Goal: Task Accomplishment & Management: Manage account settings

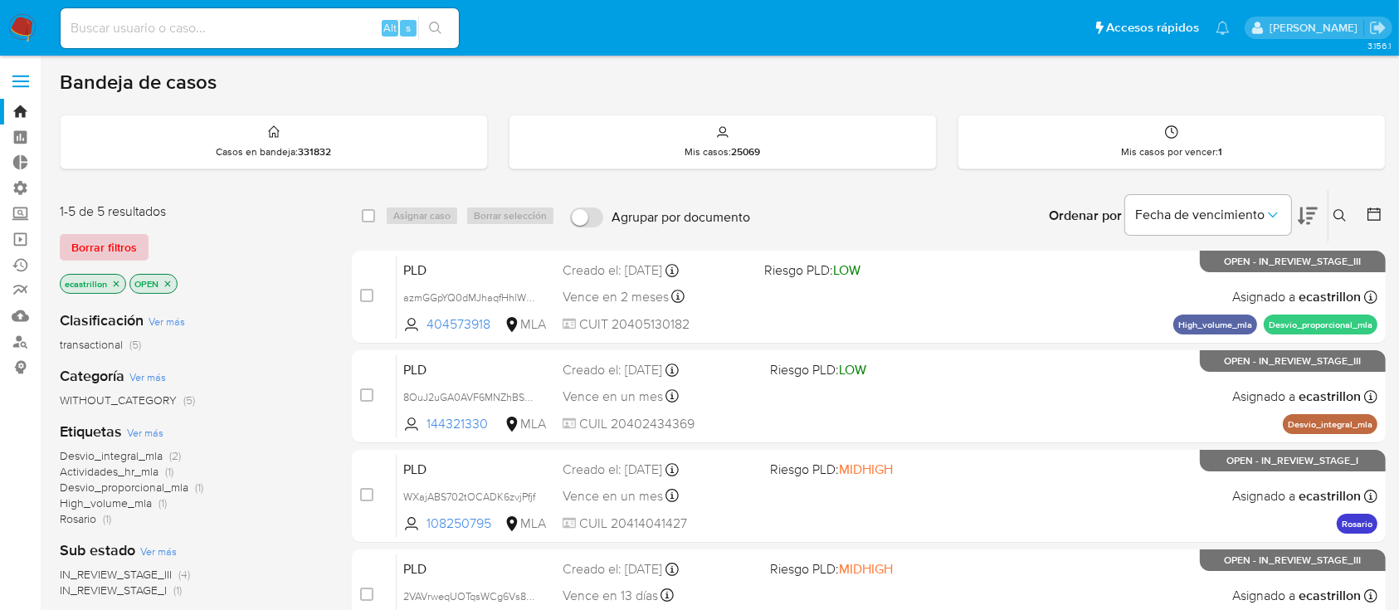
click at [119, 243] on span "Borrar filtros" at bounding box center [104, 247] width 66 height 23
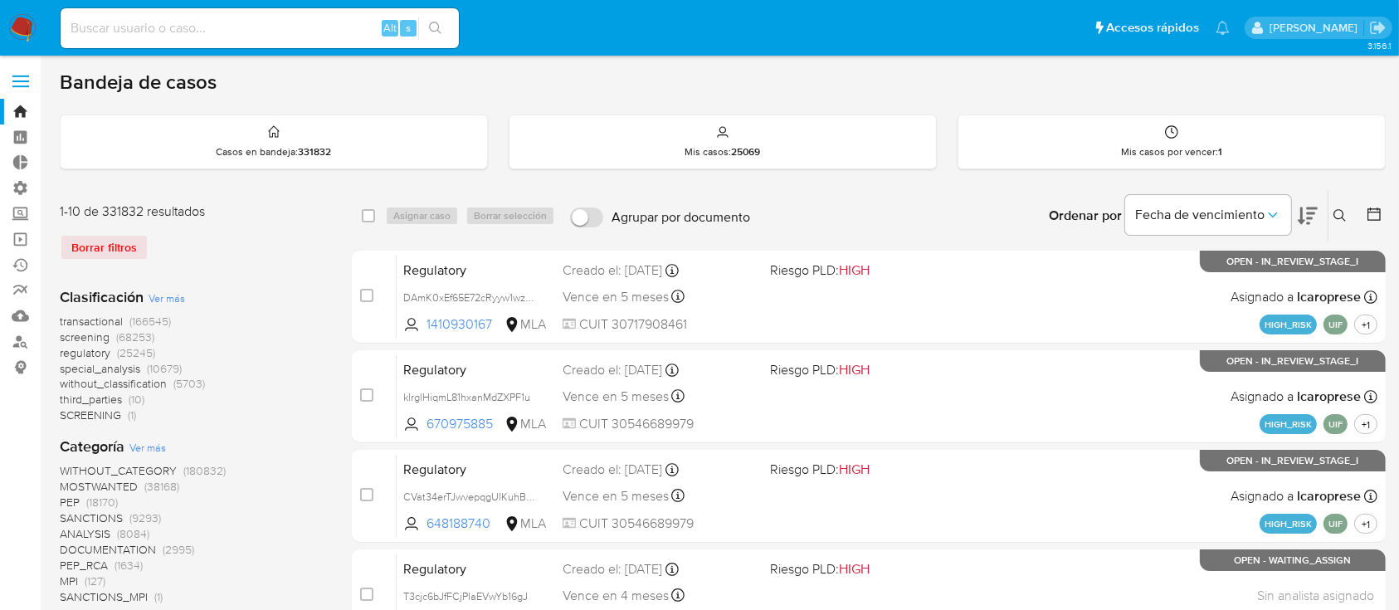
click at [153, 27] on input at bounding box center [260, 28] width 398 height 22
paste input "PUJaBWScoKMvzxa0uvwl6yFL"
type input "PUJaBWScoKMvzxa0uvwl6yFL"
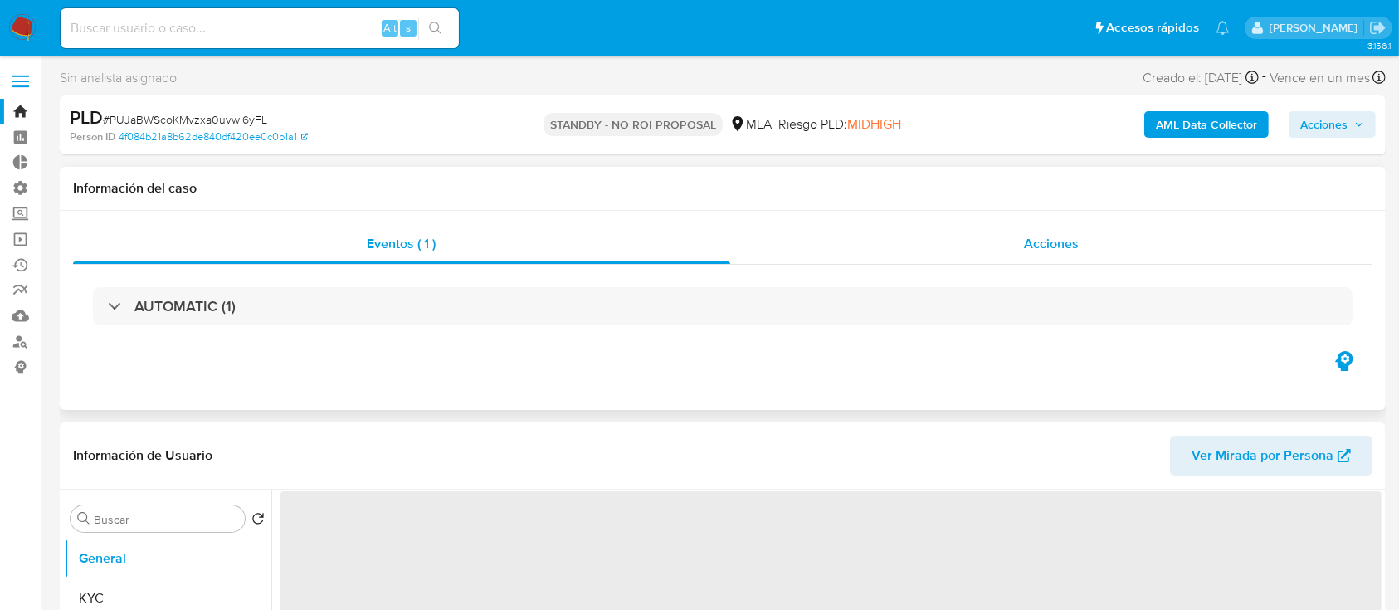
click at [943, 236] on div "Acciones" at bounding box center [1051, 244] width 643 height 40
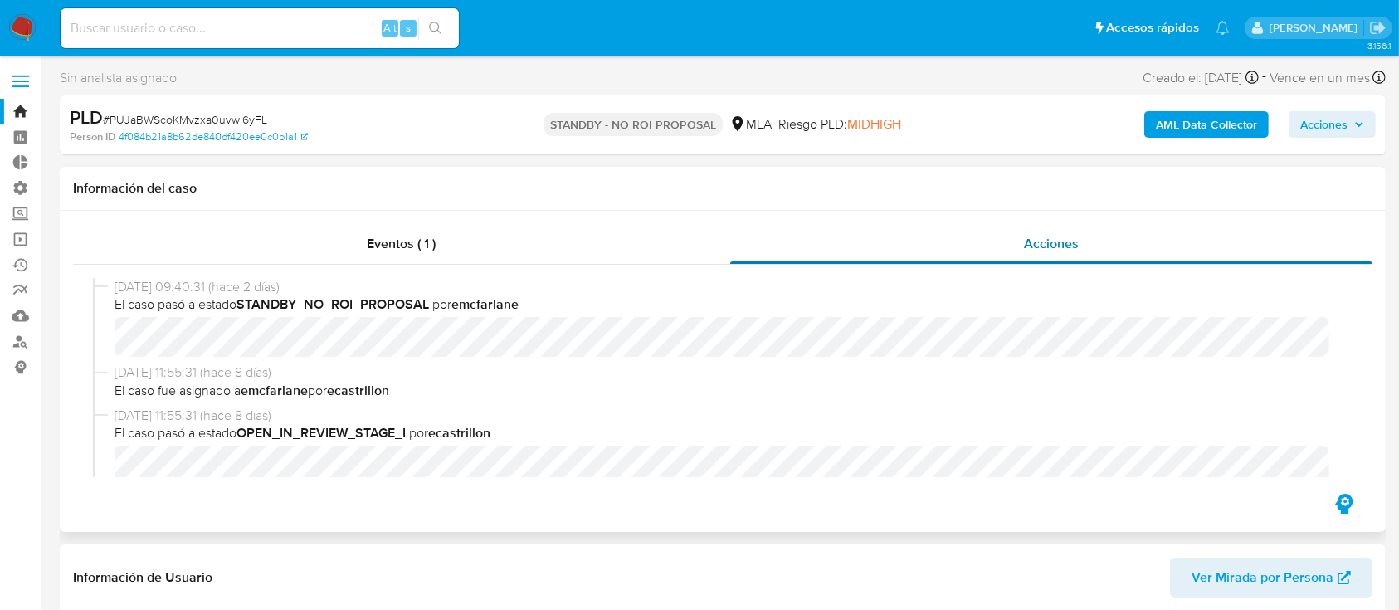
select select "10"
click at [17, 232] on link "Operaciones masivas" at bounding box center [98, 239] width 197 height 26
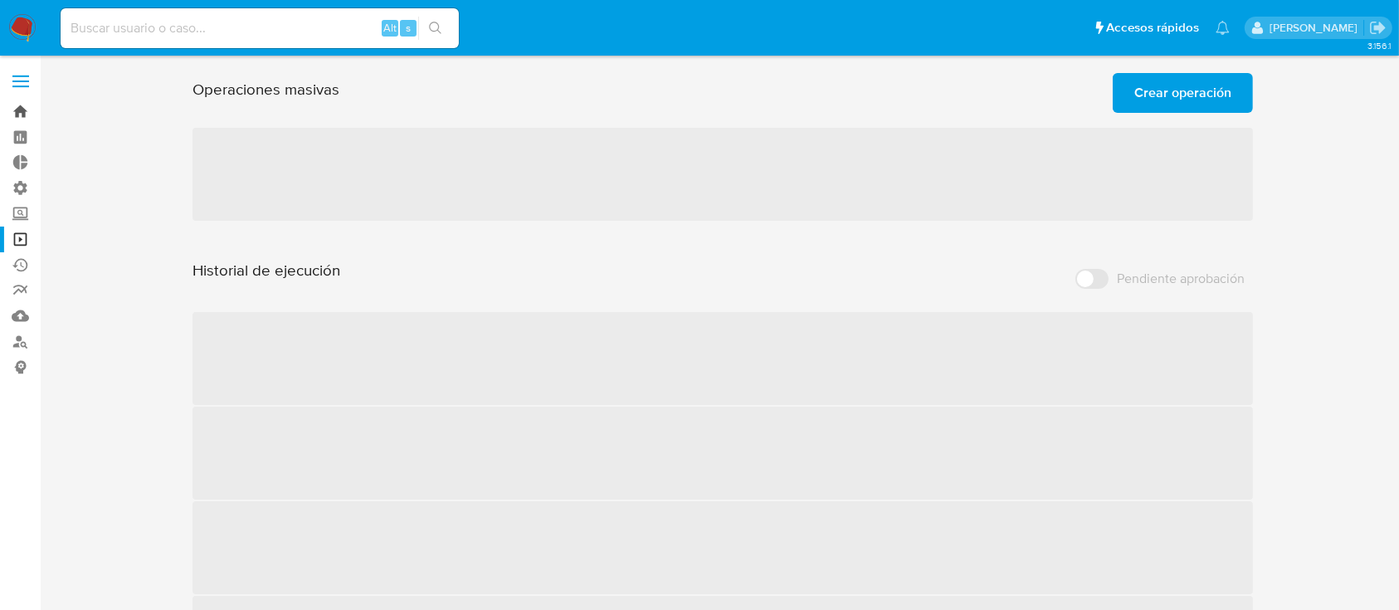
click at [7, 107] on link "Bandeja" at bounding box center [98, 112] width 197 height 26
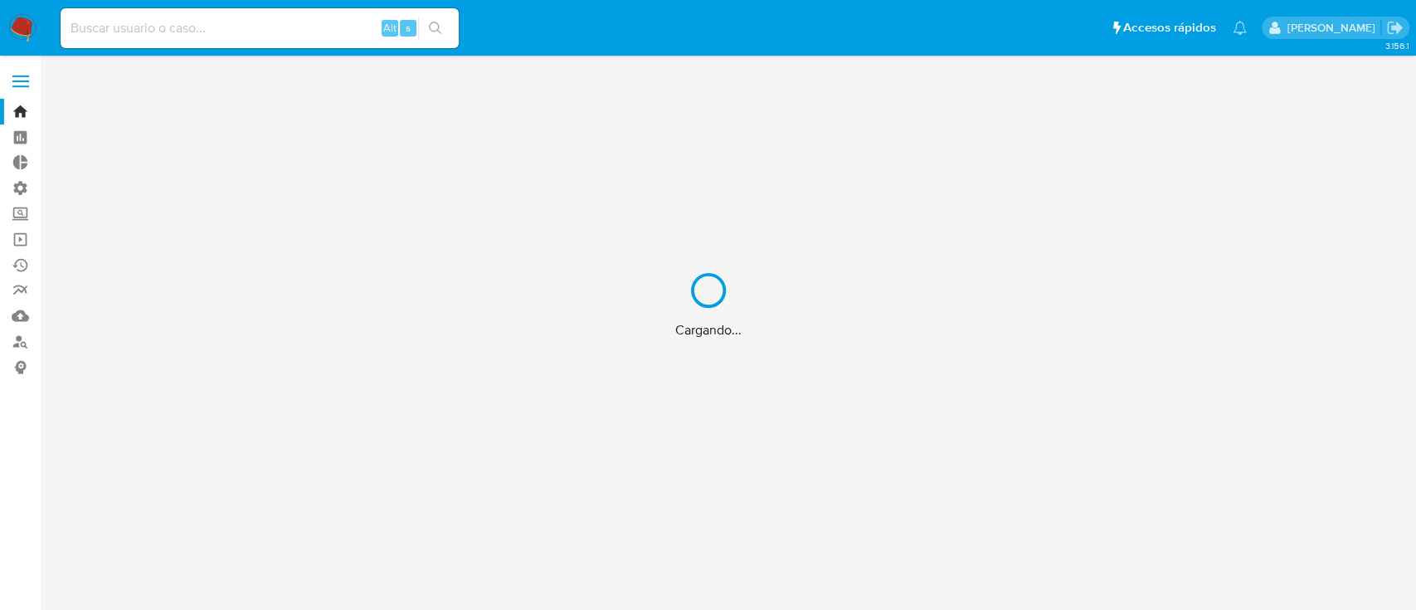
click at [155, 175] on div "Cargando..." at bounding box center [708, 305] width 1416 height 610
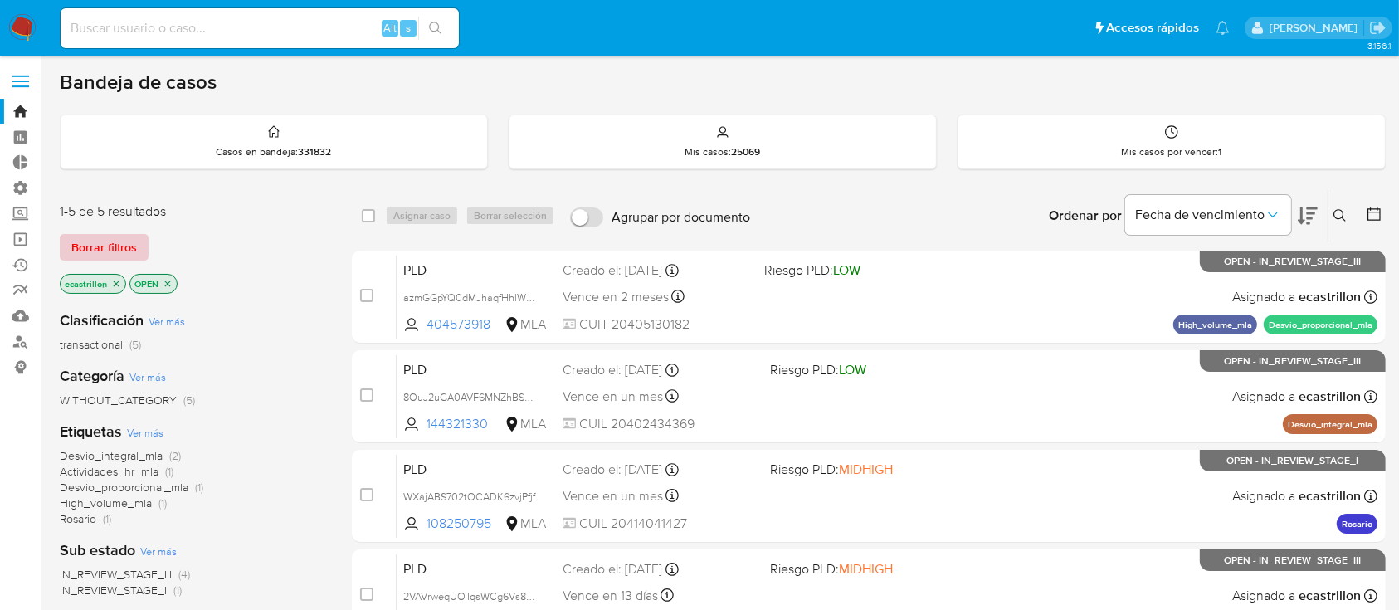
drag, startPoint x: 128, startPoint y: 222, endPoint x: 109, endPoint y: 244, distance: 28.8
click at [111, 241] on div "1-5 de 5 resultados Borrar filtros ecastrillon OPEN" at bounding box center [192, 249] width 265 height 95
click at [103, 250] on span "Borrar filtros" at bounding box center [104, 247] width 66 height 23
click at [103, 250] on div "Borrar filtros" at bounding box center [192, 247] width 265 height 27
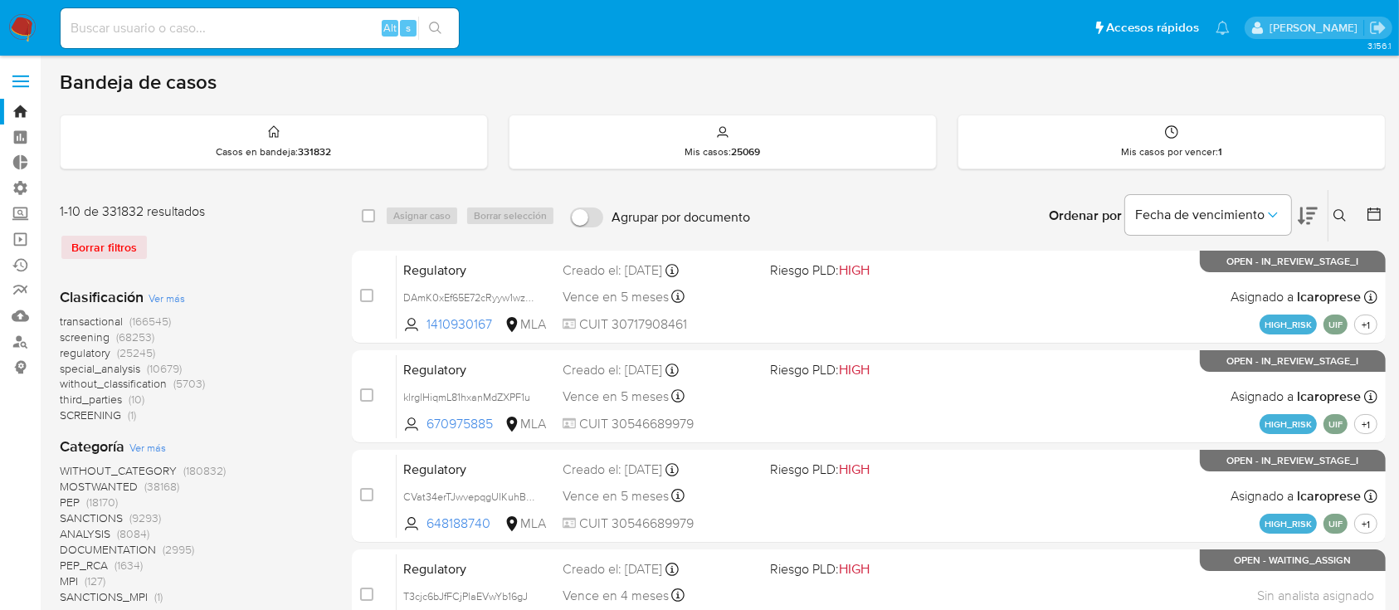
click at [160, 40] on div "Alt s" at bounding box center [260, 28] width 398 height 40
drag, startPoint x: 978, startPoint y: -14, endPoint x: 932, endPoint y: 27, distance: 61.1
drag, startPoint x: 932, startPoint y: 27, endPoint x: 906, endPoint y: 37, distance: 28.4
click at [918, 30] on ul "Pausado Ver notificaciones Alt s Accesos rápidos Presiona las siguientes teclas…" at bounding box center [644, 27] width 1185 height 41
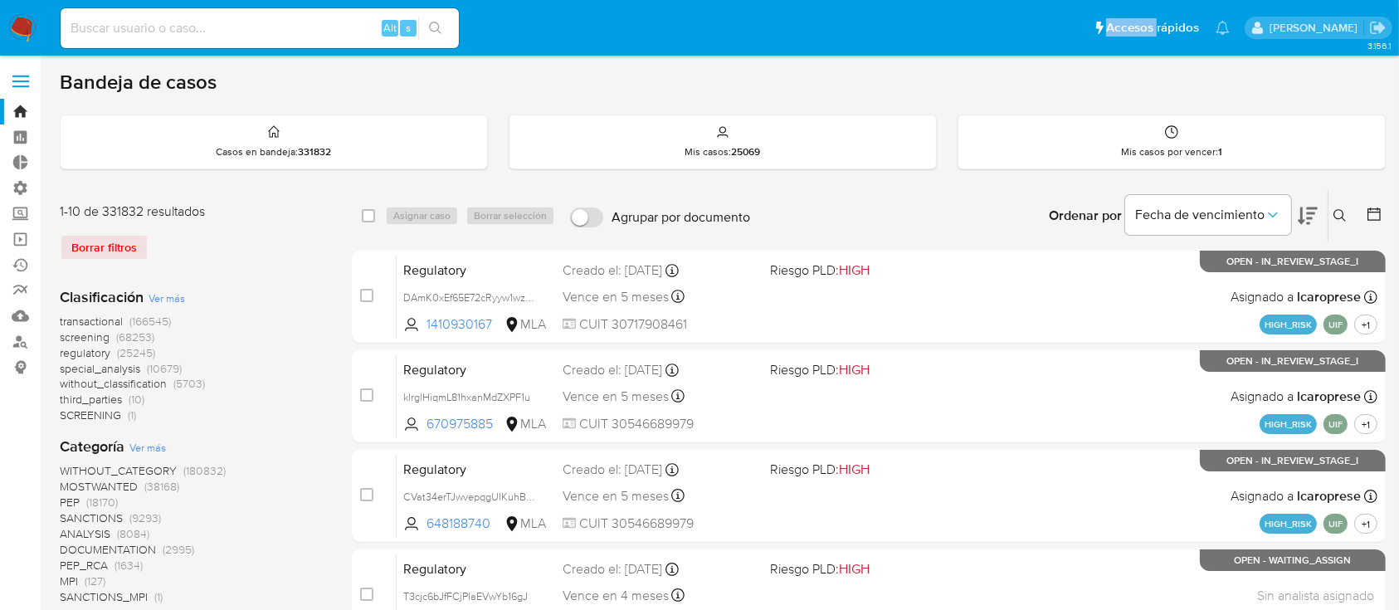
click at [893, 46] on ul "Pausado Ver notificaciones Alt s Accesos rápidos Presiona las siguientes teclas…" at bounding box center [644, 27] width 1185 height 41
drag, startPoint x: 893, startPoint y: 46, endPoint x: 266, endPoint y: 188, distance: 642.2
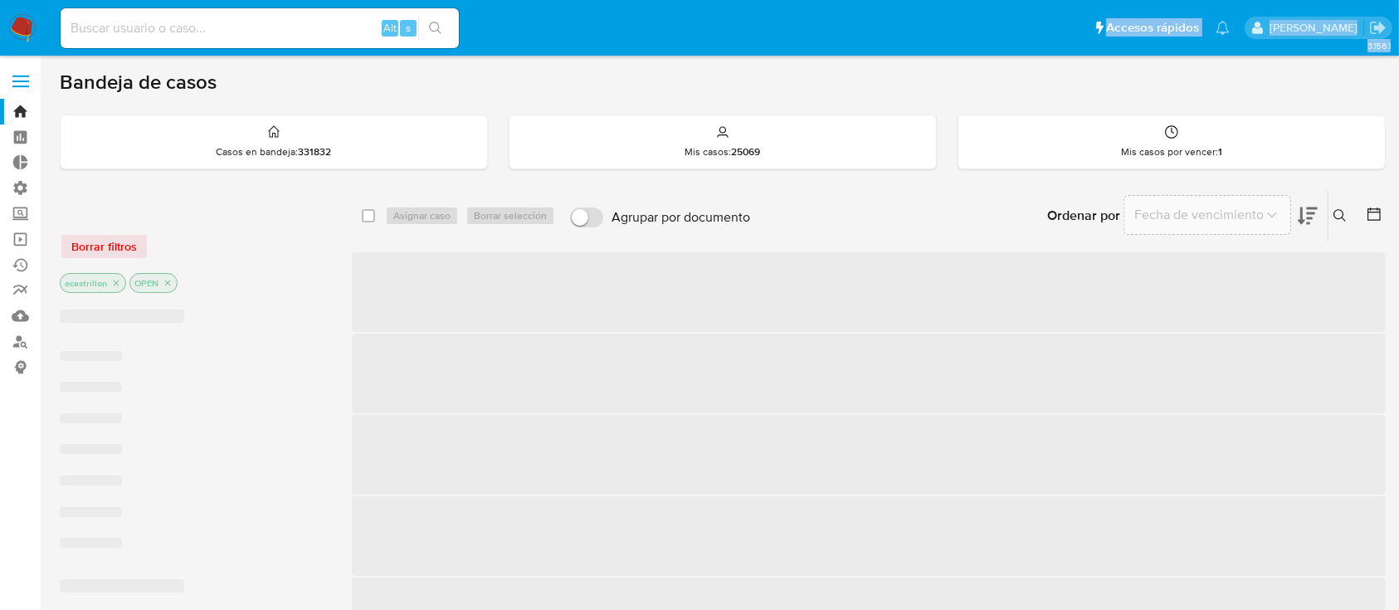
click at [305, 82] on div "Bandeja de casos" at bounding box center [723, 82] width 1326 height 25
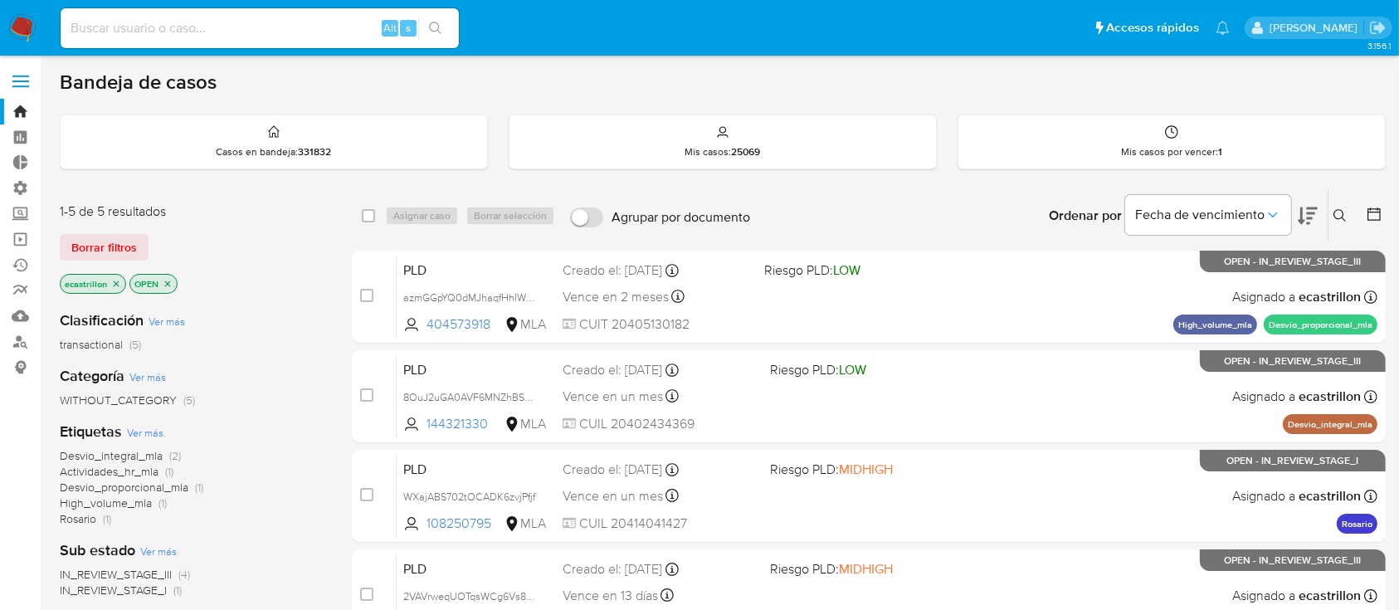
drag, startPoint x: 312, startPoint y: 83, endPoint x: 329, endPoint y: 80, distance: 17.6
click at [325, 80] on div "Bandeja de casos" at bounding box center [723, 82] width 1326 height 25
click at [330, 80] on div "Bandeja de casos" at bounding box center [723, 82] width 1326 height 25
click at [324, 76] on div "Bandeja de casos" at bounding box center [723, 82] width 1326 height 25
click at [88, 249] on span "Borrar filtros" at bounding box center [104, 247] width 66 height 23
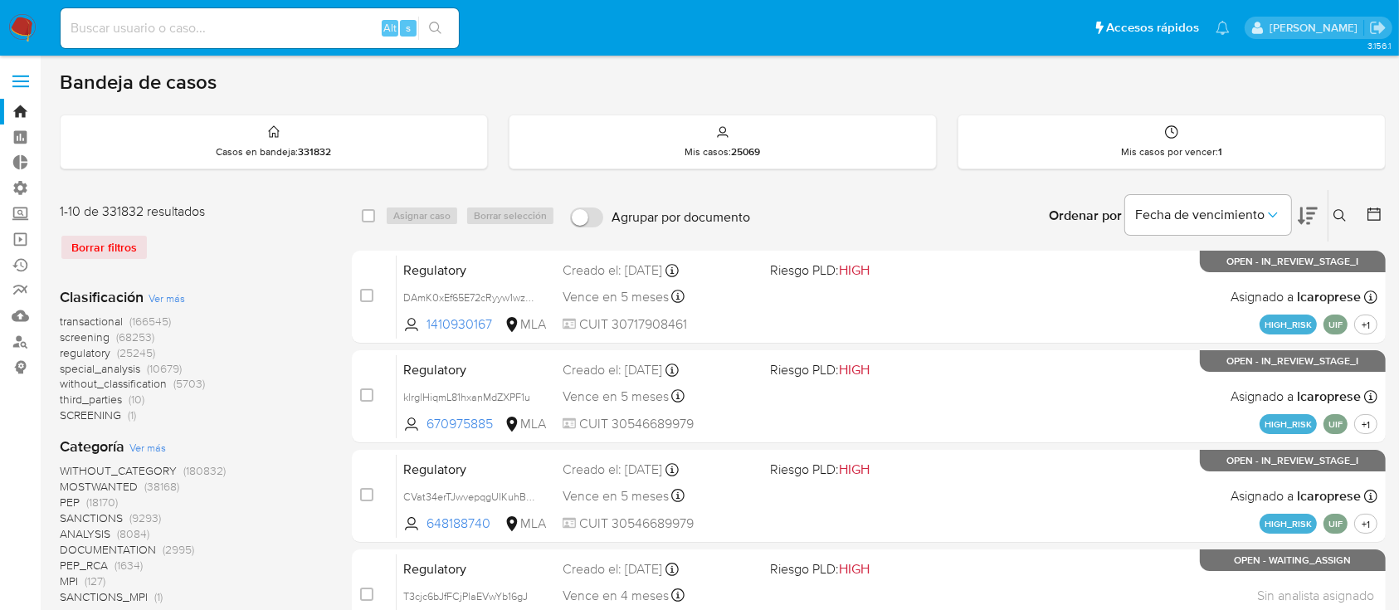
click at [328, 21] on input at bounding box center [260, 28] width 398 height 22
click at [1, 232] on link "Operaciones masivas" at bounding box center [98, 239] width 197 height 26
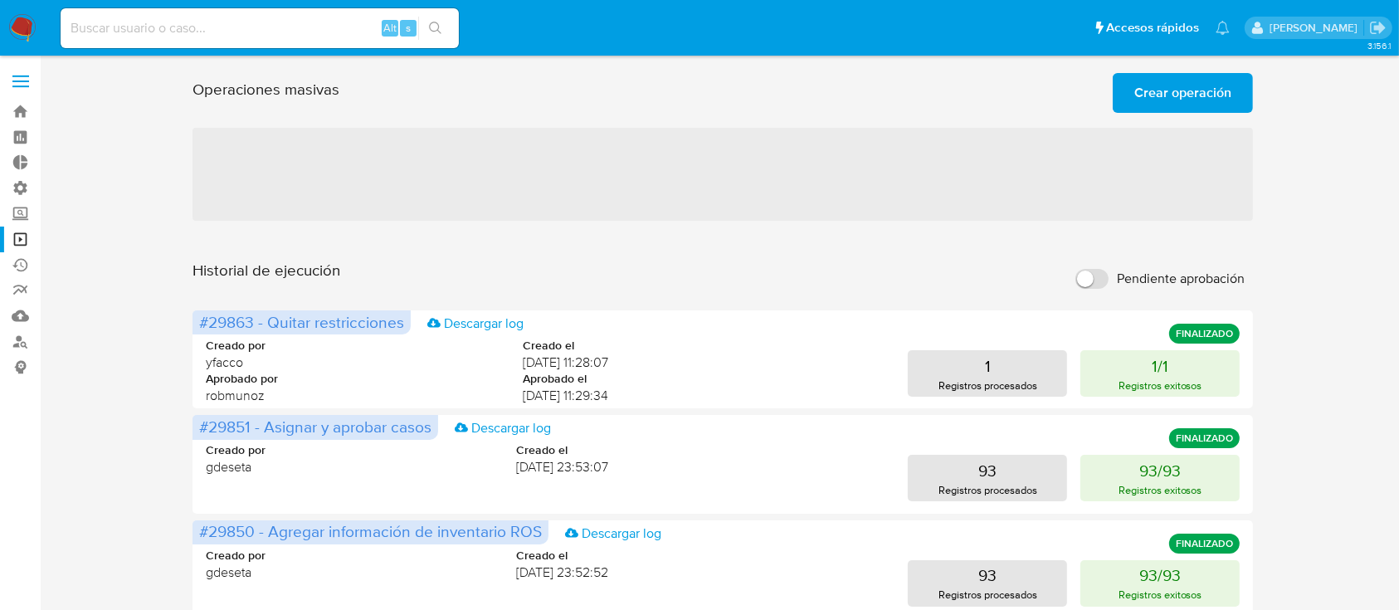
click at [1178, 84] on span "Crear operación" at bounding box center [1182, 93] width 97 height 37
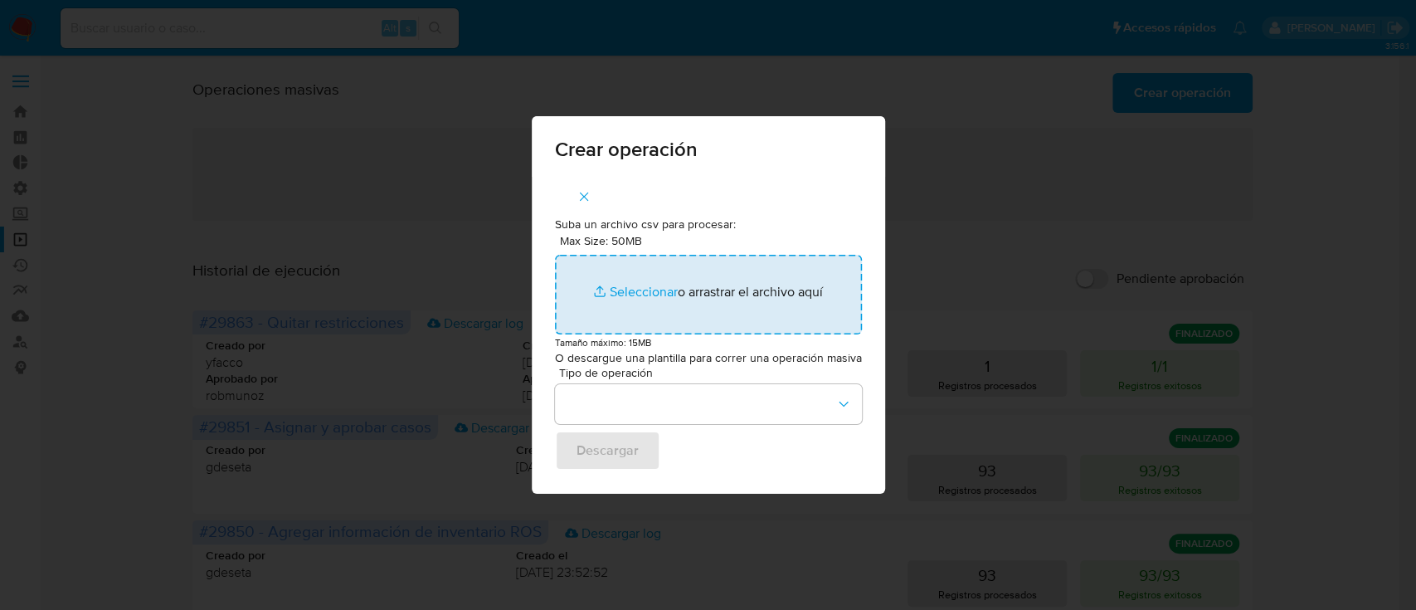
click at [625, 299] on input "Max Size: 50MB Seleccionar archivos" at bounding box center [708, 295] width 307 height 80
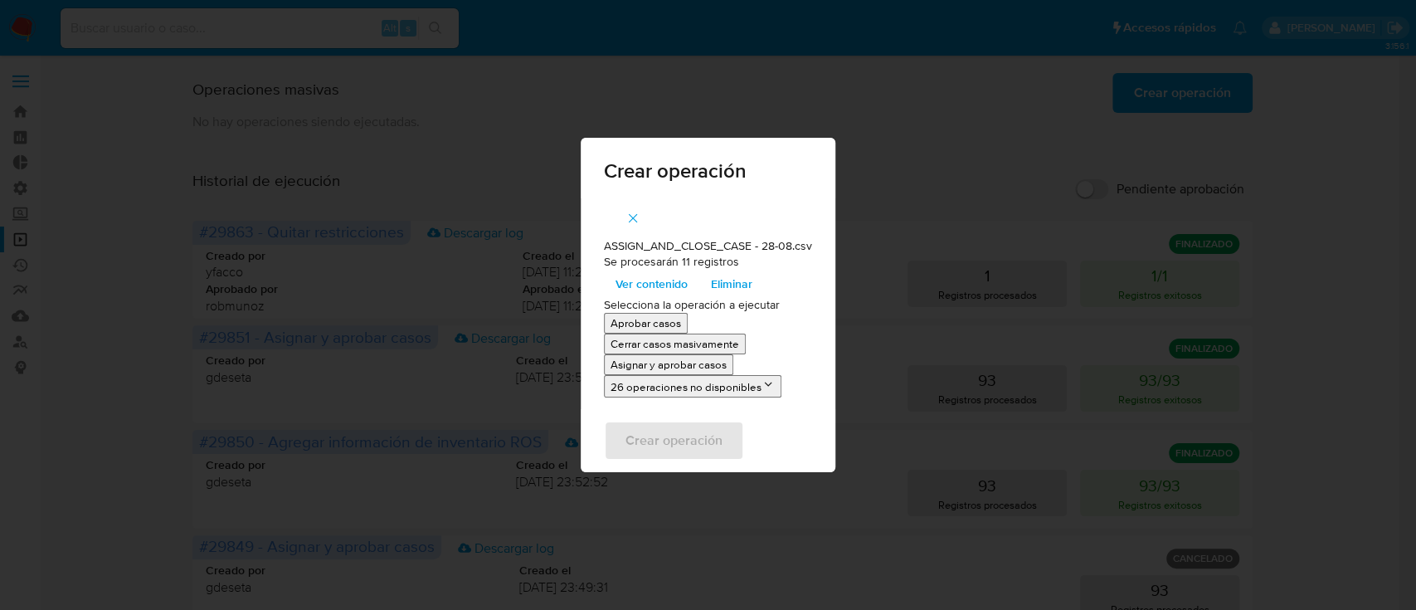
click at [626, 360] on p "Asignar y aprobar casos" at bounding box center [669, 365] width 116 height 16
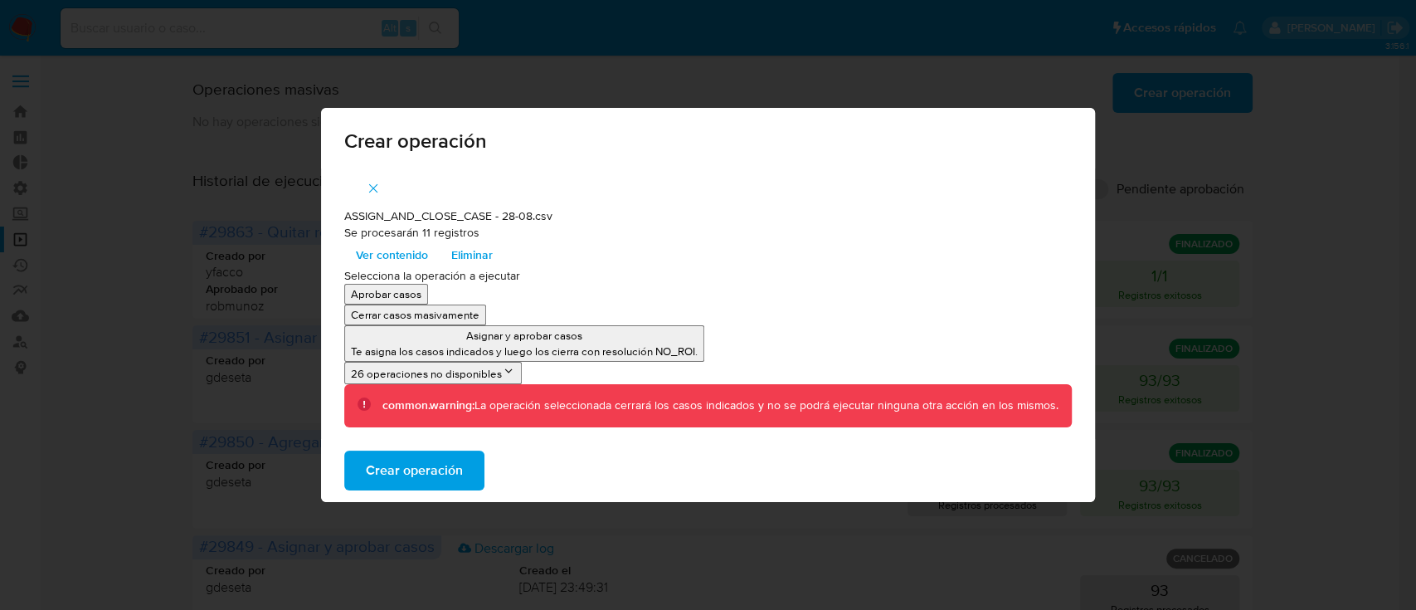
click at [386, 260] on span "Ver contenido" at bounding box center [392, 254] width 72 height 23
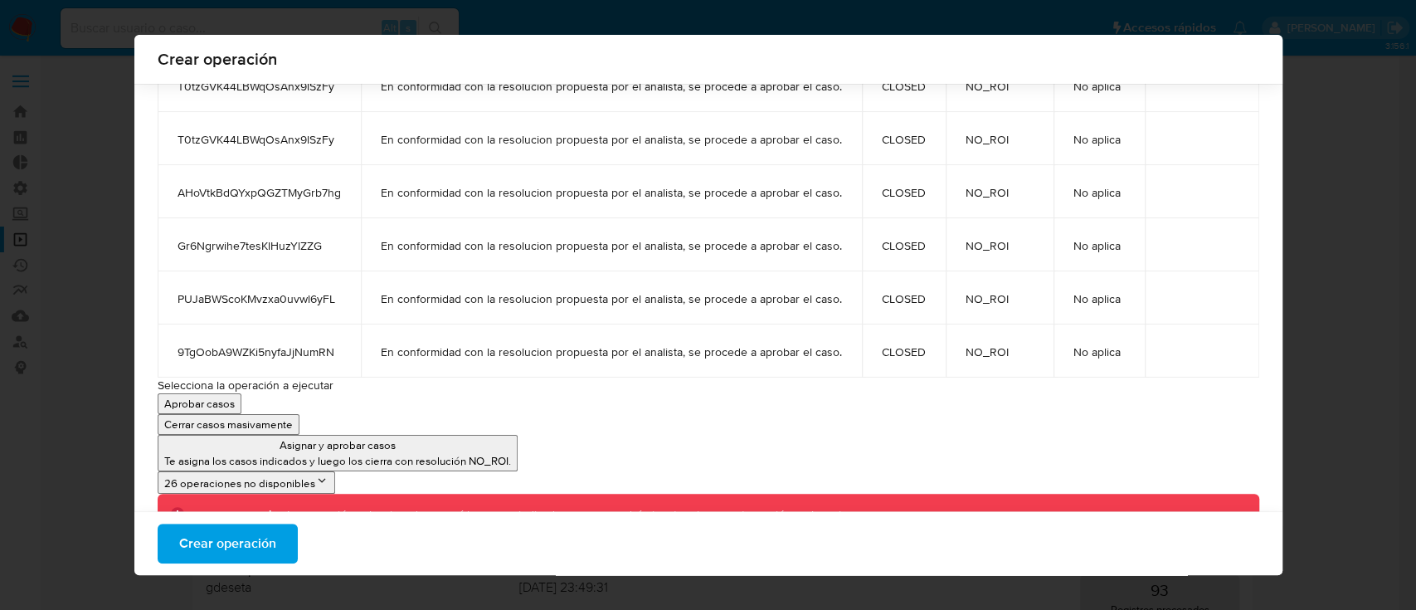
scroll to position [465, 0]
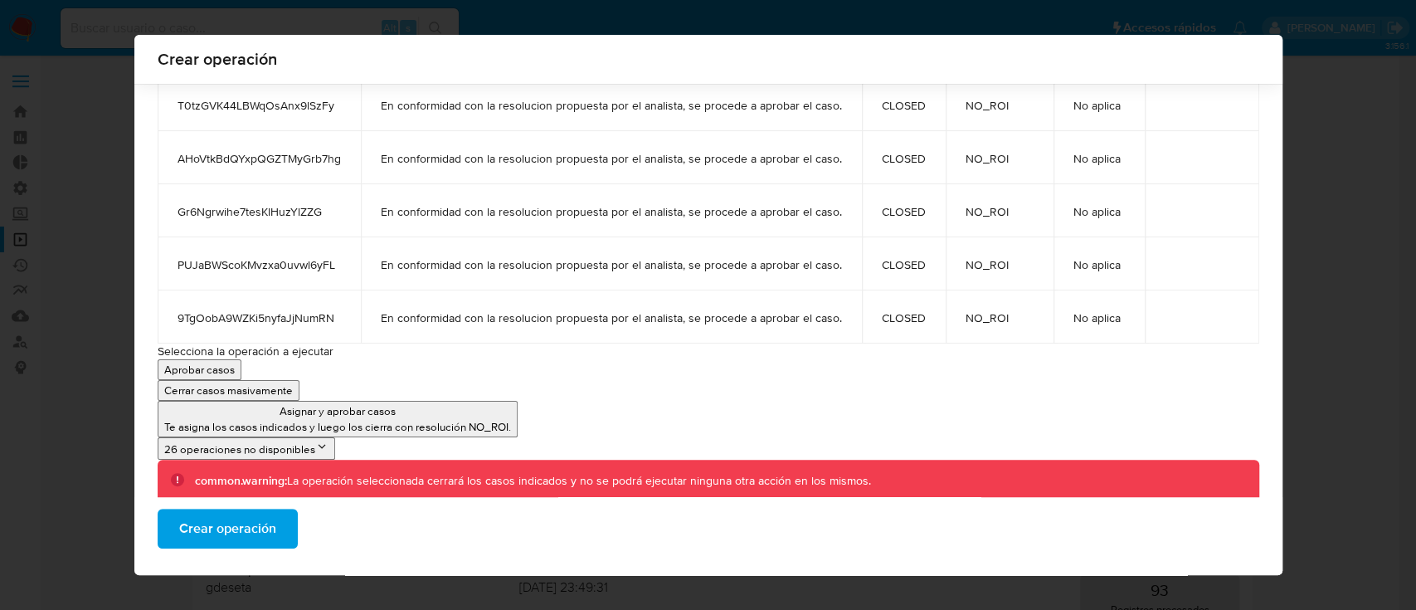
click at [243, 538] on span "Crear operación" at bounding box center [227, 528] width 97 height 37
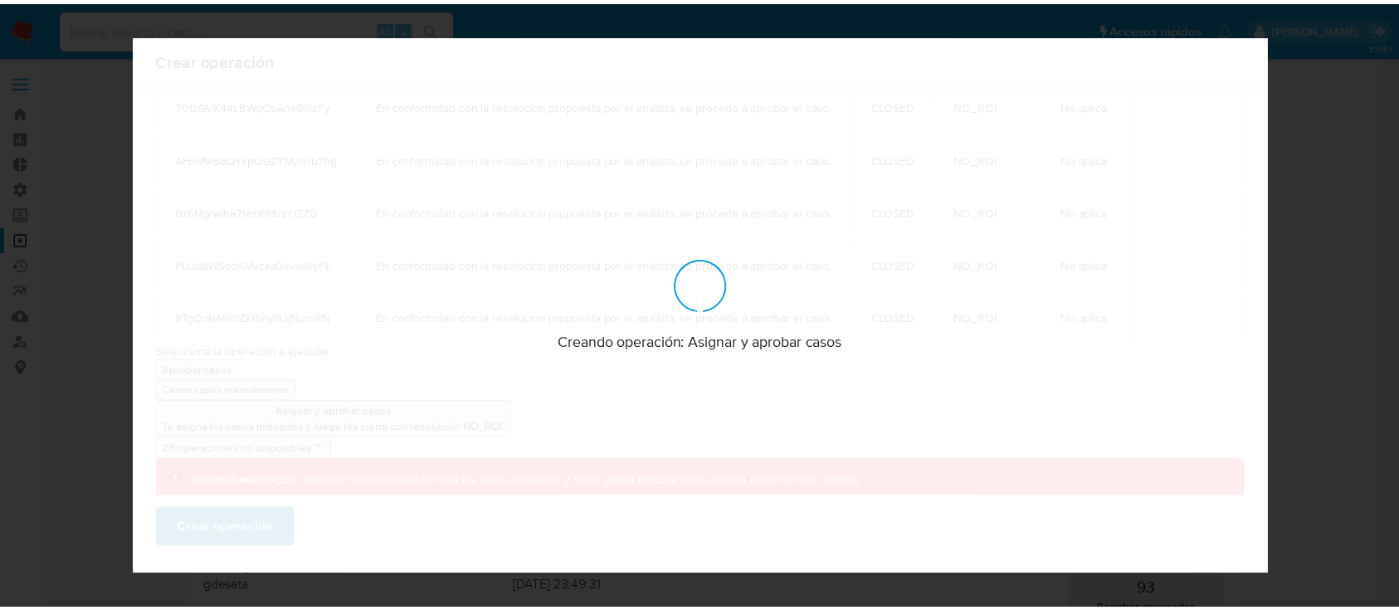
scroll to position [0, 0]
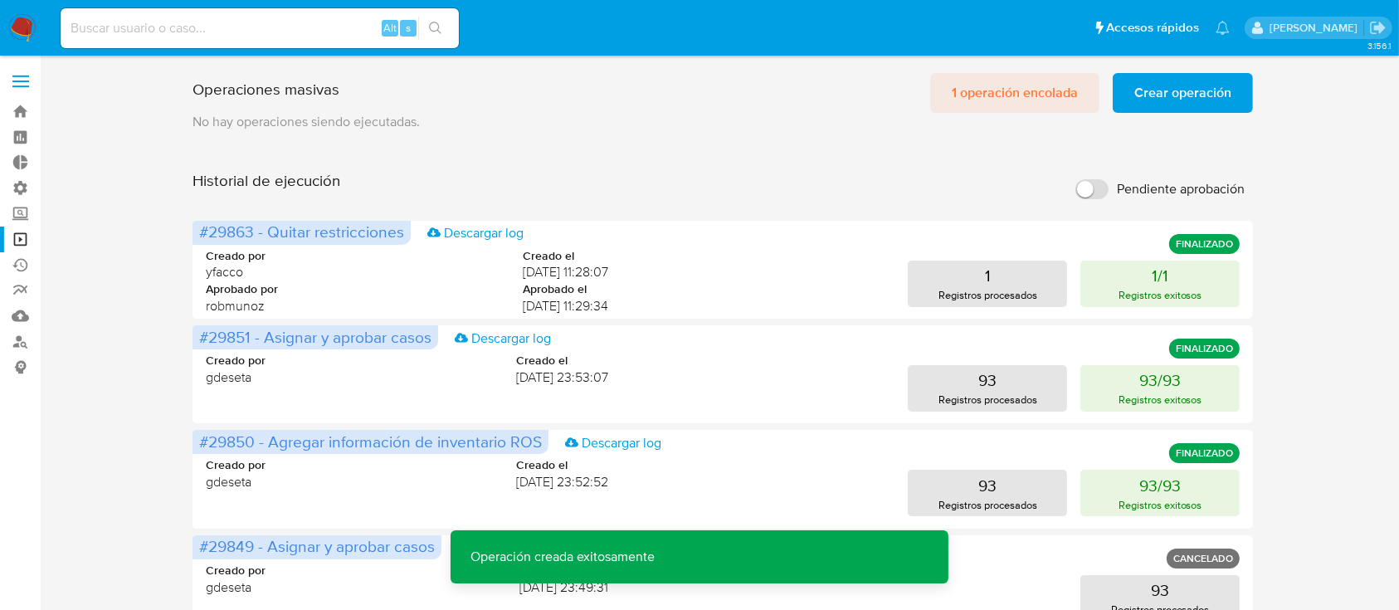
click at [1015, 105] on span "1 operación encolada" at bounding box center [1015, 93] width 126 height 37
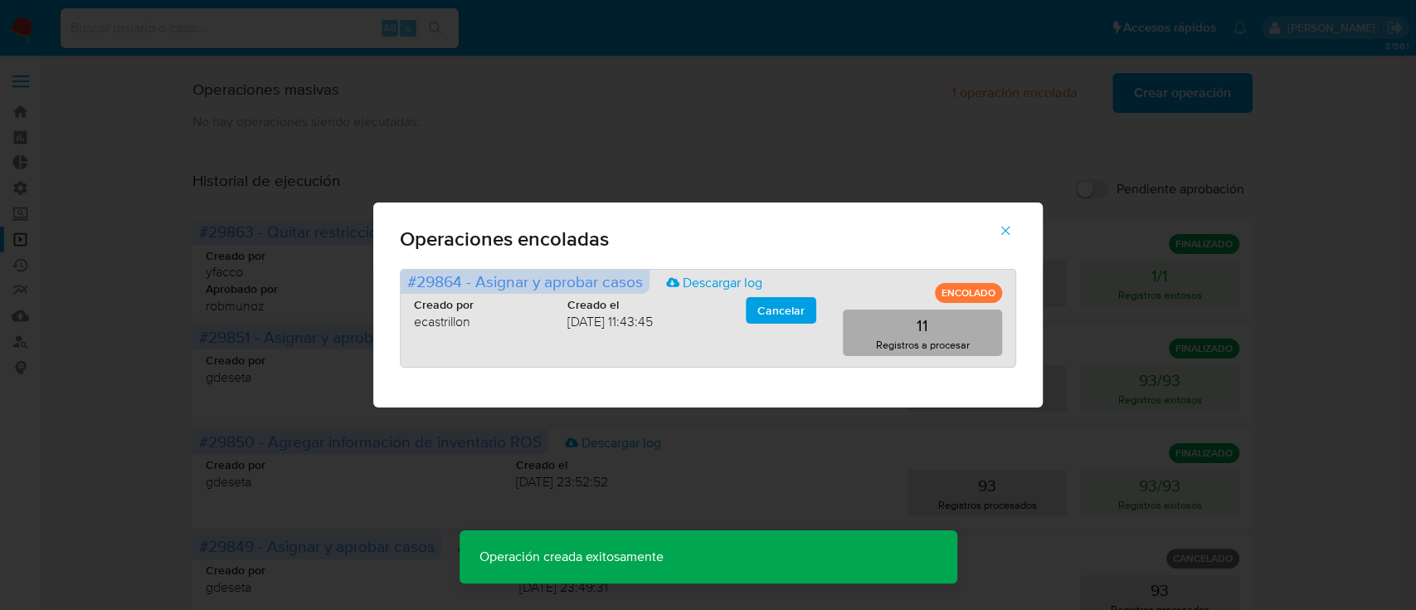
click at [874, 343] on button "11 Registros a procesar" at bounding box center [922, 332] width 159 height 46
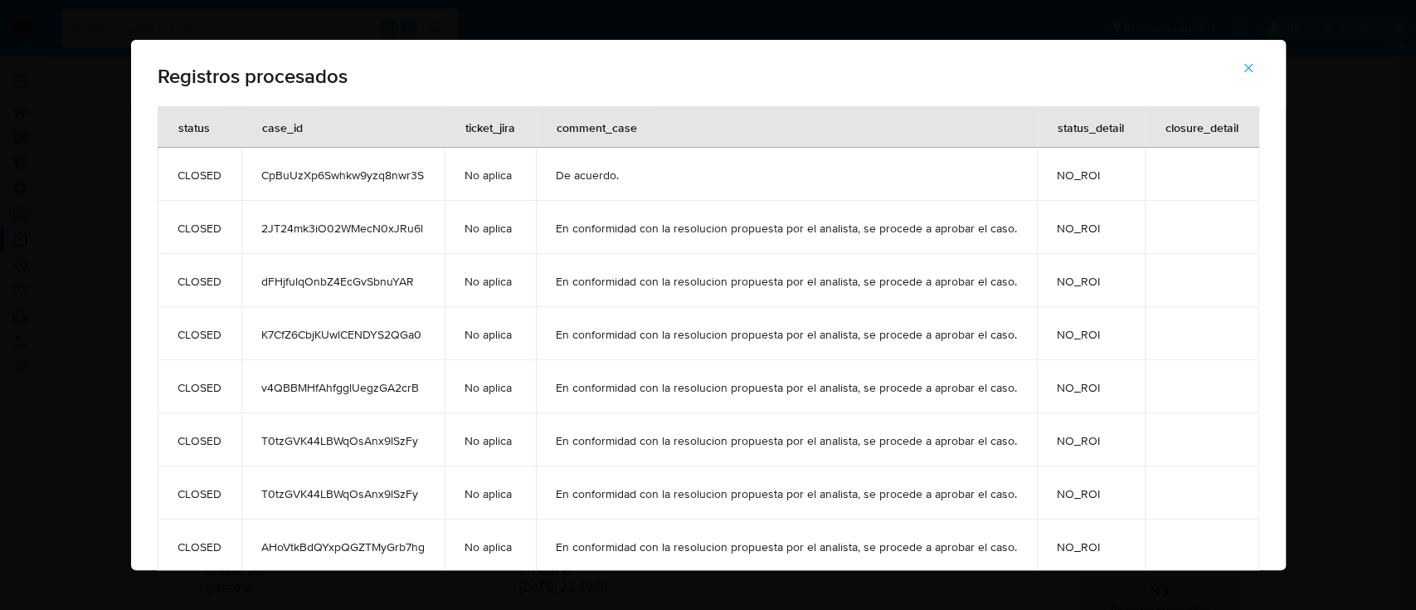
click at [1247, 69] on icon "button" at bounding box center [1248, 68] width 15 height 15
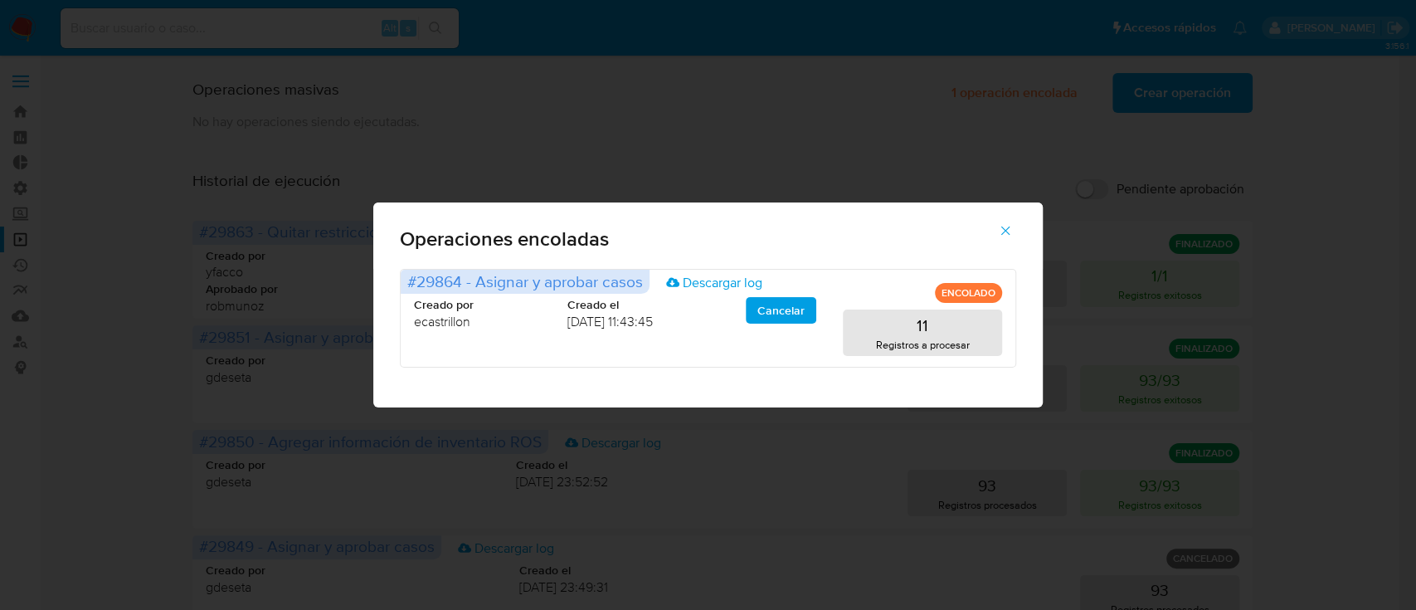
click at [999, 241] on span "button" at bounding box center [1005, 230] width 15 height 37
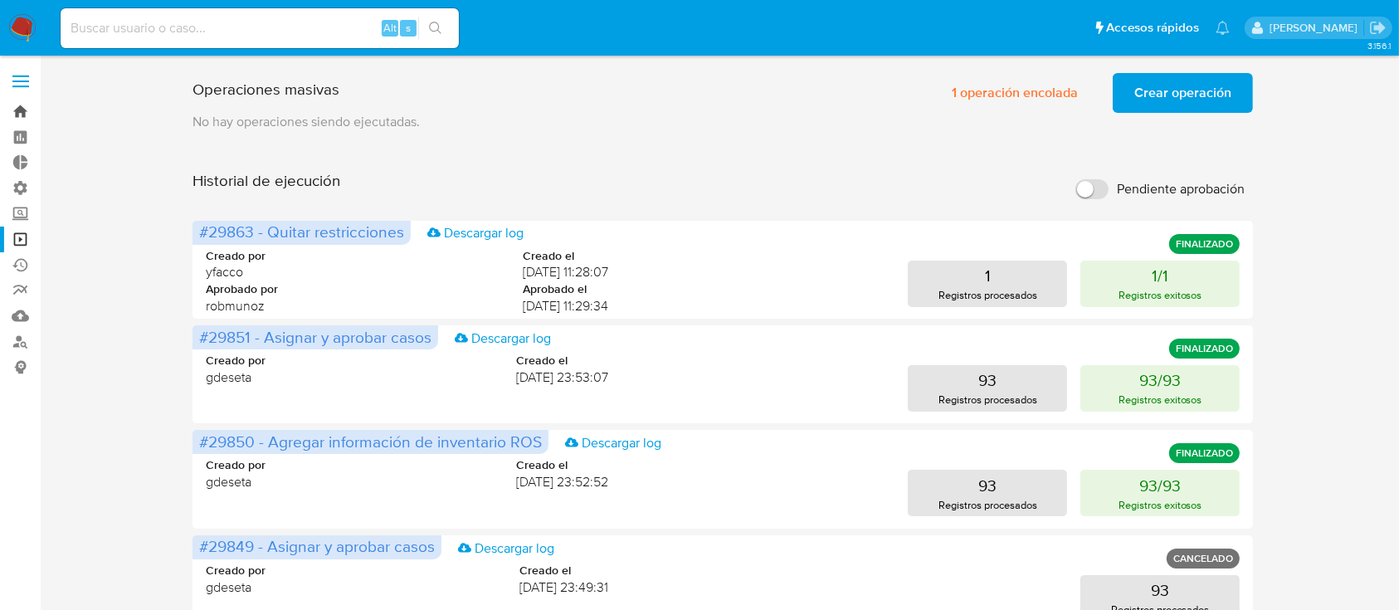
click at [19, 99] on link "Bandeja" at bounding box center [98, 112] width 197 height 26
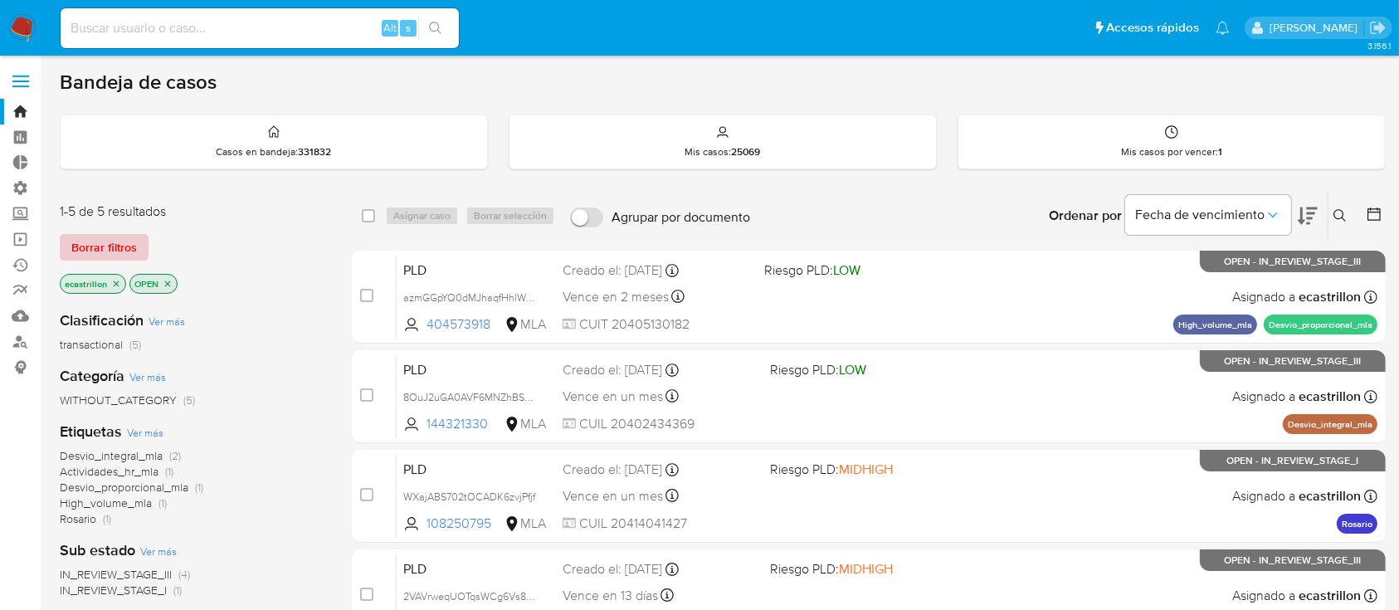
click at [95, 231] on div "1-5 de 5 resultados Borrar filtros ecastrillon OPEN" at bounding box center [192, 249] width 265 height 95
click at [96, 245] on span "Borrar filtros" at bounding box center [104, 247] width 66 height 23
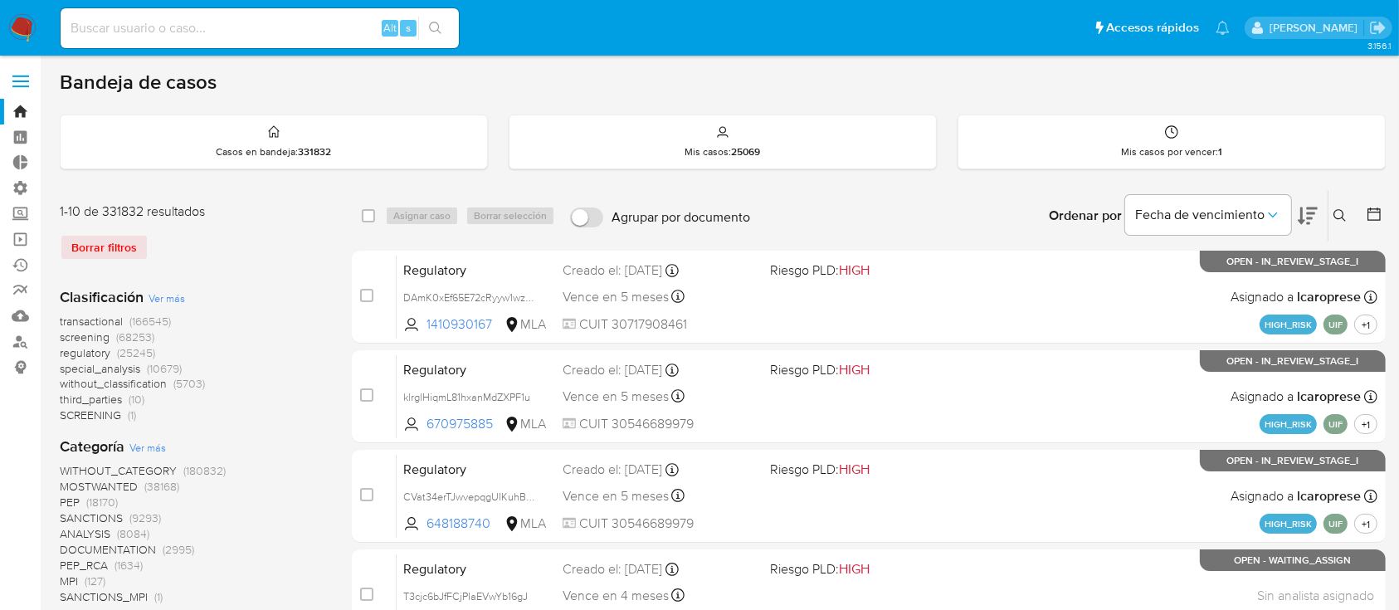
click at [1341, 210] on icon at bounding box center [1339, 215] width 12 height 12
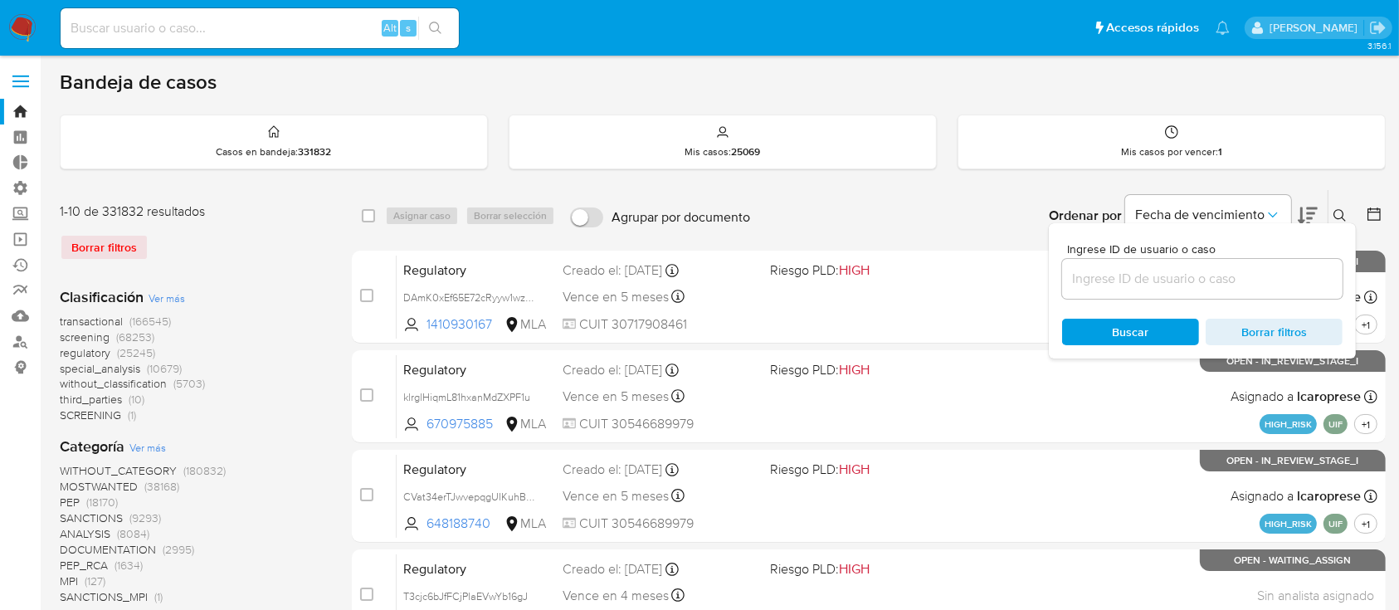
click at [1281, 278] on input at bounding box center [1202, 279] width 280 height 22
type input "2415477103"
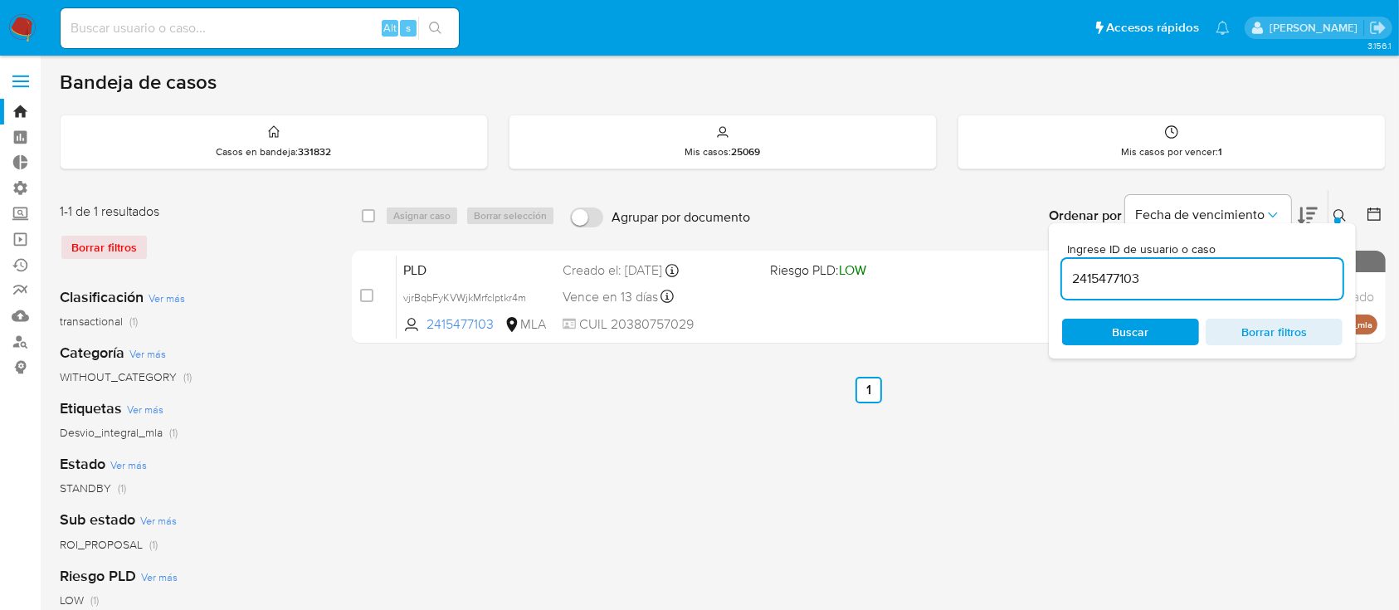
click at [1337, 212] on icon at bounding box center [1339, 215] width 13 height 13
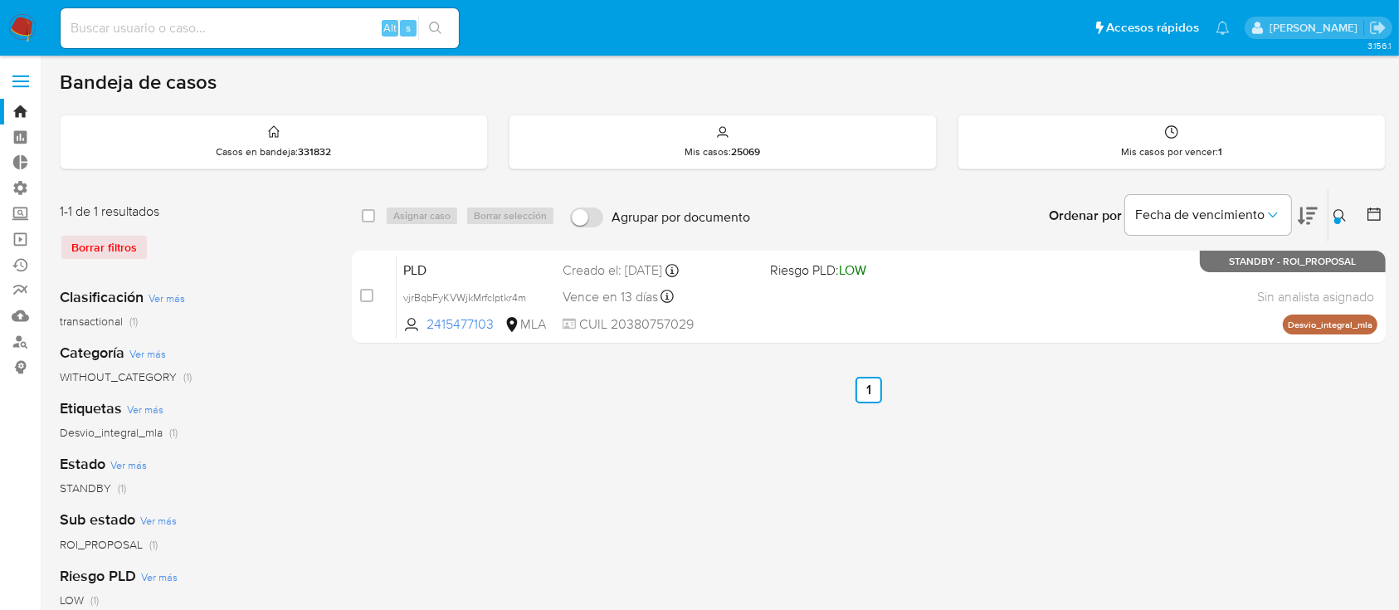
click at [368, 222] on div "select-all-cases-checkbox" at bounding box center [368, 215] width 13 height 17
click at [383, 216] on div "select-all-cases-checkbox Asignar caso Borrar selección" at bounding box center [462, 216] width 200 height 20
click at [375, 216] on div "select-all-cases-checkbox" at bounding box center [372, 216] width 20 height 20
click at [364, 217] on input "checkbox" at bounding box center [368, 215] width 13 height 13
checkbox input "true"
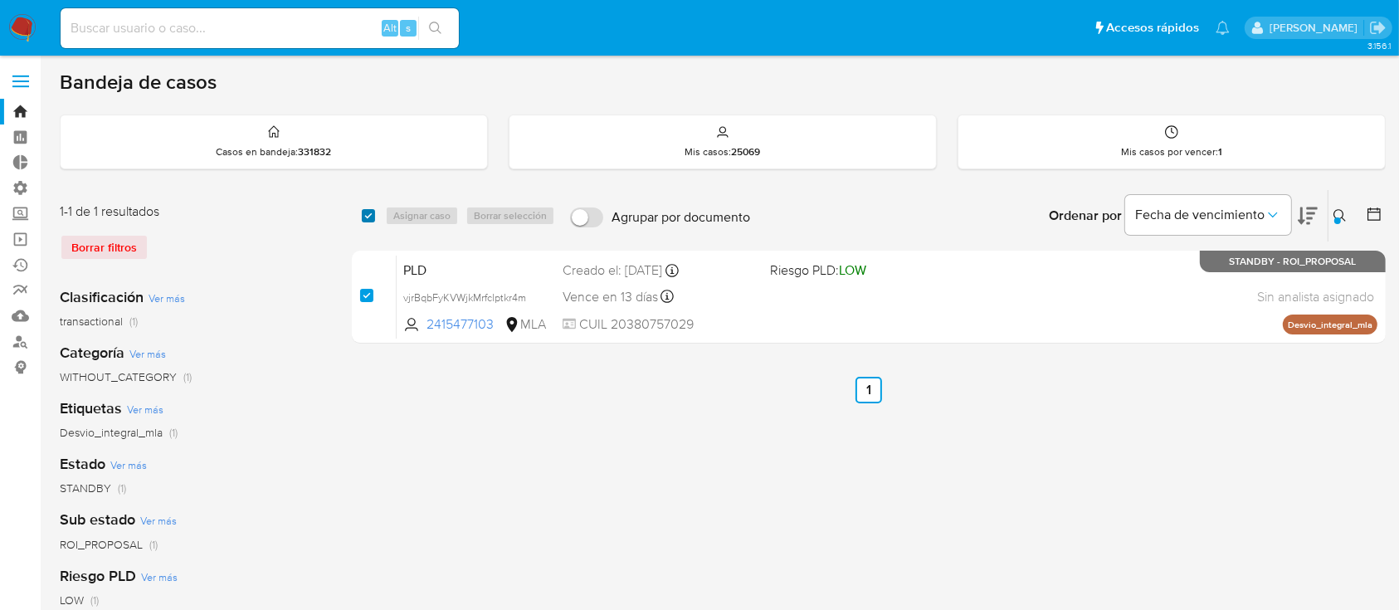
checkbox input "true"
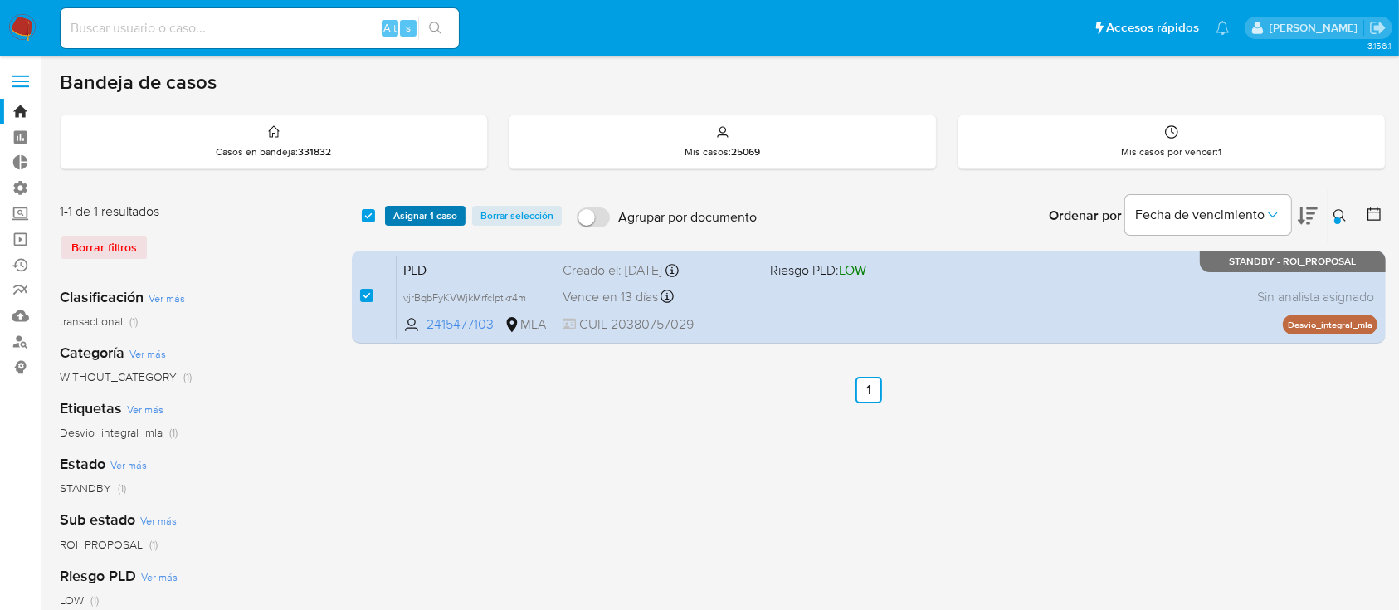
click at [405, 218] on span "Asignar 1 caso" at bounding box center [425, 215] width 64 height 17
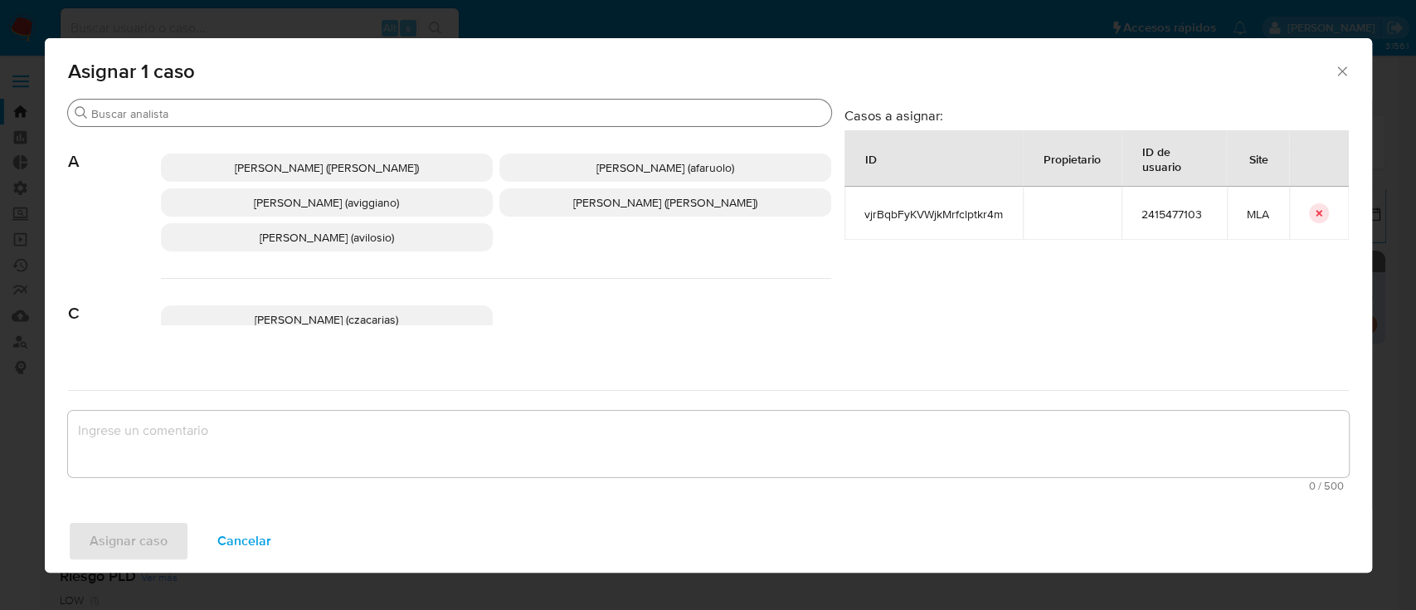
click at [350, 114] on input "Buscar" at bounding box center [457, 113] width 733 height 15
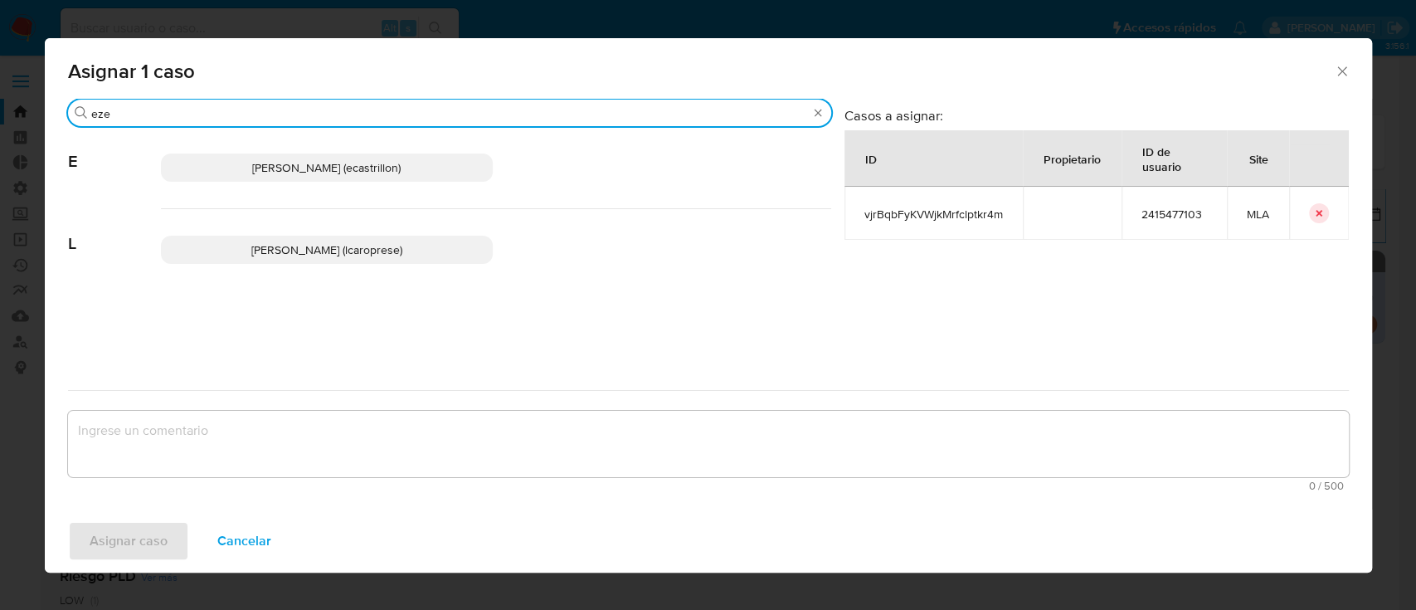
type input "eze"
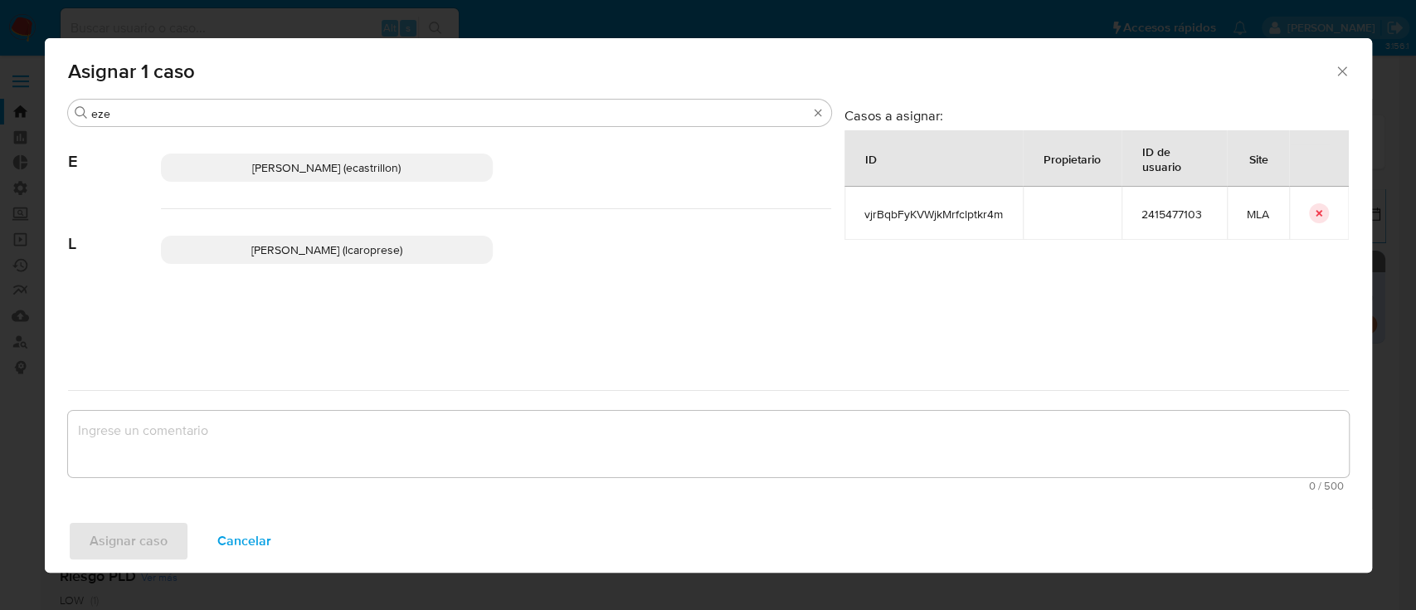
click at [331, 169] on span "Ezequiel Gonzalo Castrillon (ecastrillon)" at bounding box center [326, 167] width 148 height 17
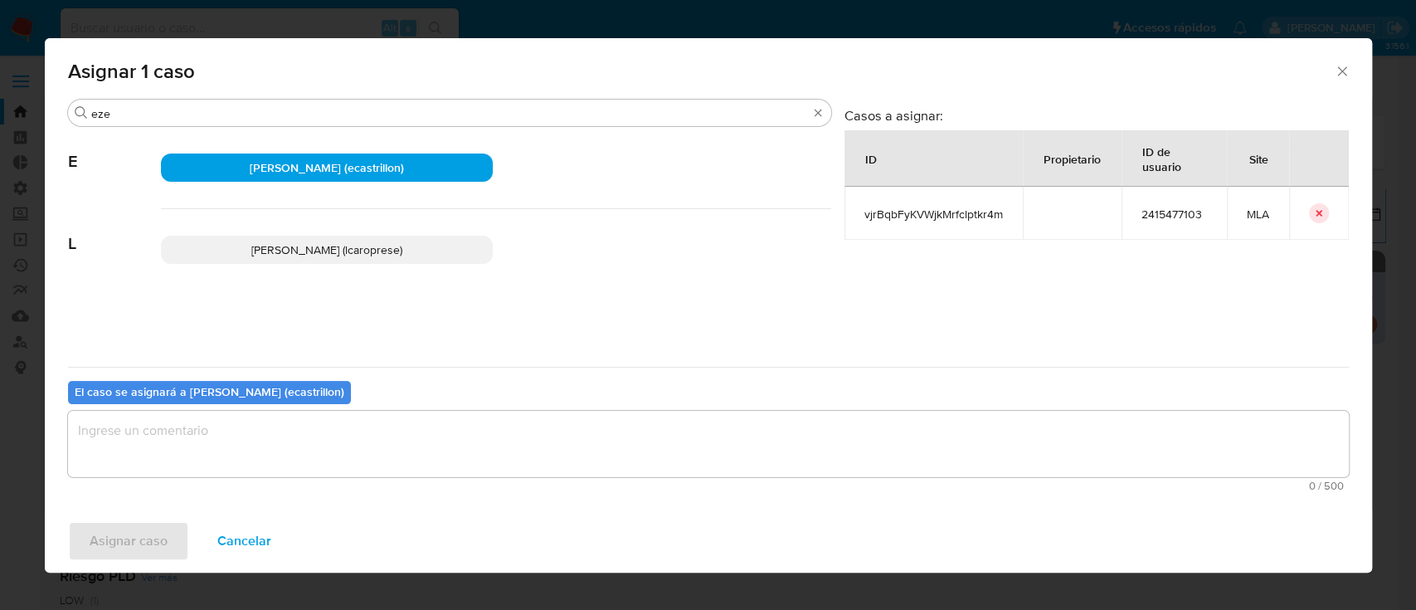
click at [325, 434] on textarea "assign-modal" at bounding box center [708, 444] width 1281 height 66
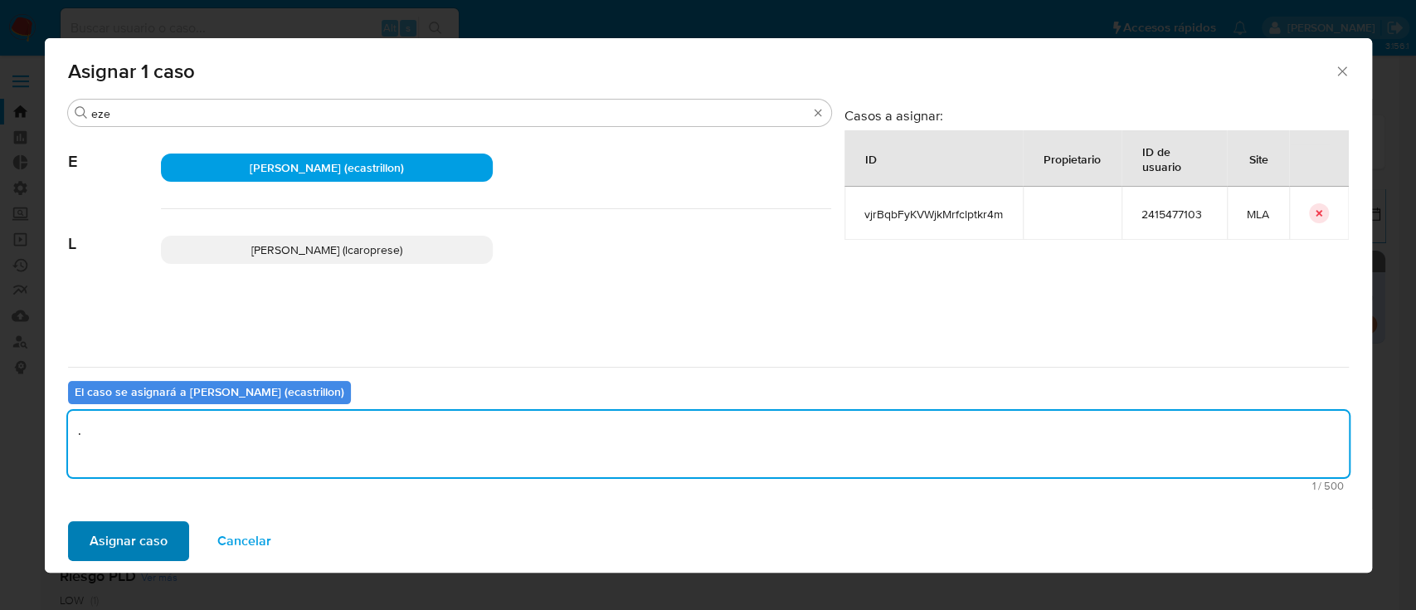
type textarea "."
click at [95, 532] on span "Asignar caso" at bounding box center [129, 541] width 78 height 37
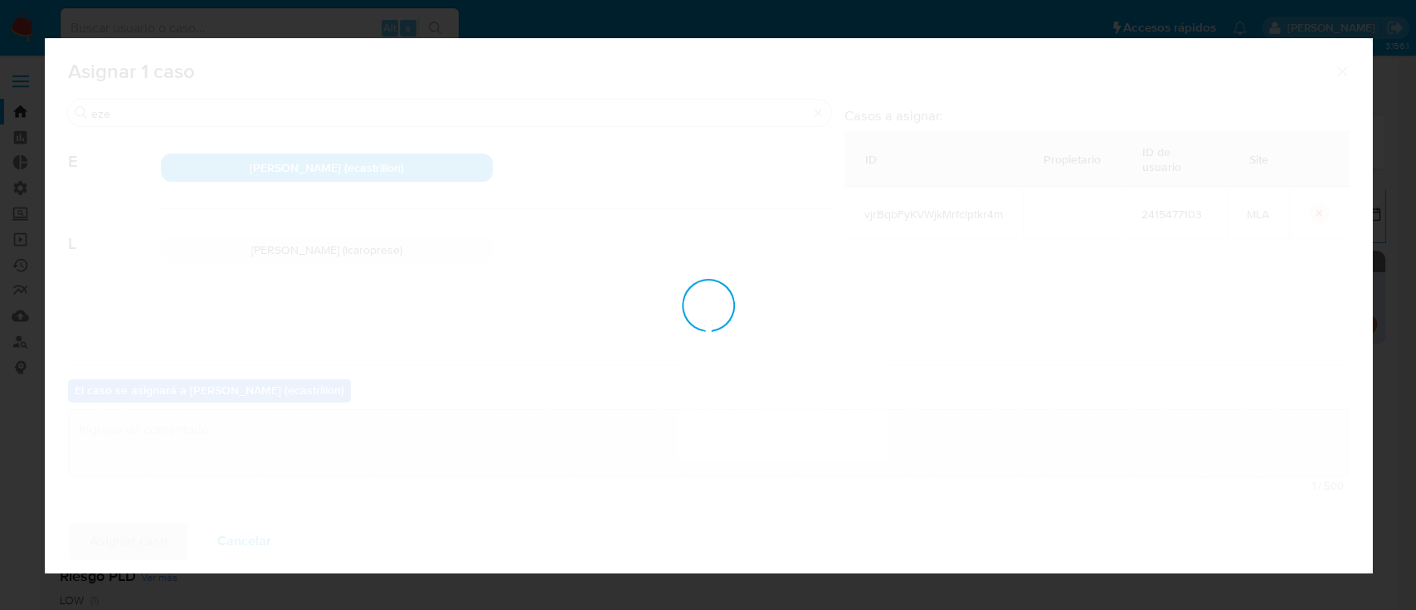
checkbox input "false"
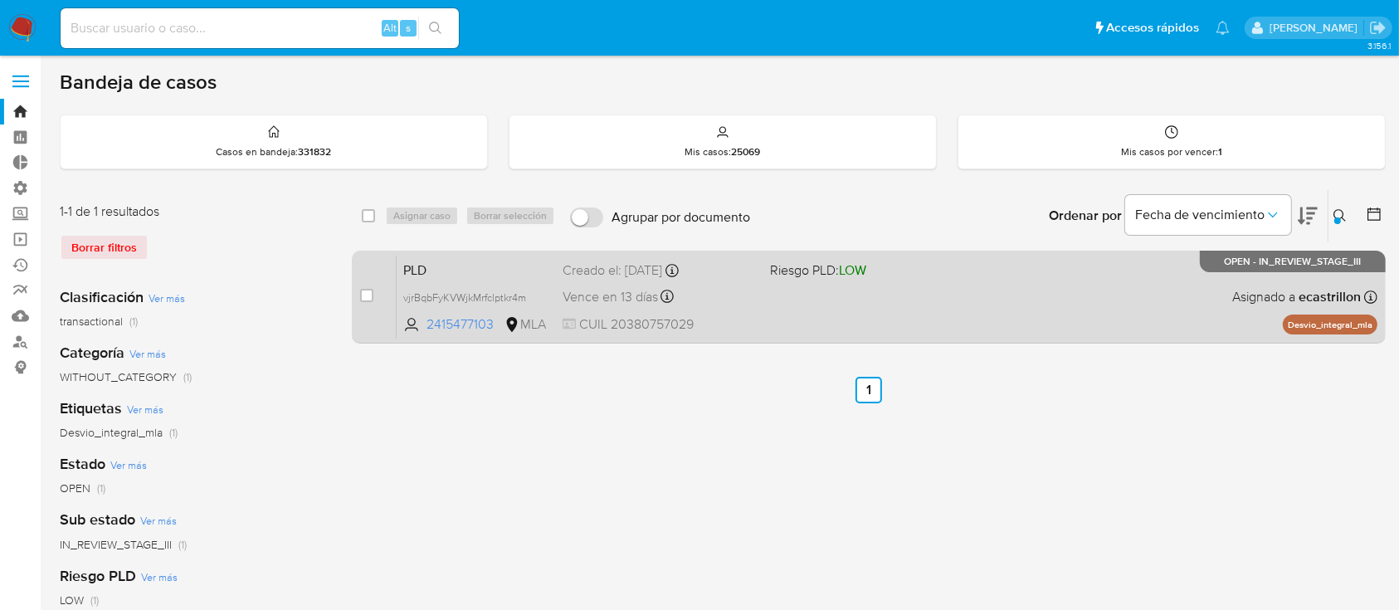
click at [878, 289] on div "PLD vjrBqbFyKVWjkMrfclptkr4m 2415477103 MLA Riesgo PLD: LOW Creado el: 12/06/20…" at bounding box center [887, 297] width 981 height 84
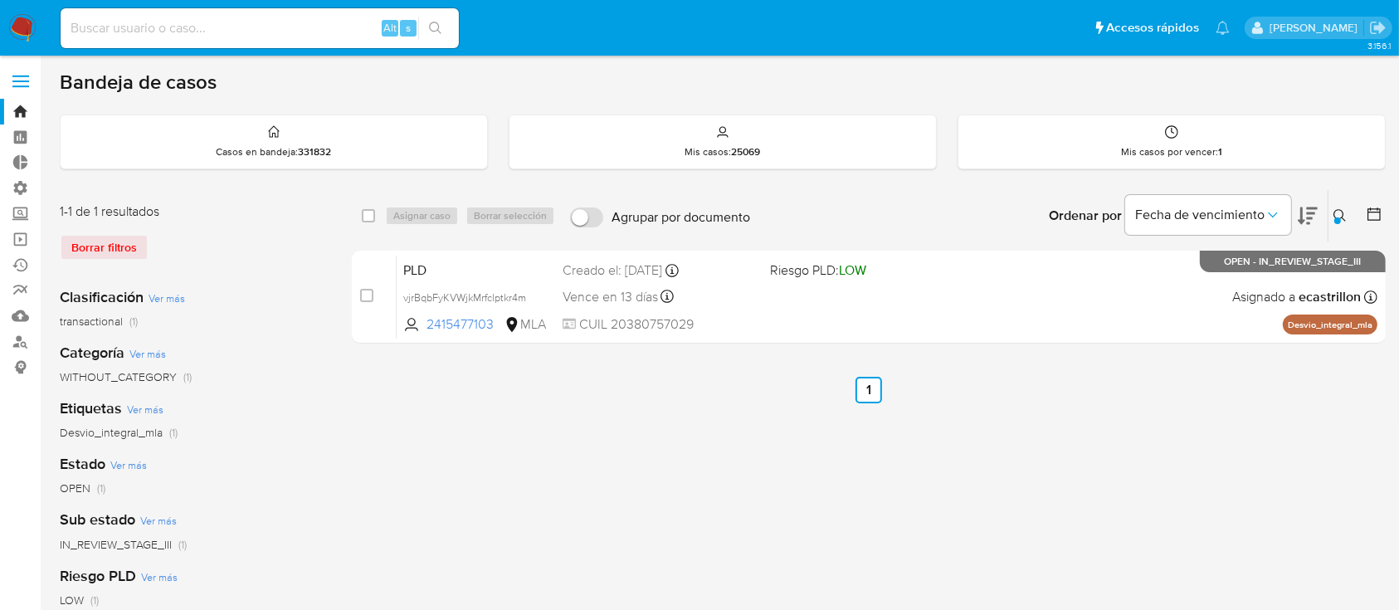
click at [1343, 217] on icon at bounding box center [1339, 215] width 13 height 13
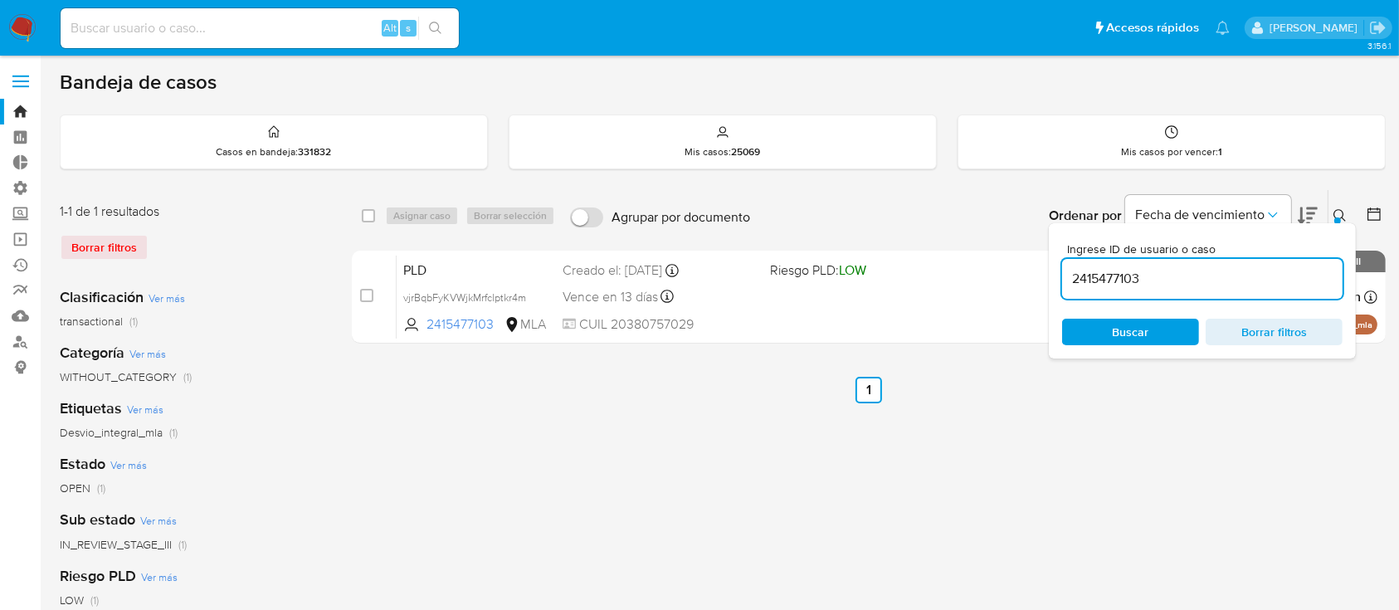
click at [1248, 282] on input "2415477103" at bounding box center [1202, 279] width 280 height 22
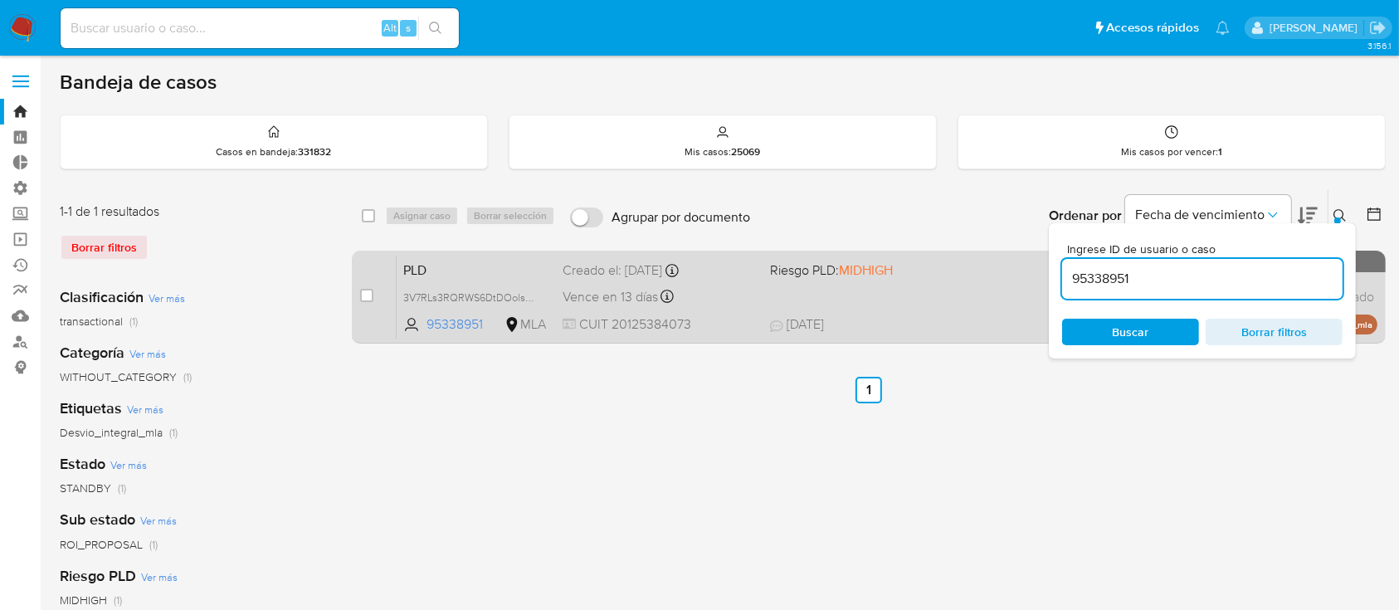
click at [715, 297] on div "Vence en 13 días Vence el 10/09/2025 03:12:21" at bounding box center [658, 296] width 193 height 22
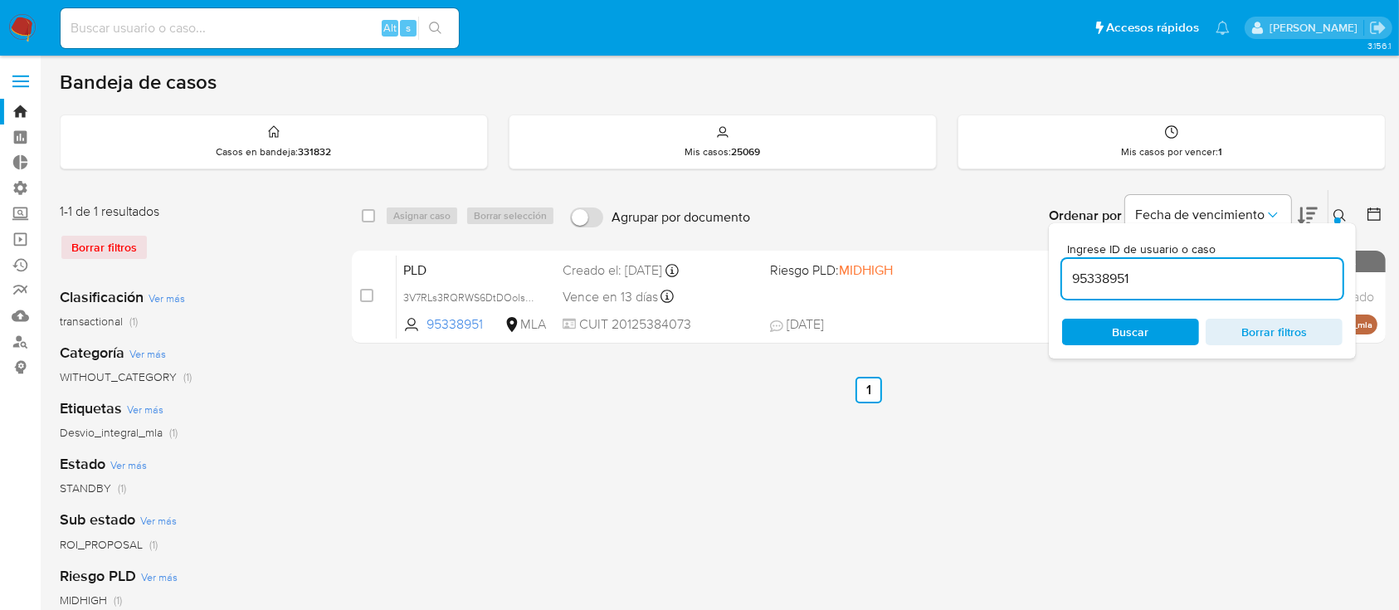
click at [1144, 284] on input "95338951" at bounding box center [1202, 279] width 280 height 22
click at [1142, 285] on input "95338951" at bounding box center [1202, 279] width 280 height 22
paste input "573010162"
click at [1337, 213] on icon at bounding box center [1339, 215] width 13 height 13
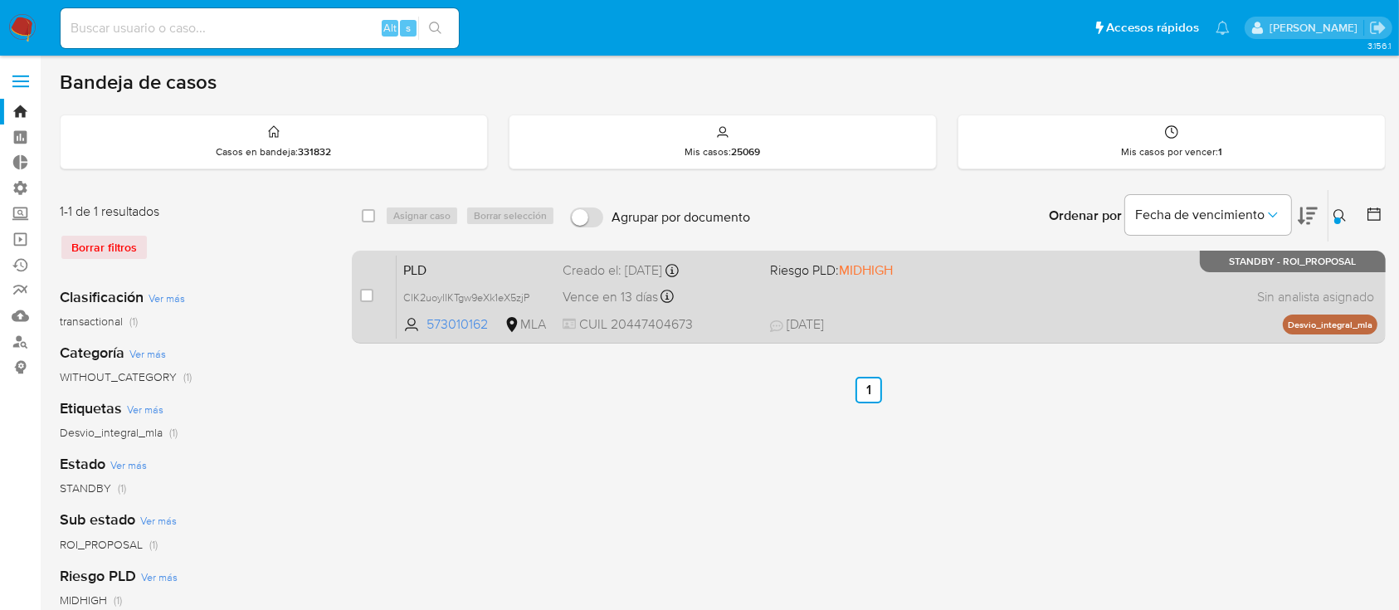
click at [968, 310] on div "PLD ClK2uoyllKTgw9eXk1eX5zjP 573010162 MLA Riesgo PLD: MIDHIGH Creado el: 12/06…" at bounding box center [887, 297] width 981 height 84
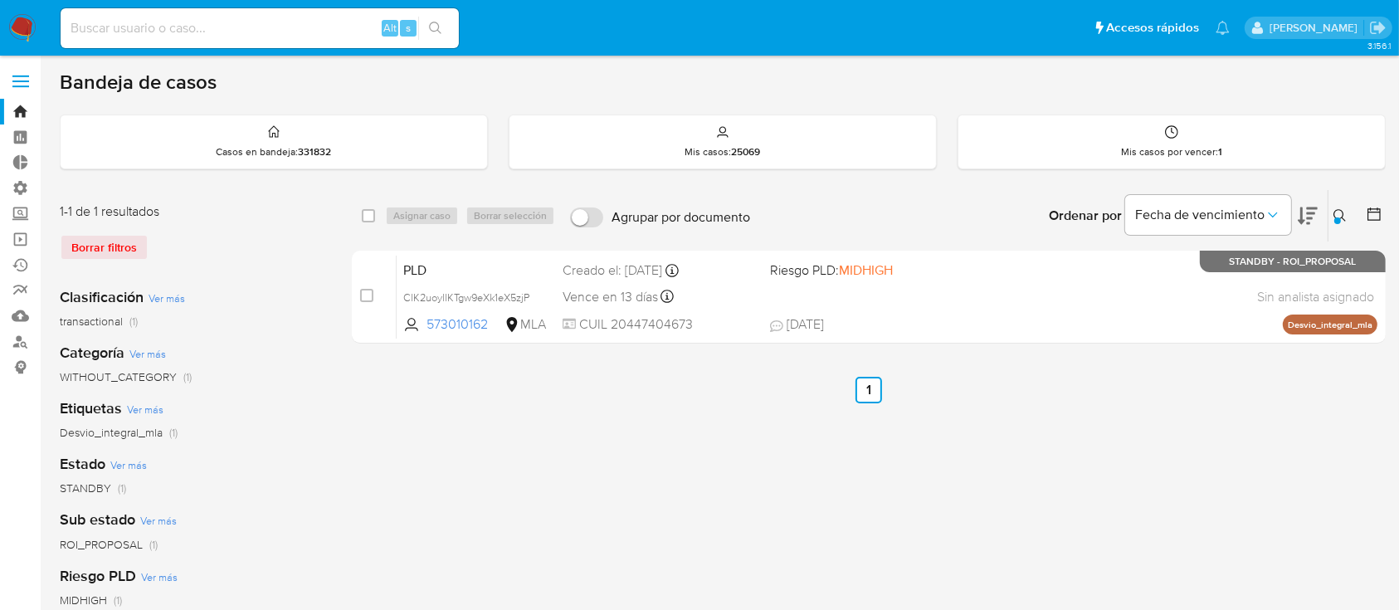
click at [1342, 222] on button at bounding box center [1341, 216] width 27 height 20
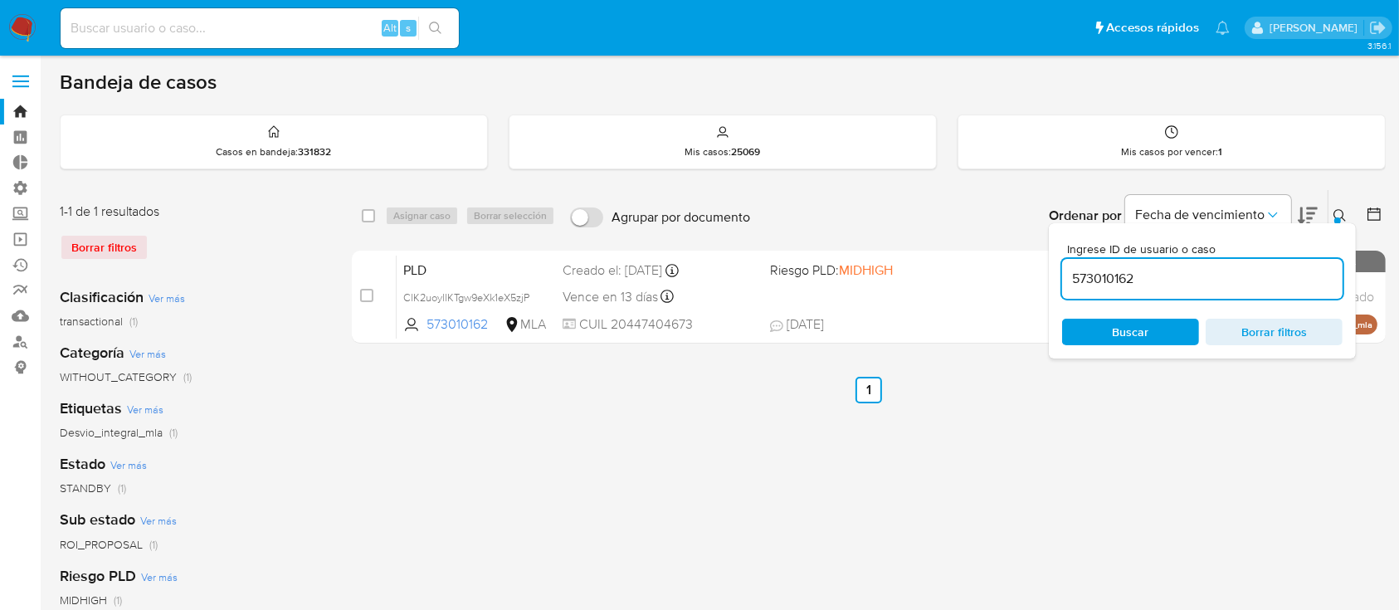
click at [1215, 285] on input "573010162" at bounding box center [1202, 279] width 280 height 22
click at [1340, 209] on icon at bounding box center [1339, 215] width 13 height 13
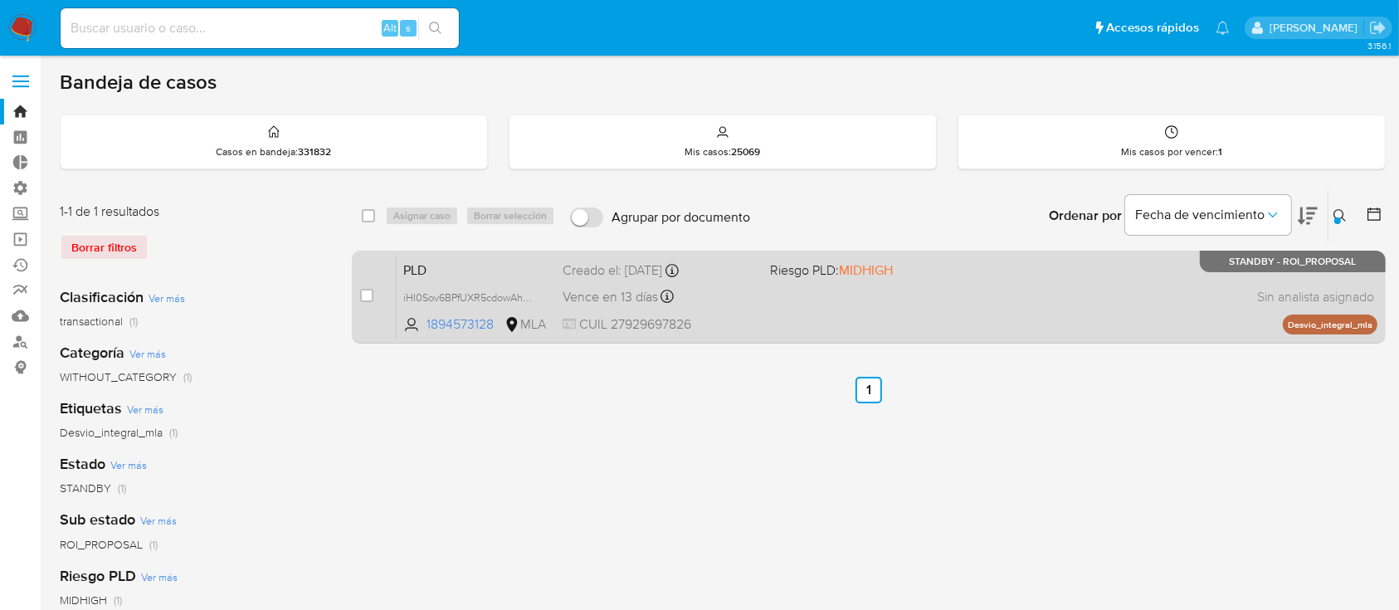
click at [1057, 277] on div "PLD iHI0Sov6BPfUXR5cdowAhn7P 1894573128 MLA Riesgo PLD: MIDHIGH Creado el: 12/0…" at bounding box center [887, 297] width 981 height 84
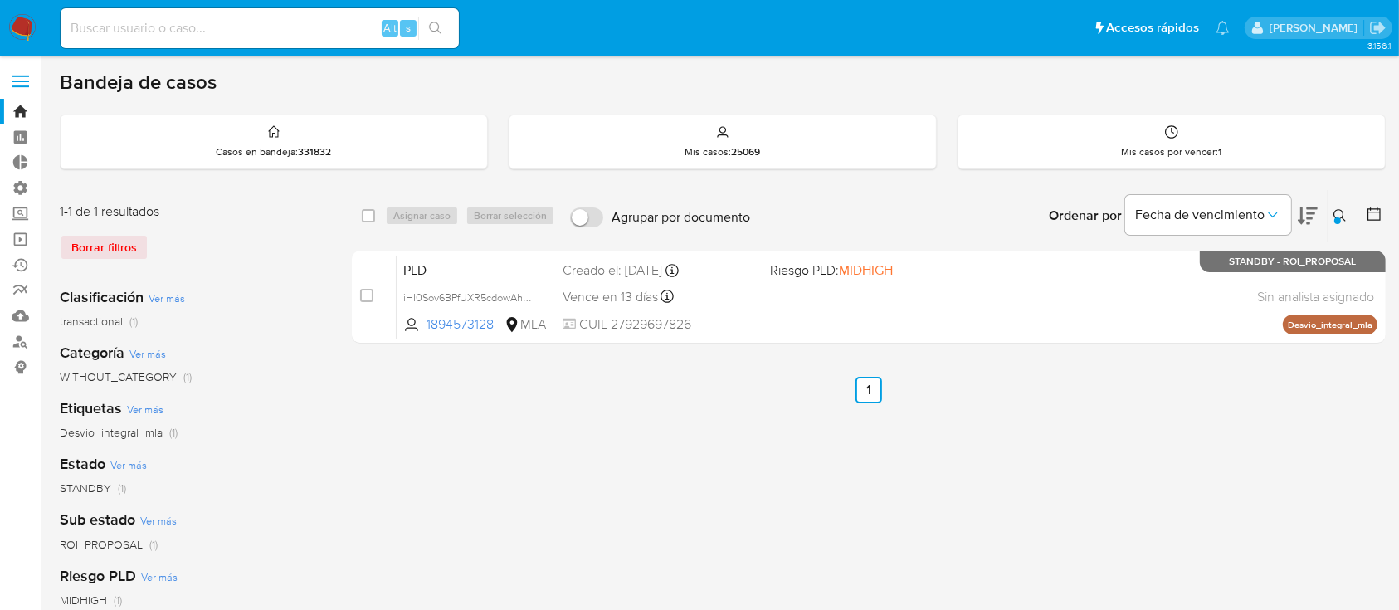
click at [1341, 220] on icon at bounding box center [1339, 215] width 13 height 13
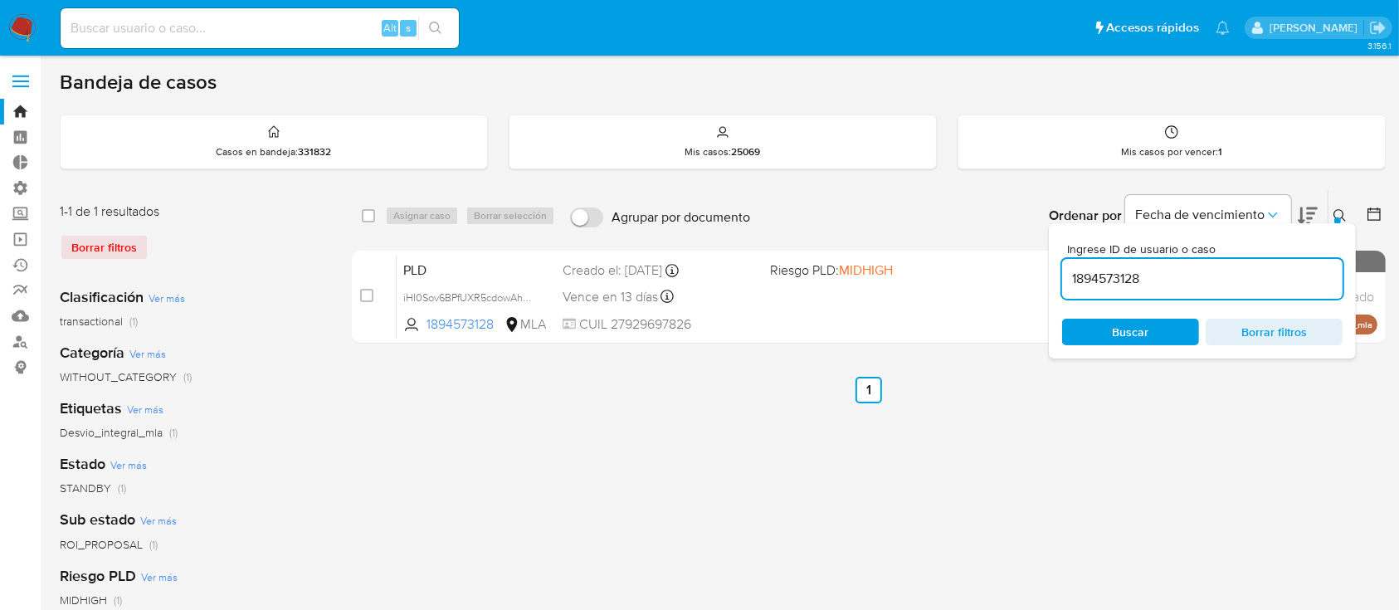
click at [1275, 278] on input "1894573128" at bounding box center [1202, 279] width 280 height 22
click at [1275, 277] on input "1894573128" at bounding box center [1202, 279] width 280 height 22
click at [700, 308] on div "PLD zrPdBA5cxlFOEI57TWNG7m5O 220355934 MLA Riesgo PLD: LOW Creado el: 12/06/202…" at bounding box center [887, 297] width 981 height 84
click at [1111, 289] on div "220355934" at bounding box center [1202, 279] width 280 height 40
click at [1111, 285] on input "220355934" at bounding box center [1202, 279] width 280 height 22
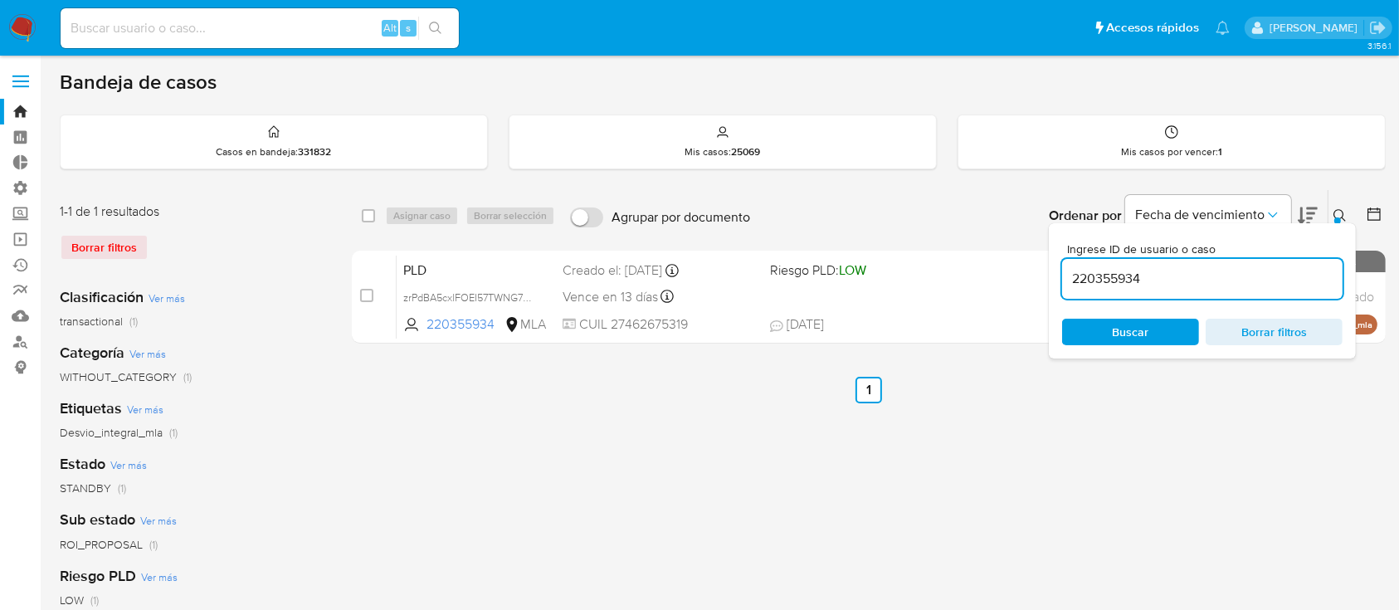
click at [1111, 285] on input "220355934" at bounding box center [1202, 279] width 280 height 22
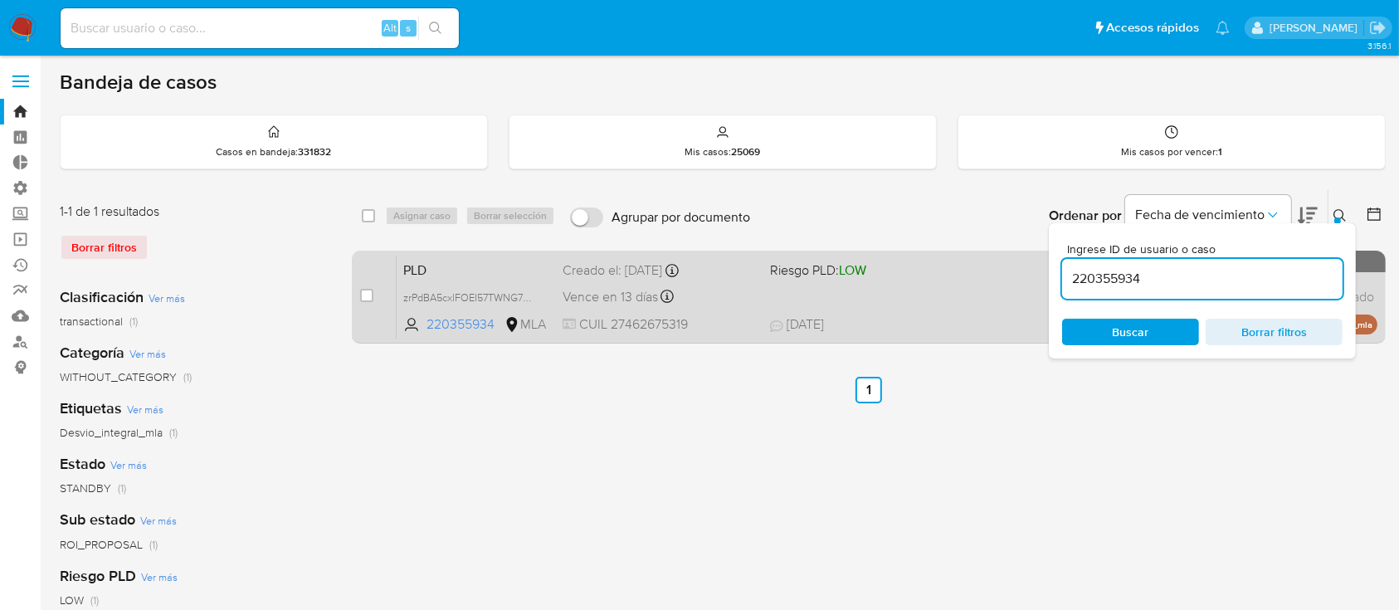
click at [758, 286] on div "PLD zrPdBA5cxlFOEI57TWNG7m5O 220355934 MLA Riesgo PLD: LOW Creado el: 12/06/202…" at bounding box center [887, 297] width 981 height 84
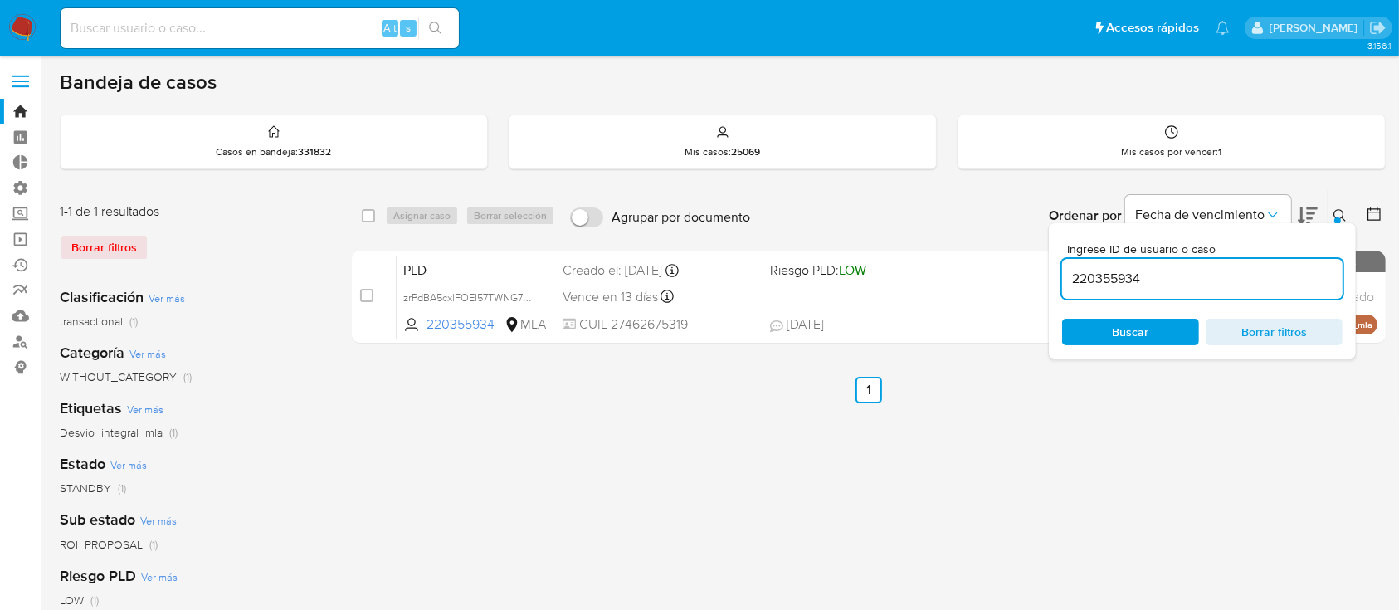
click at [1158, 282] on input "220355934" at bounding box center [1202, 279] width 280 height 22
paste input "559482102"
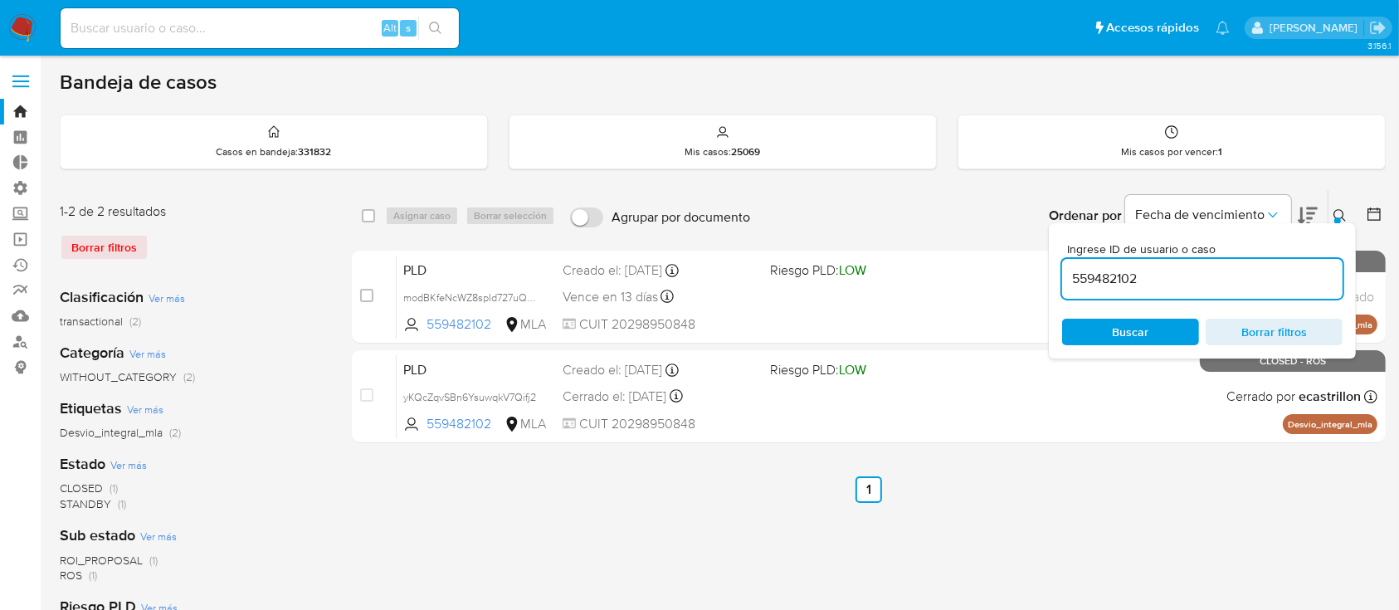
click at [1342, 217] on icon at bounding box center [1339, 215] width 12 height 12
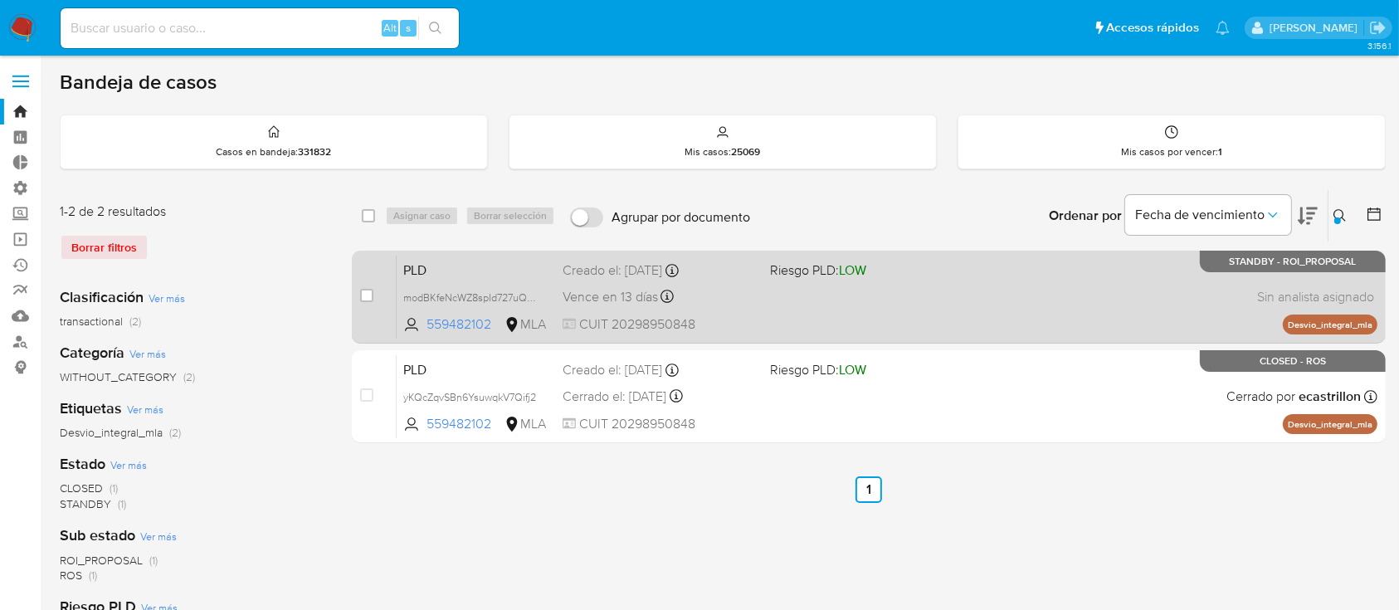
click at [837, 301] on div "PLD modBKfeNcWZ8spId727uQIgd 559482102 MLA Riesgo PLD: LOW Creado el: 12/06/202…" at bounding box center [887, 297] width 981 height 84
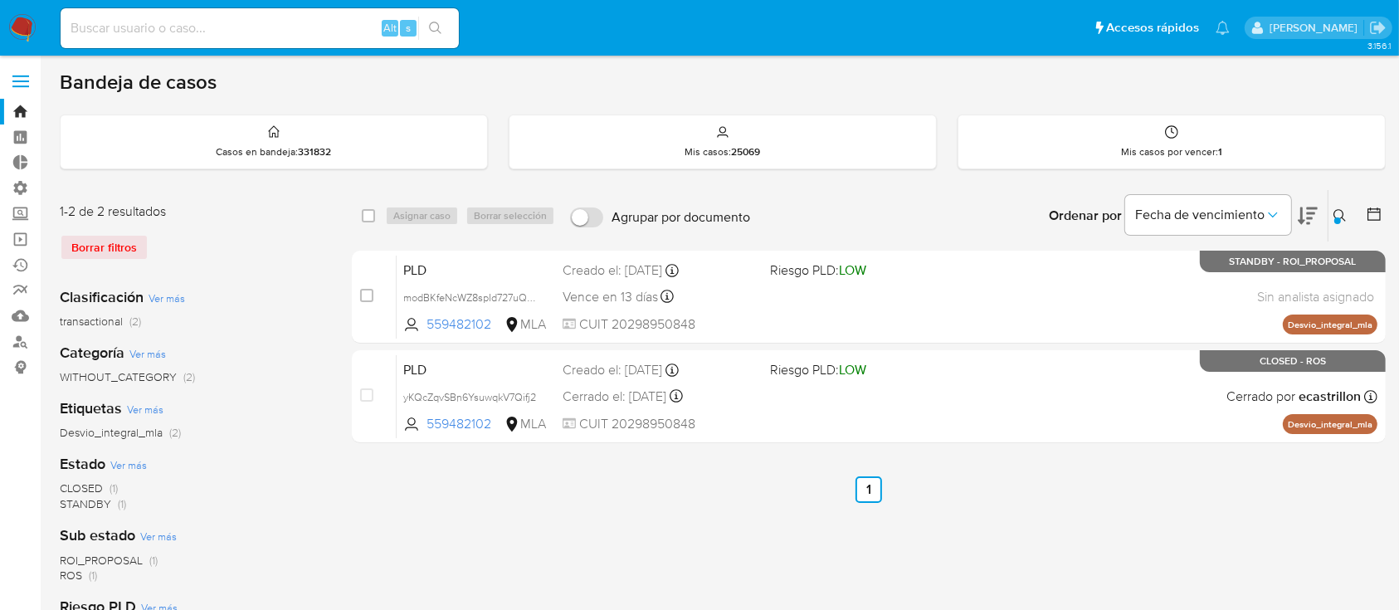
click at [1341, 210] on icon at bounding box center [1339, 215] width 13 height 13
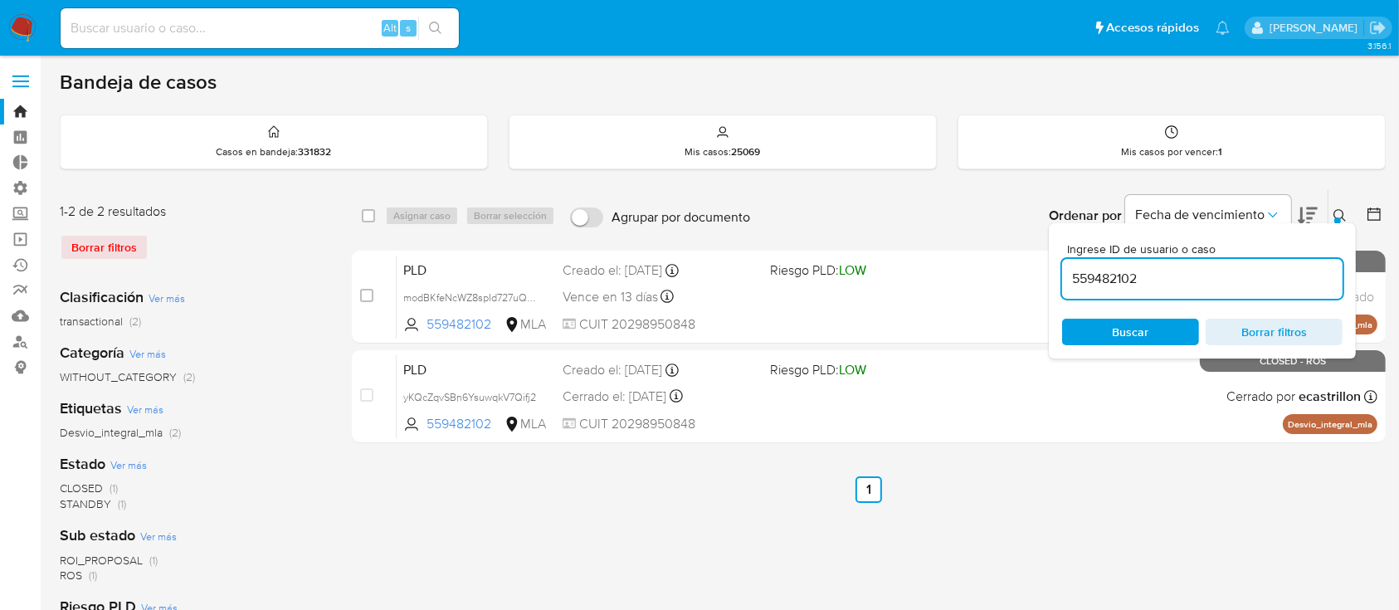
click at [1277, 262] on div "559482102" at bounding box center [1202, 279] width 280 height 40
click at [1269, 270] on input "559482102" at bounding box center [1202, 279] width 280 height 22
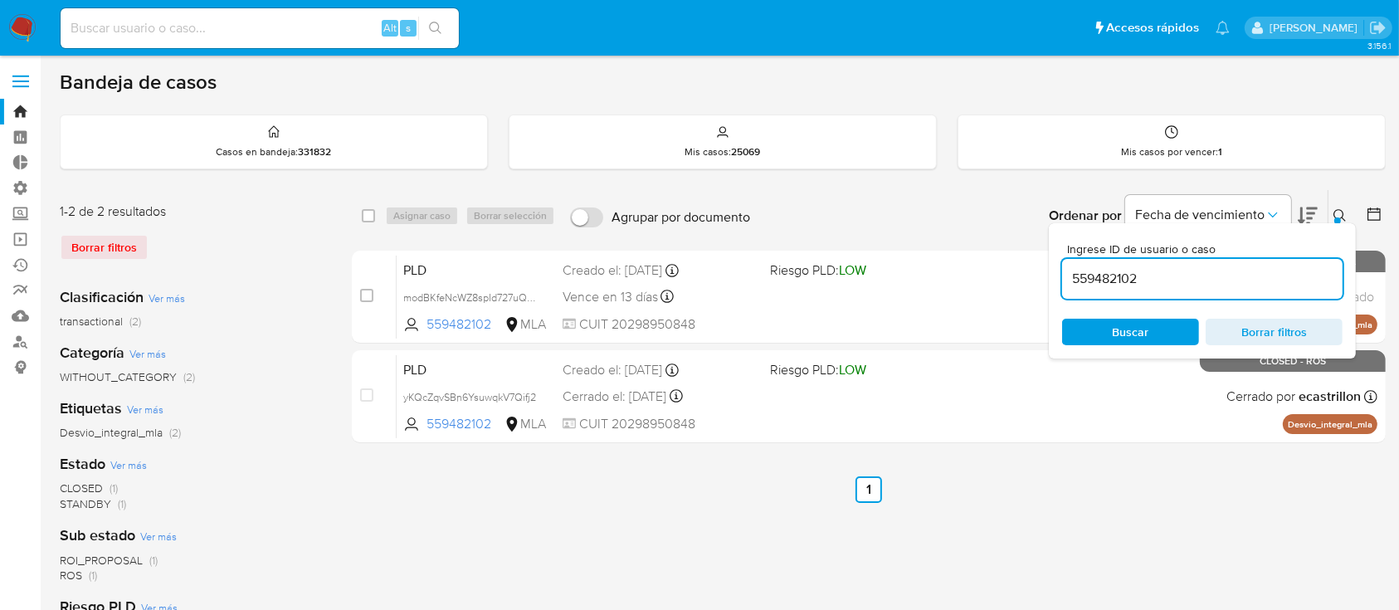
paste input "108687459"
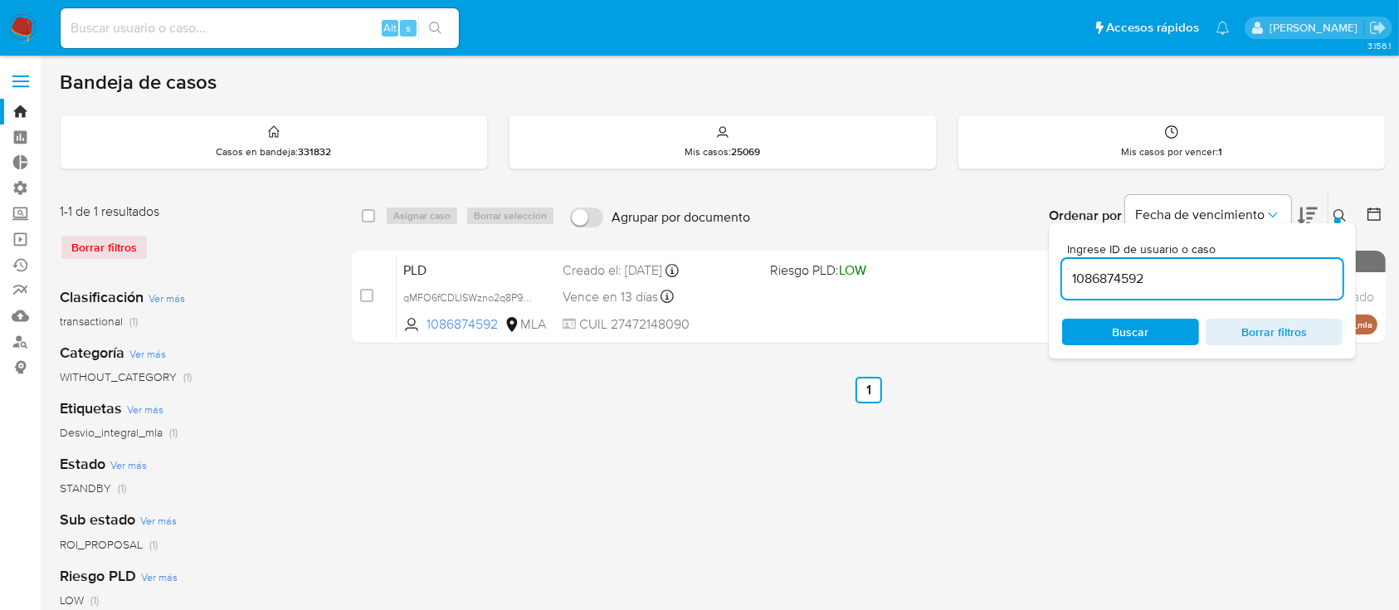
click at [1333, 215] on icon at bounding box center [1339, 215] width 13 height 13
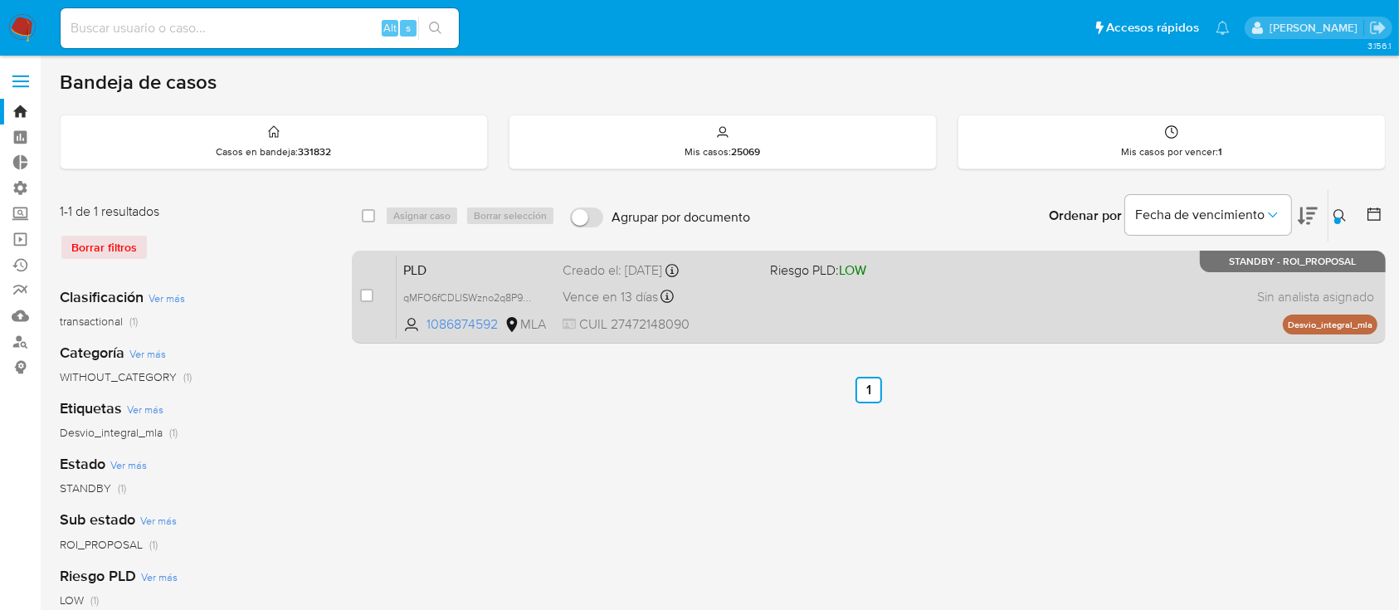
click at [1231, 257] on span "STANDBY - ROI_PROPOSAL" at bounding box center [1292, 261] width 127 height 9
click at [883, 291] on div "PLD qMFO6fCDLISWzno2q8P9nJ7H 1086874592 MLA Riesgo PLD: LOW Creado el: 12/06/20…" at bounding box center [887, 297] width 981 height 84
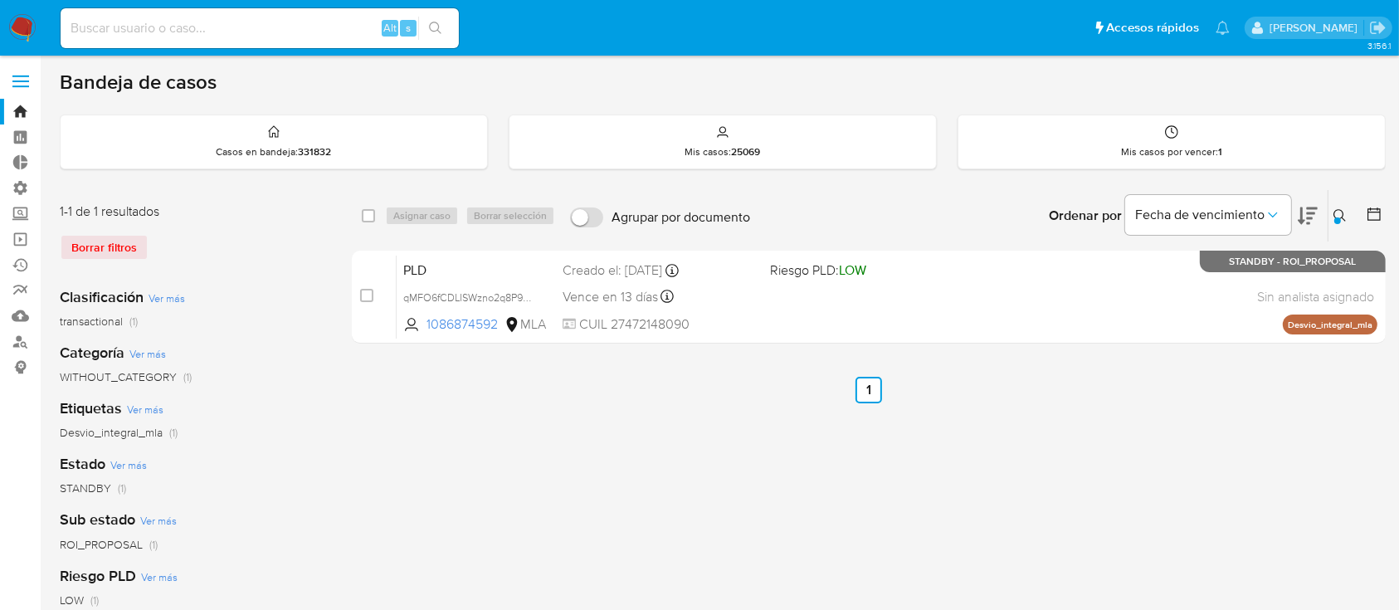
click at [1341, 216] on icon at bounding box center [1339, 215] width 12 height 12
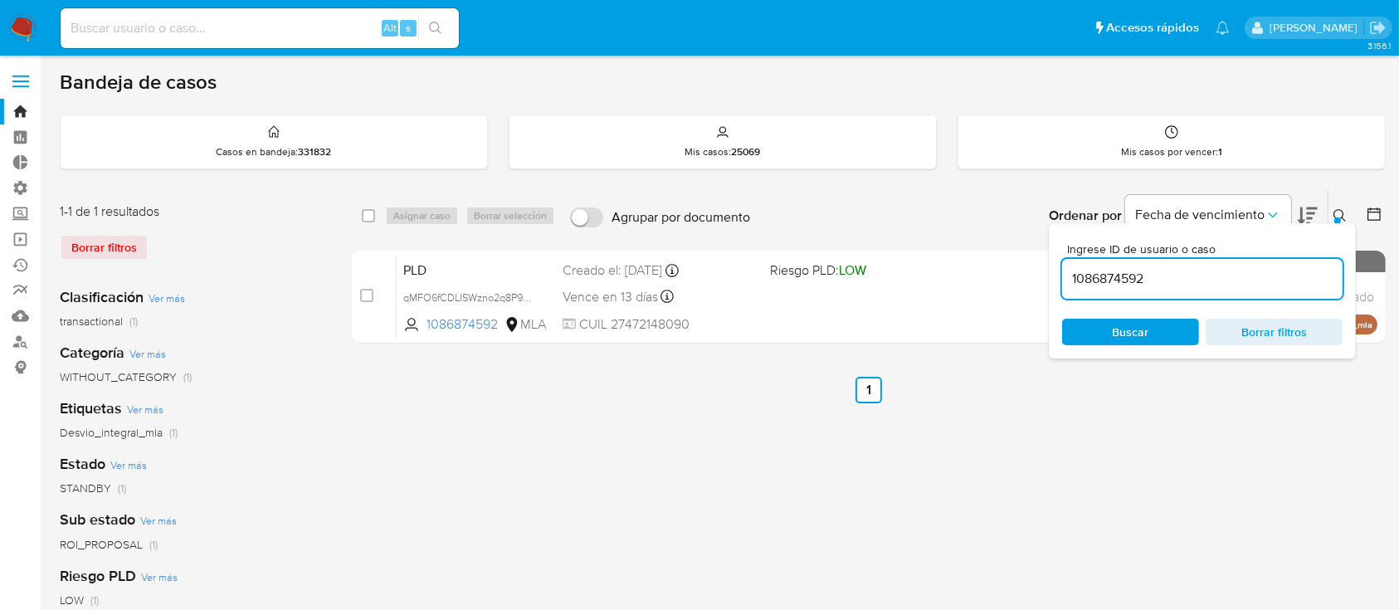
click at [1294, 265] on div "1086874592" at bounding box center [1202, 279] width 280 height 40
click at [1274, 268] on input "1086874592" at bounding box center [1202, 279] width 280 height 22
paste input "2312649951"
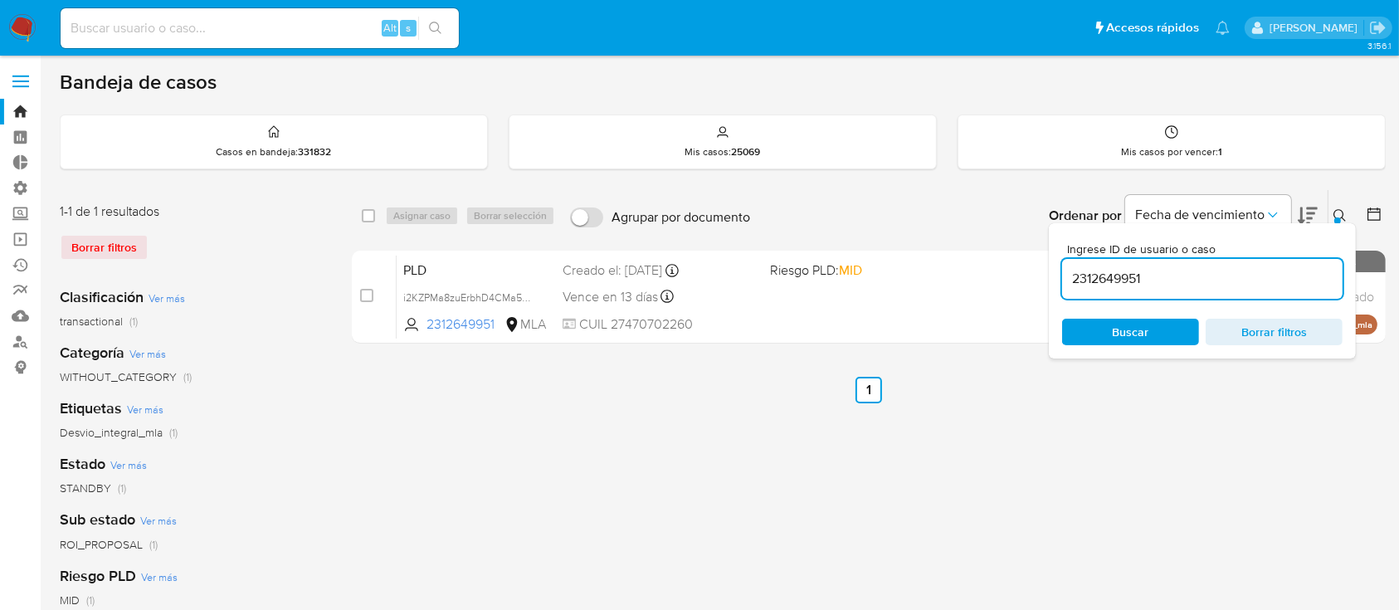
click at [1336, 209] on icon at bounding box center [1339, 215] width 13 height 13
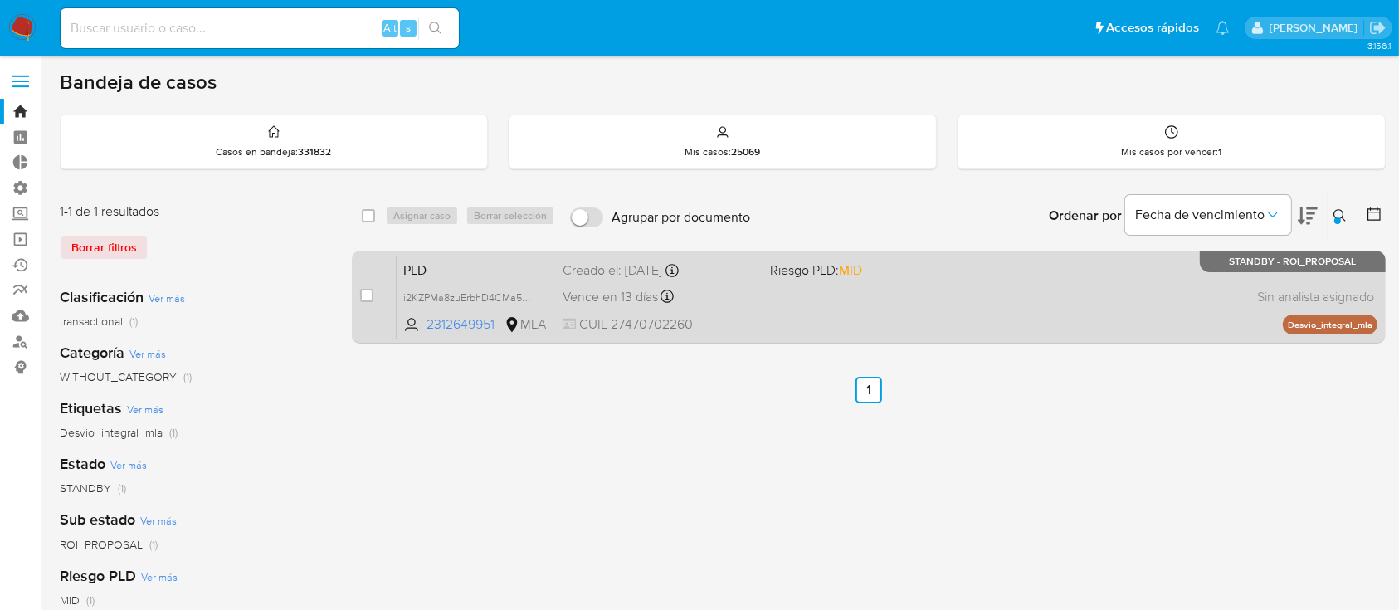
click at [1138, 289] on div "PLD i2KZPMa8zuErbhD4CMa5OlHL 2312649951 MLA Riesgo PLD: MID Creado el: 12/06/20…" at bounding box center [887, 297] width 981 height 84
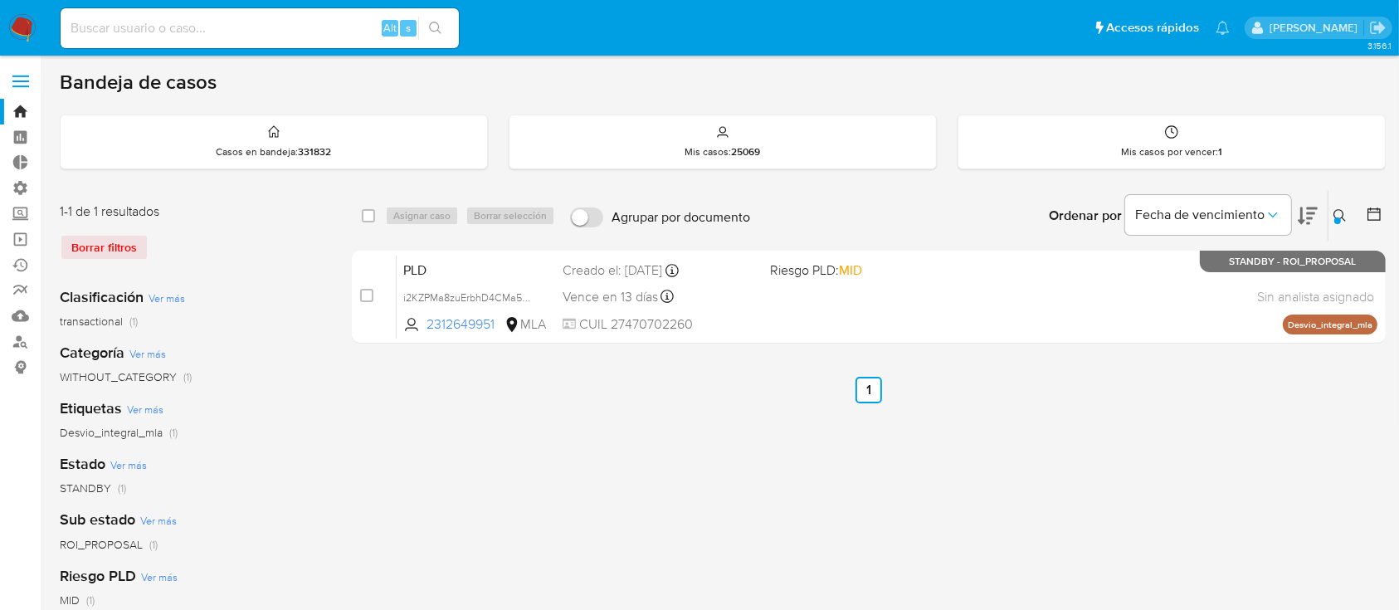
click at [1335, 212] on icon at bounding box center [1339, 215] width 13 height 13
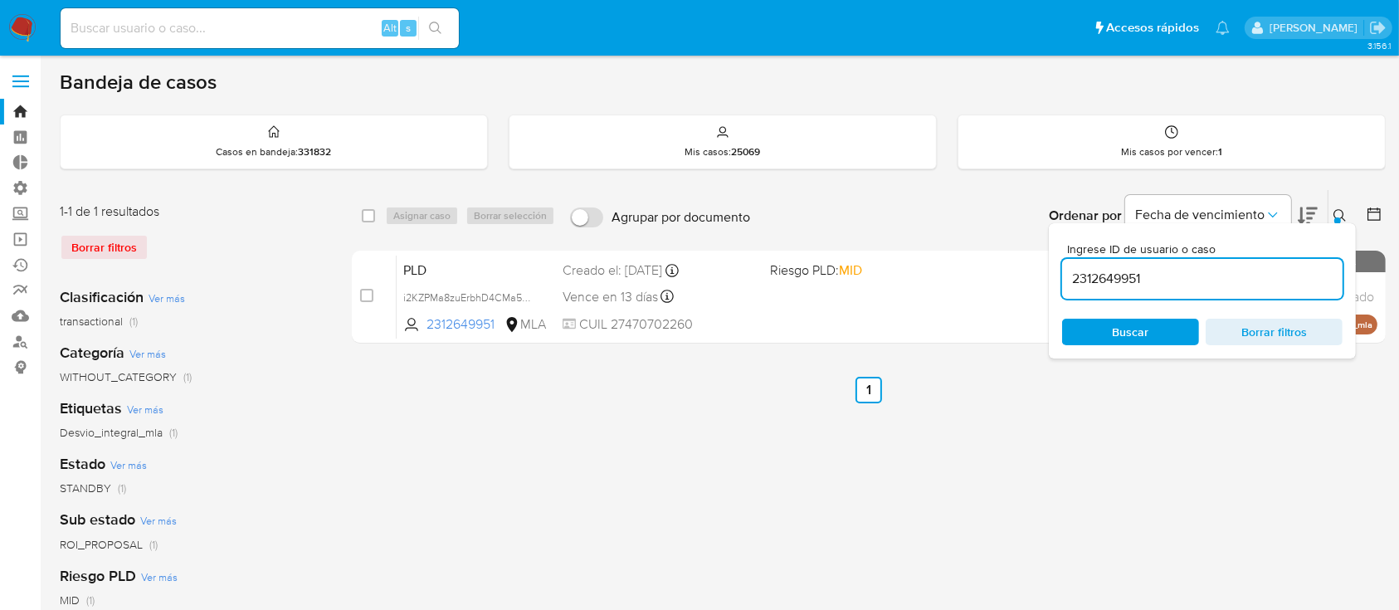
click at [1255, 271] on input "2312649951" at bounding box center [1202, 279] width 280 height 22
type input "303010745"
click at [1342, 211] on icon at bounding box center [1339, 215] width 12 height 12
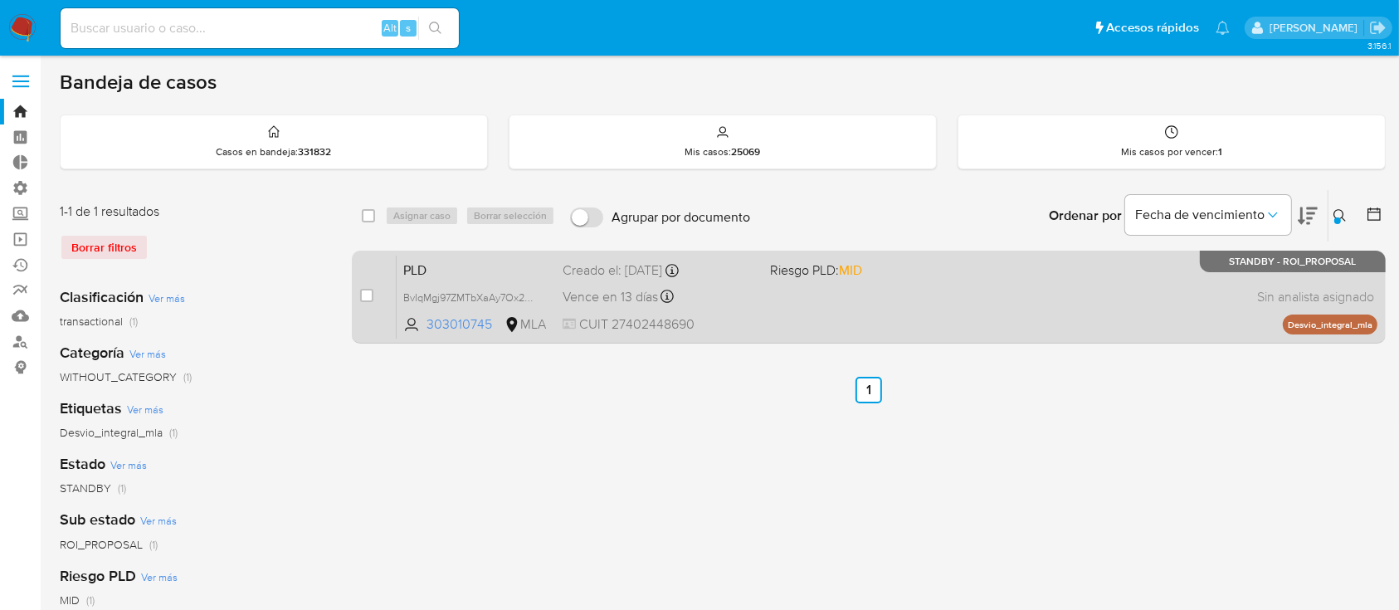
click at [1112, 292] on div "PLD BvIqMgj97ZMTbXaAy7Ox2WdB 303010745 MLA Riesgo PLD: MID Creado el: 12/06/202…" at bounding box center [887, 297] width 981 height 84
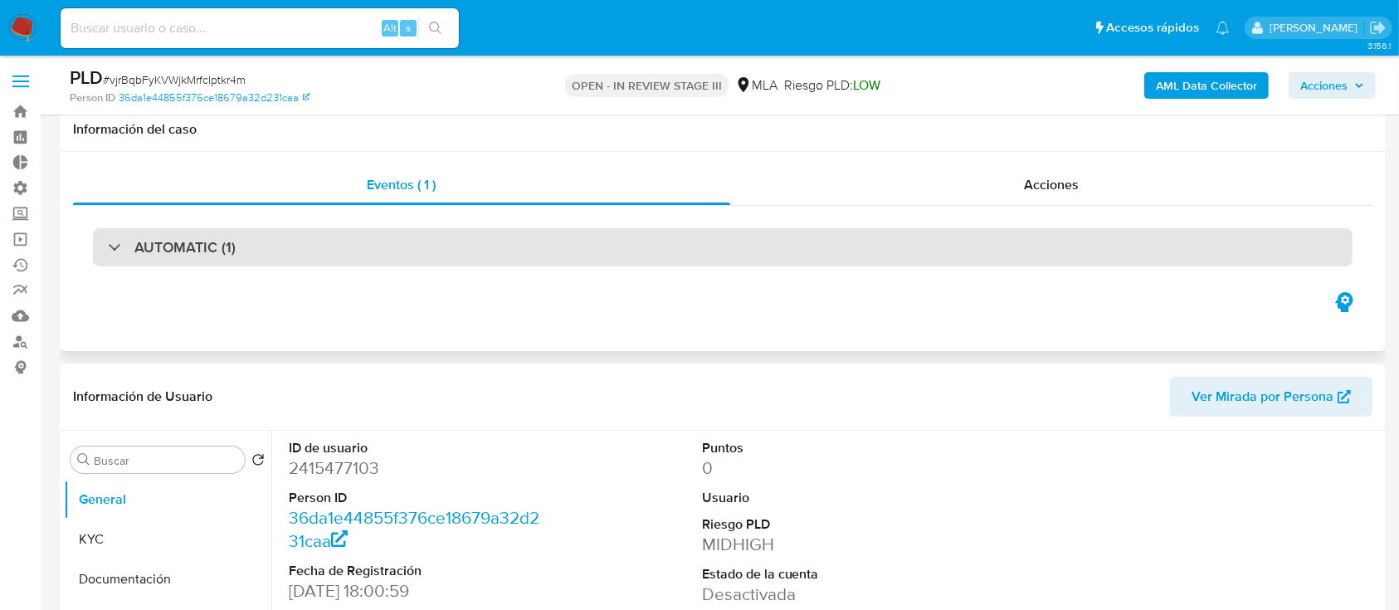
scroll to position [110, 0]
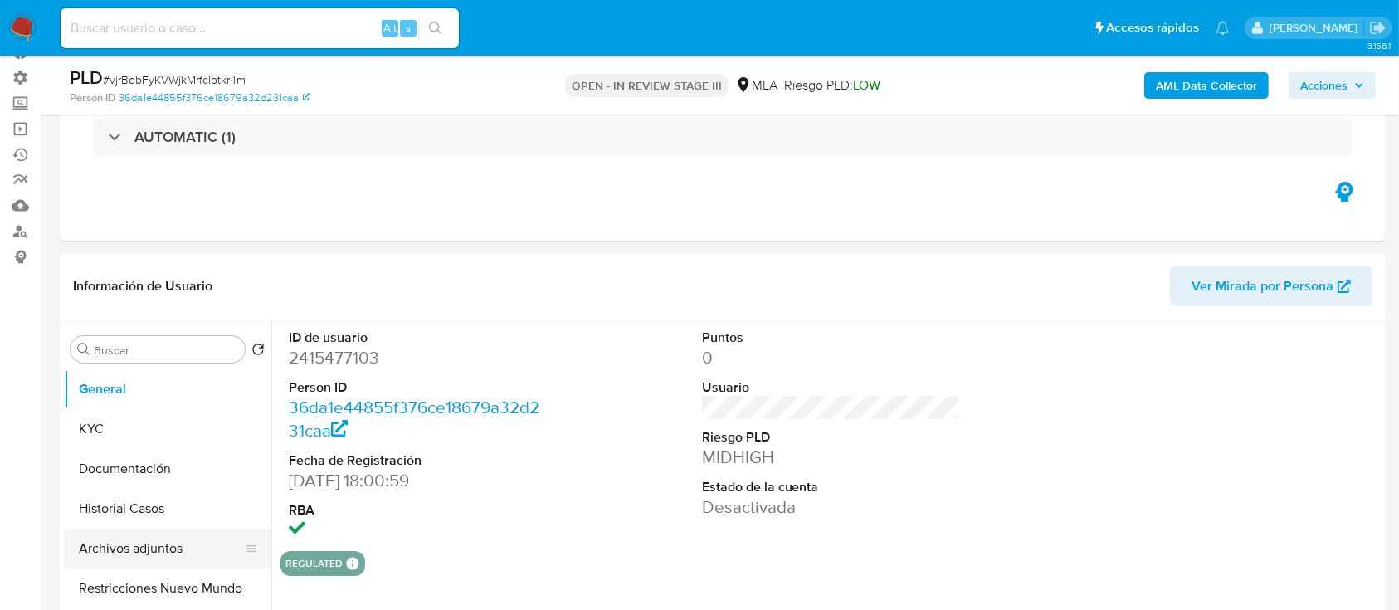
select select "10"
click at [149, 541] on button "Archivos adjuntos" at bounding box center [161, 548] width 194 height 40
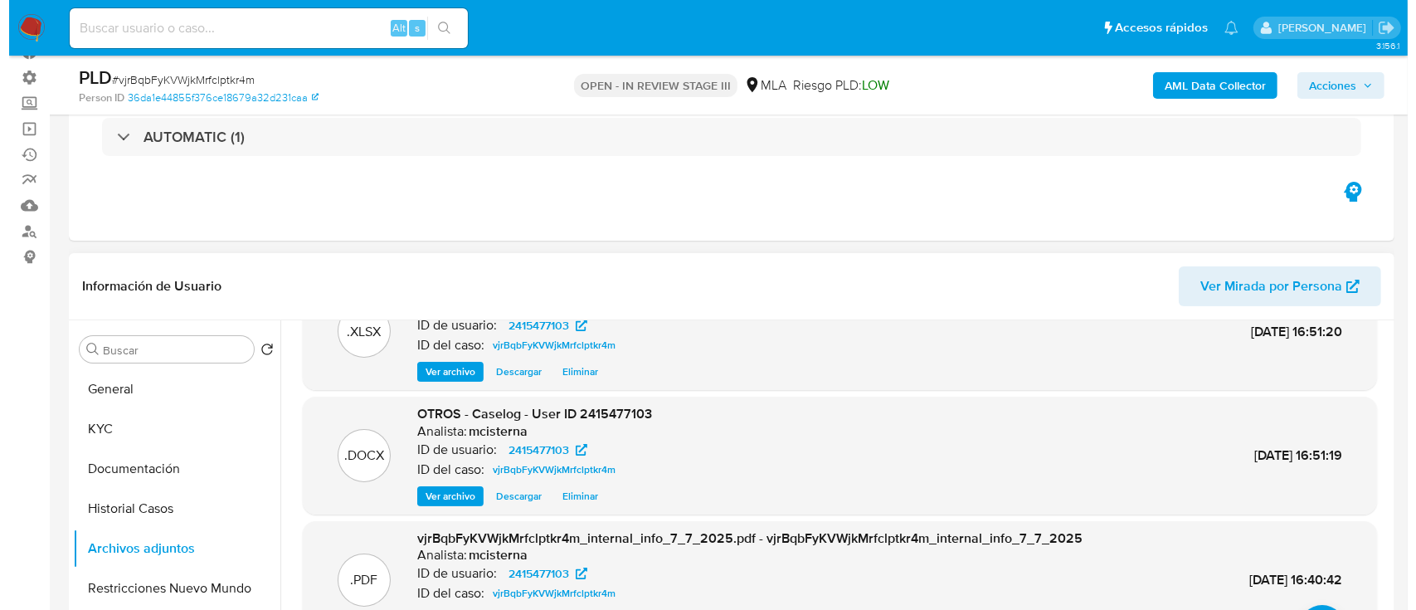
scroll to position [93, 0]
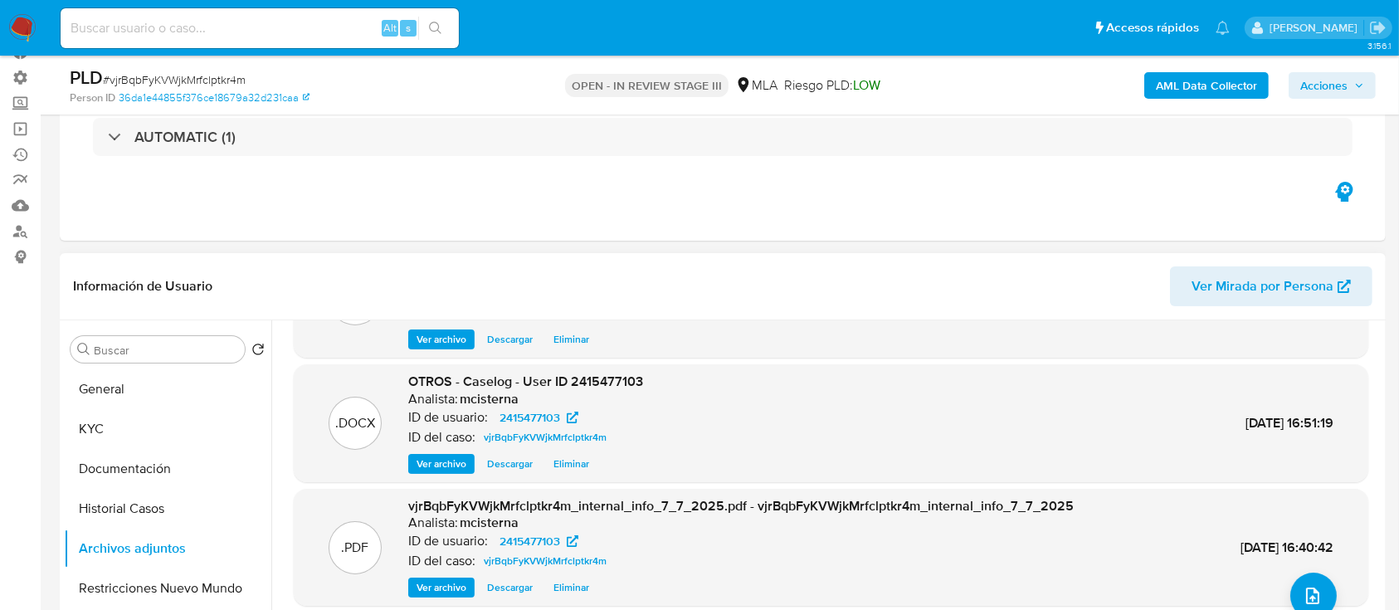
click at [509, 459] on span "Descargar" at bounding box center [510, 463] width 46 height 17
click at [578, 470] on span "Eliminar" at bounding box center [571, 463] width 36 height 17
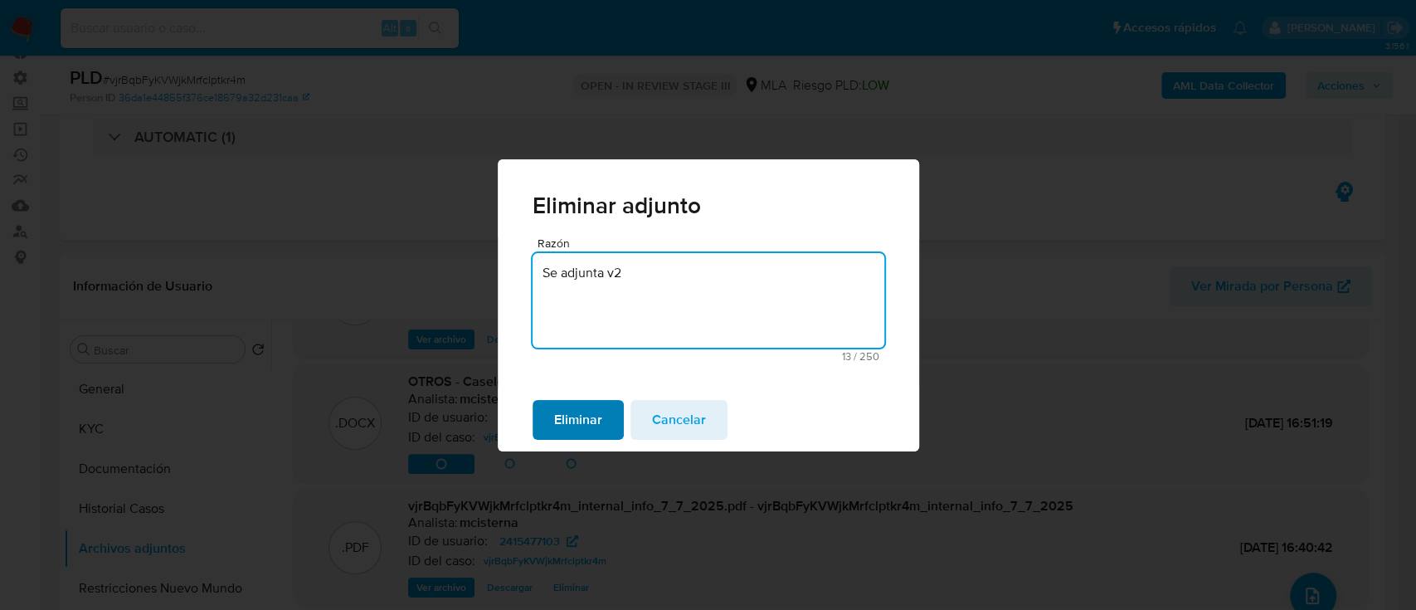
type textarea "Se adjunta v2"
click at [573, 414] on span "Eliminar" at bounding box center [578, 420] width 48 height 37
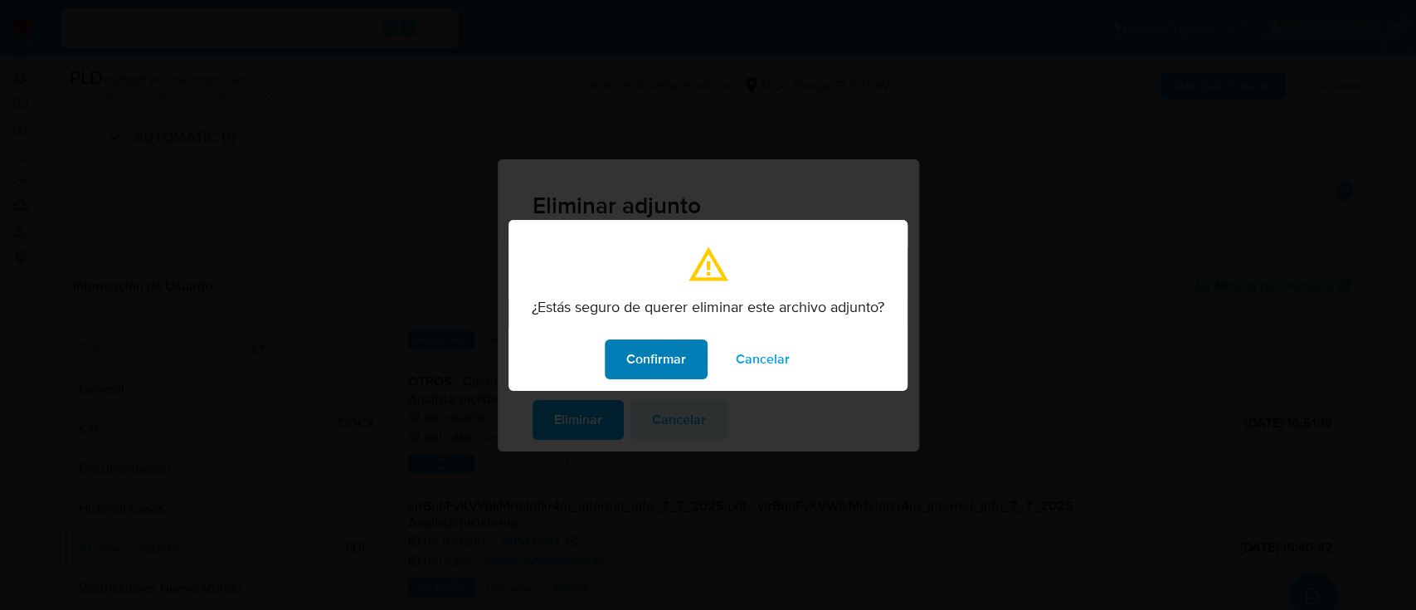
click at [635, 362] on span "Confirmar" at bounding box center [656, 359] width 60 height 37
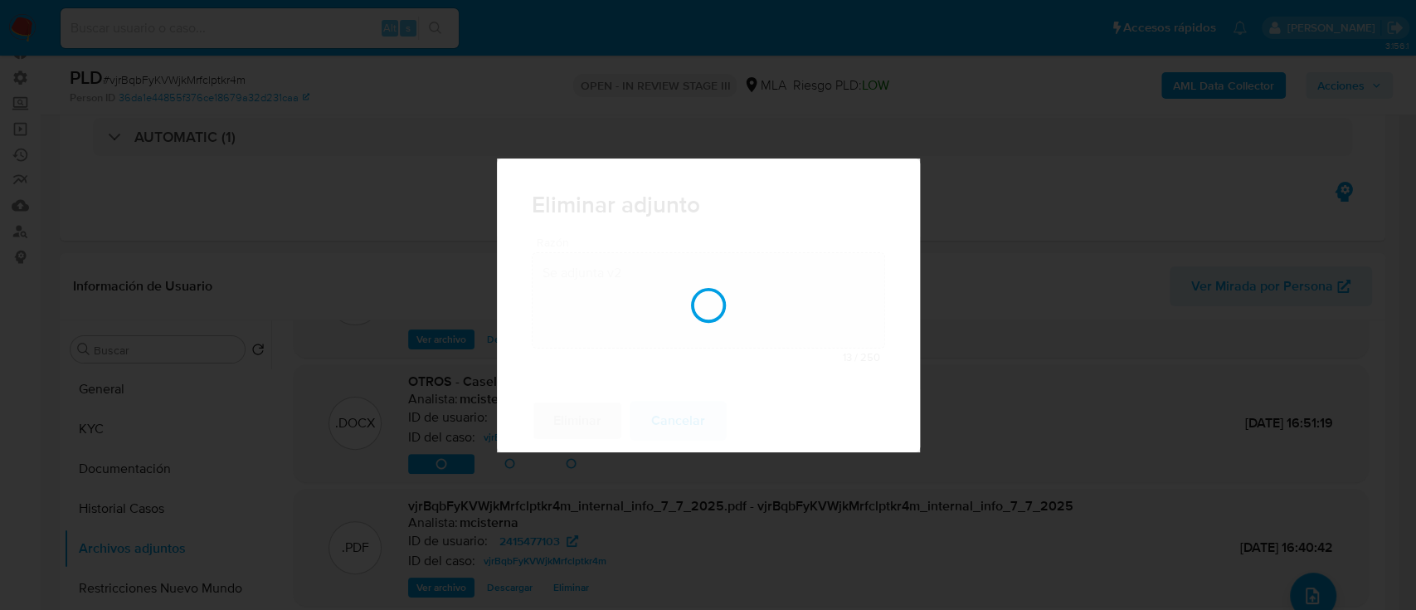
scroll to position [91, 0]
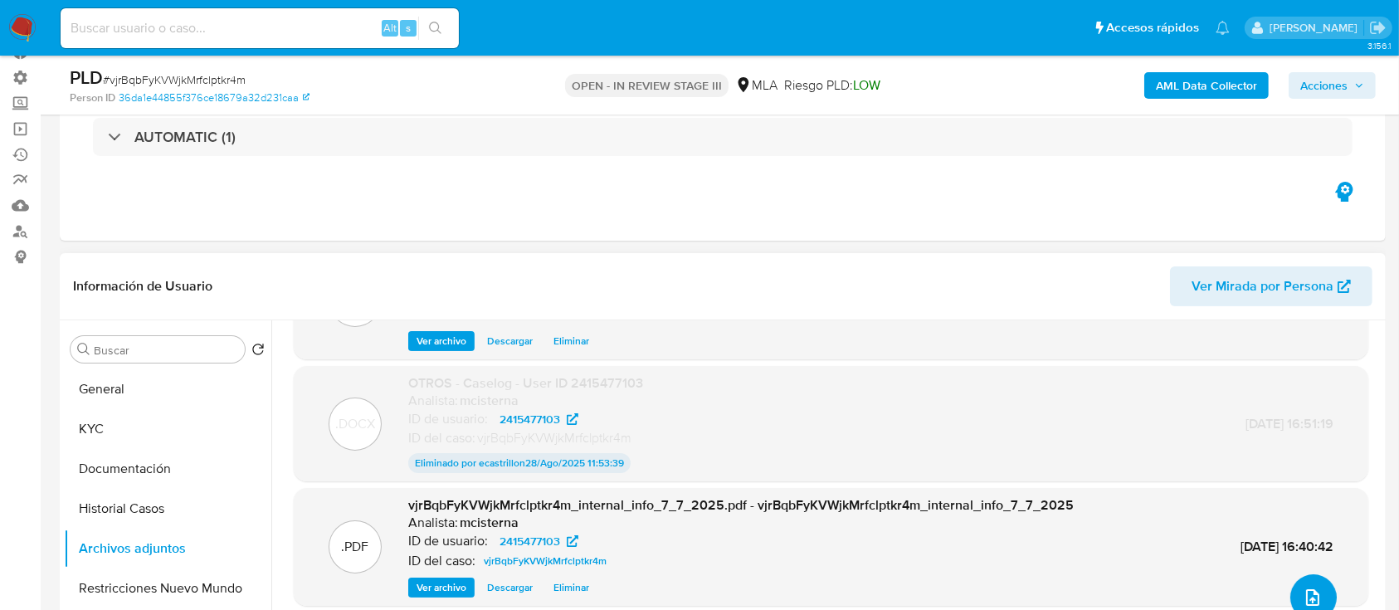
click at [1313, 598] on icon "upload-file" at bounding box center [1312, 597] width 20 height 20
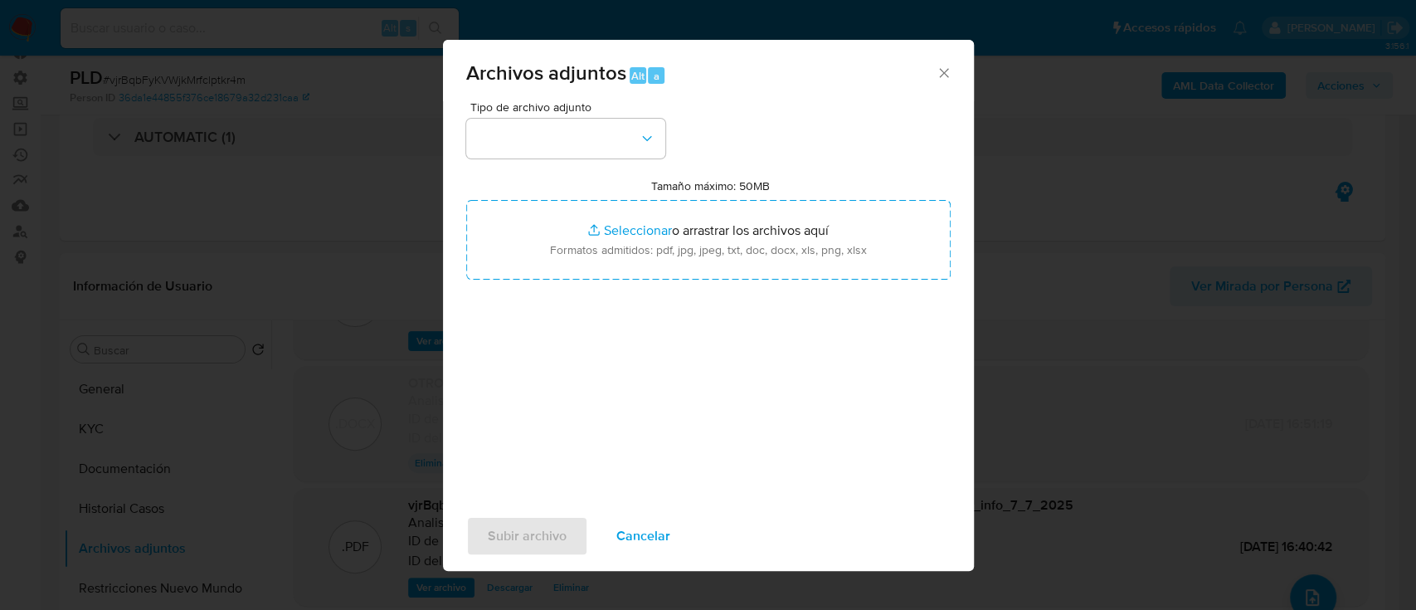
click at [622, 162] on div "Tipo de archivo adjunto Tamaño máximo: 50MB Seleccionar archivos Seleccionar o …" at bounding box center [708, 297] width 484 height 392
click at [640, 130] on icon "button" at bounding box center [647, 138] width 17 height 17
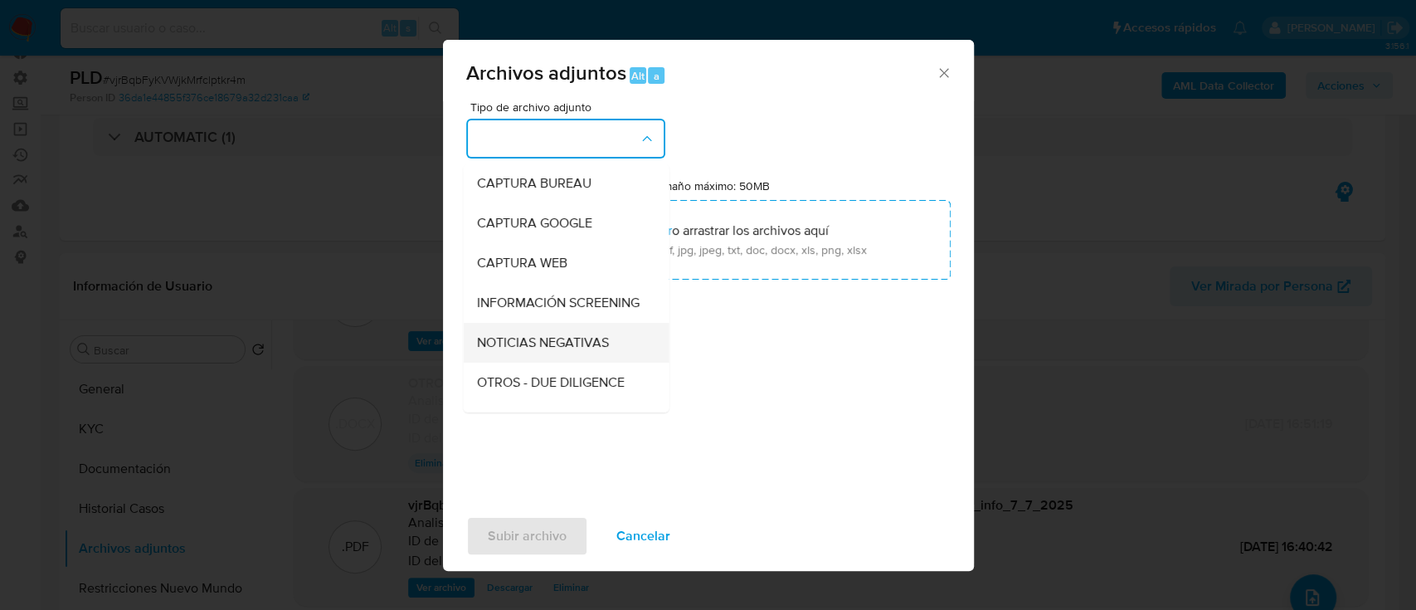
scroll to position [110, 0]
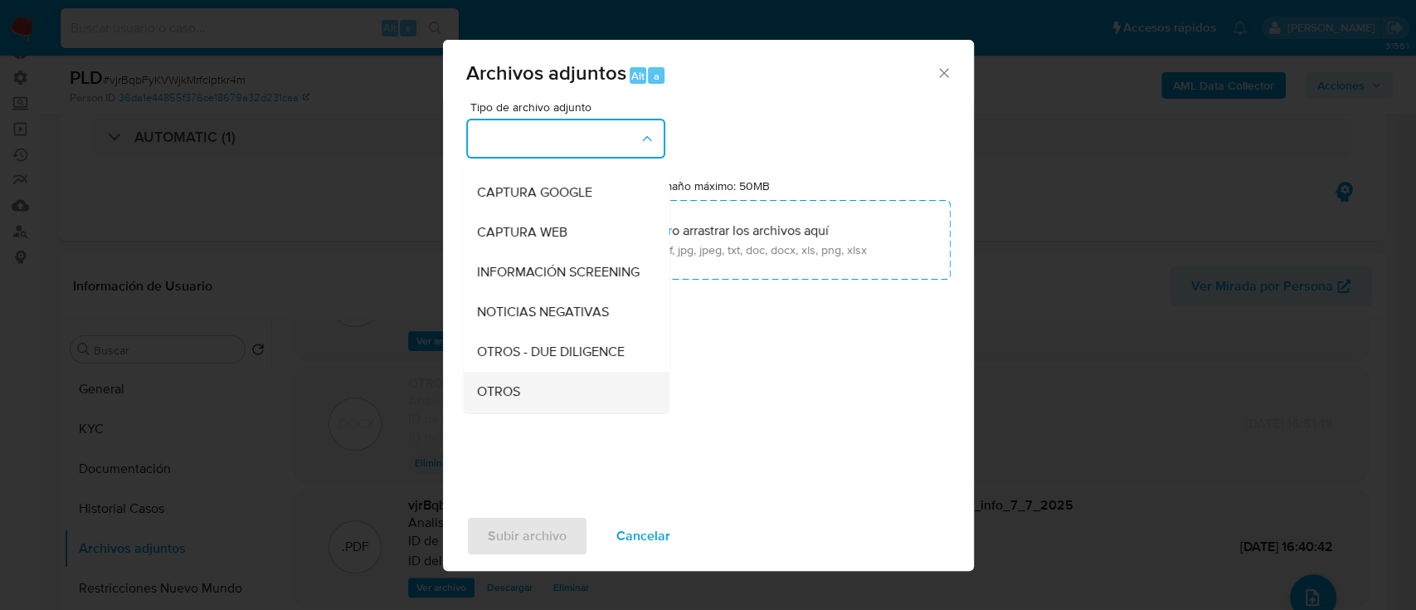
click at [547, 389] on div "OTROS" at bounding box center [560, 392] width 169 height 40
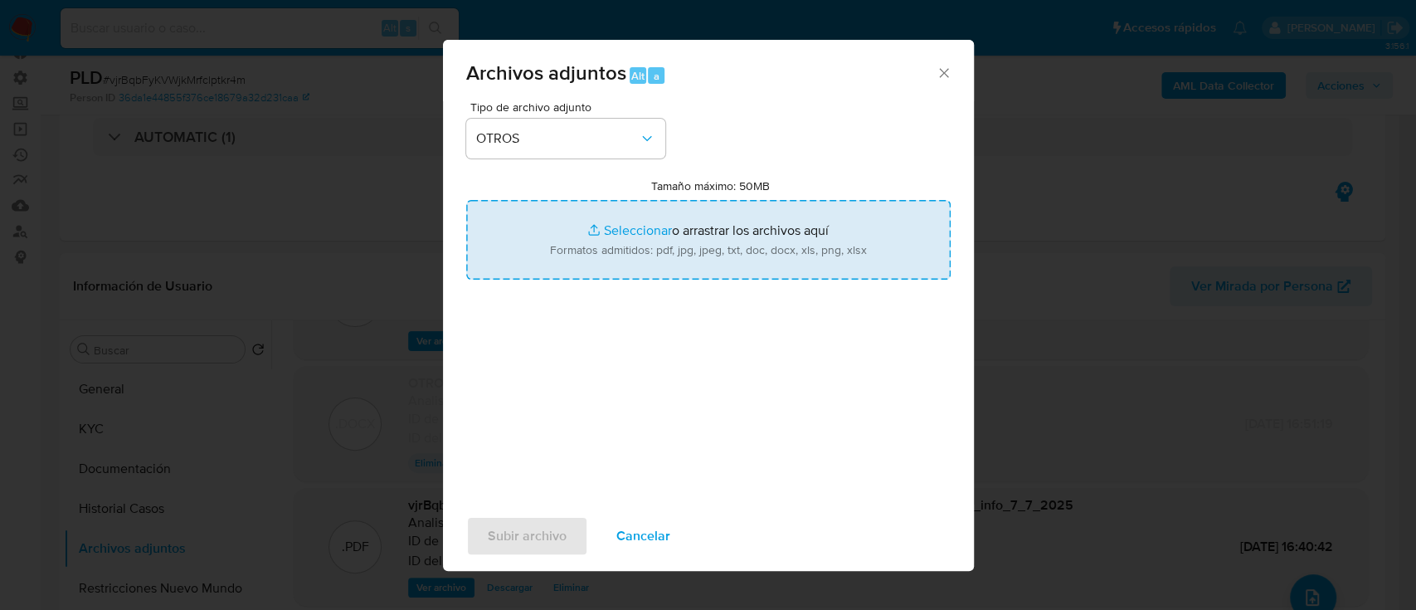
click at [660, 245] on input "Tamaño máximo: 50MB Seleccionar archivos" at bounding box center [708, 240] width 484 height 80
type input "C:\fakepath\Caselog vjrBqbFyKVWjkMrfclptkr4m - V2.docx"
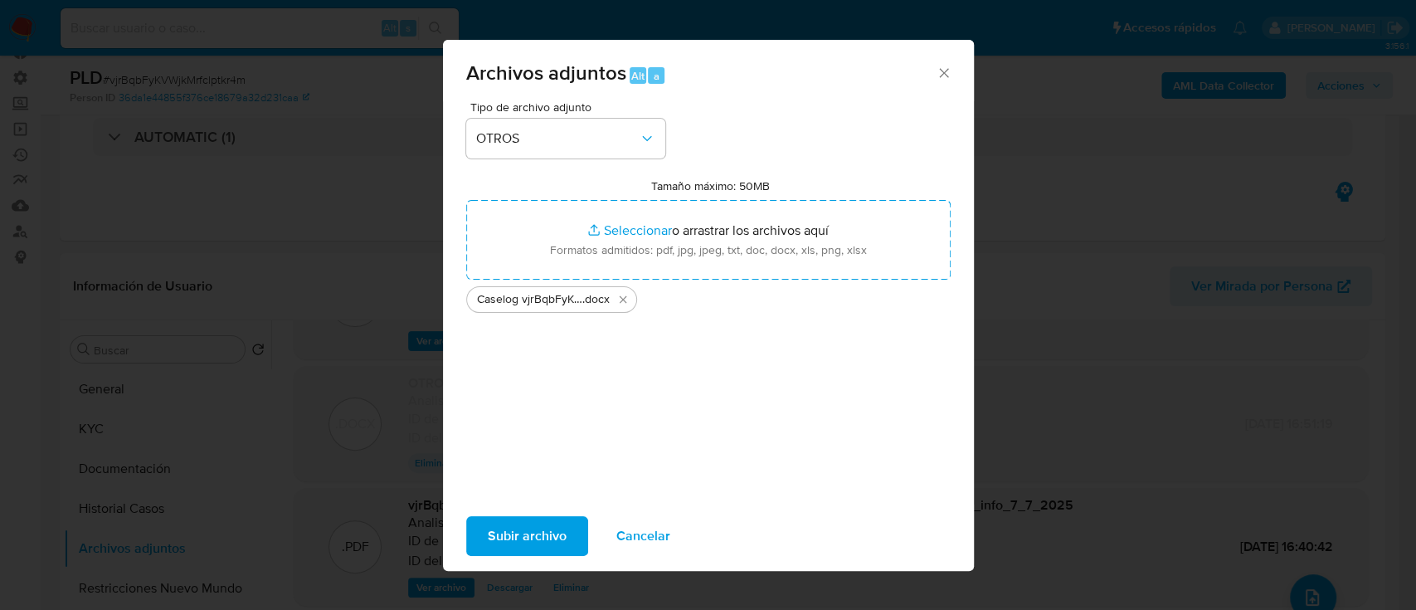
click at [522, 548] on span "Subir archivo" at bounding box center [527, 536] width 79 height 37
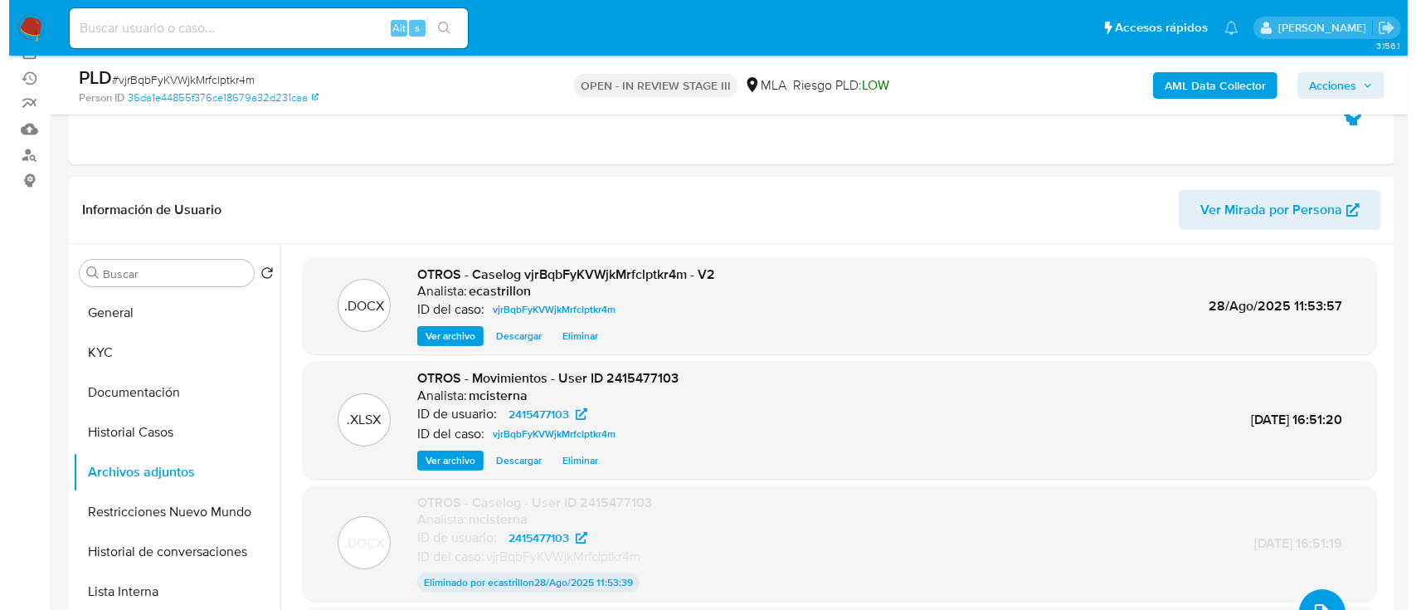
scroll to position [221, 0]
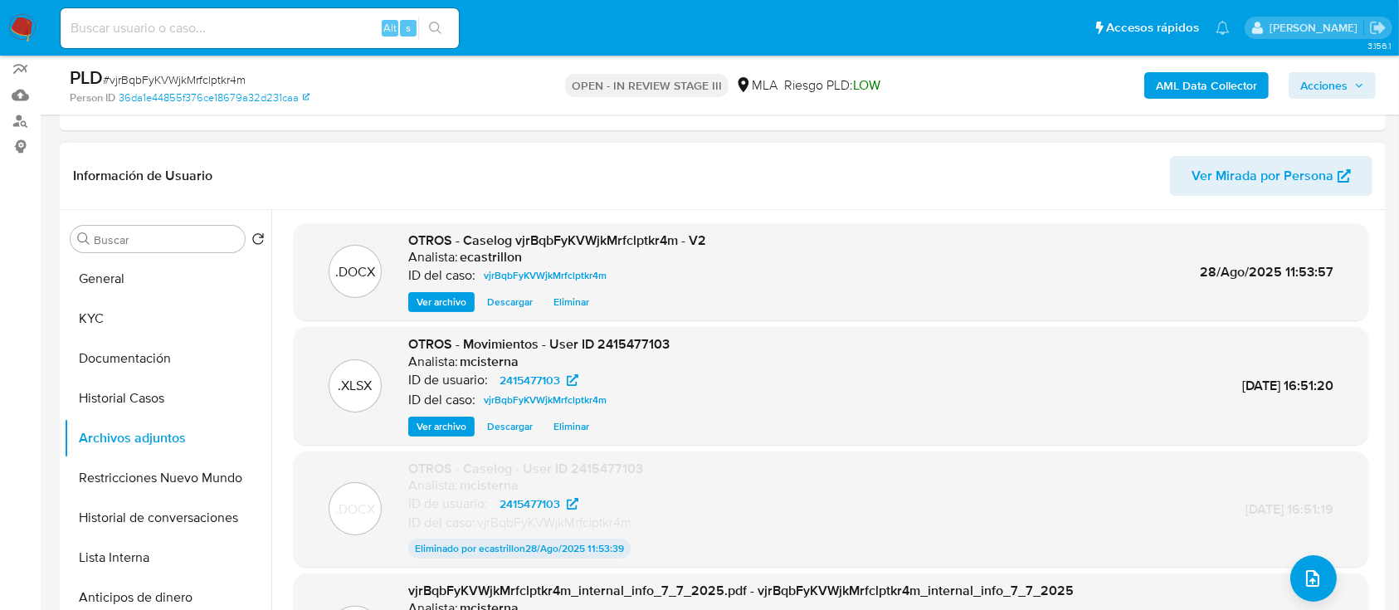
click at [422, 299] on span "Ver archivo" at bounding box center [441, 302] width 50 height 17
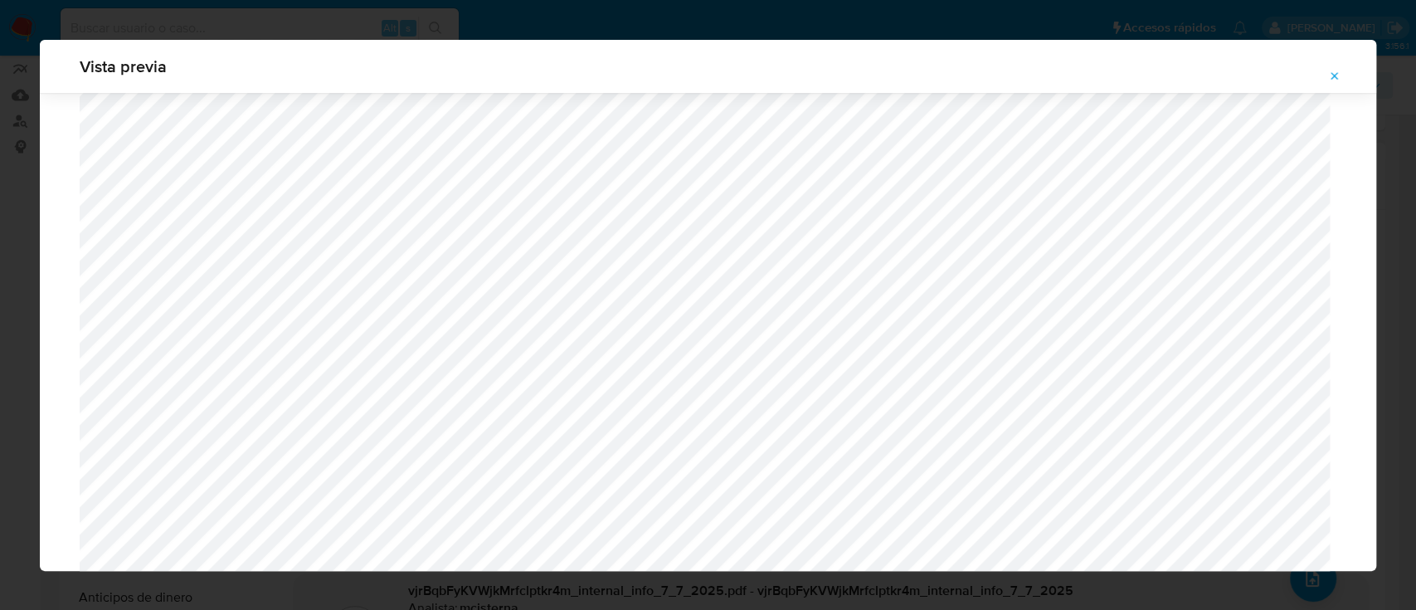
scroll to position [520, 0]
click at [1341, 80] on button "Attachment preview" at bounding box center [1335, 76] width 37 height 27
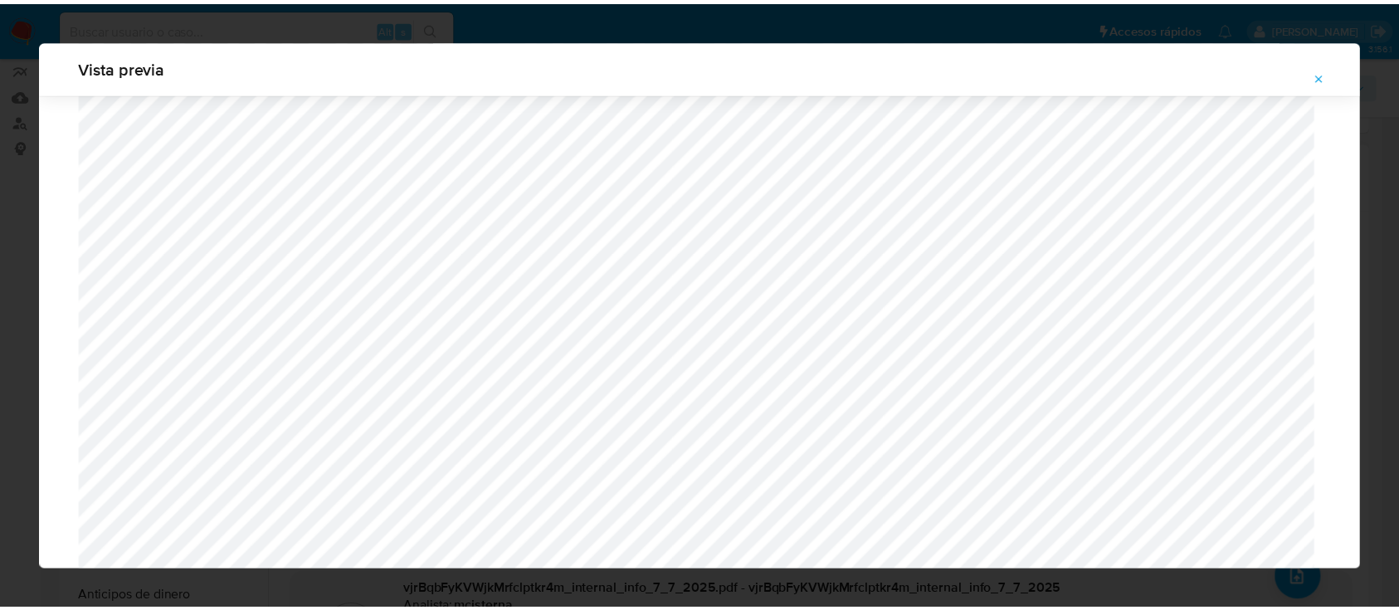
scroll to position [53, 0]
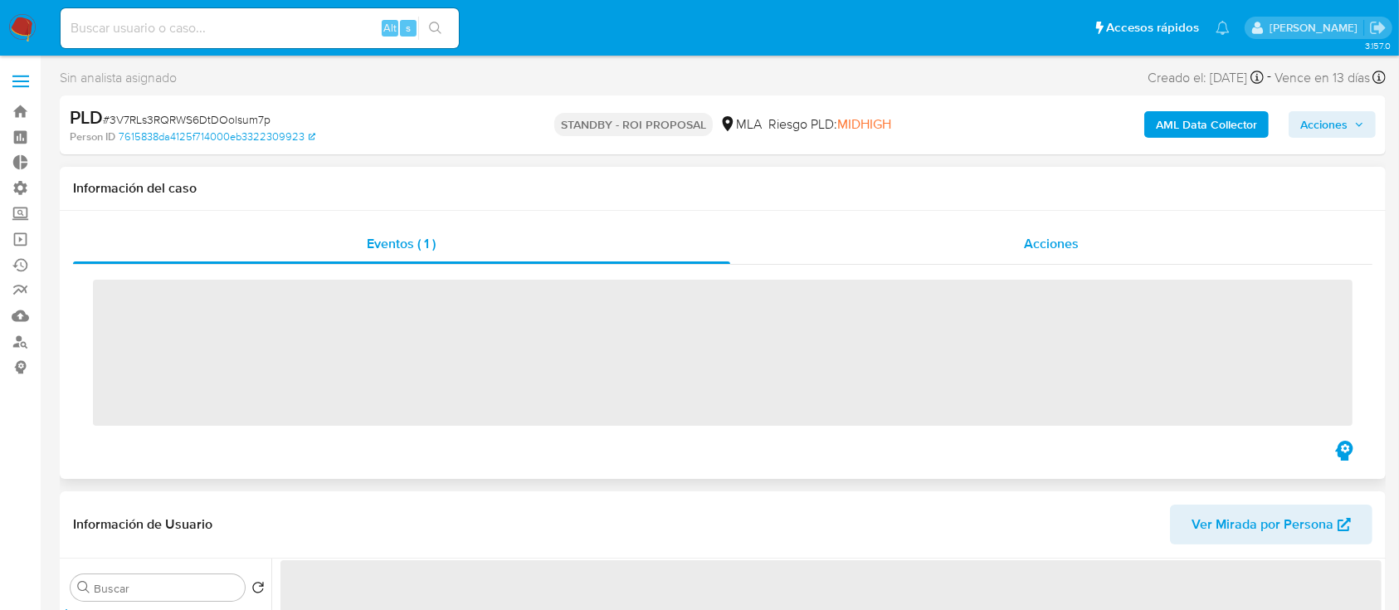
click at [781, 254] on div "Acciones" at bounding box center [1051, 244] width 643 height 40
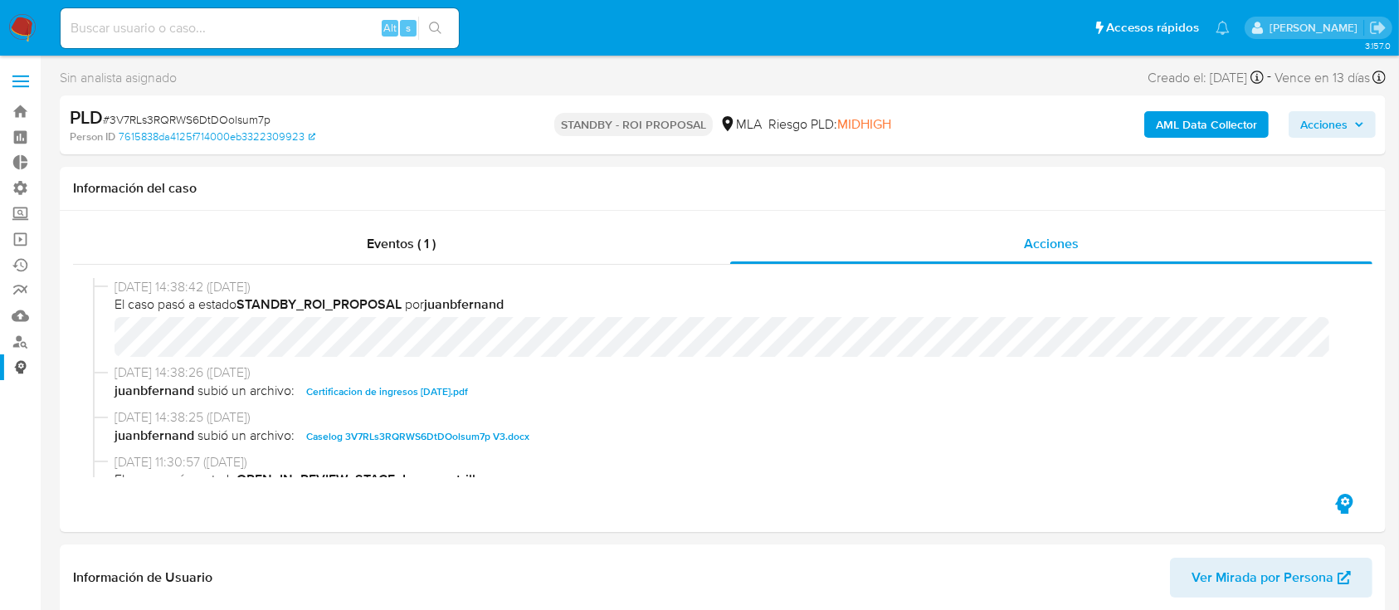
select select "10"
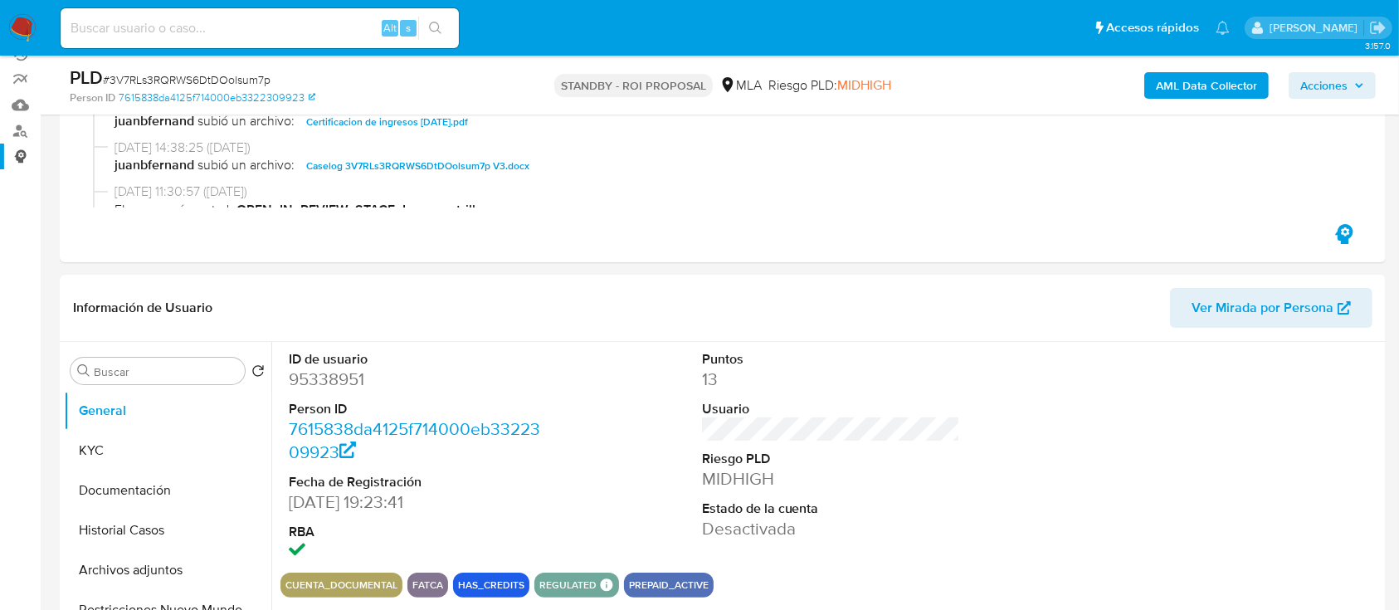
scroll to position [332, 0]
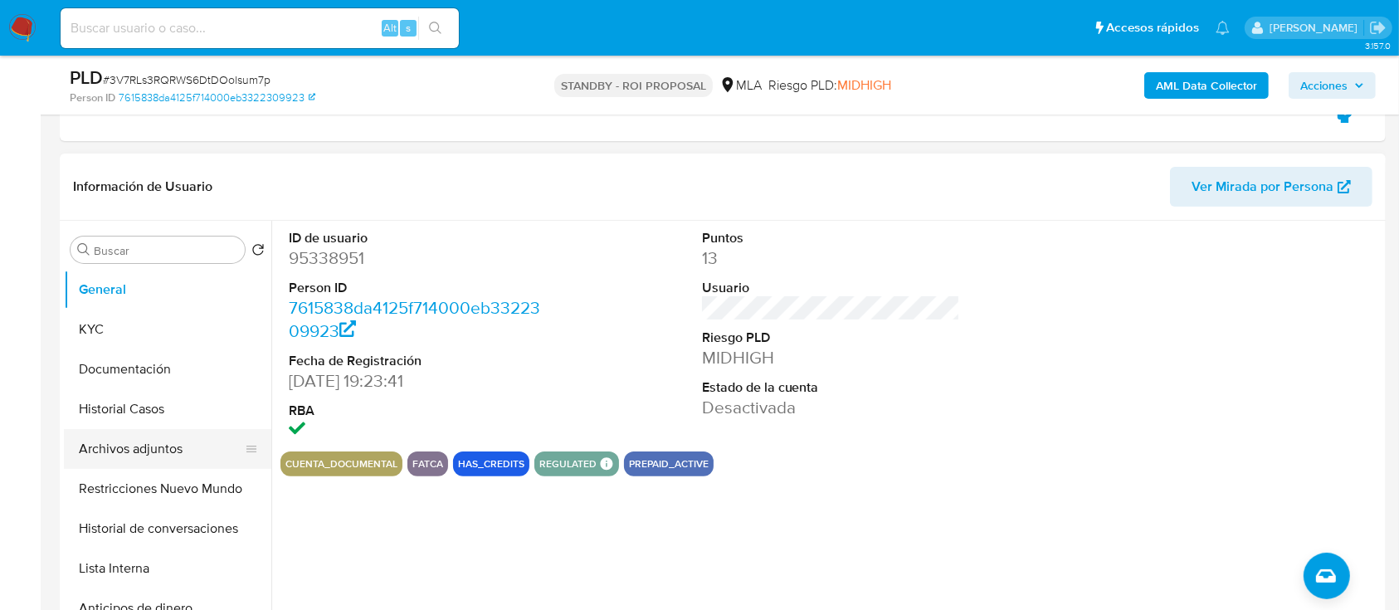
click at [89, 435] on button "Archivos adjuntos" at bounding box center [161, 449] width 194 height 40
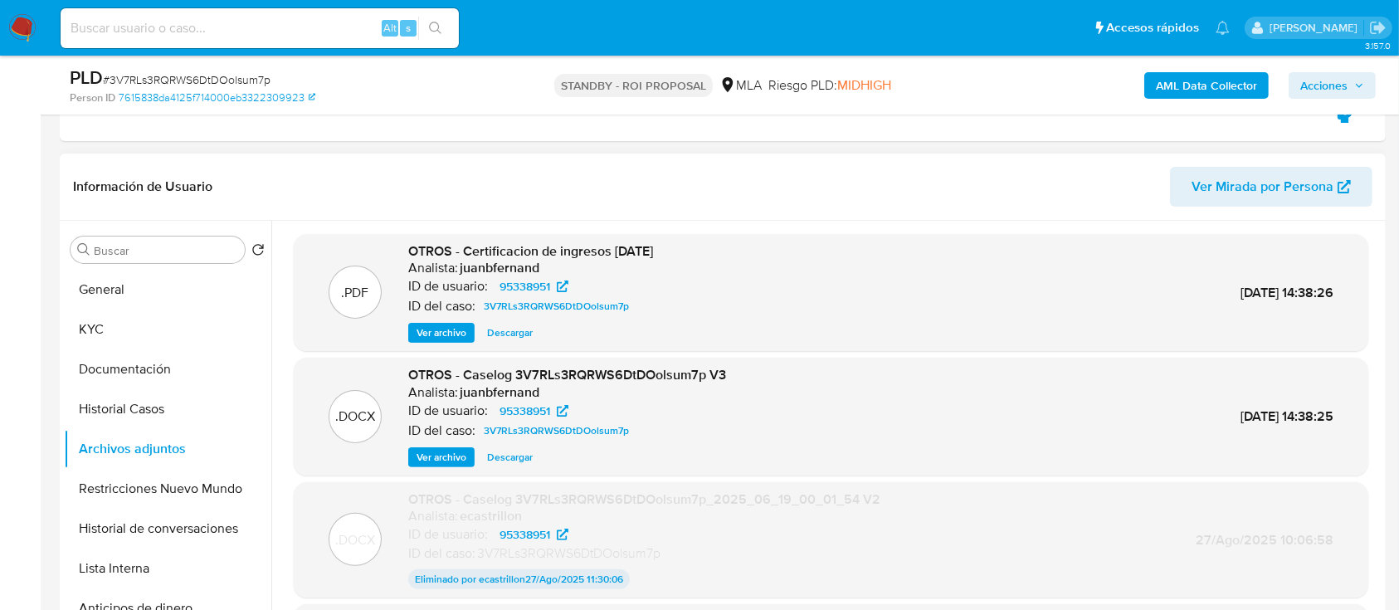
click at [528, 455] on span "Descargar" at bounding box center [510, 457] width 46 height 17
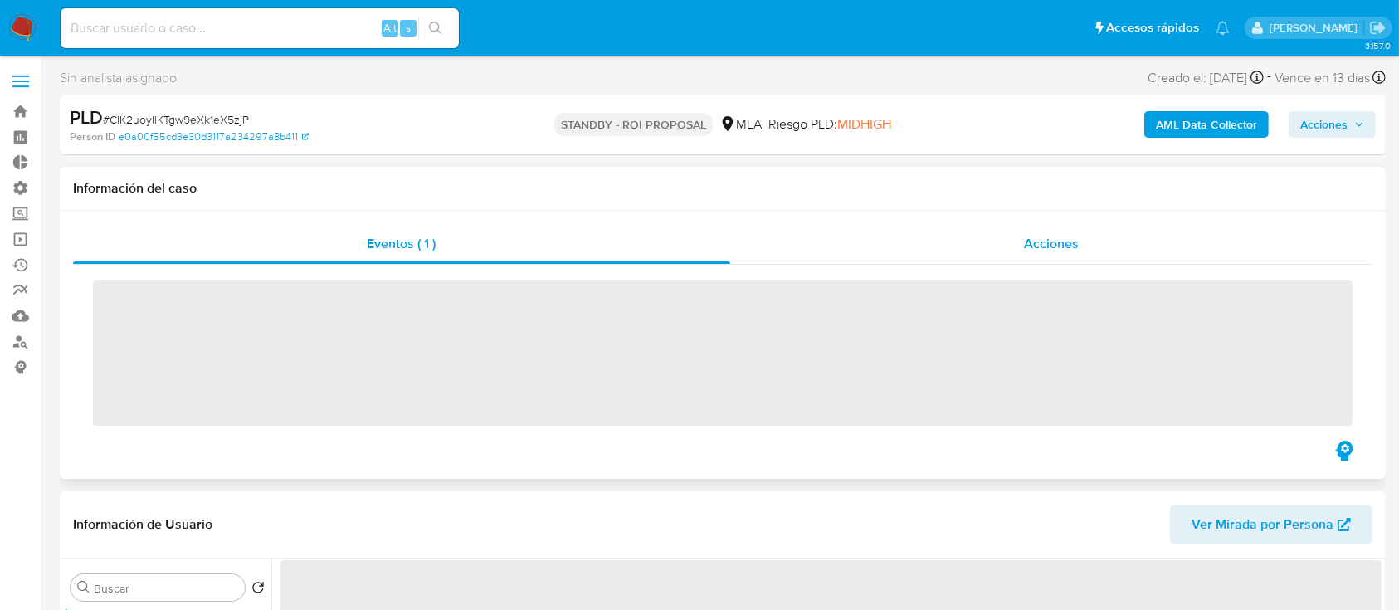
click at [947, 241] on div "Acciones" at bounding box center [1051, 244] width 643 height 40
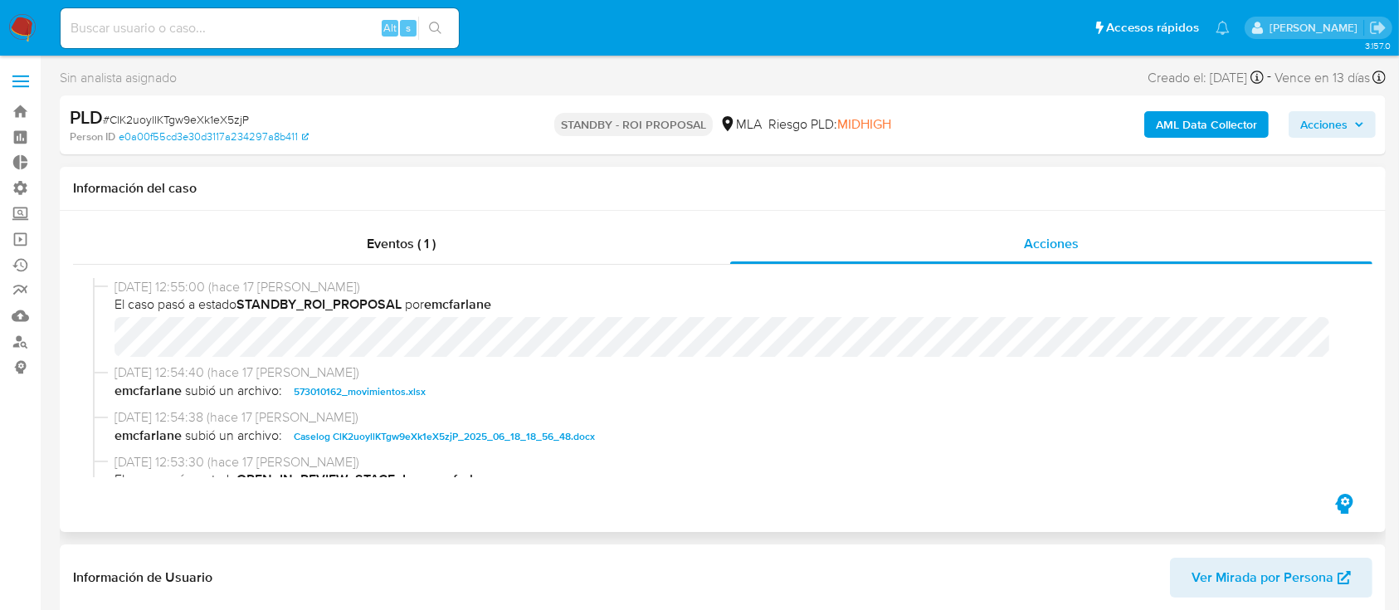
select select "10"
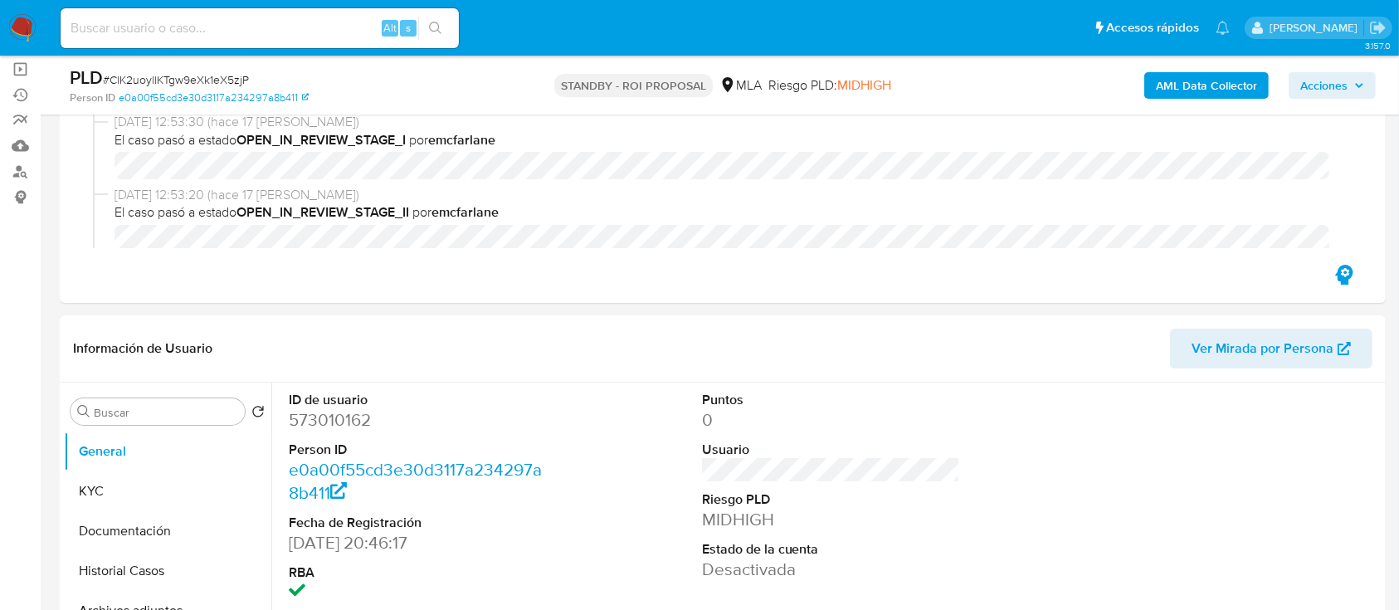
scroll to position [221, 0]
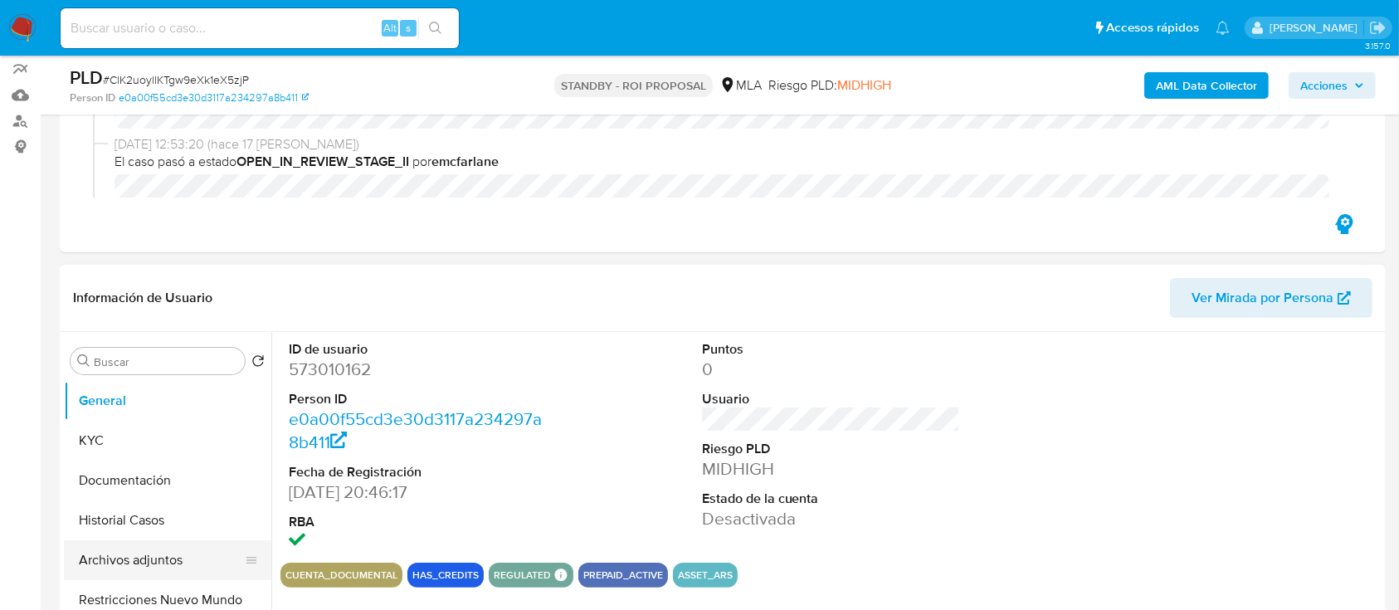
click at [84, 551] on button "Archivos adjuntos" at bounding box center [161, 560] width 194 height 40
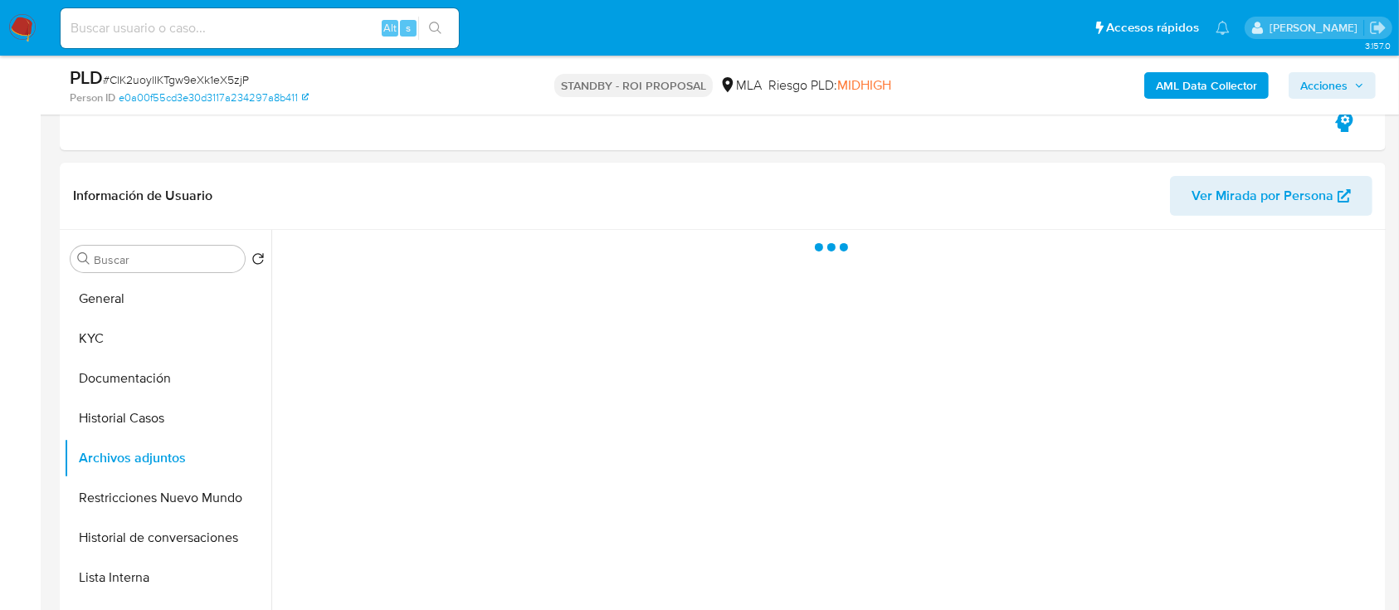
scroll to position [442, 0]
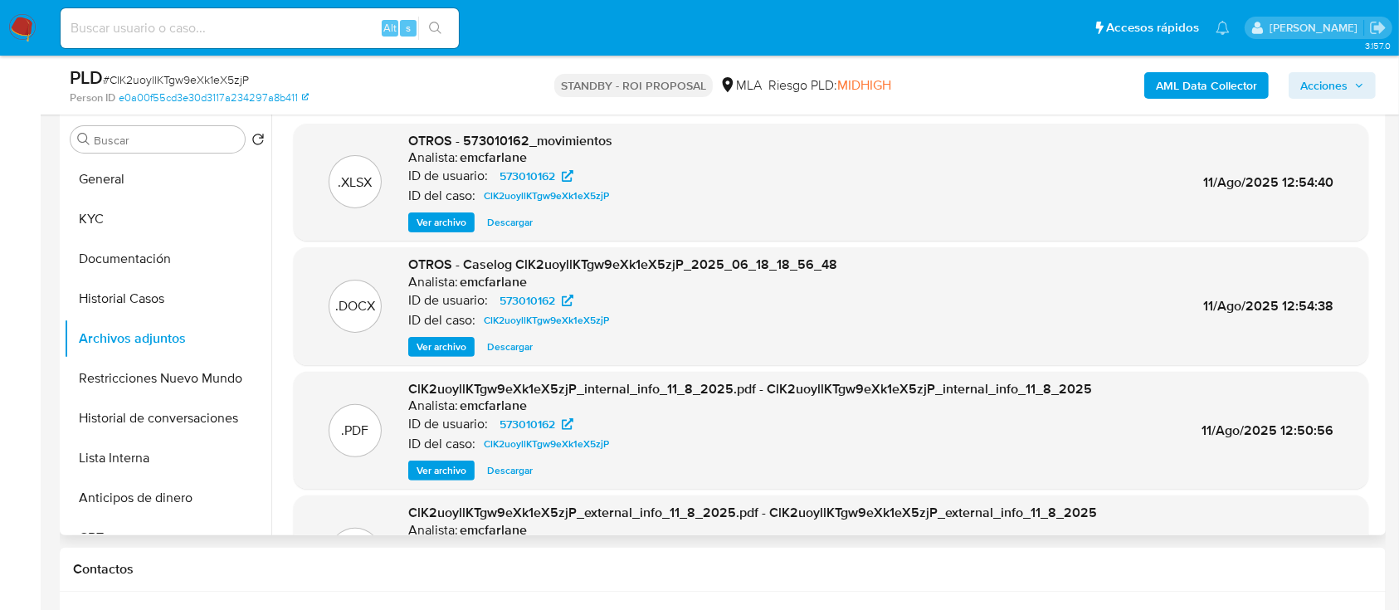
click at [496, 353] on span "Descargar" at bounding box center [510, 346] width 46 height 17
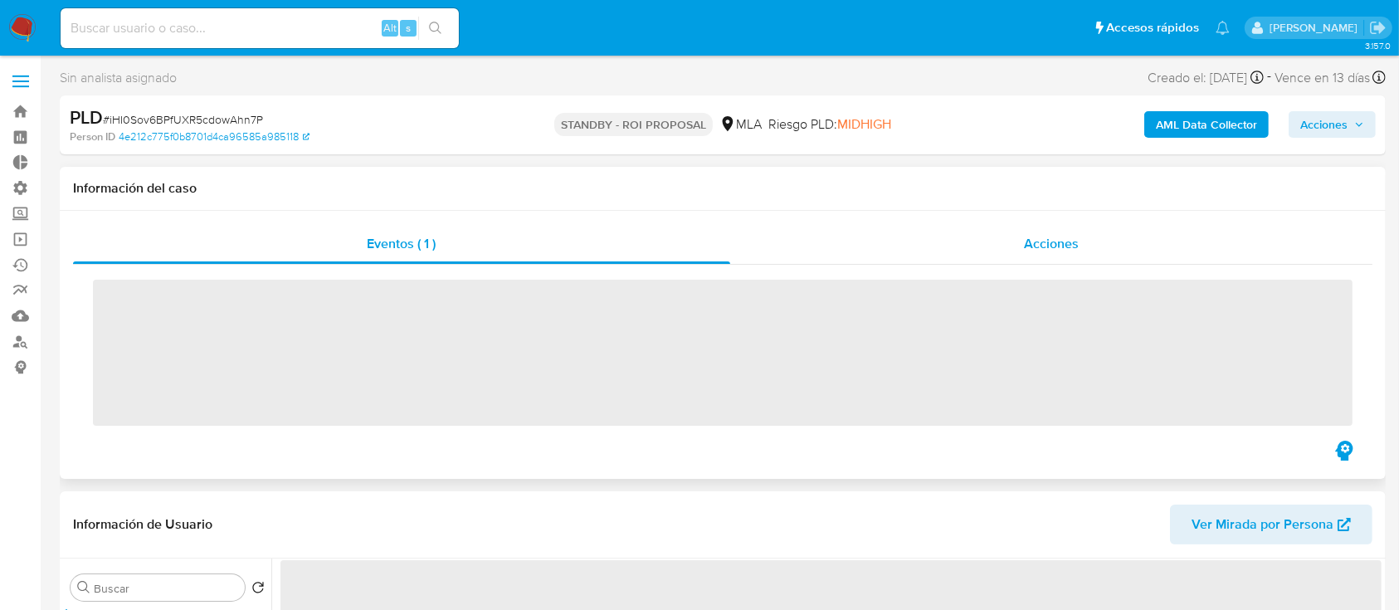
click at [1042, 242] on span "Acciones" at bounding box center [1051, 243] width 55 height 19
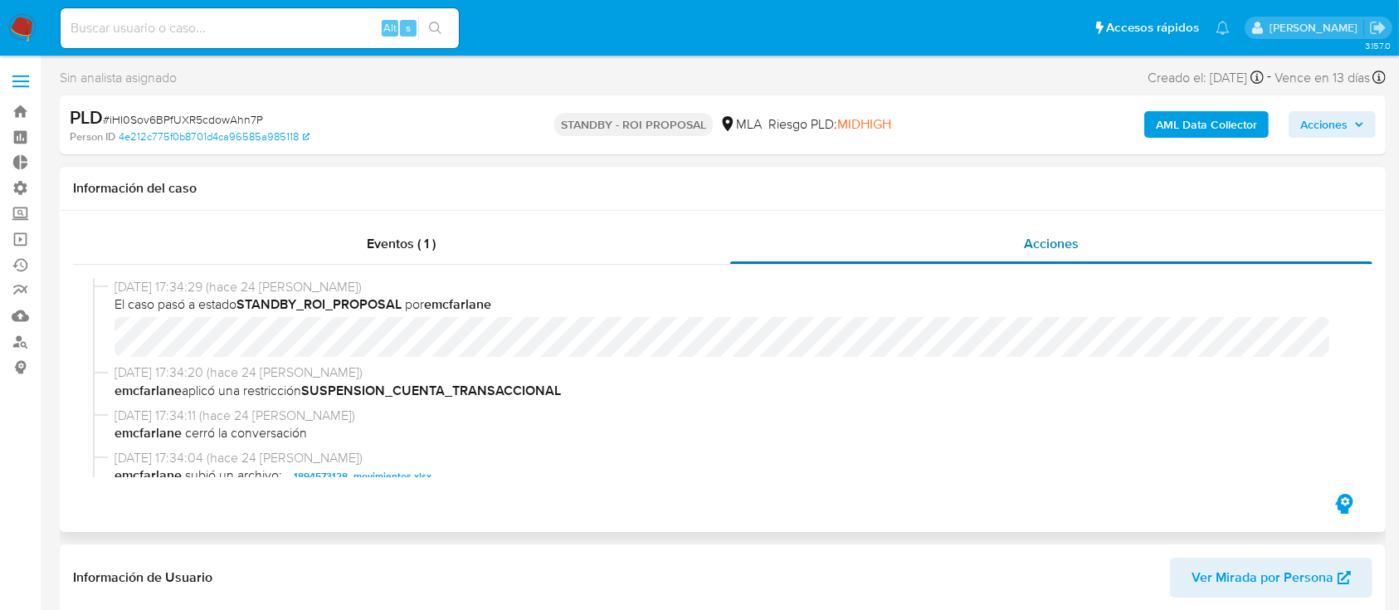
select select "10"
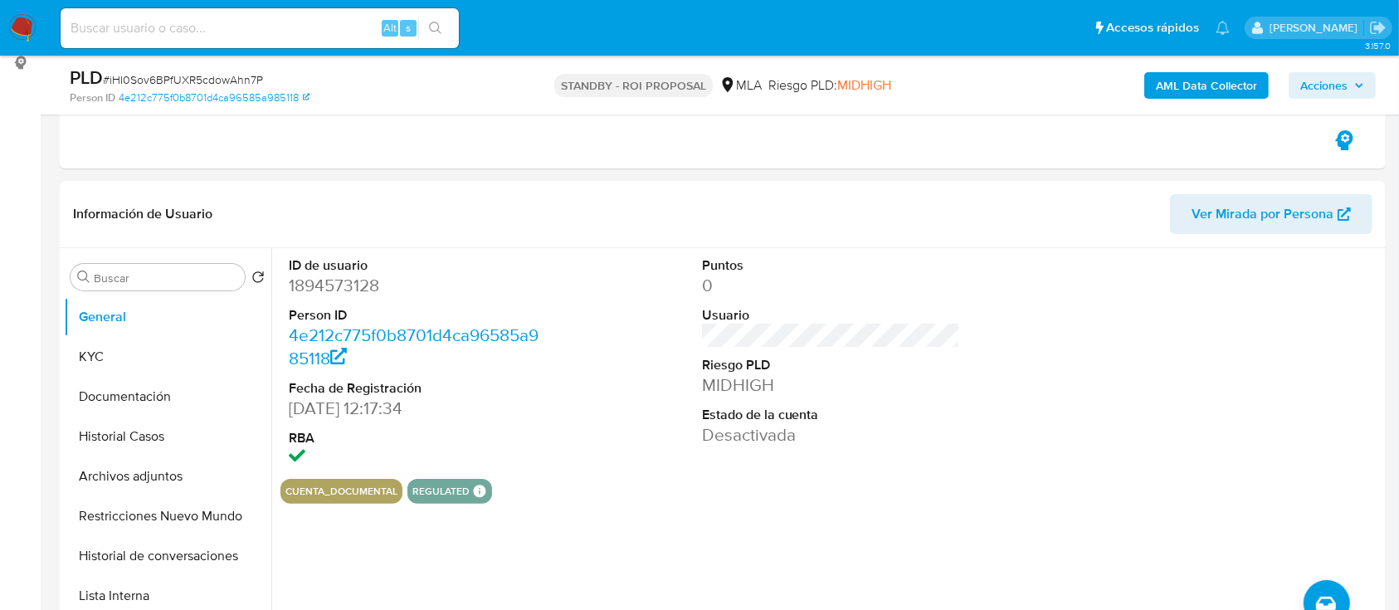
scroll to position [332, 0]
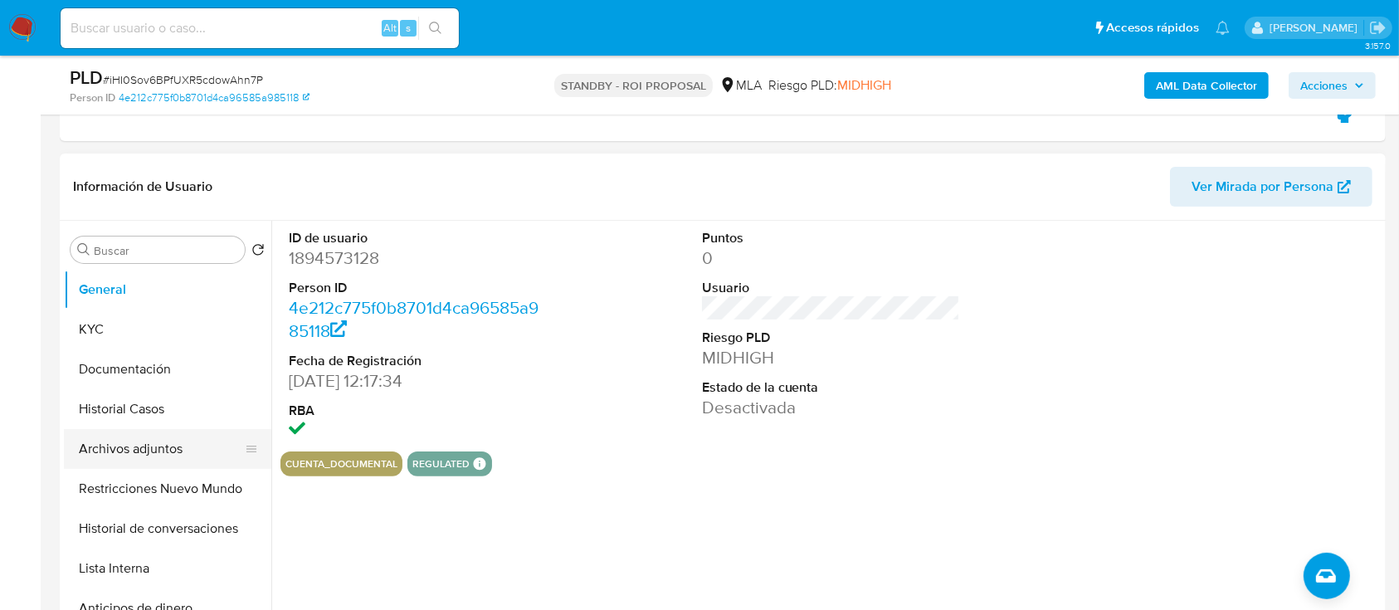
click at [107, 457] on button "Archivos adjuntos" at bounding box center [161, 449] width 194 height 40
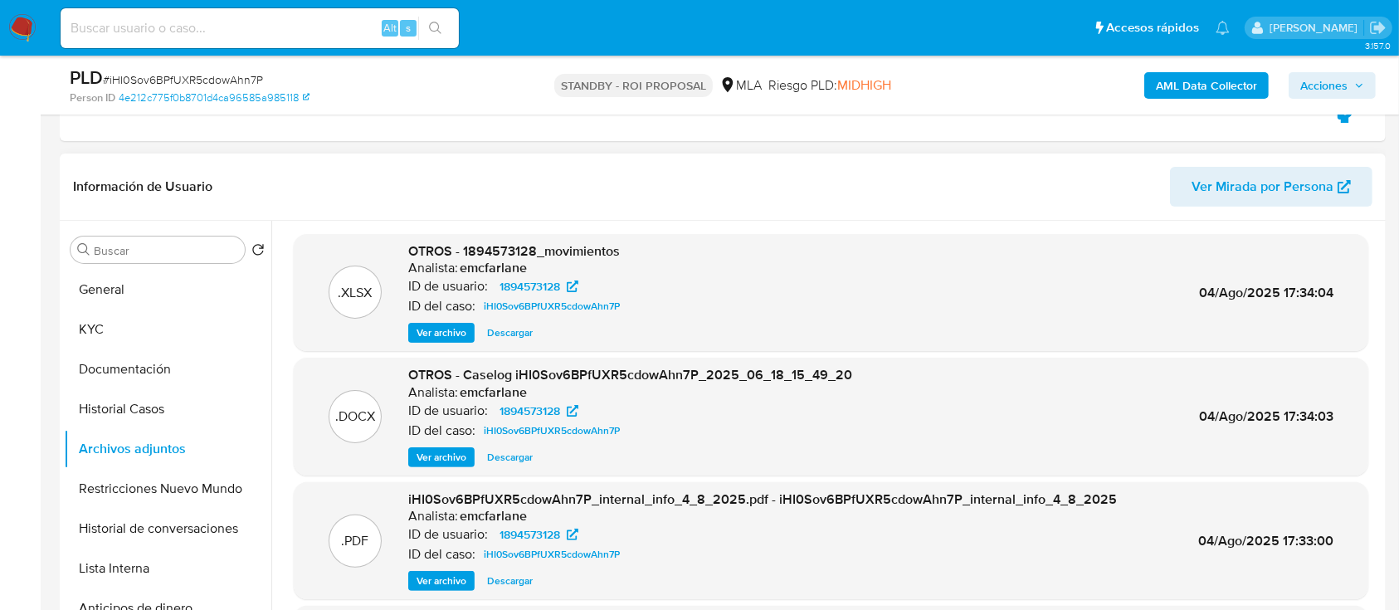
click at [499, 464] on span "Descargar" at bounding box center [510, 457] width 46 height 17
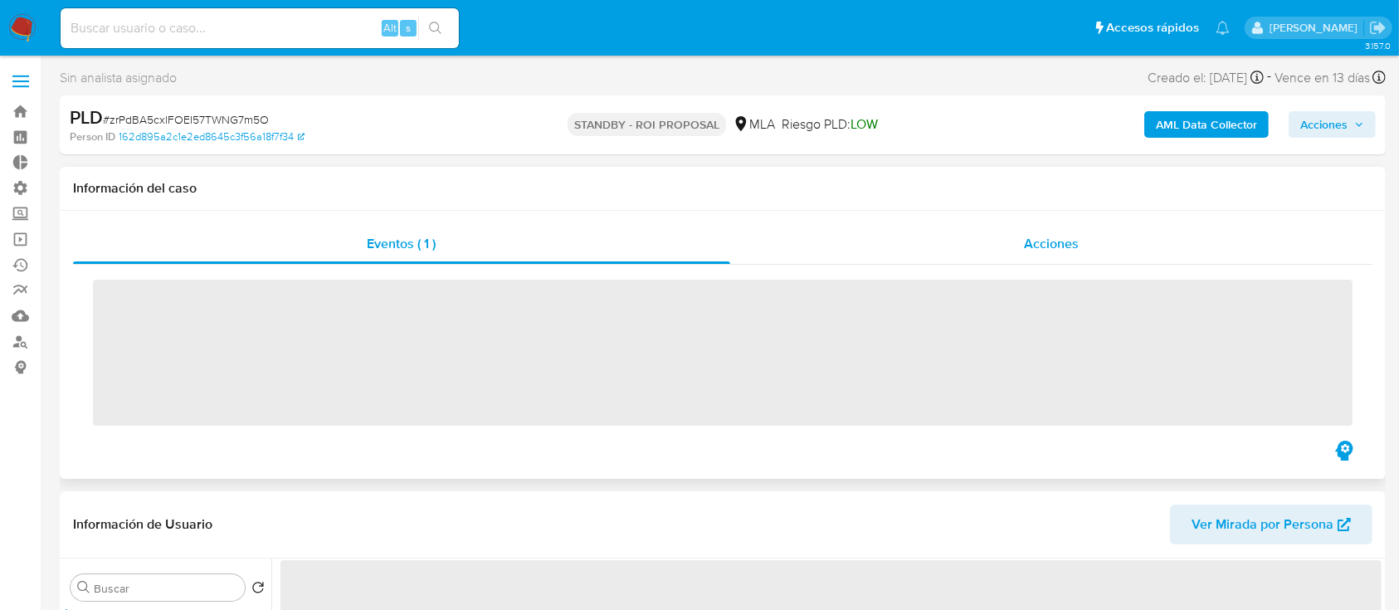
click at [915, 236] on div "Acciones" at bounding box center [1051, 244] width 643 height 40
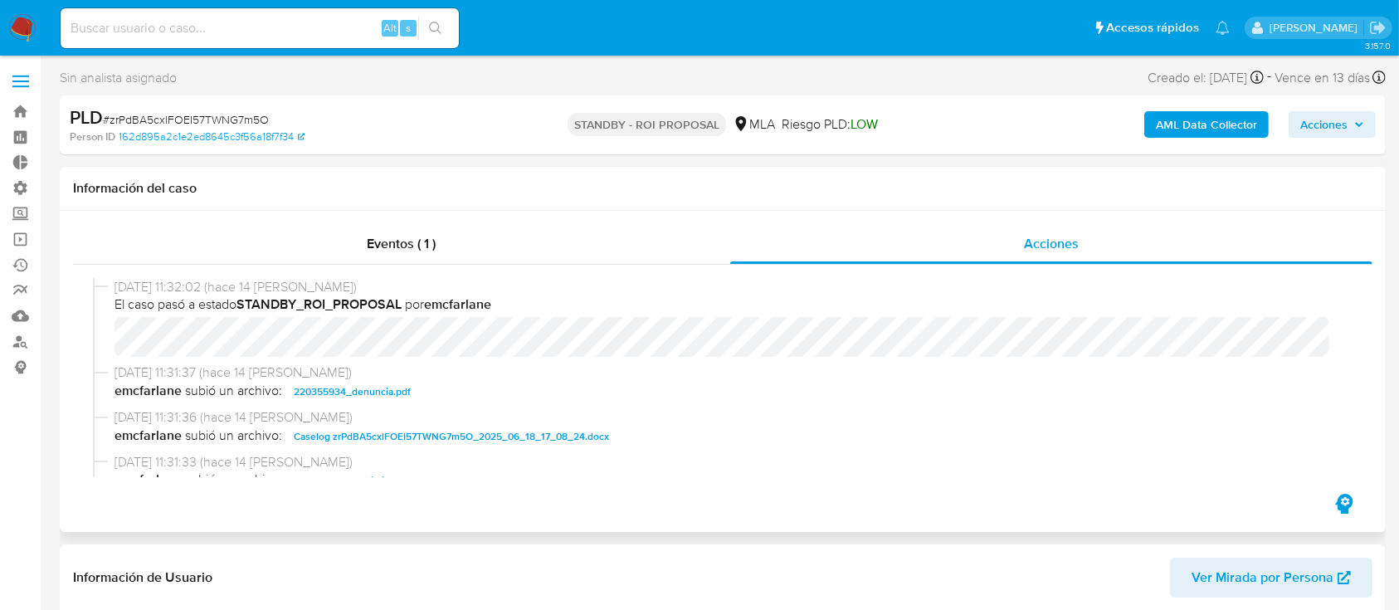
select select "10"
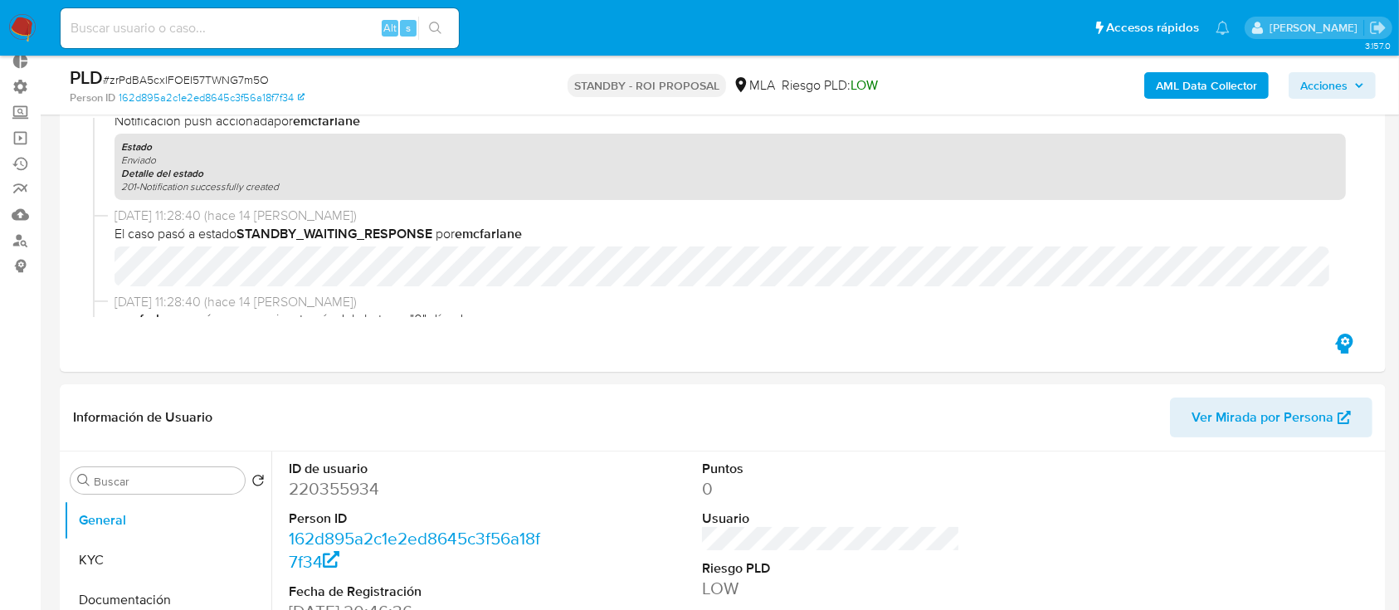
scroll to position [221, 0]
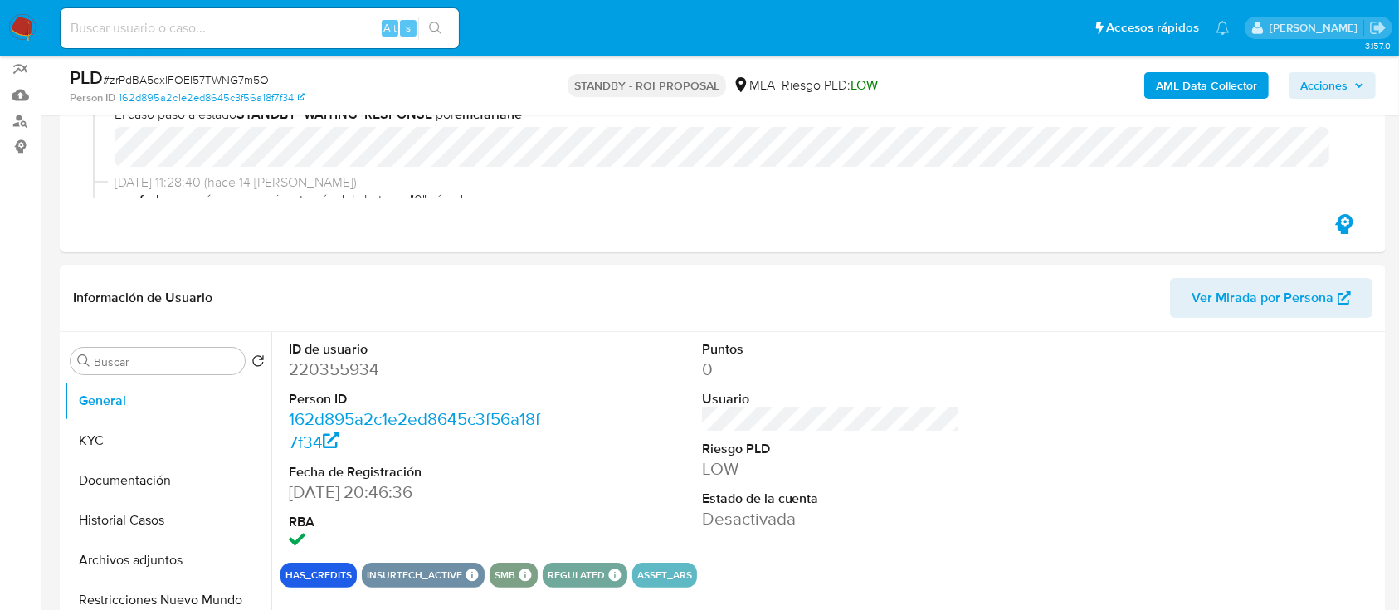
drag, startPoint x: 105, startPoint y: 562, endPoint x: 8, endPoint y: 495, distance: 117.4
click at [101, 561] on button "Archivos adjuntos" at bounding box center [167, 560] width 207 height 40
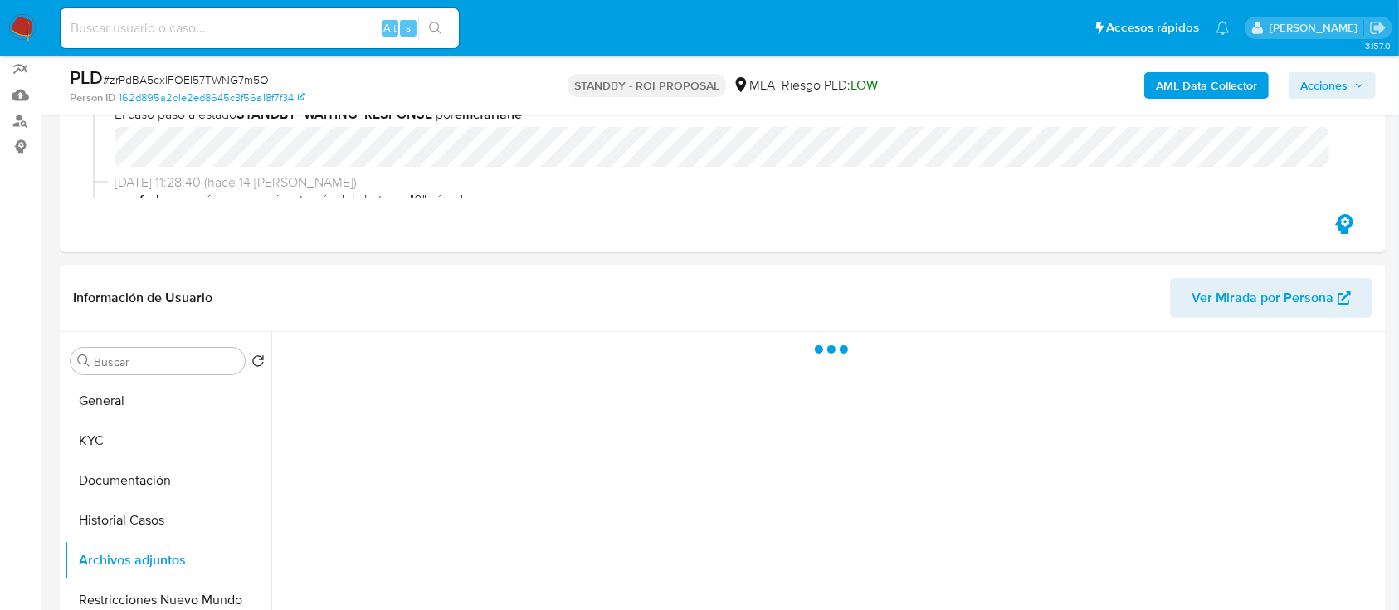
scroll to position [442, 0]
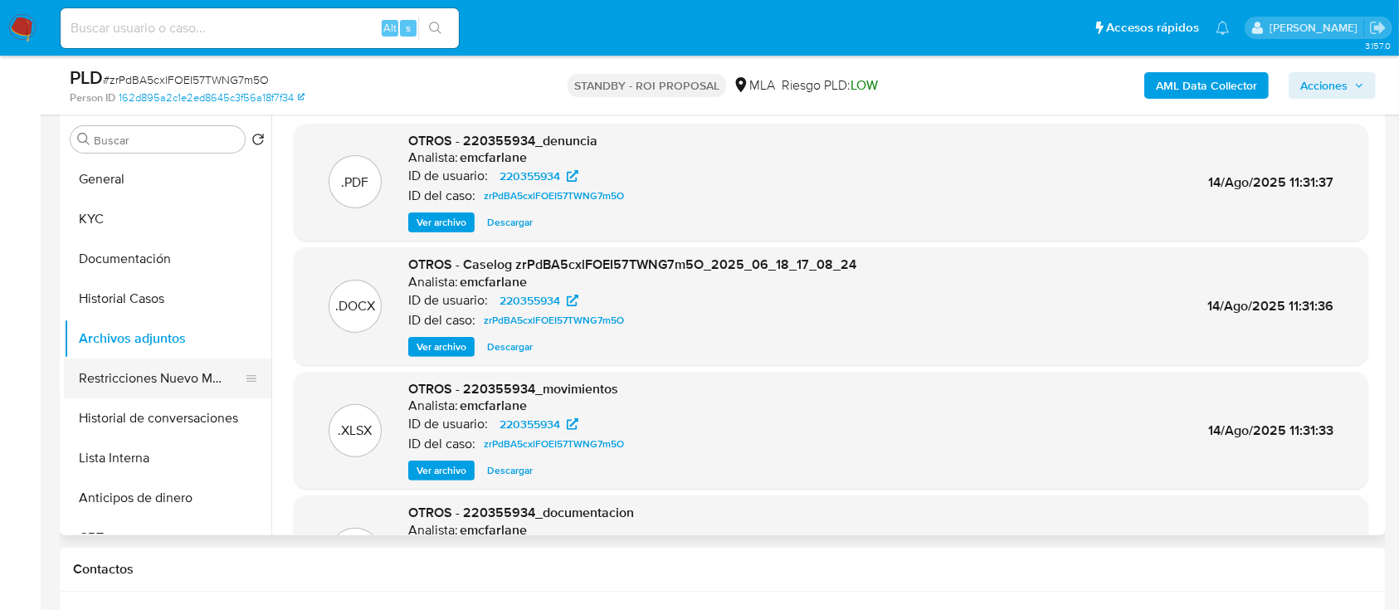
click at [155, 393] on button "Restricciones Nuevo Mundo" at bounding box center [161, 378] width 194 height 40
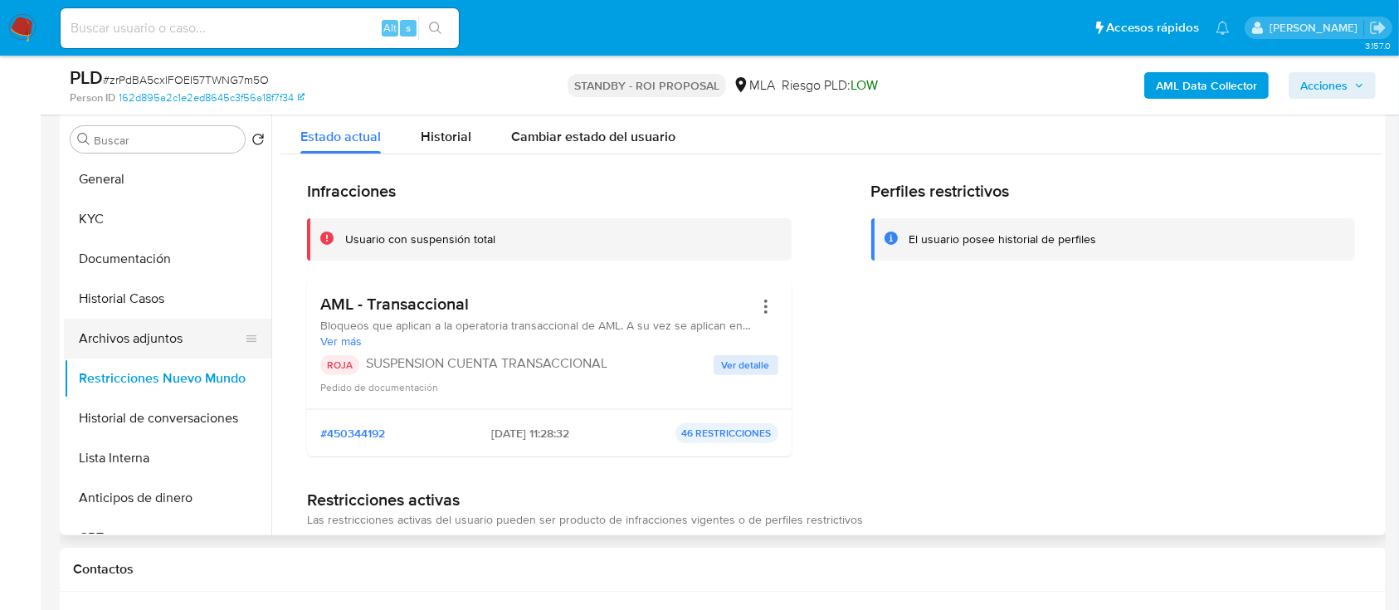
click at [159, 338] on button "Archivos adjuntos" at bounding box center [161, 339] width 194 height 40
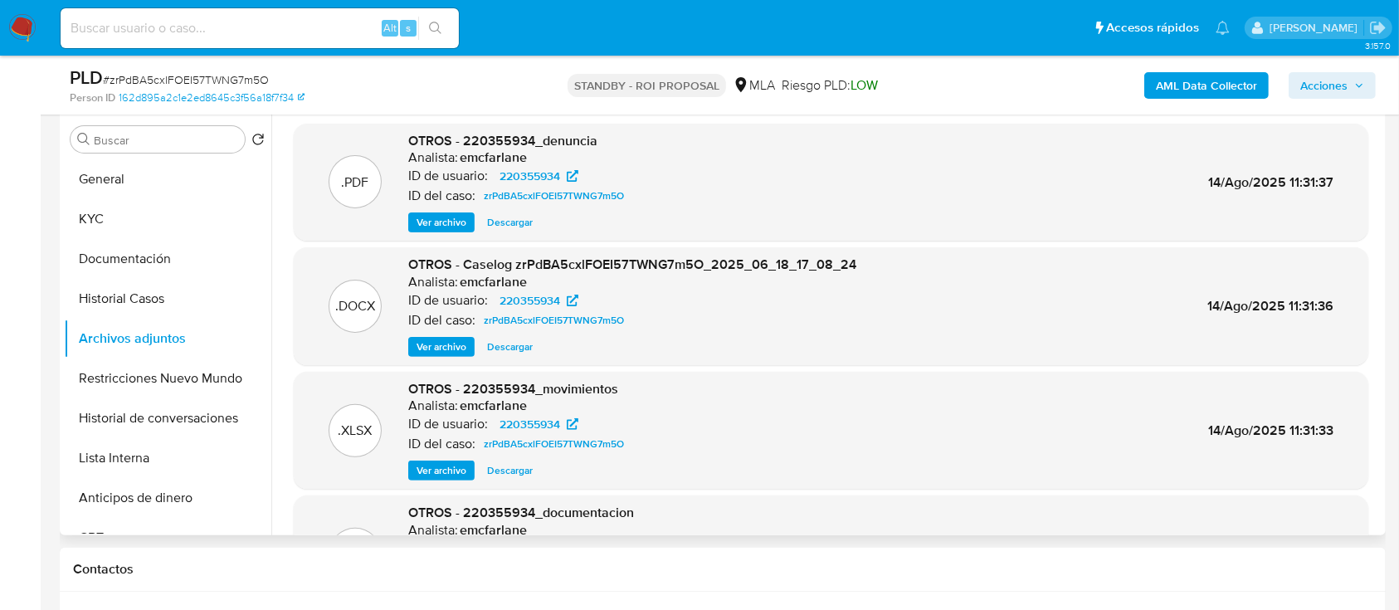
click at [519, 348] on span "Descargar" at bounding box center [510, 346] width 46 height 17
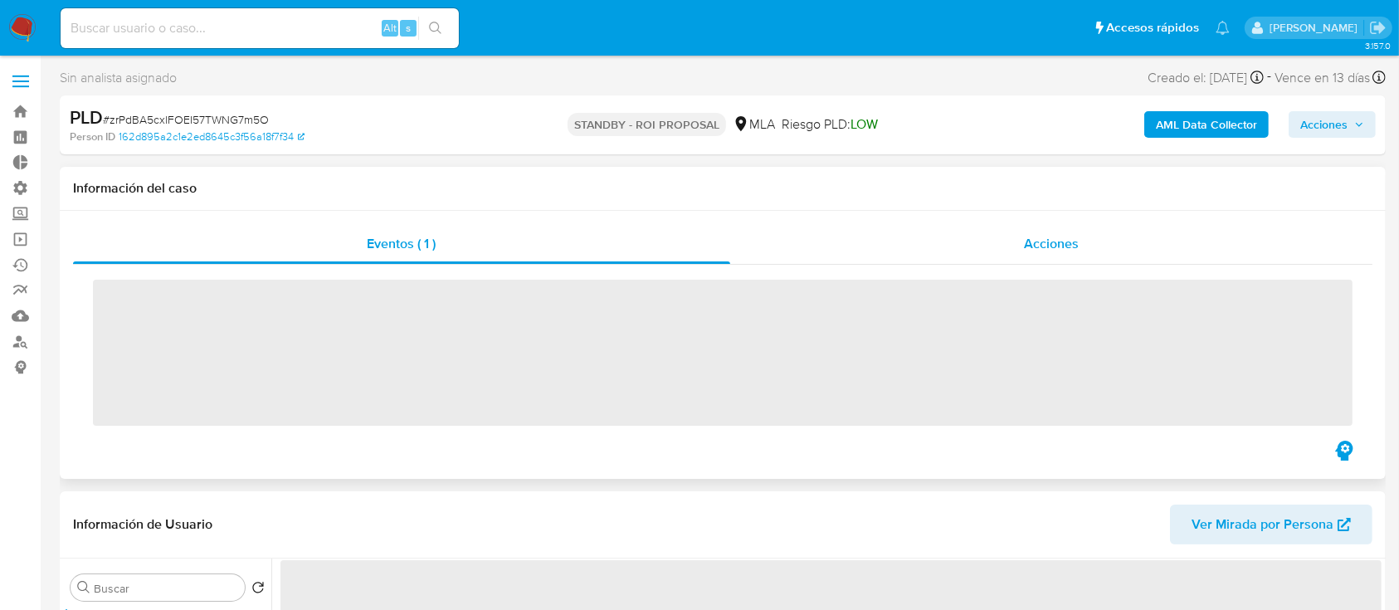
click at [935, 233] on div "Acciones" at bounding box center [1051, 244] width 643 height 40
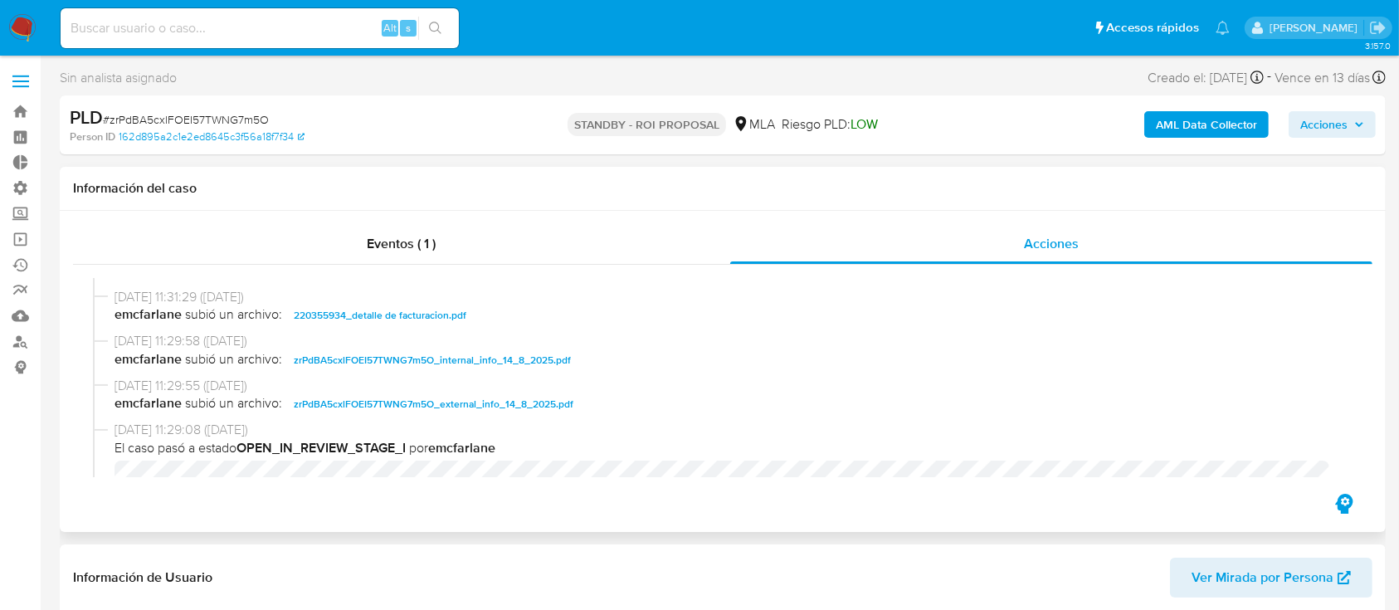
select select "10"
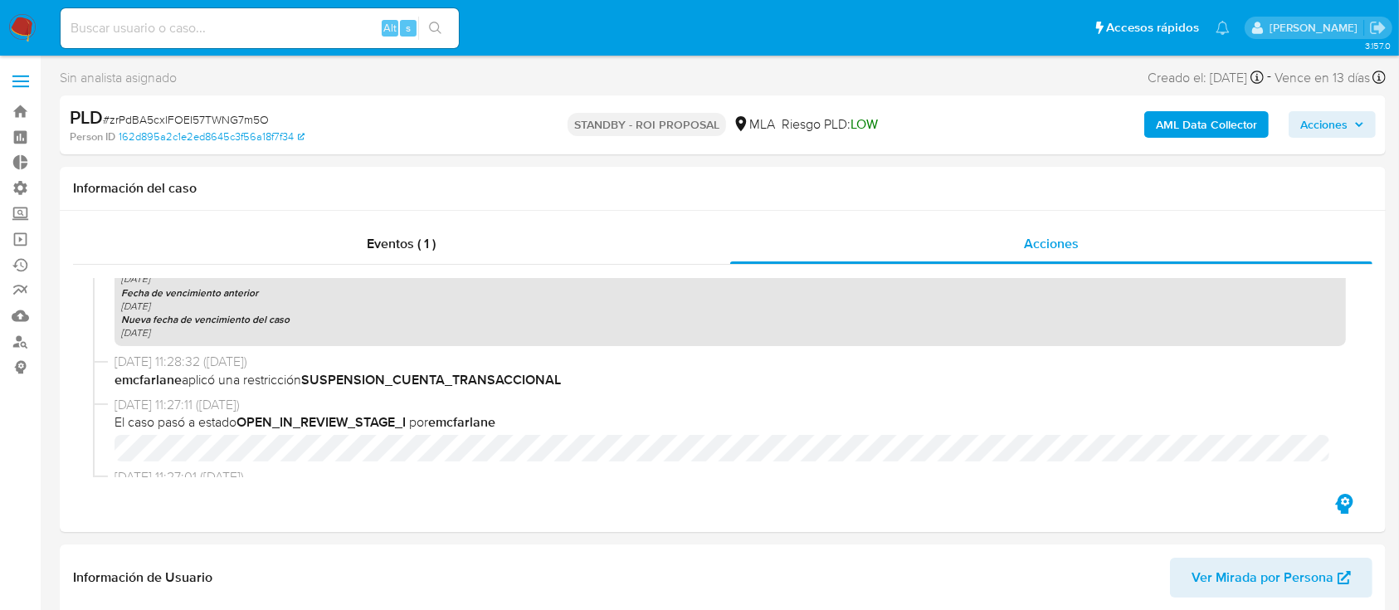
scroll to position [904, 0]
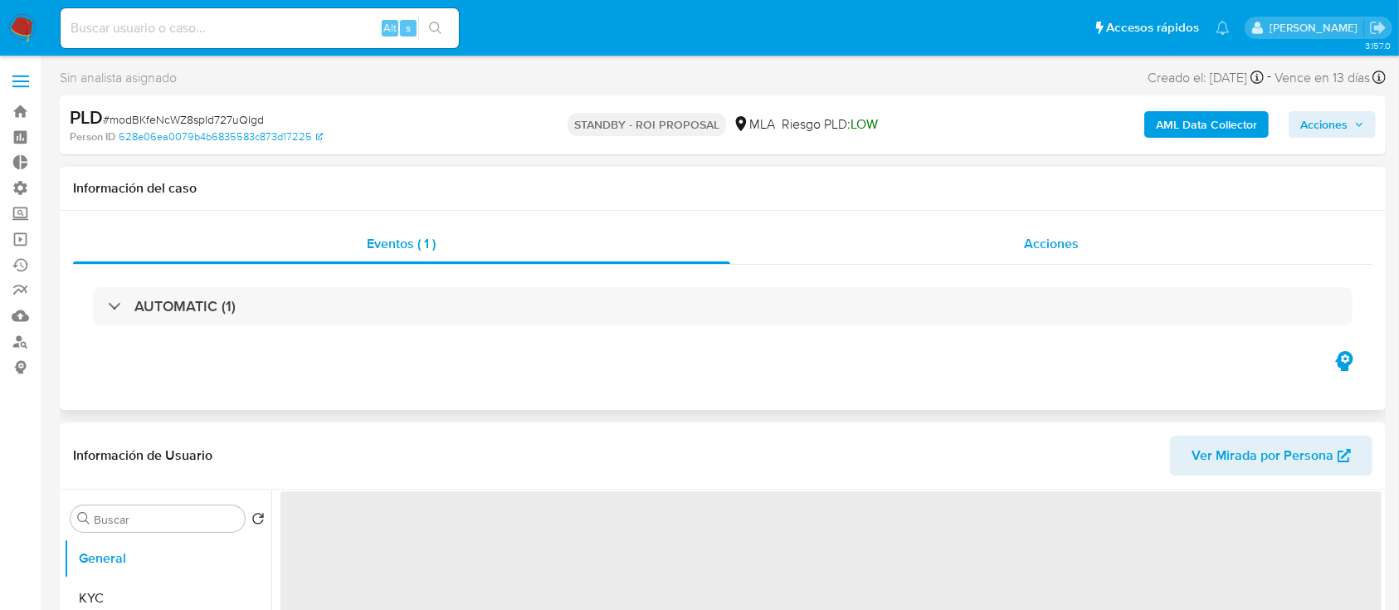
click at [1003, 251] on div "Acciones" at bounding box center [1051, 244] width 643 height 40
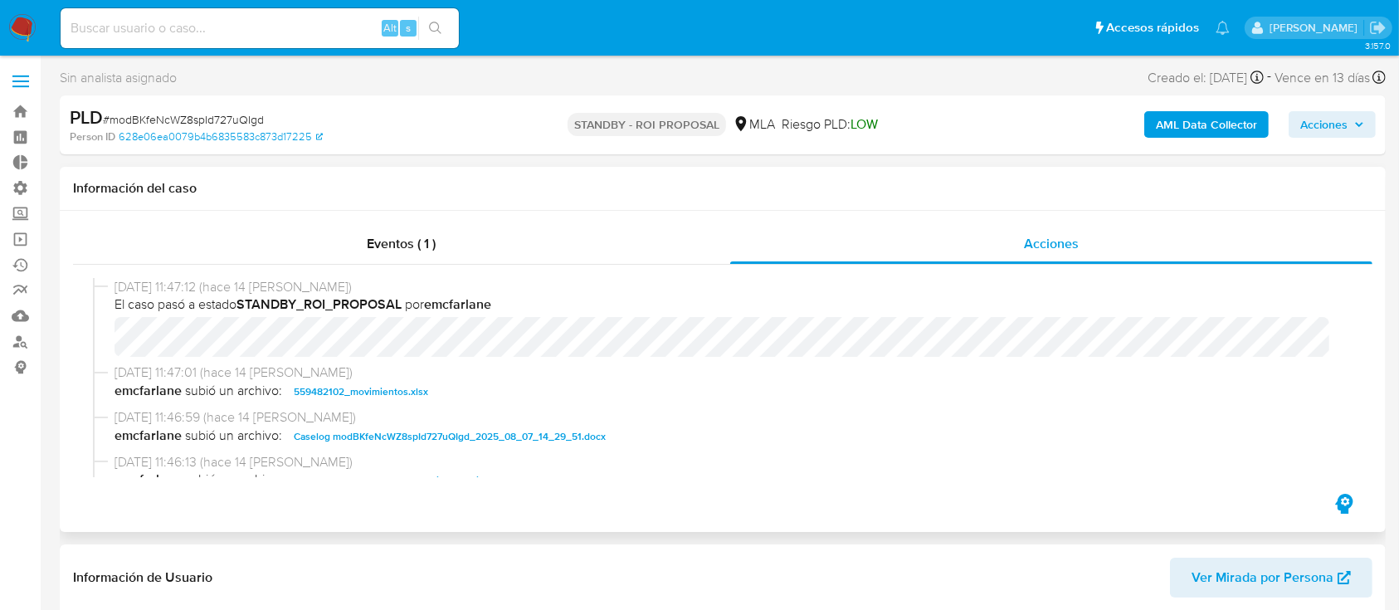
select select "10"
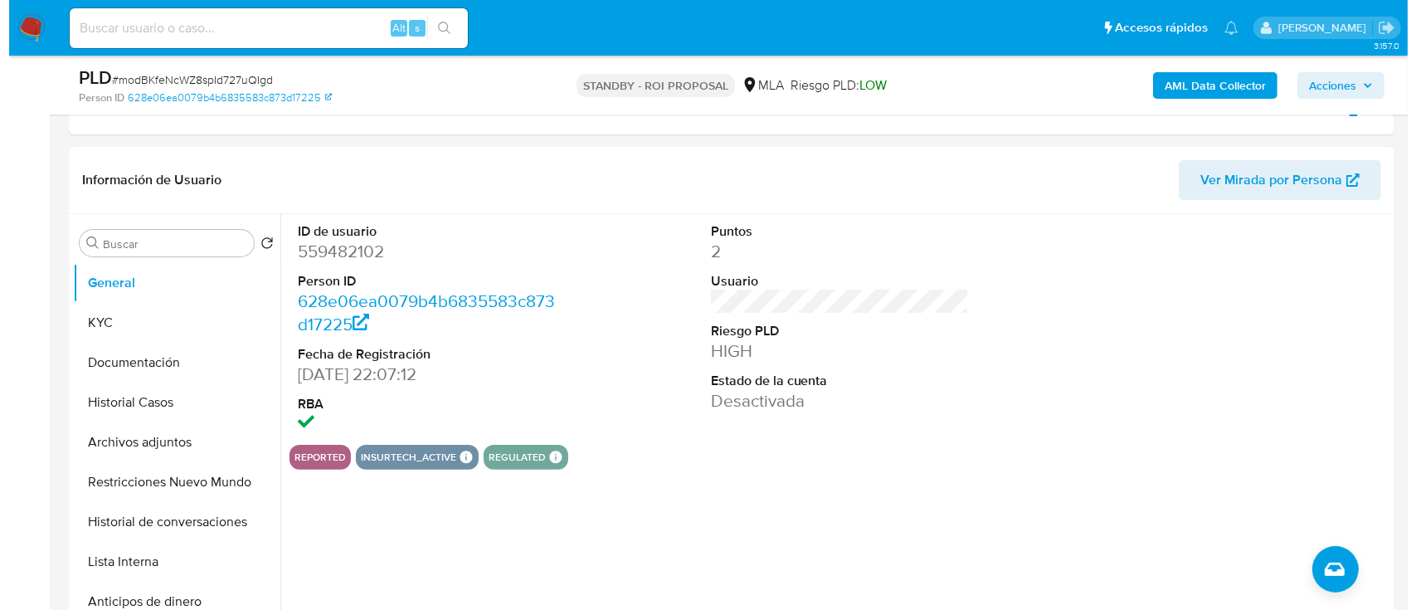
scroll to position [347, 0]
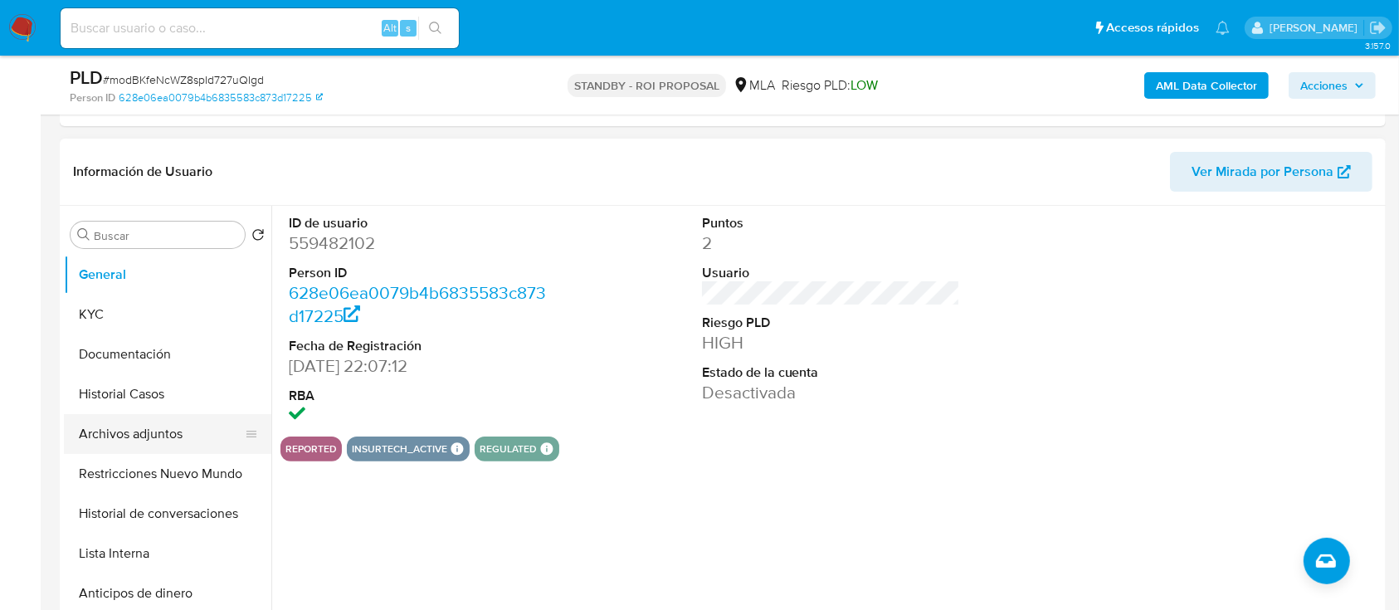
click at [134, 429] on button "Archivos adjuntos" at bounding box center [161, 434] width 194 height 40
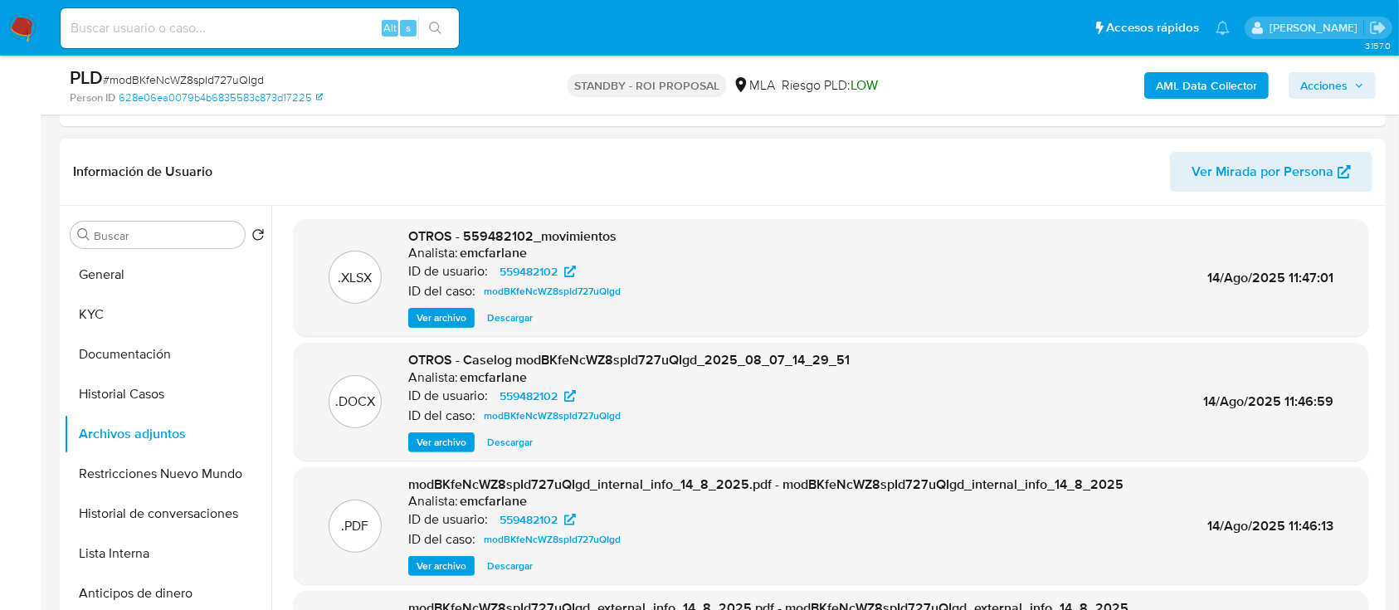
click at [437, 435] on span "Ver archivo" at bounding box center [441, 442] width 50 height 17
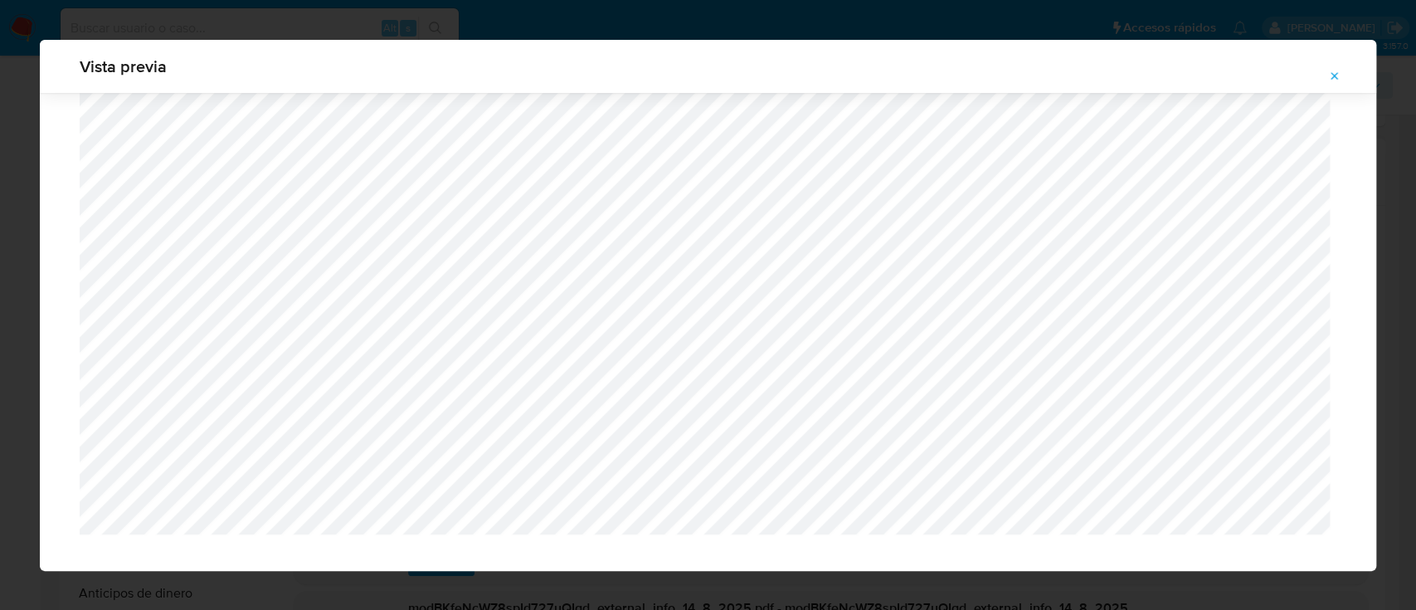
scroll to position [1429, 0]
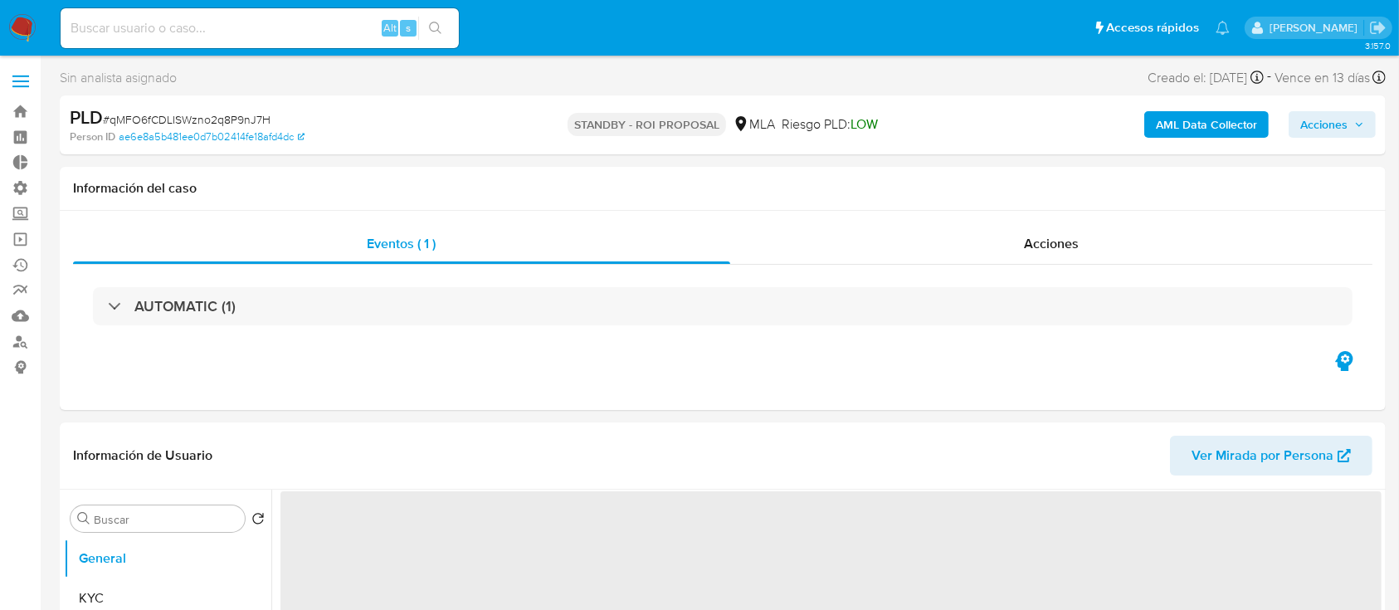
select select "10"
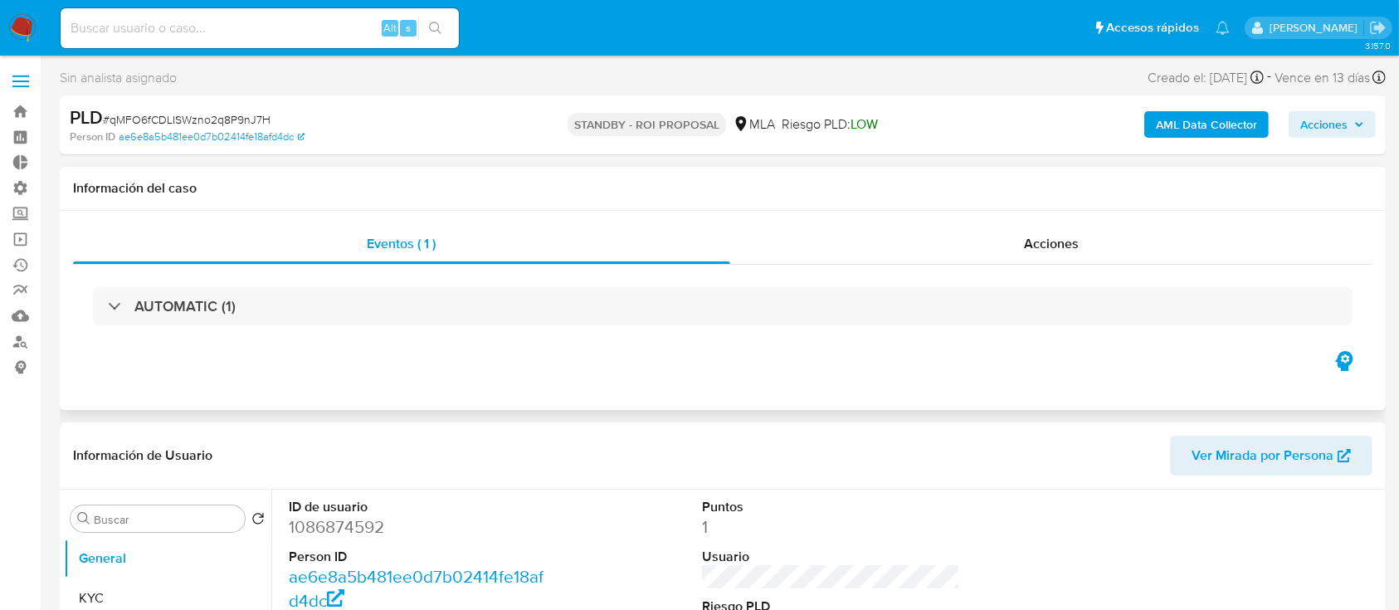
click at [947, 266] on div "AUTOMATIC (1)" at bounding box center [722, 306] width 1299 height 83
click at [949, 245] on div "Acciones" at bounding box center [1051, 244] width 643 height 40
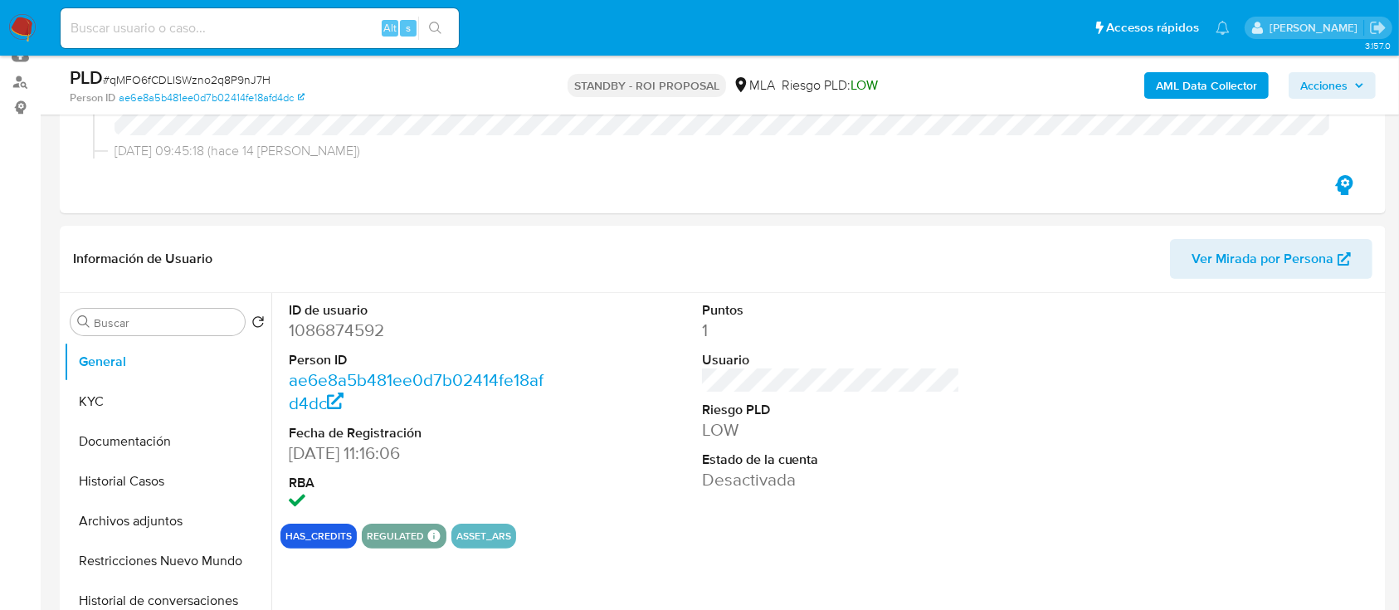
scroll to position [276, 0]
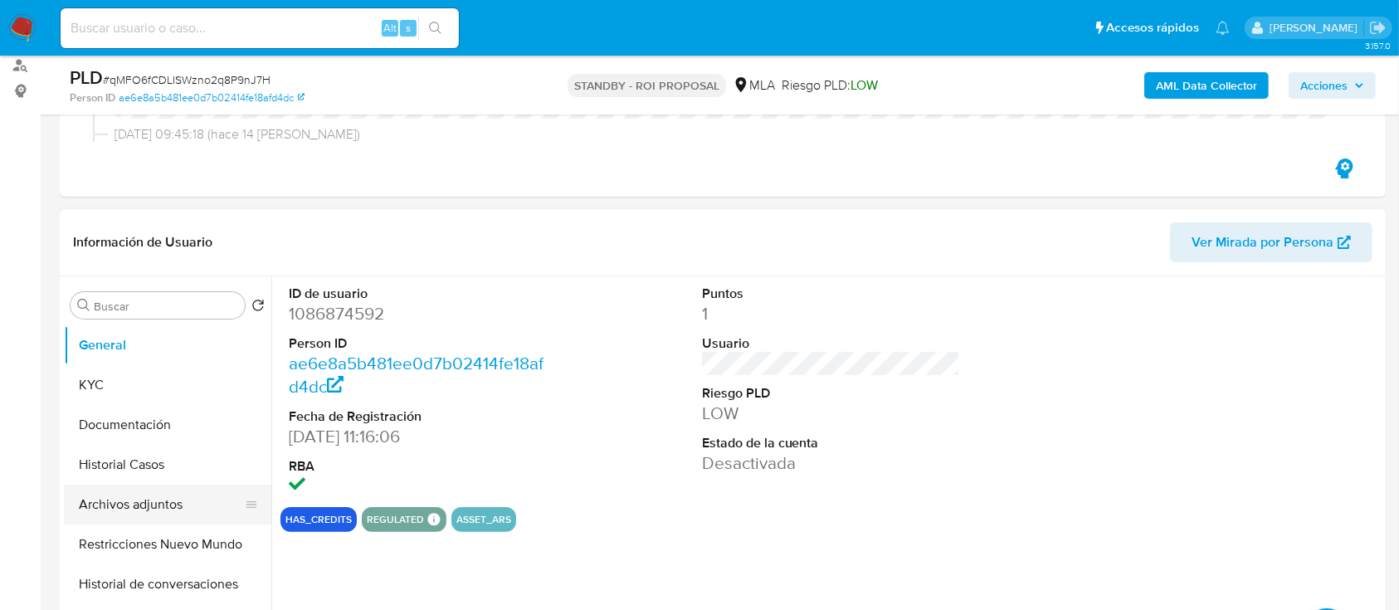
click at [127, 510] on button "Archivos adjuntos" at bounding box center [161, 504] width 194 height 40
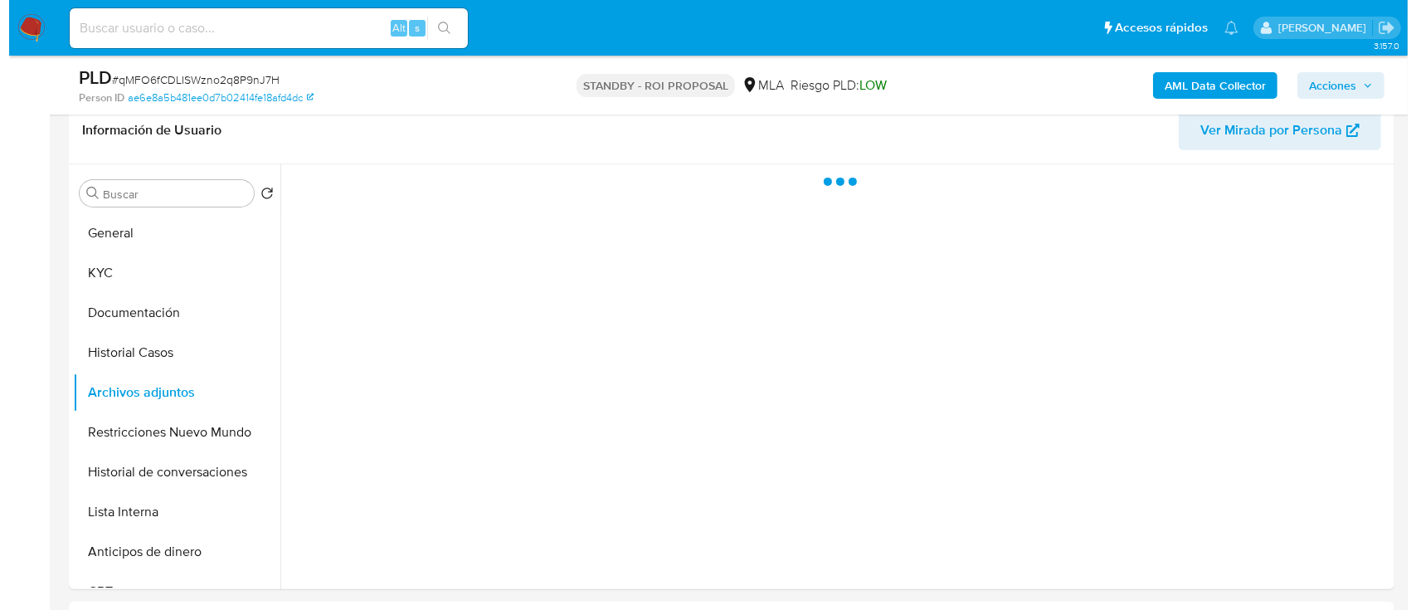
scroll to position [389, 0]
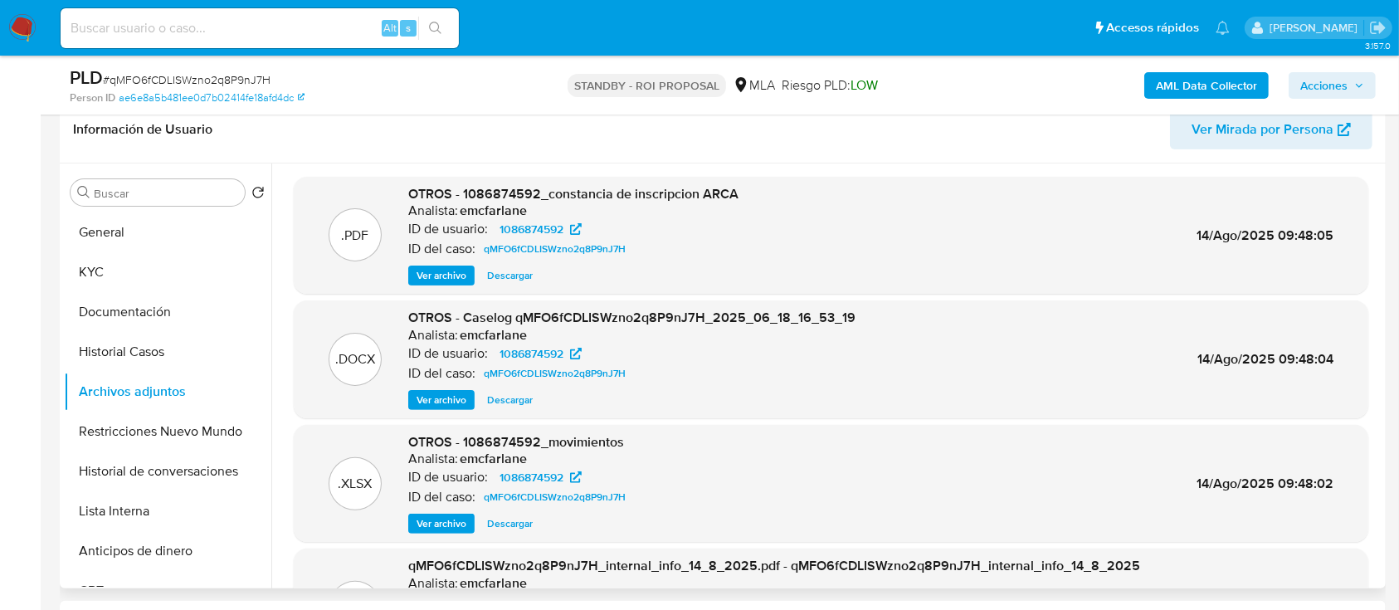
click at [434, 392] on span "Ver archivo" at bounding box center [441, 400] width 50 height 17
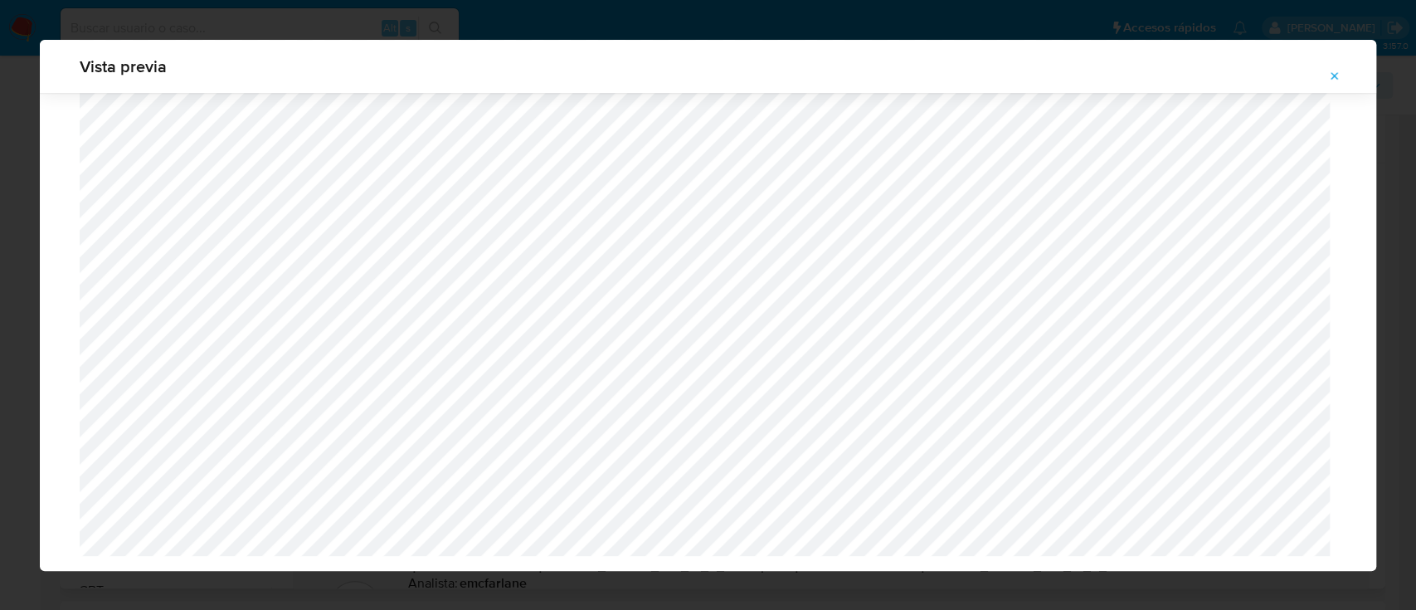
scroll to position [1343, 0]
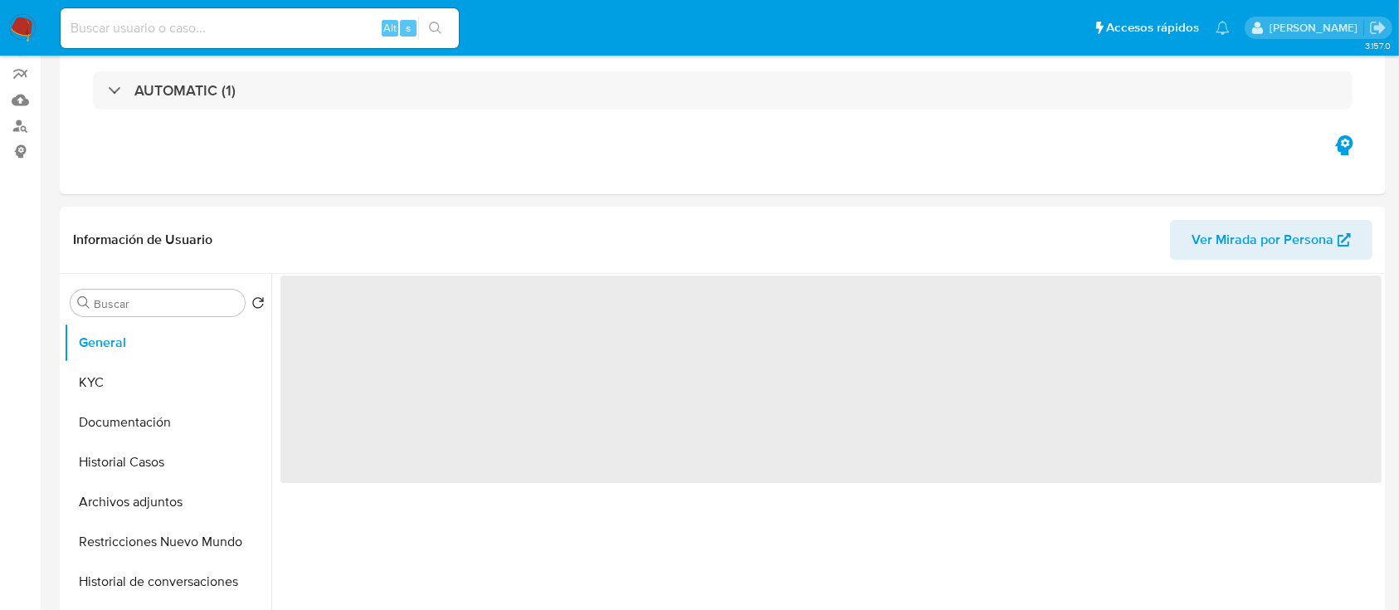
scroll to position [239, 0]
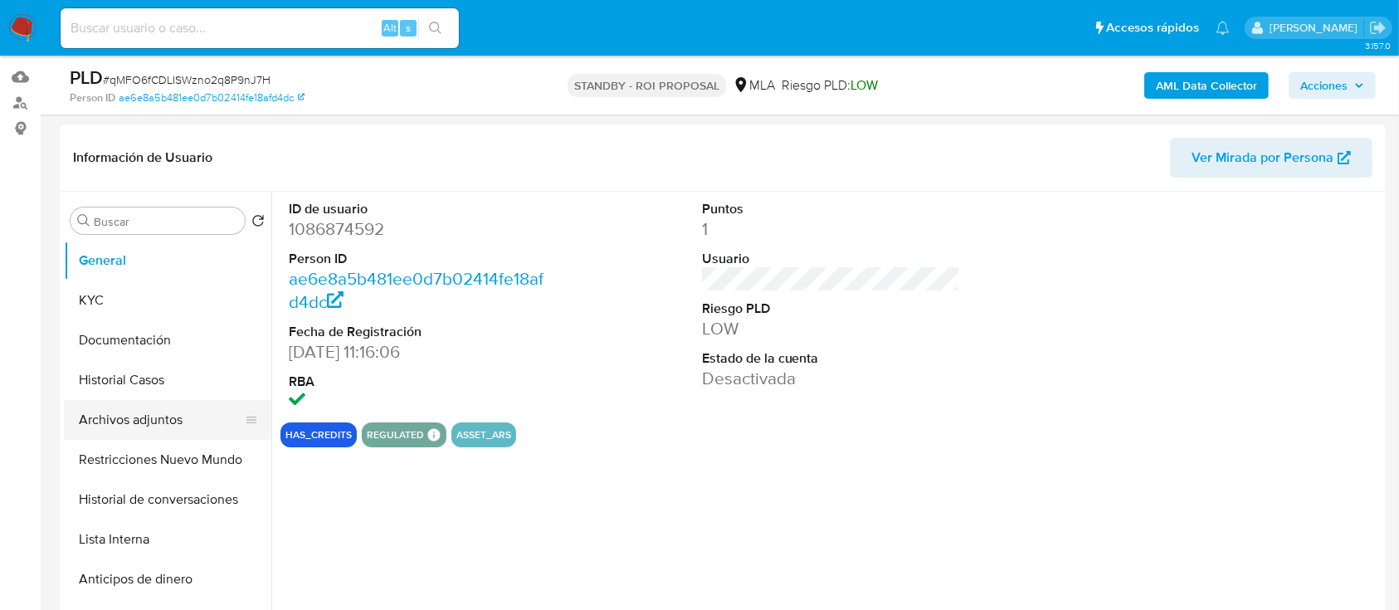
click at [83, 415] on button "Archivos adjuntos" at bounding box center [161, 420] width 194 height 40
select select "10"
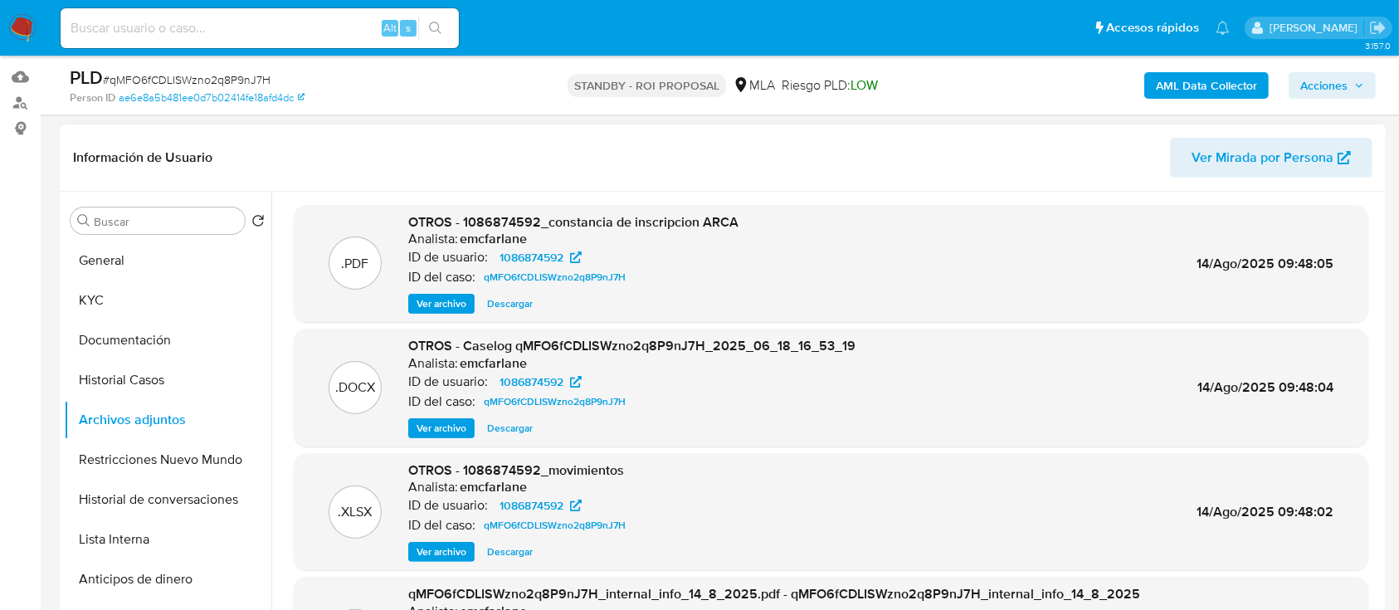
click at [505, 436] on span "Descargar" at bounding box center [510, 428] width 46 height 17
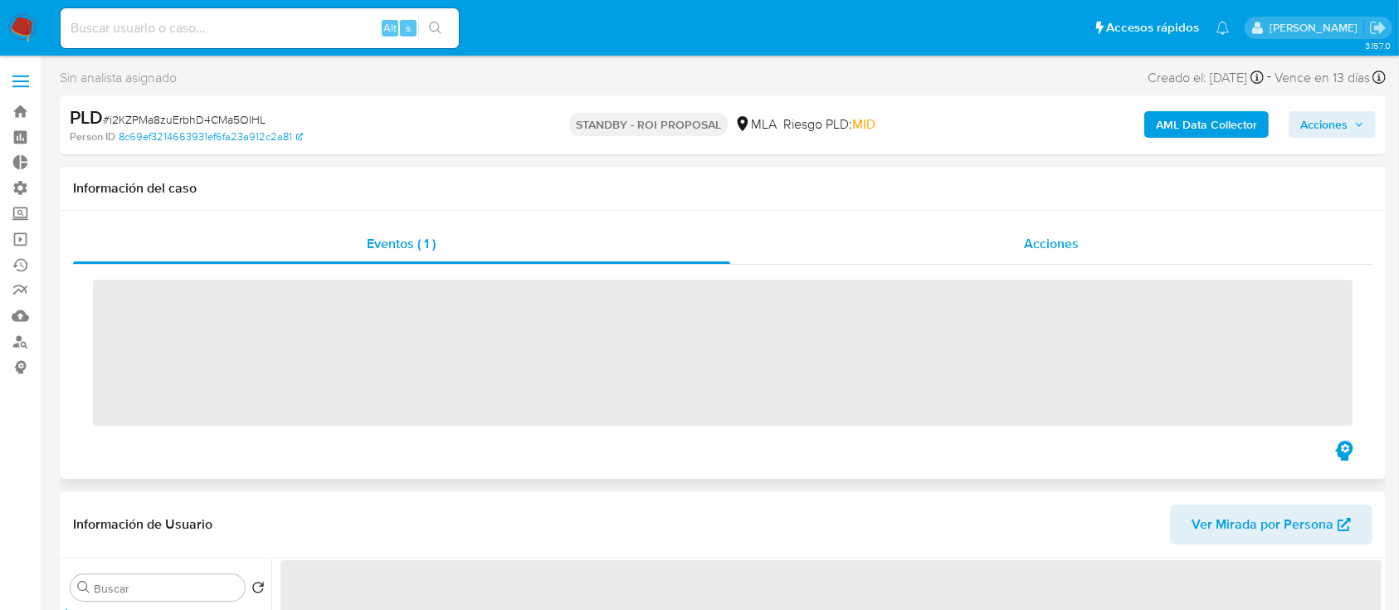
click at [1095, 260] on div "Acciones" at bounding box center [1051, 244] width 643 height 40
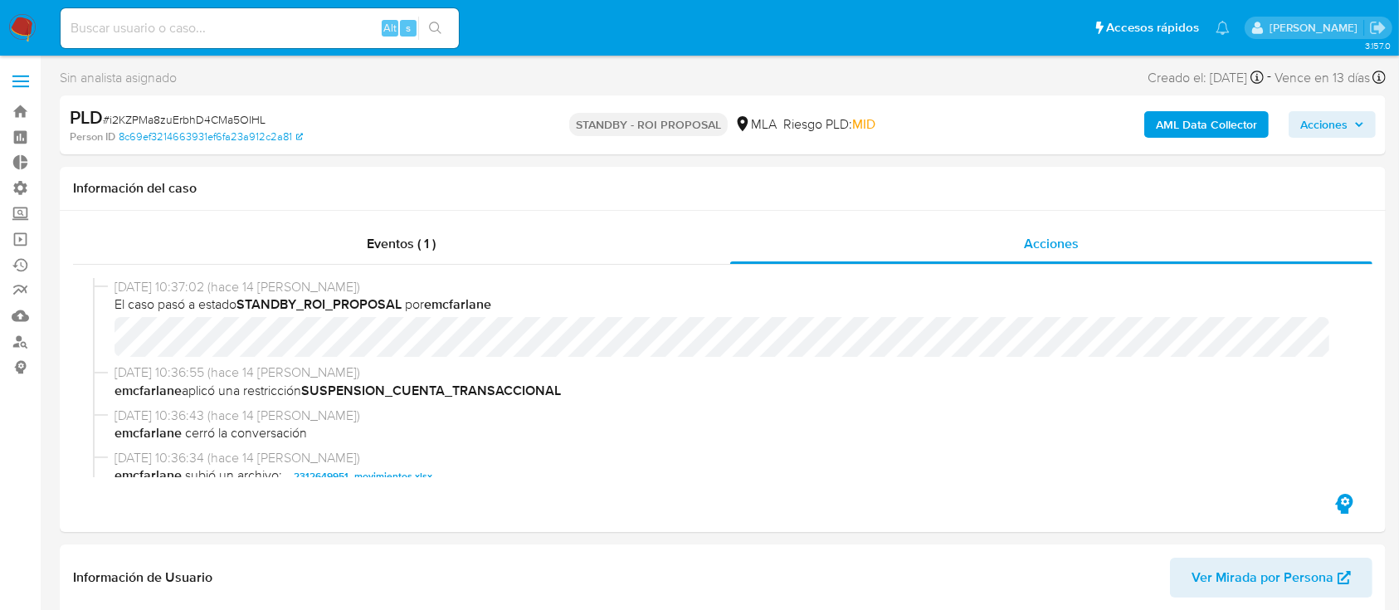
select select "10"
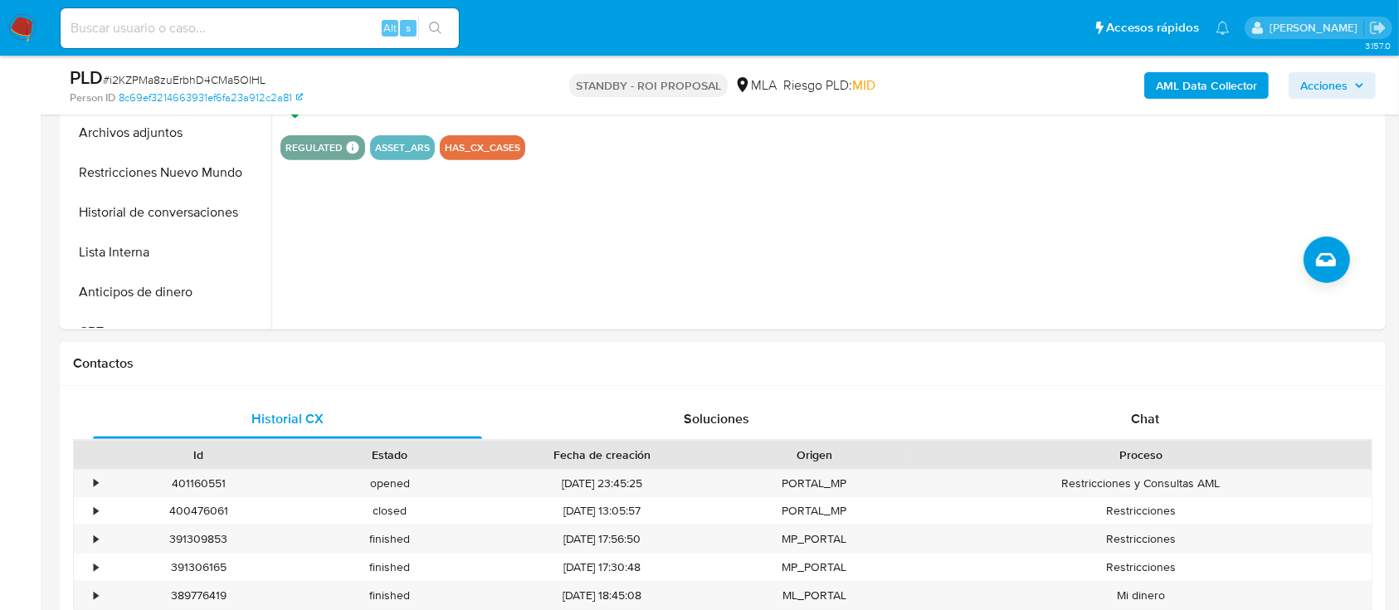
scroll to position [647, 0]
click at [174, 477] on div "401160551" at bounding box center [199, 483] width 192 height 27
copy div "401160551"
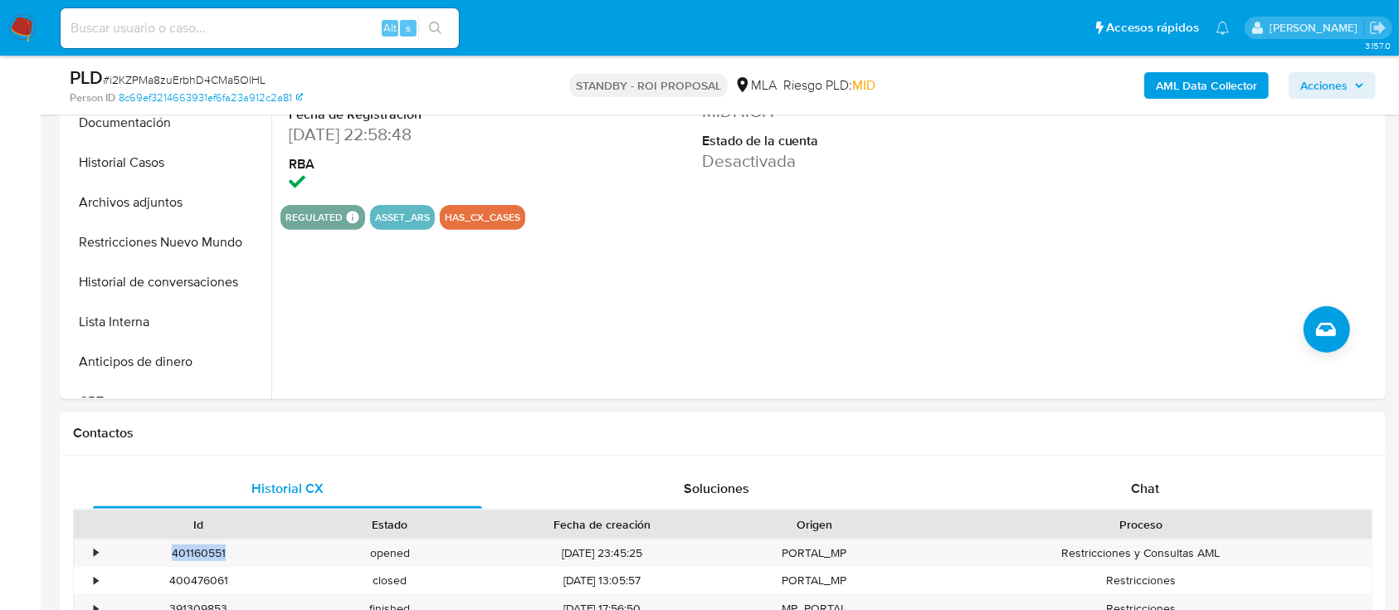
scroll to position [584, 0]
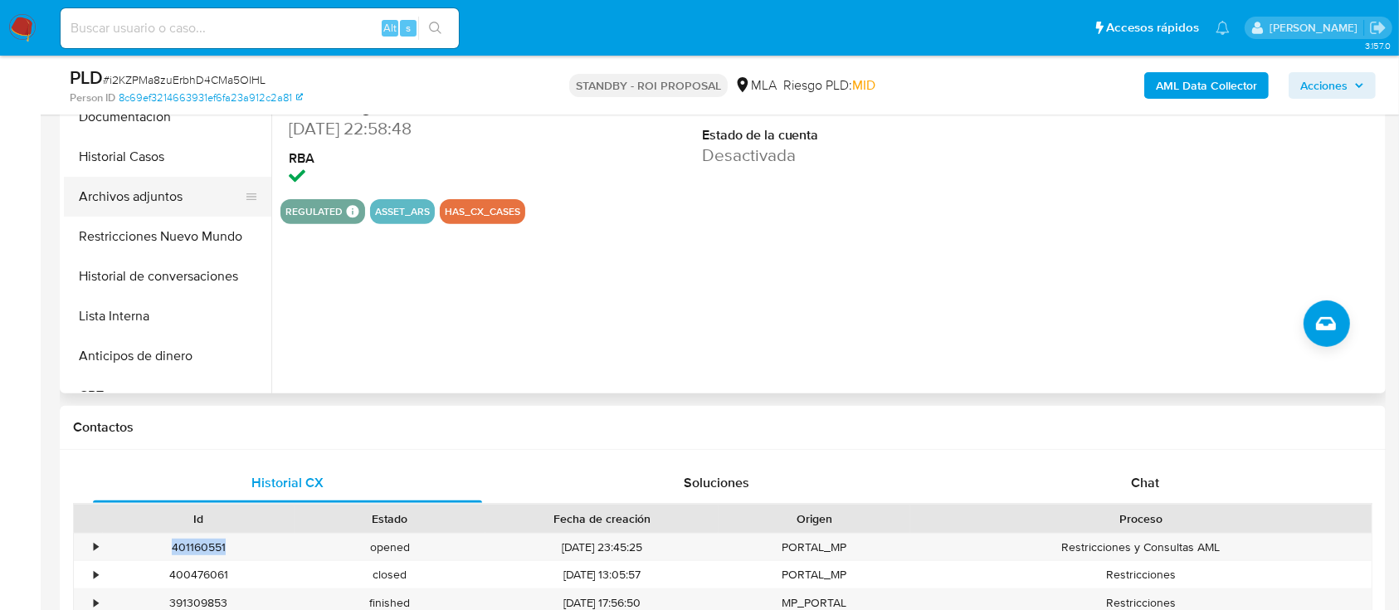
click at [150, 192] on button "Archivos adjuntos" at bounding box center [161, 197] width 194 height 40
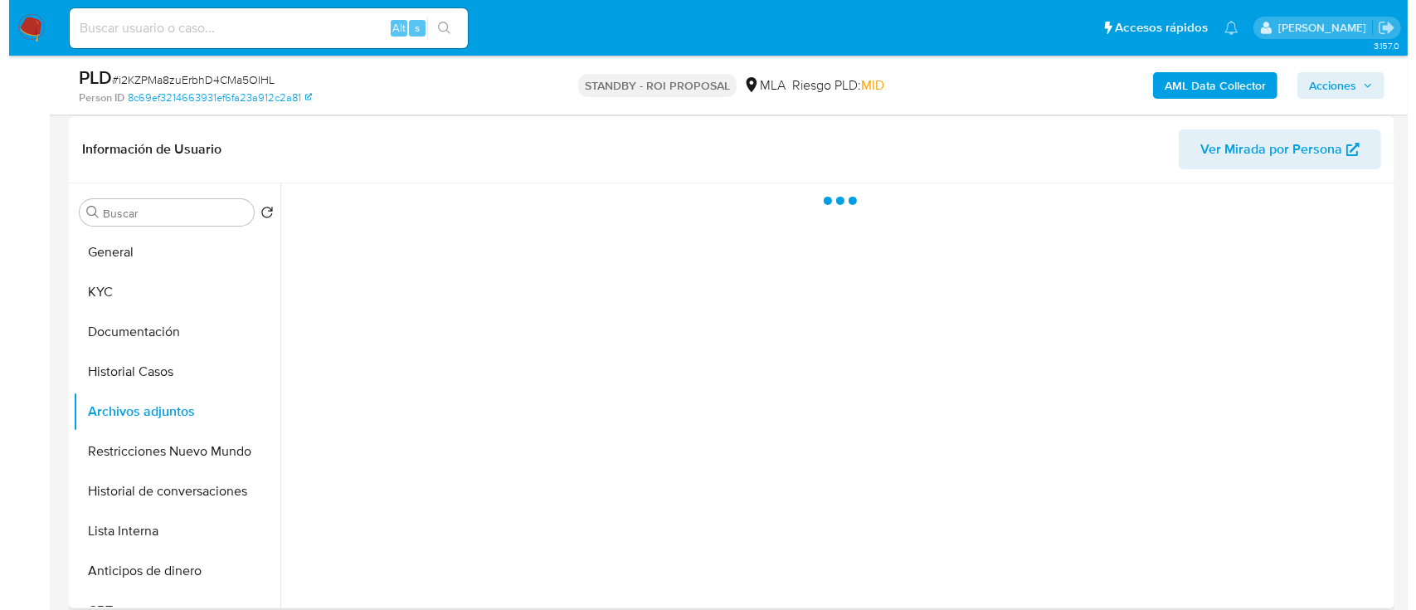
scroll to position [367, 0]
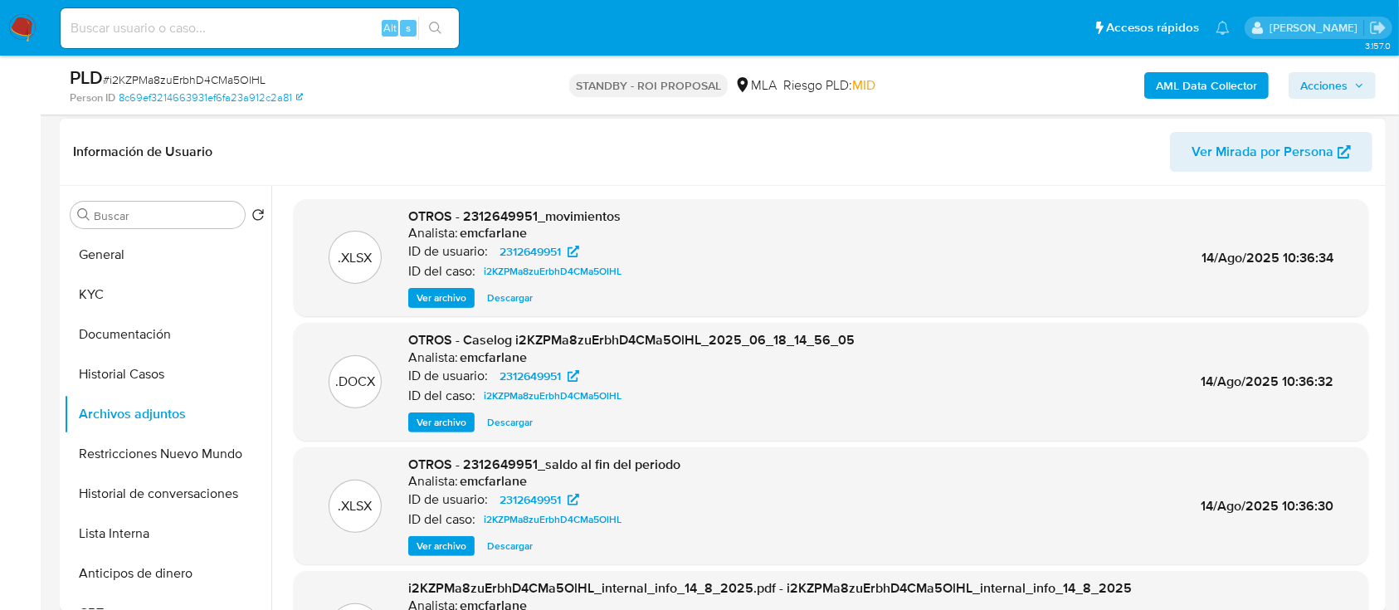
click at [438, 433] on div ".DOCX OTROS - Caselog i2KZPMa8zuErbhD4CMa5OlHL_2025_06_18_14_56_05 Analista: em…" at bounding box center [831, 382] width 1074 height 118
click at [438, 421] on span "Ver archivo" at bounding box center [441, 422] width 50 height 17
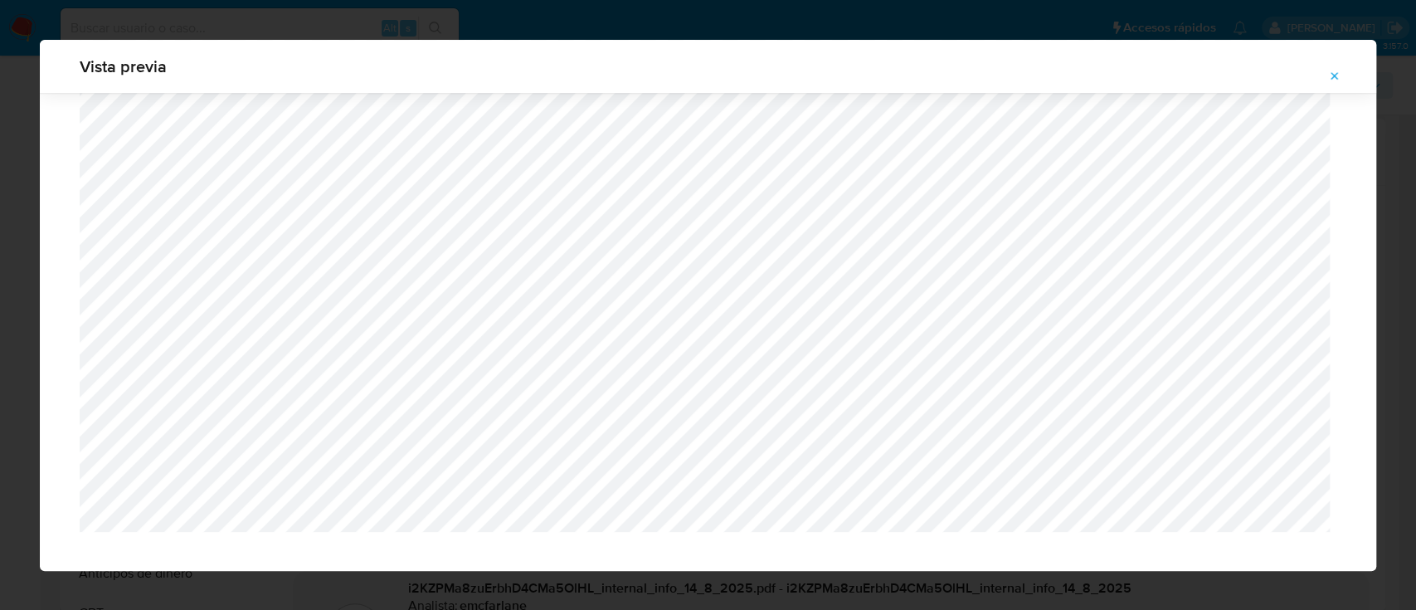
scroll to position [1489, 0]
click at [1341, 74] on icon "Attachment preview" at bounding box center [1334, 76] width 13 height 13
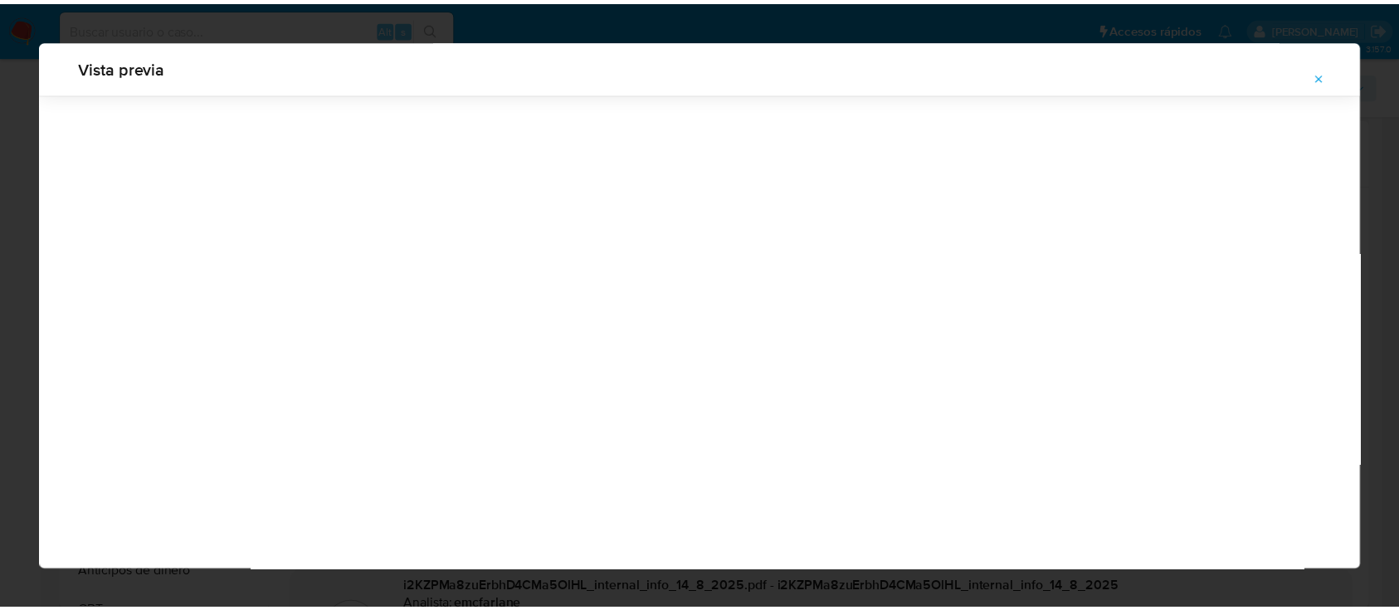
scroll to position [53, 0]
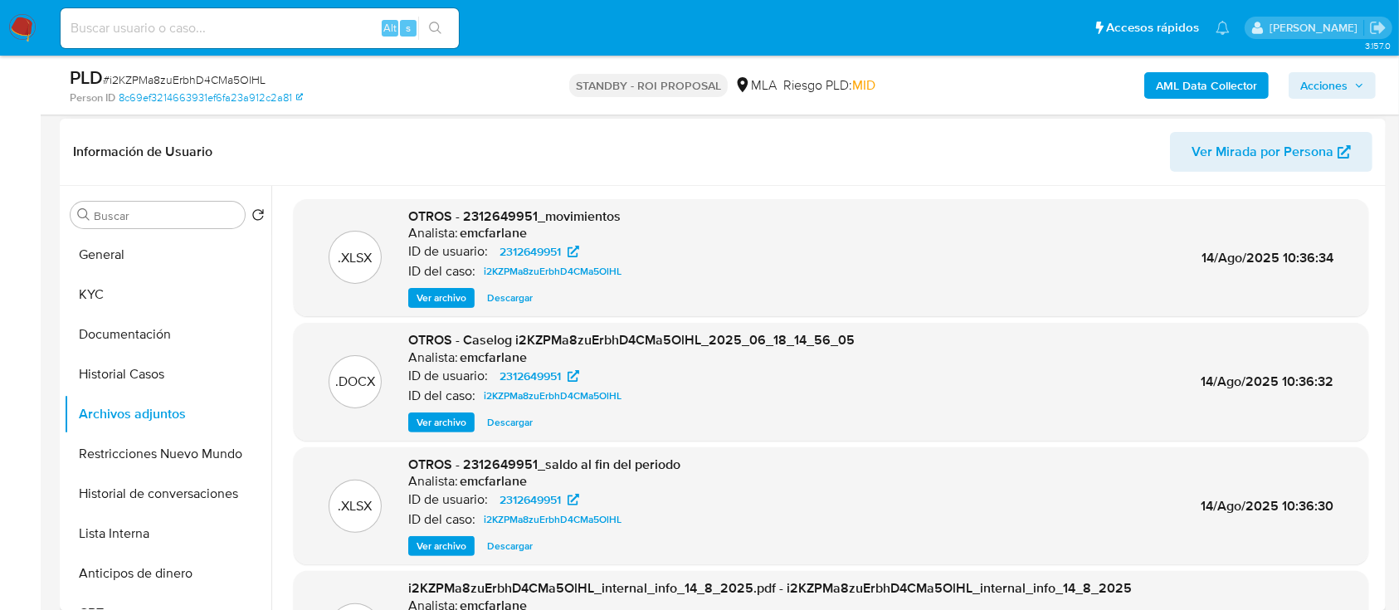
click at [518, 420] on span "Descargar" at bounding box center [510, 422] width 46 height 17
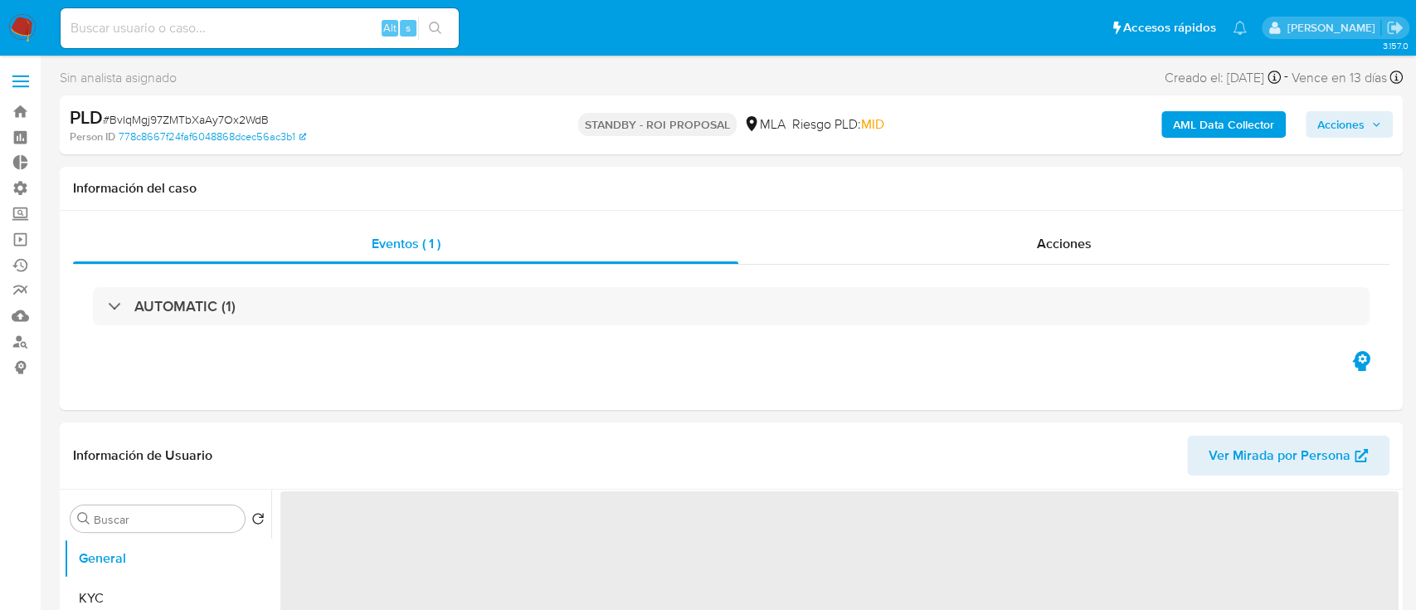
select select "10"
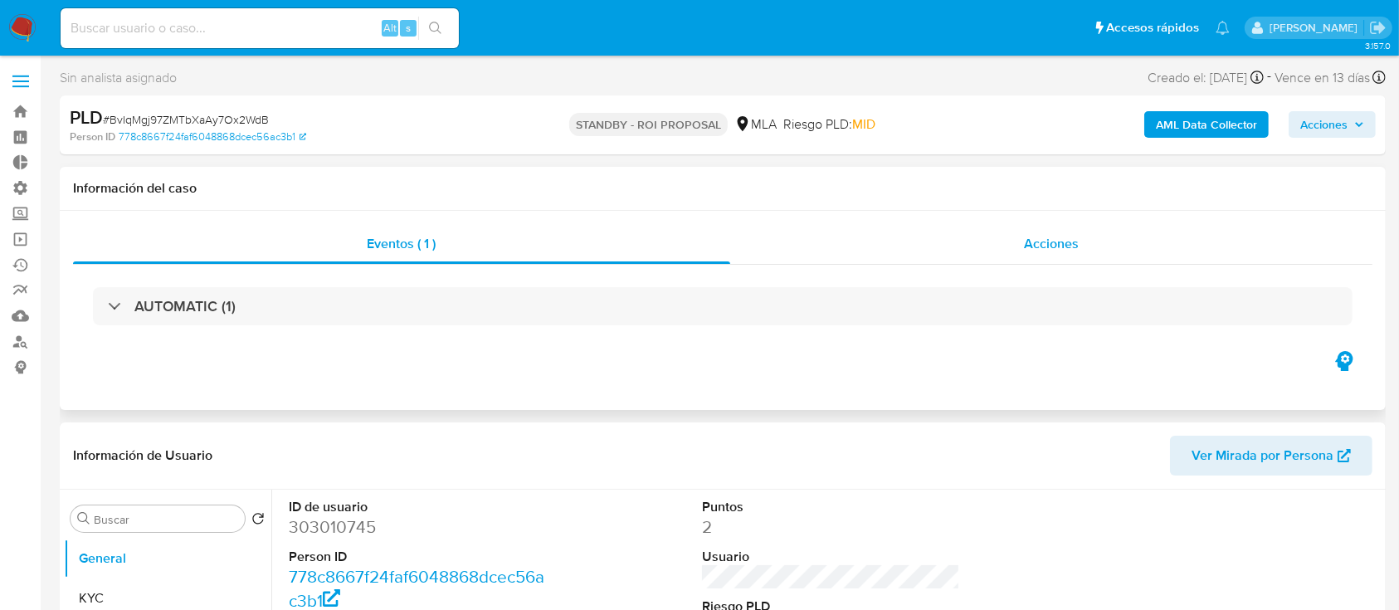
click at [949, 235] on div "Acciones" at bounding box center [1051, 244] width 643 height 40
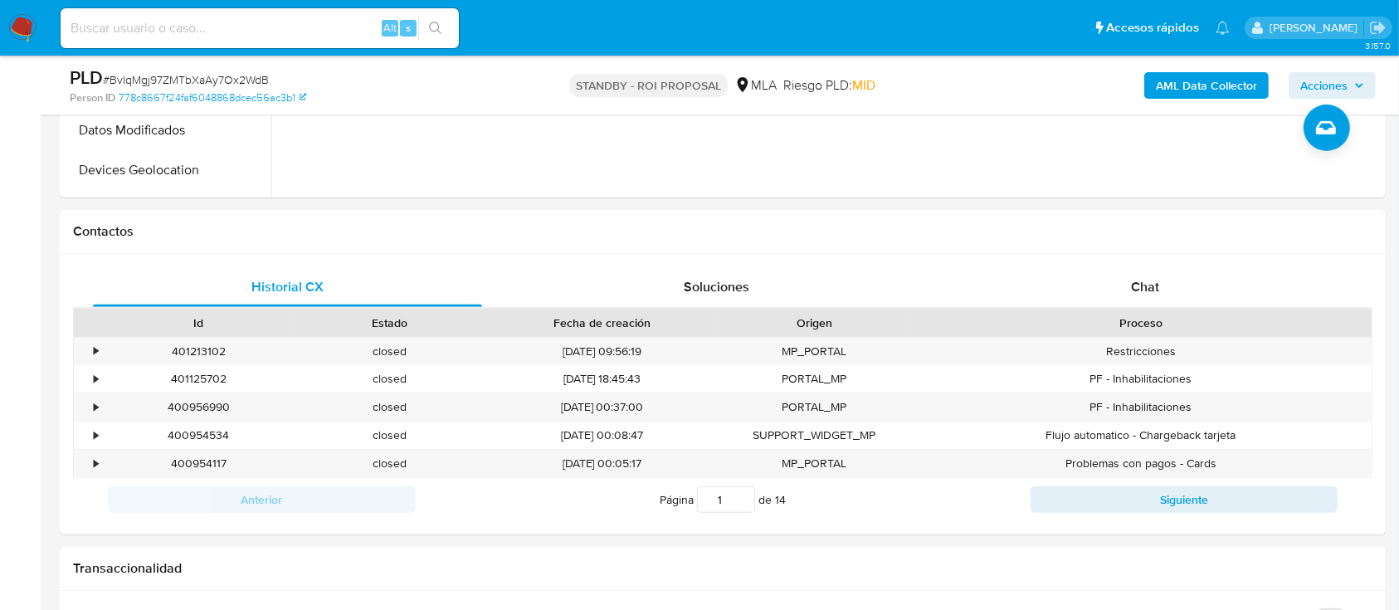
scroll to position [781, 0]
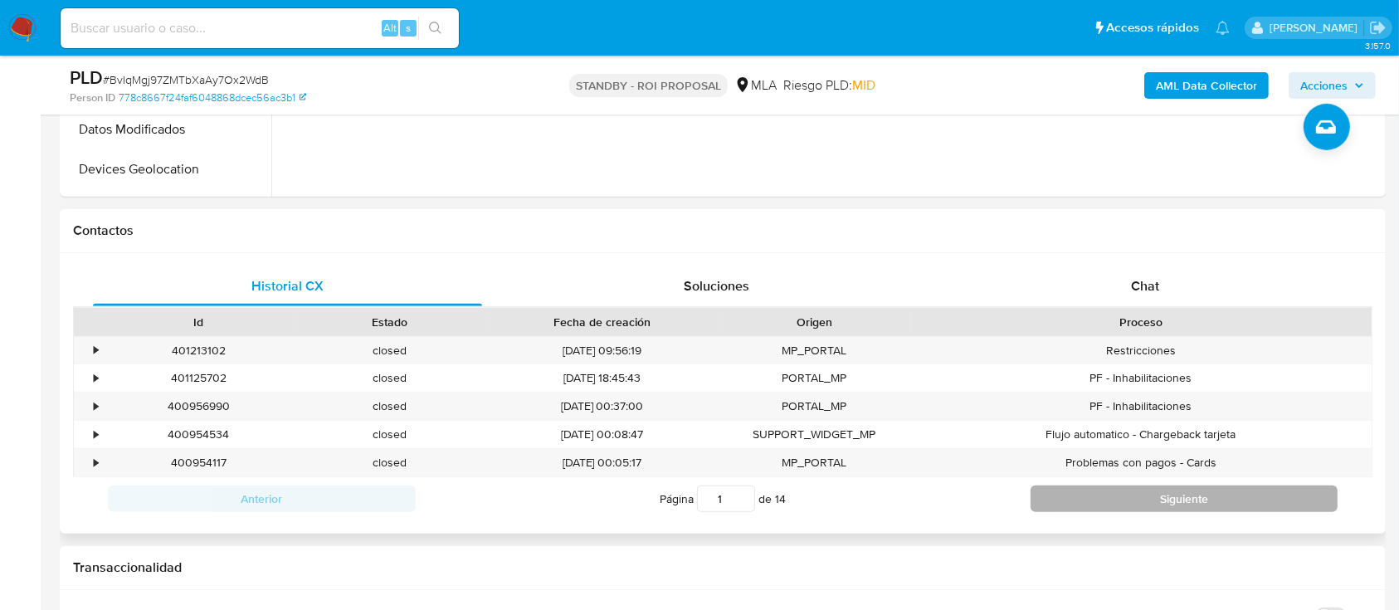
click at [1095, 495] on button "Siguiente" at bounding box center [1184, 498] width 308 height 27
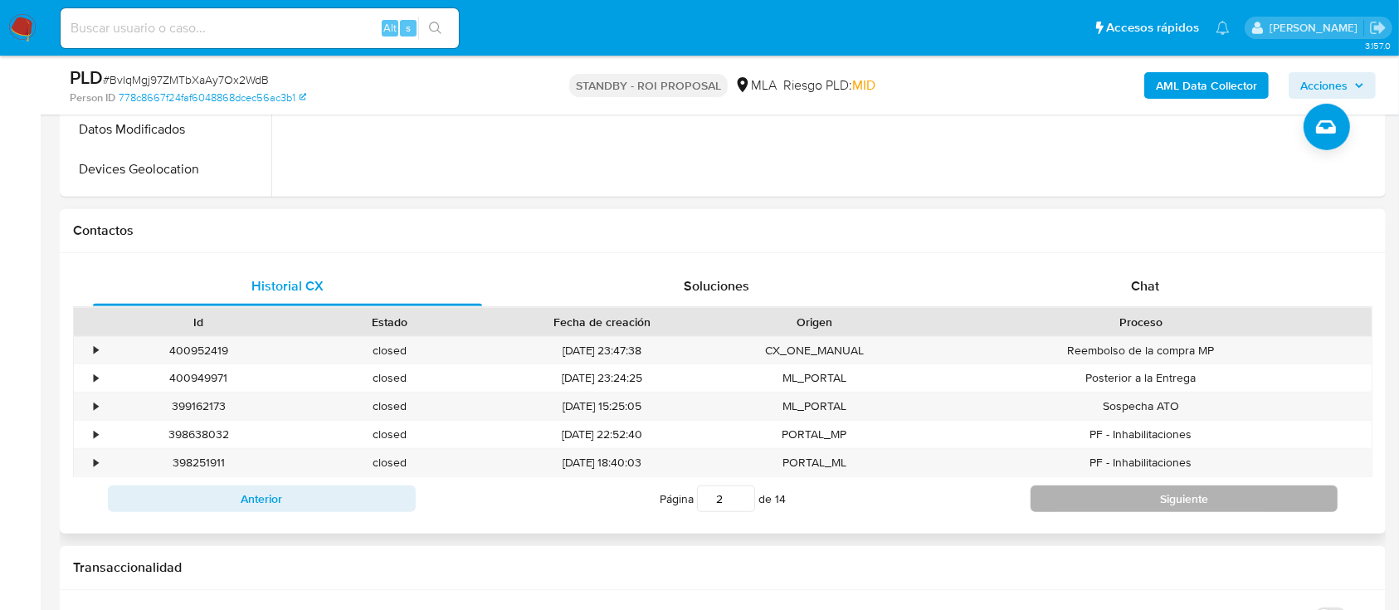
click at [1095, 495] on button "Siguiente" at bounding box center [1184, 498] width 308 height 27
click at [1093, 495] on button "Siguiente" at bounding box center [1184, 498] width 308 height 27
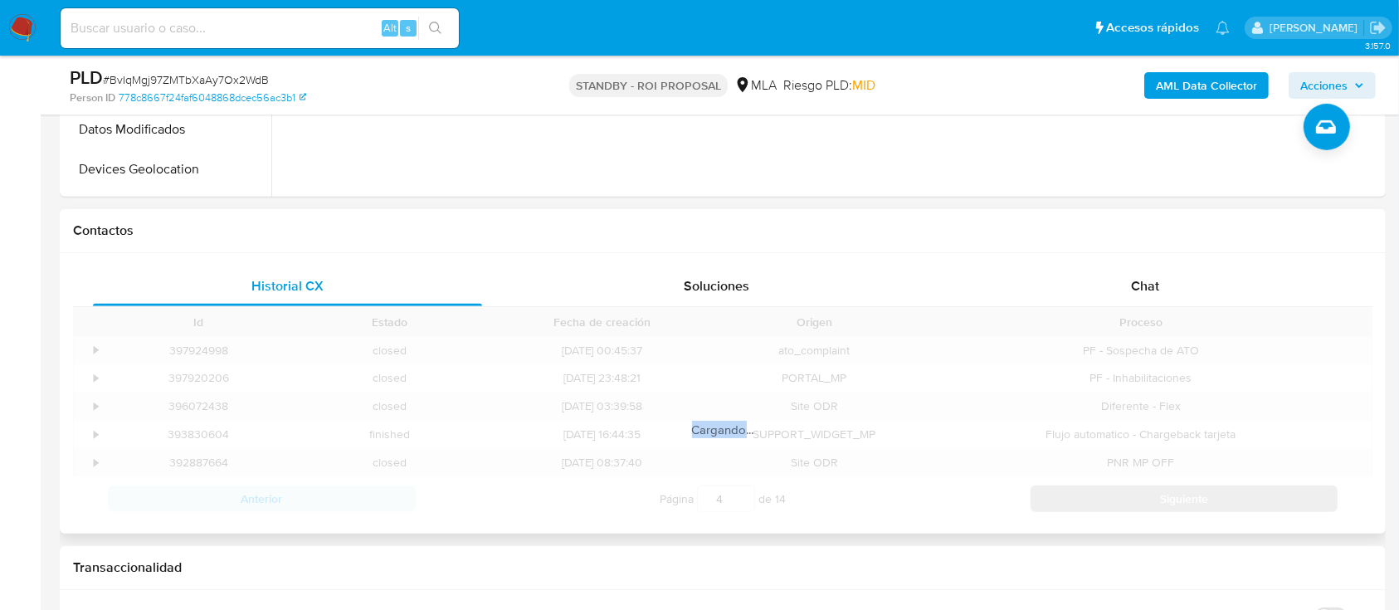
click at [1093, 495] on div "Cargando..." at bounding box center [722, 413] width 1299 height 213
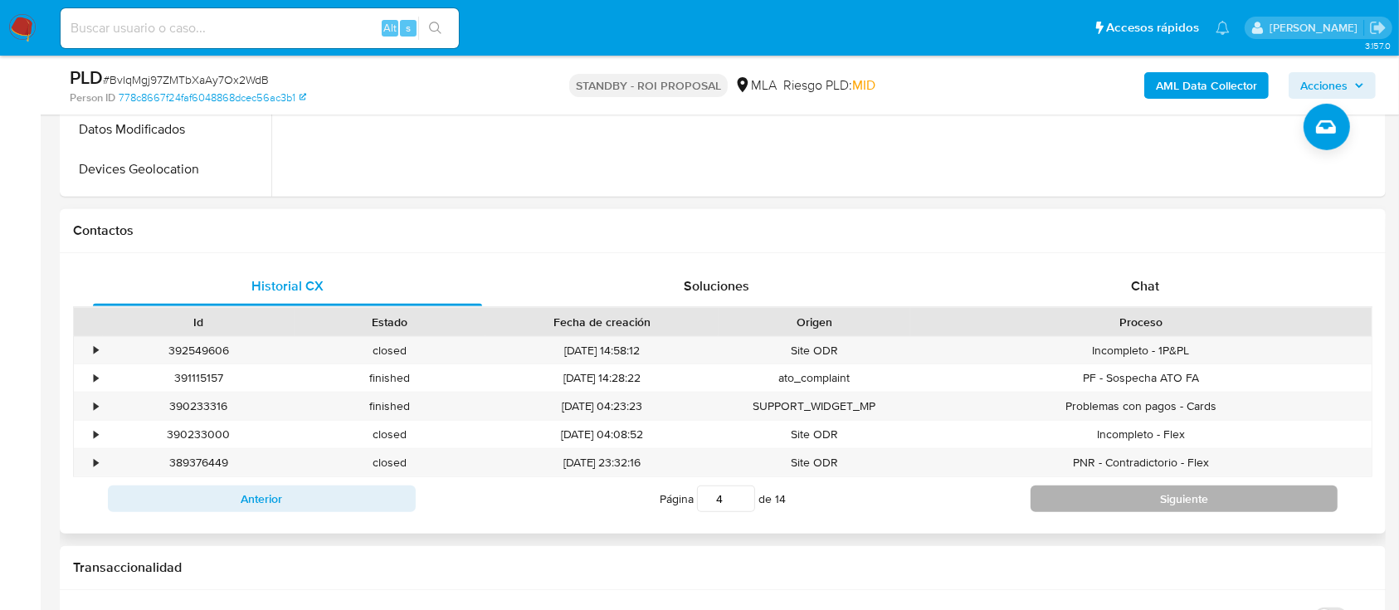
click at [1091, 494] on button "Siguiente" at bounding box center [1184, 498] width 308 height 27
click at [1089, 493] on button "Siguiente" at bounding box center [1184, 498] width 308 height 27
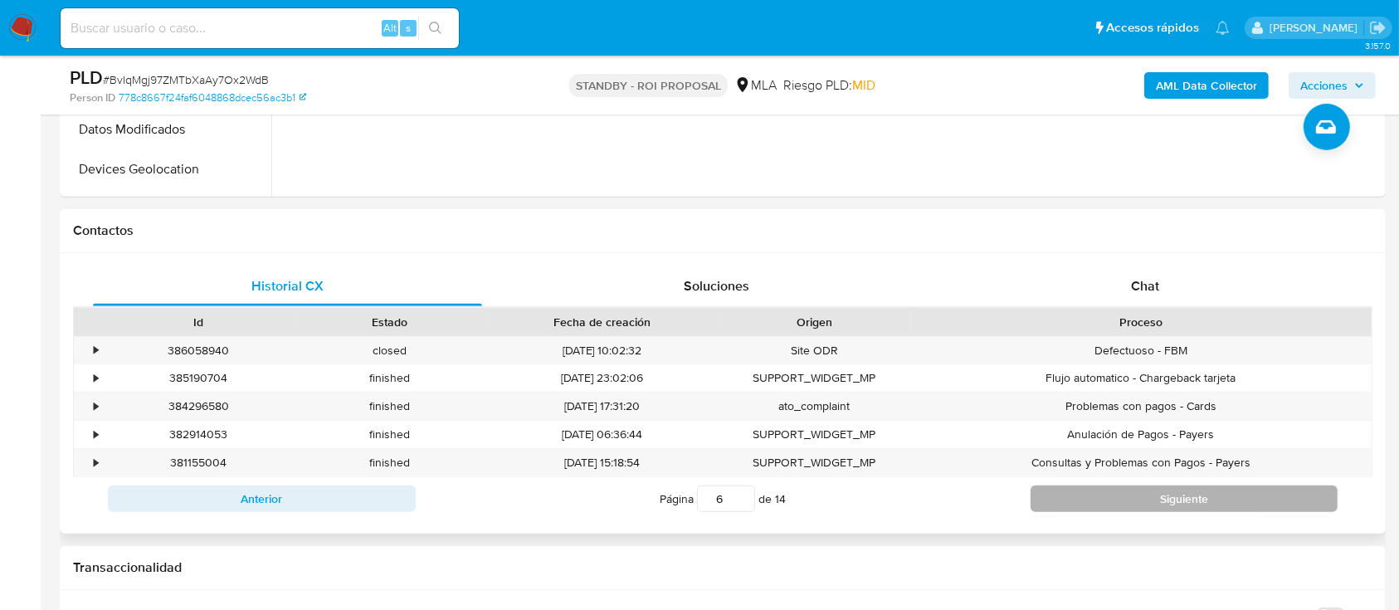
click at [1088, 493] on button "Siguiente" at bounding box center [1184, 498] width 308 height 27
click at [1282, 485] on button "Siguiente" at bounding box center [1184, 498] width 308 height 27
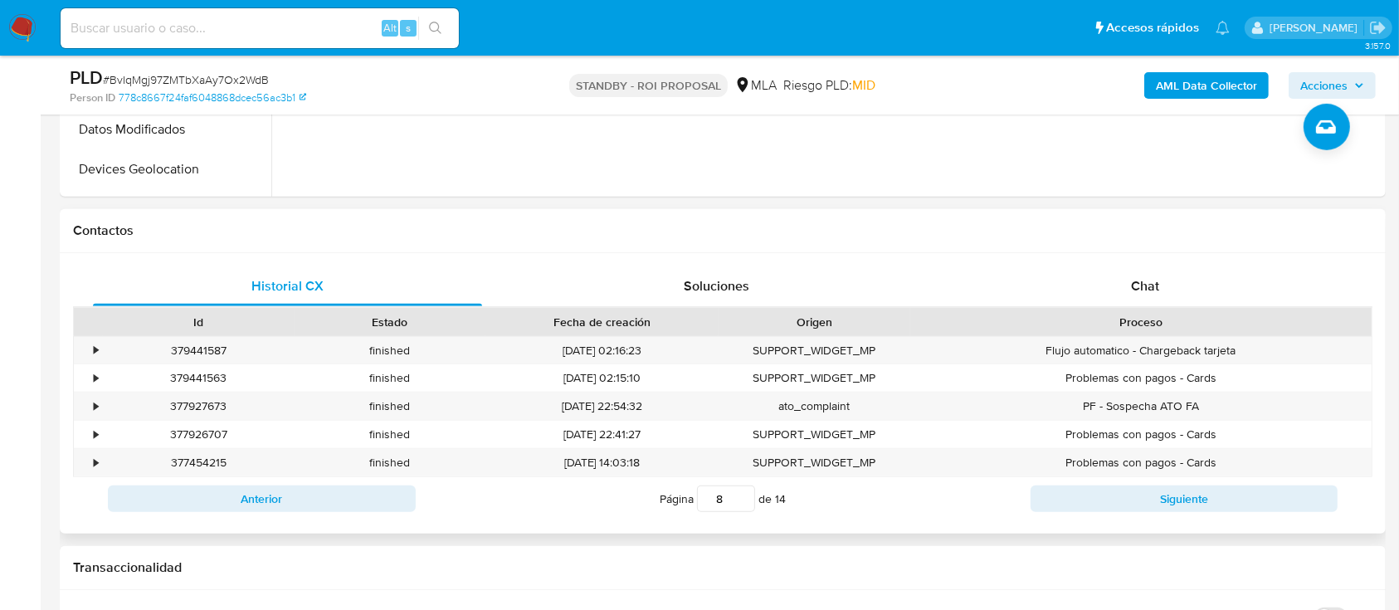
click at [1281, 485] on button "Siguiente" at bounding box center [1184, 498] width 308 height 27
click at [1280, 485] on button "Siguiente" at bounding box center [1184, 498] width 308 height 27
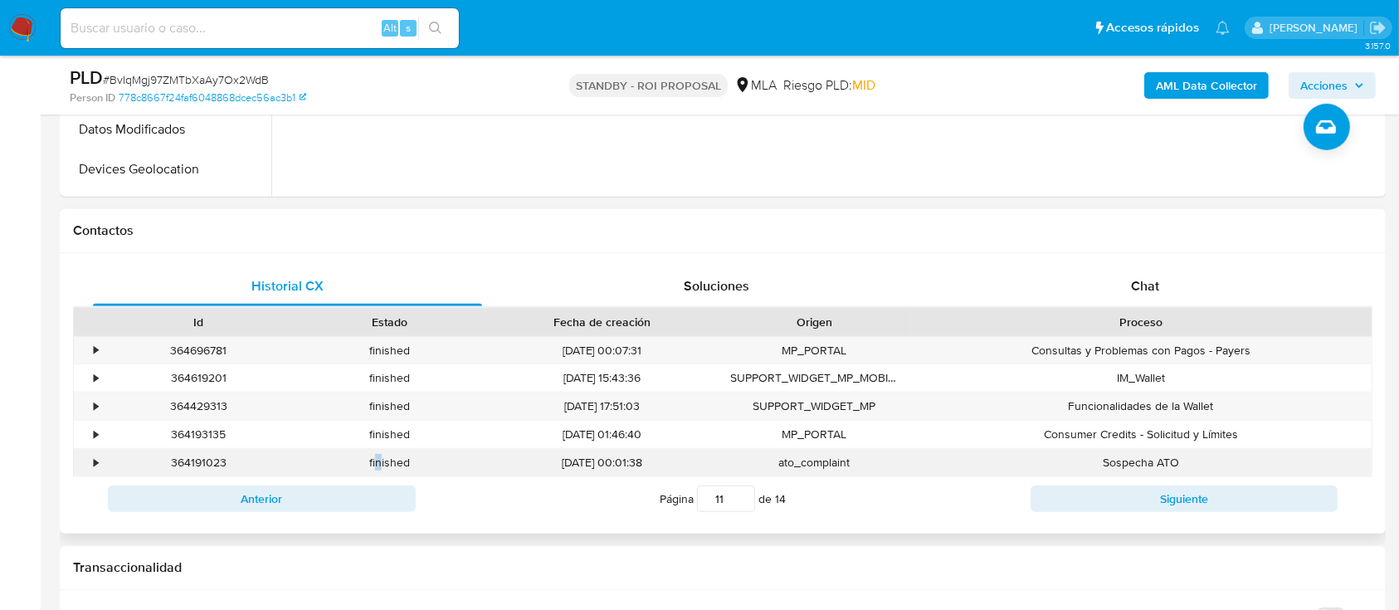
click at [378, 475] on div "finished" at bounding box center [391, 462] width 192 height 27
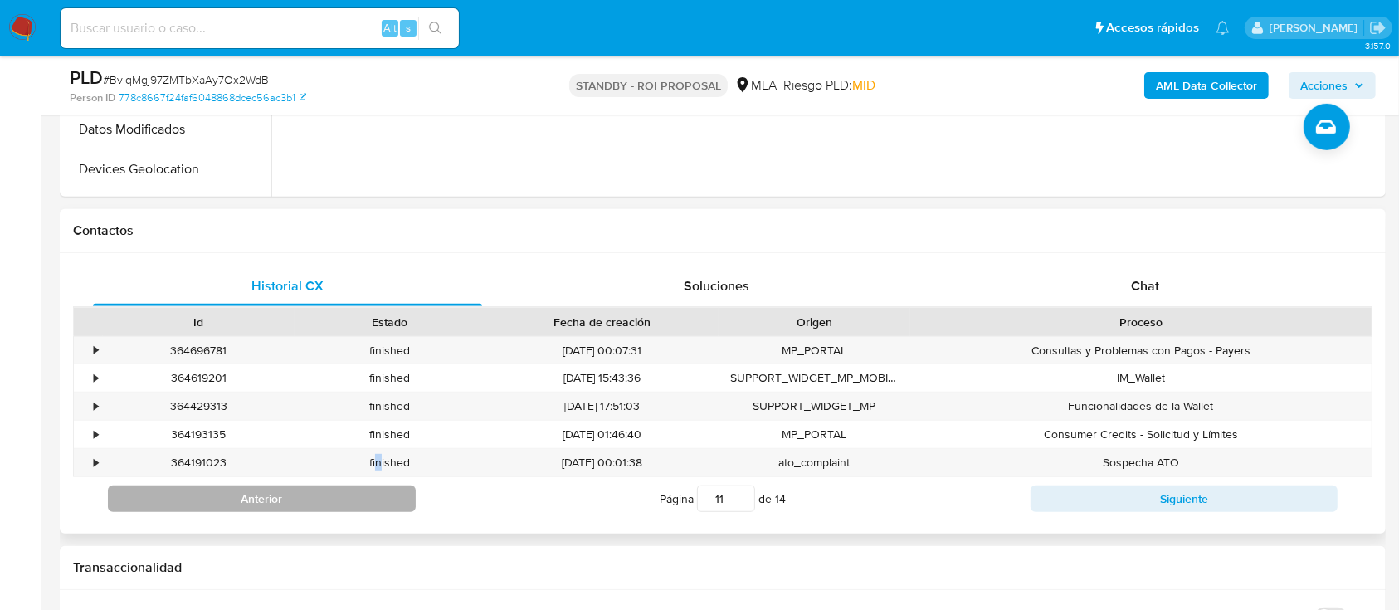
click at [378, 495] on button "Anterior" at bounding box center [262, 498] width 308 height 27
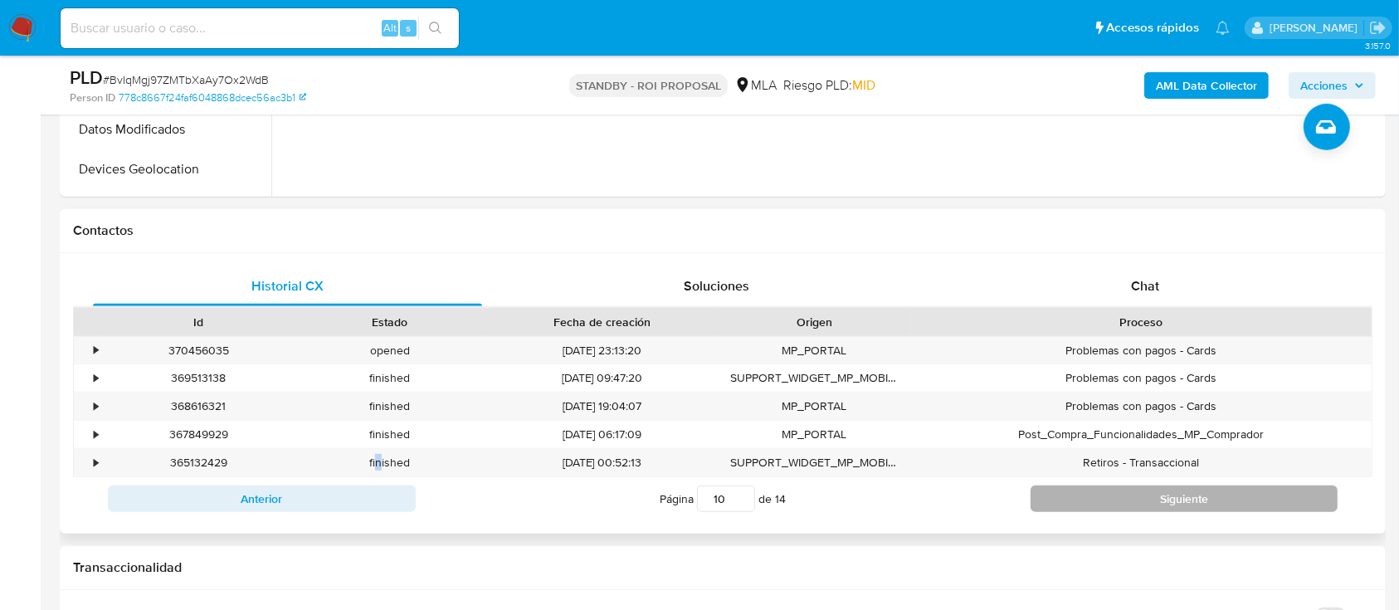
click at [1103, 508] on button "Siguiente" at bounding box center [1184, 498] width 308 height 27
click at [1102, 506] on button "Siguiente" at bounding box center [1184, 498] width 308 height 27
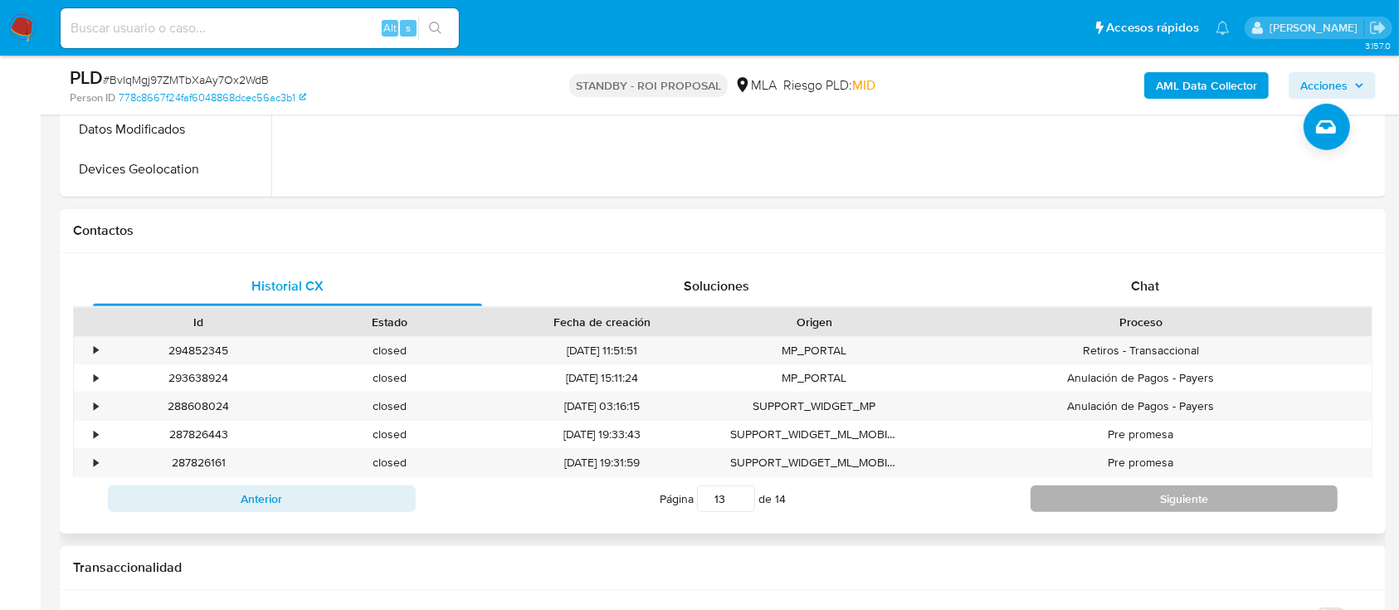
click at [1101, 506] on button "Siguiente" at bounding box center [1184, 498] width 308 height 27
type input "14"
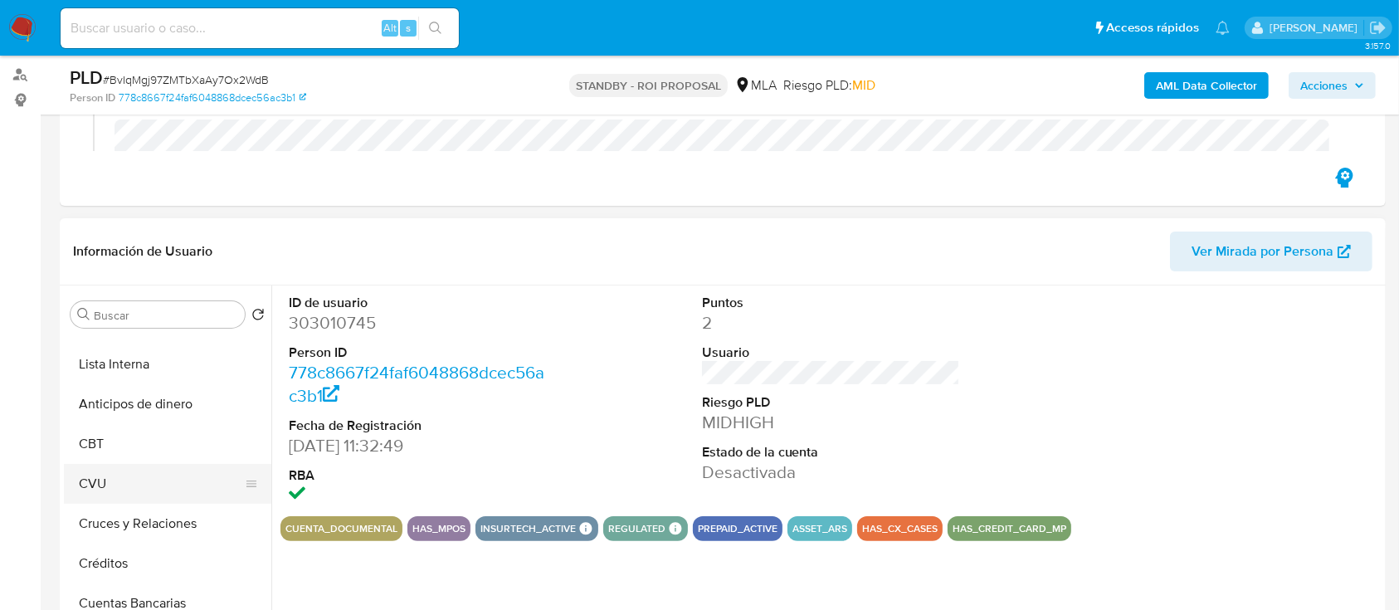
scroll to position [0, 0]
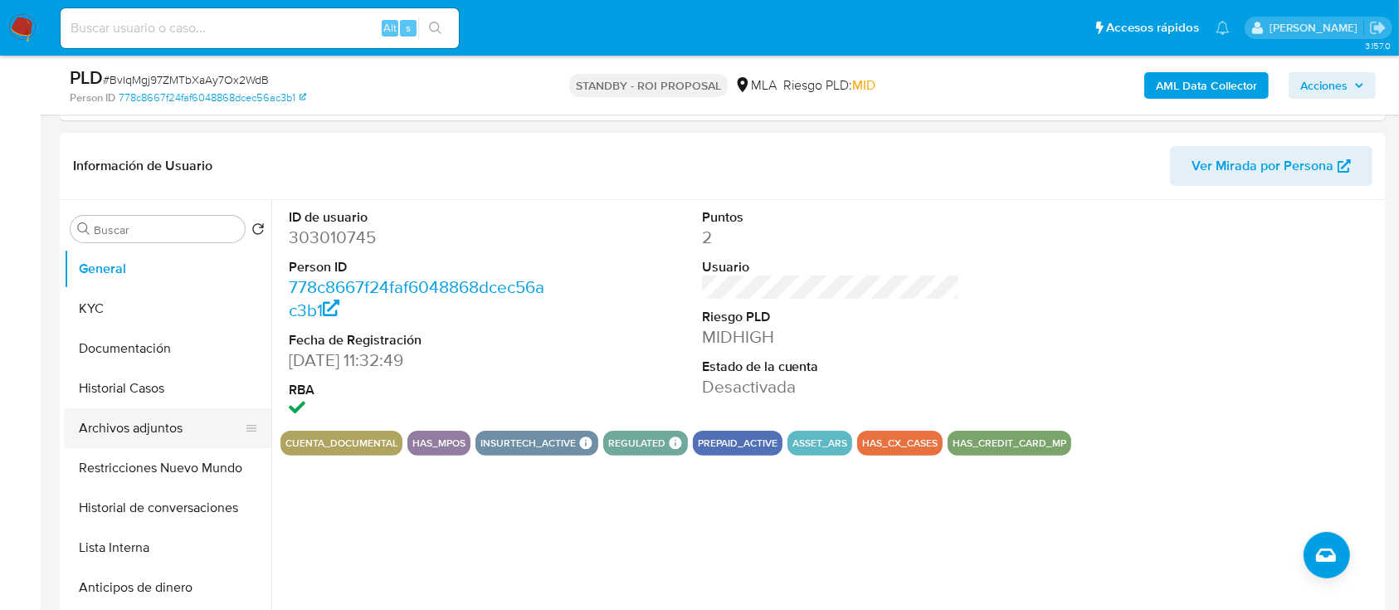
click at [86, 431] on button "Archivos adjuntos" at bounding box center [161, 428] width 194 height 40
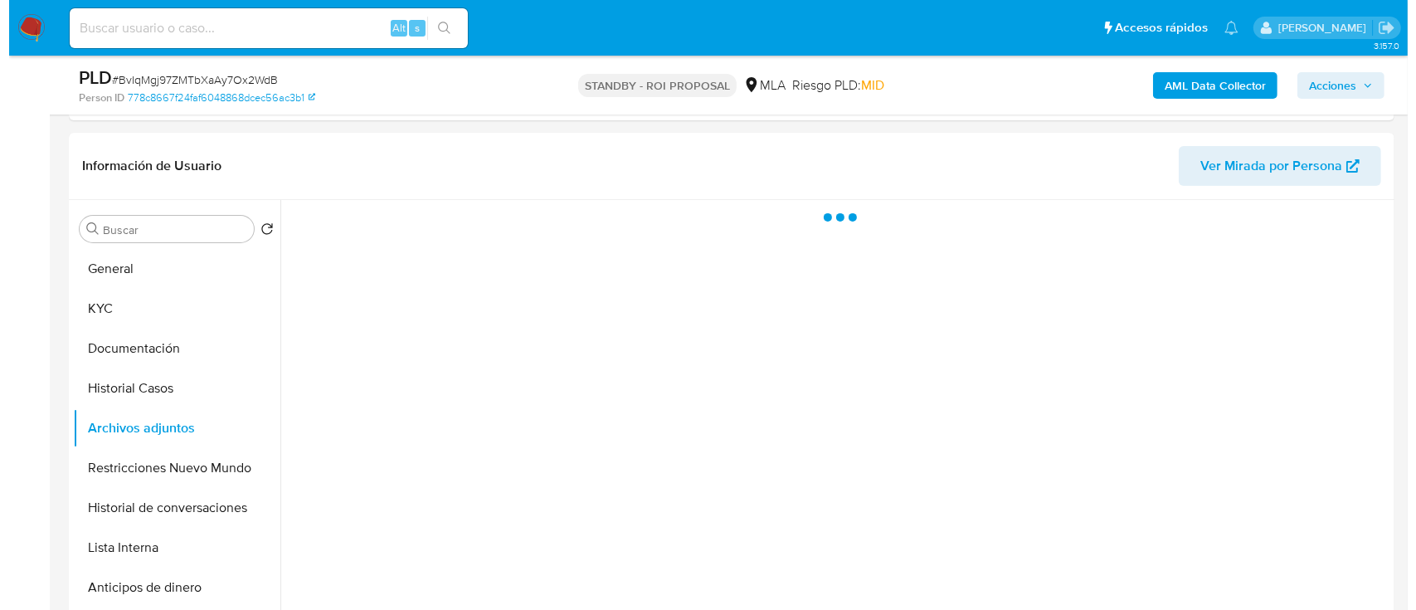
scroll to position [382, 0]
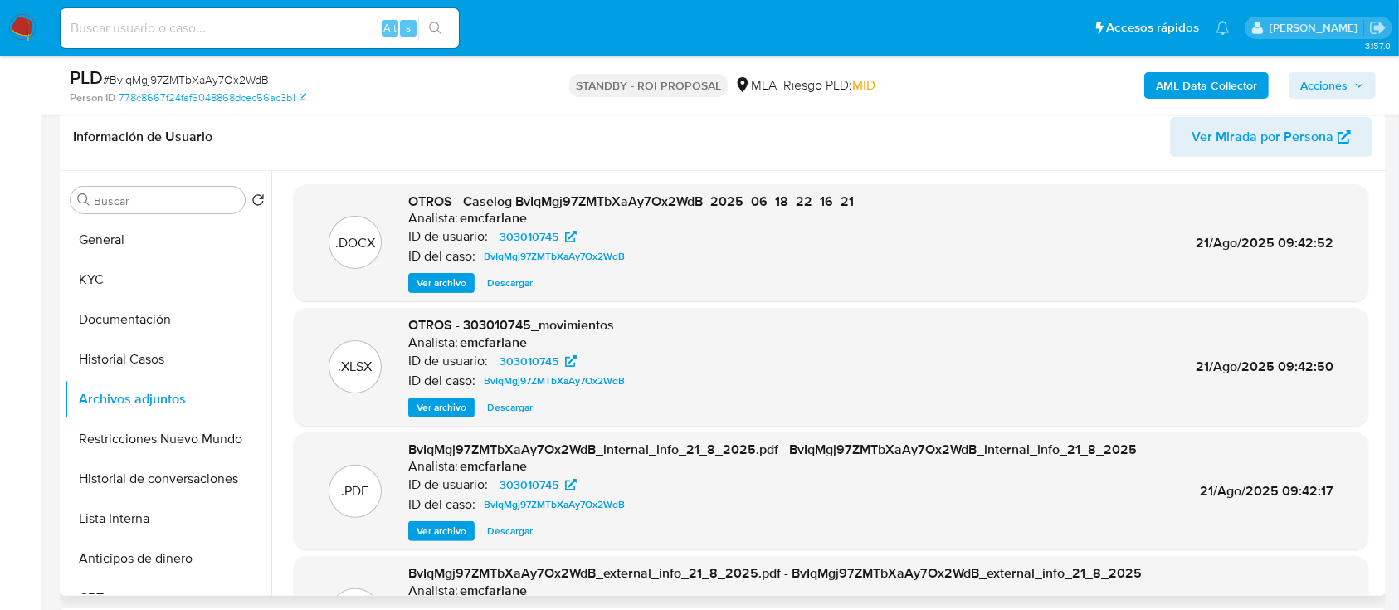
click at [449, 282] on span "Ver archivo" at bounding box center [441, 283] width 50 height 17
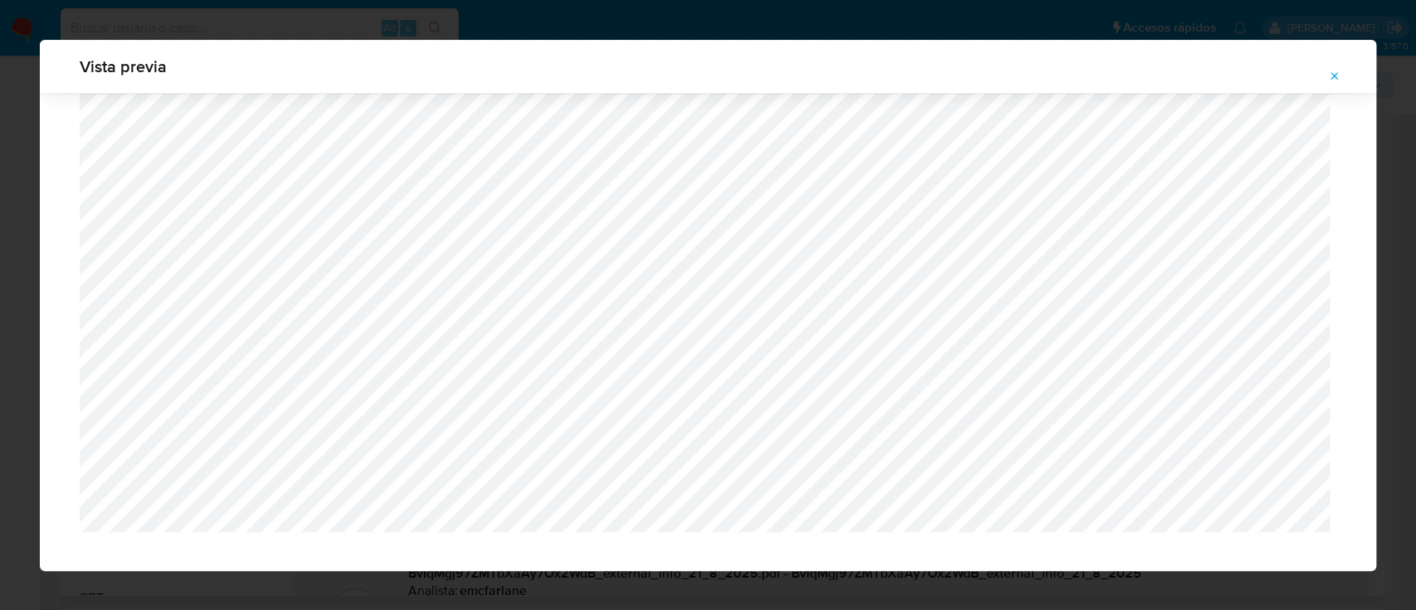
scroll to position [1772, 0]
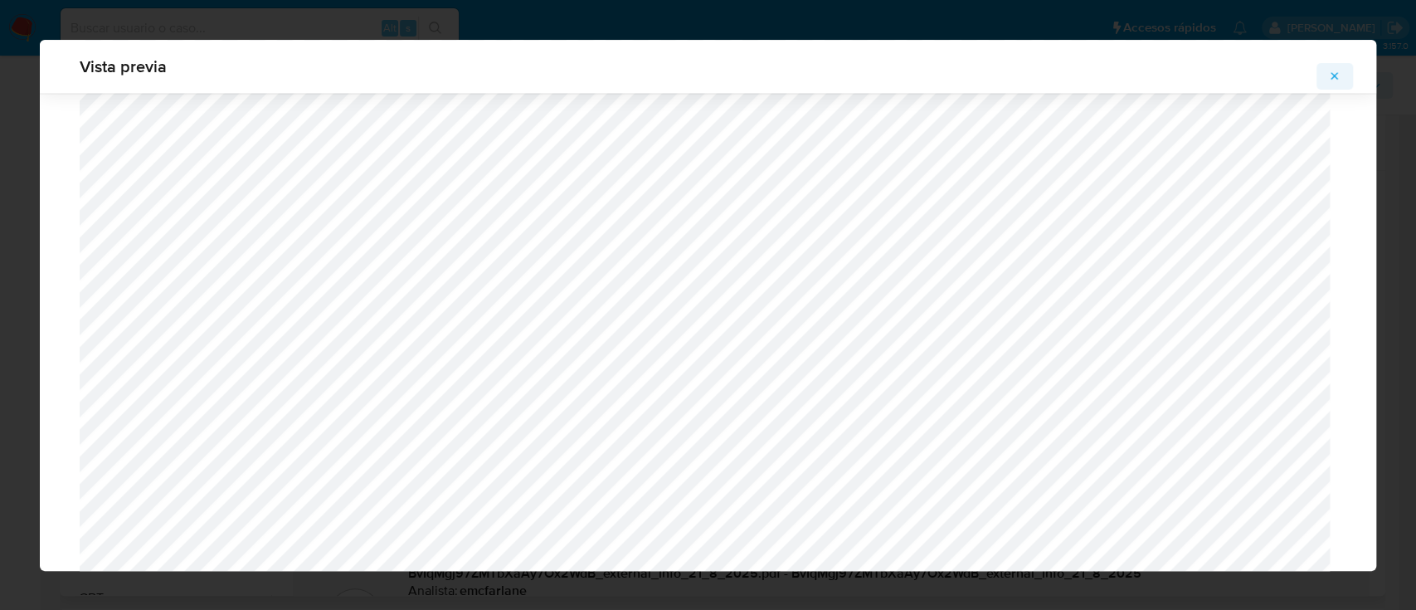
click at [1341, 71] on button "Attachment preview" at bounding box center [1335, 76] width 37 height 27
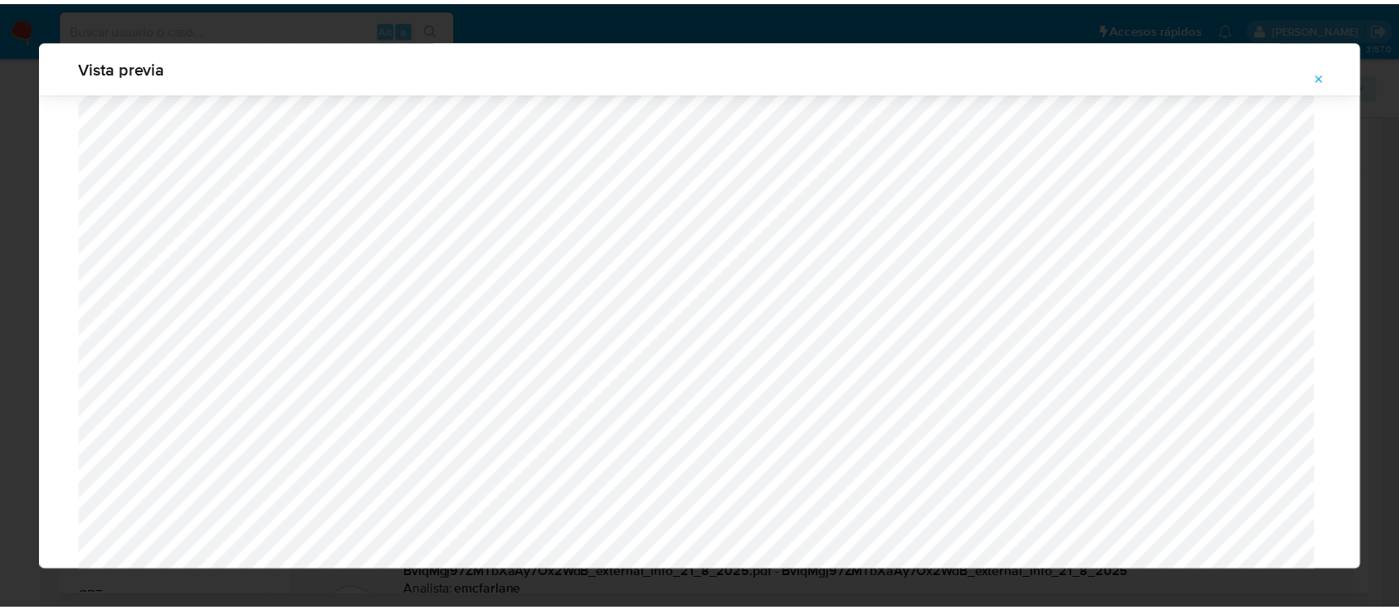
scroll to position [53, 0]
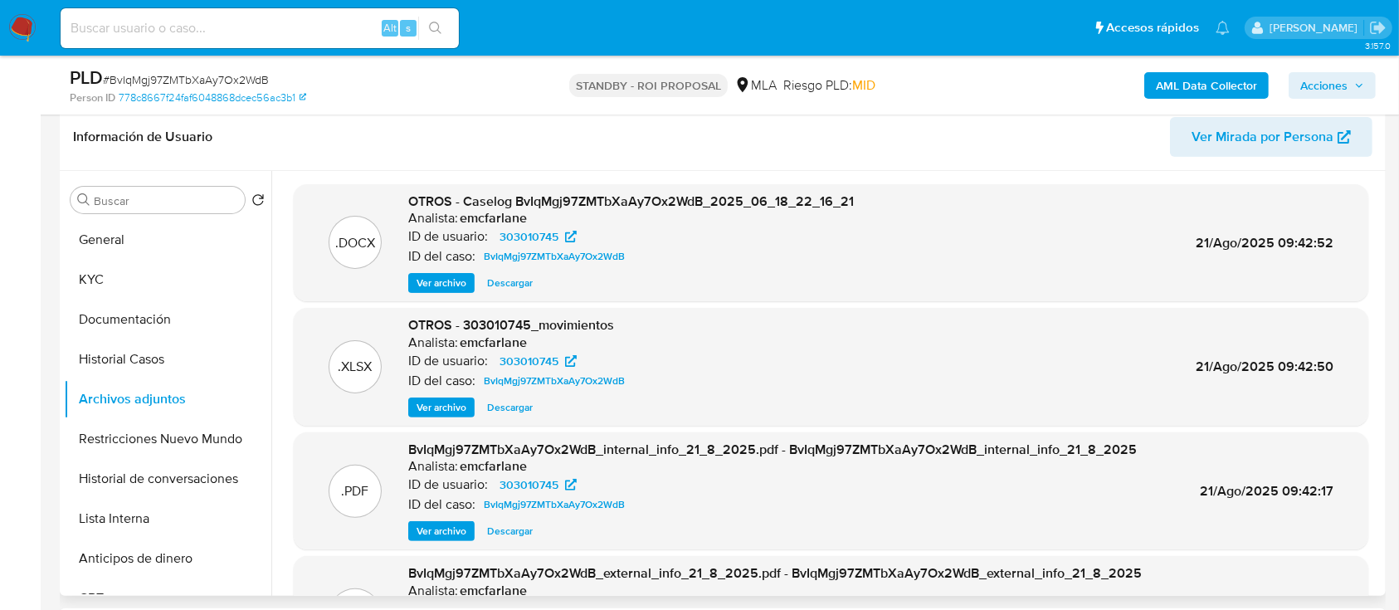
click at [518, 282] on span "Descargar" at bounding box center [510, 283] width 46 height 17
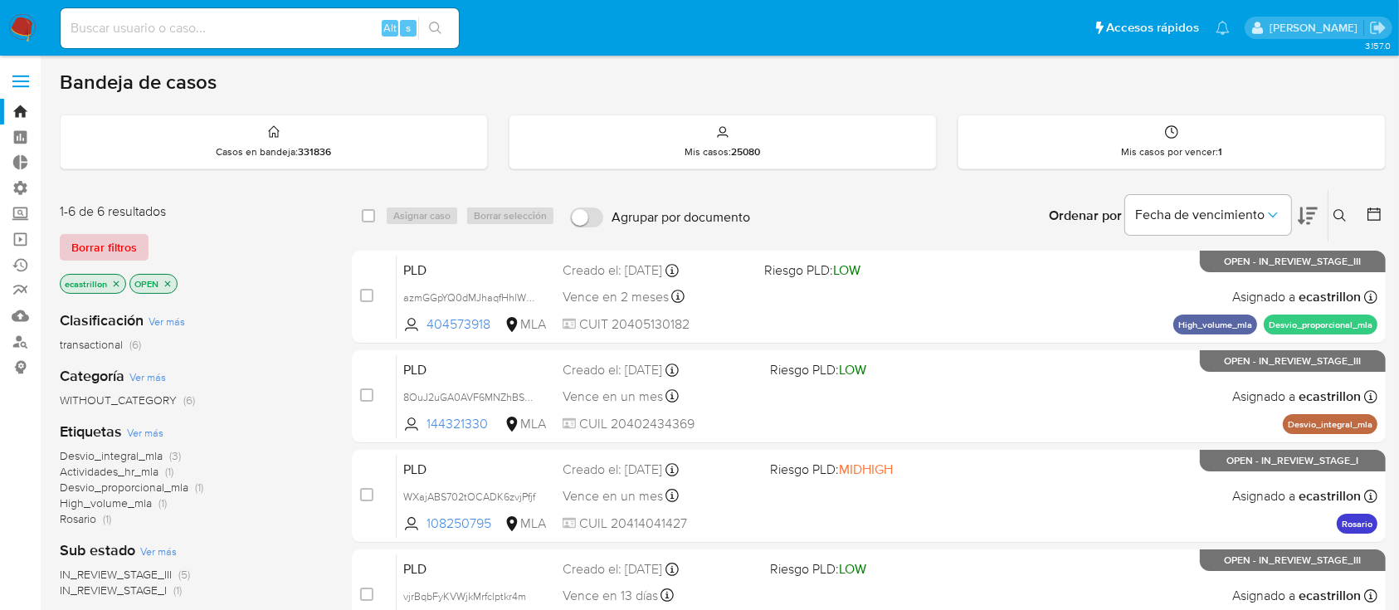
click at [127, 236] on span "Borrar filtros" at bounding box center [104, 247] width 66 height 23
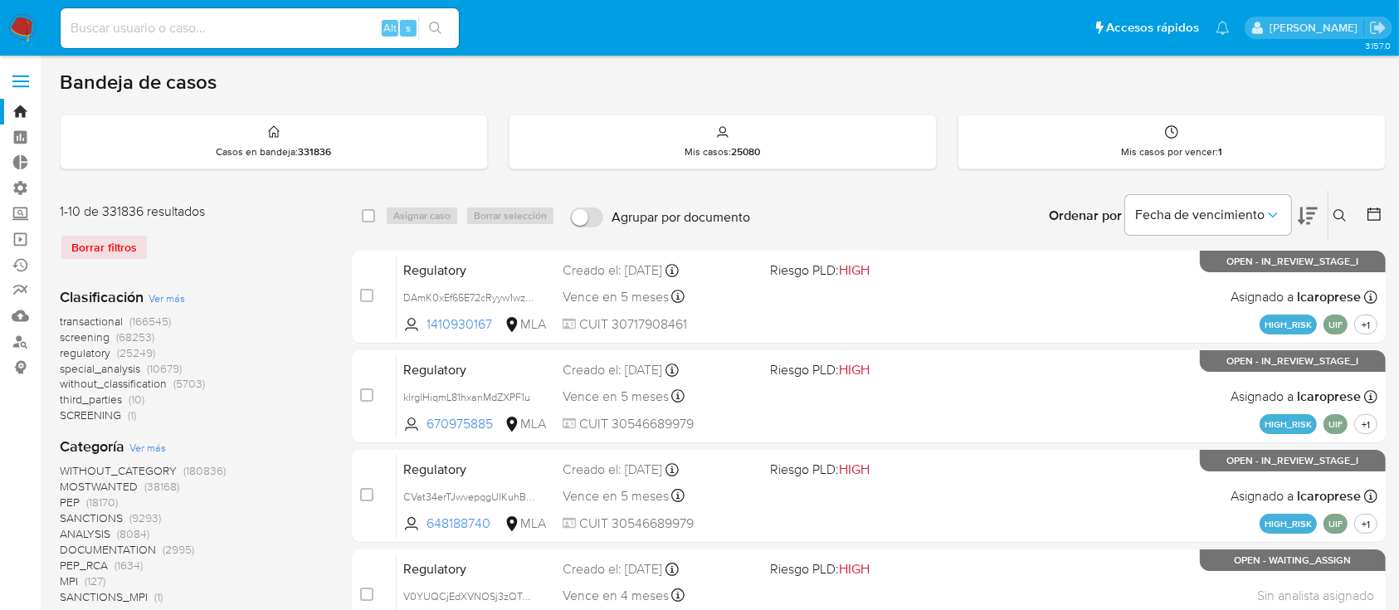
click at [1341, 217] on icon at bounding box center [1339, 215] width 13 height 13
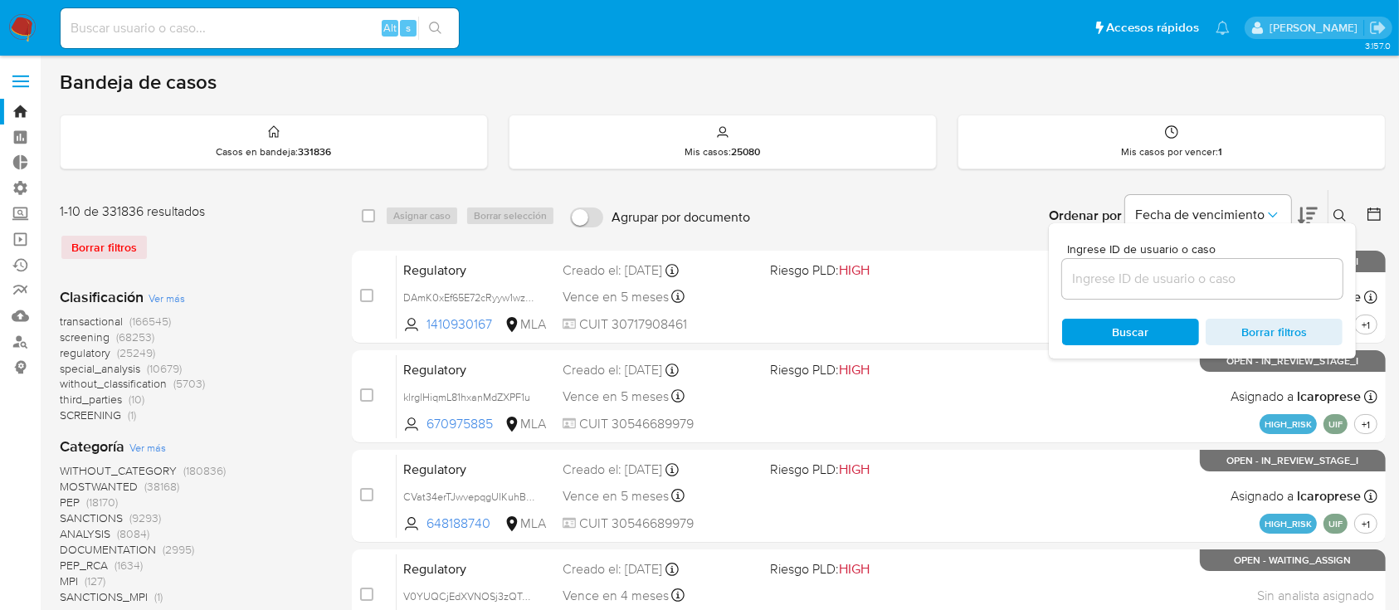
click at [1323, 282] on input at bounding box center [1202, 279] width 280 height 22
type input "2415477103"
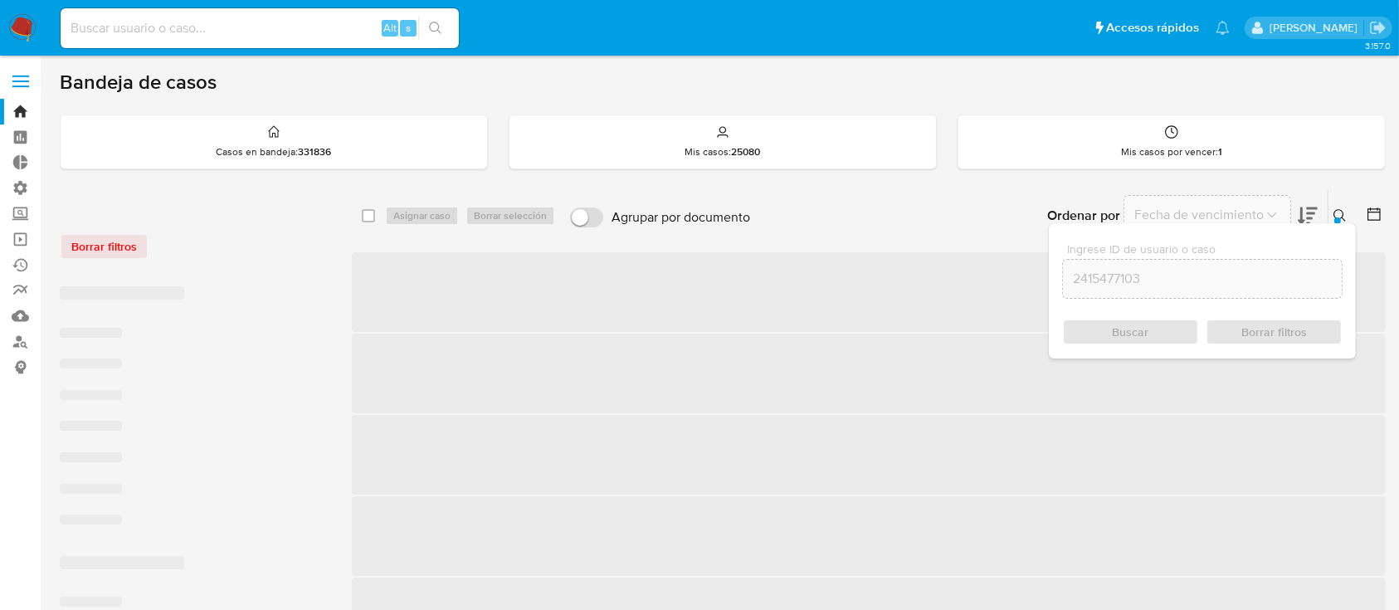
click at [1337, 211] on icon at bounding box center [1339, 215] width 13 height 13
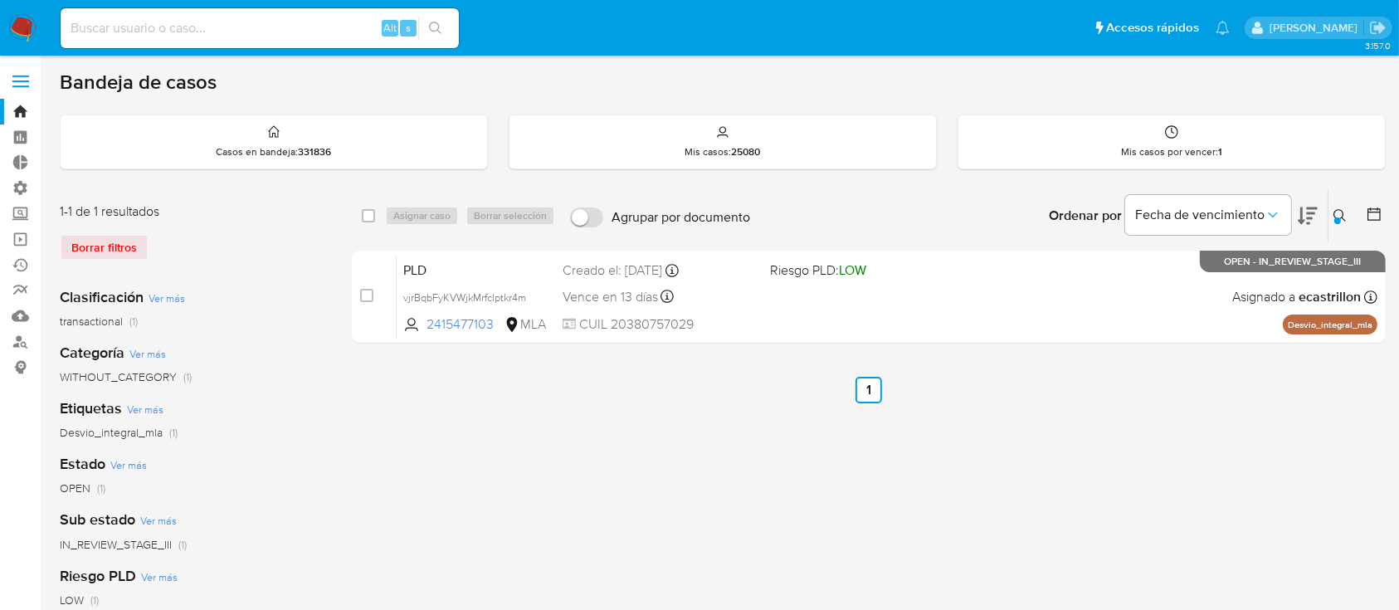
click at [1337, 209] on icon at bounding box center [1339, 215] width 13 height 13
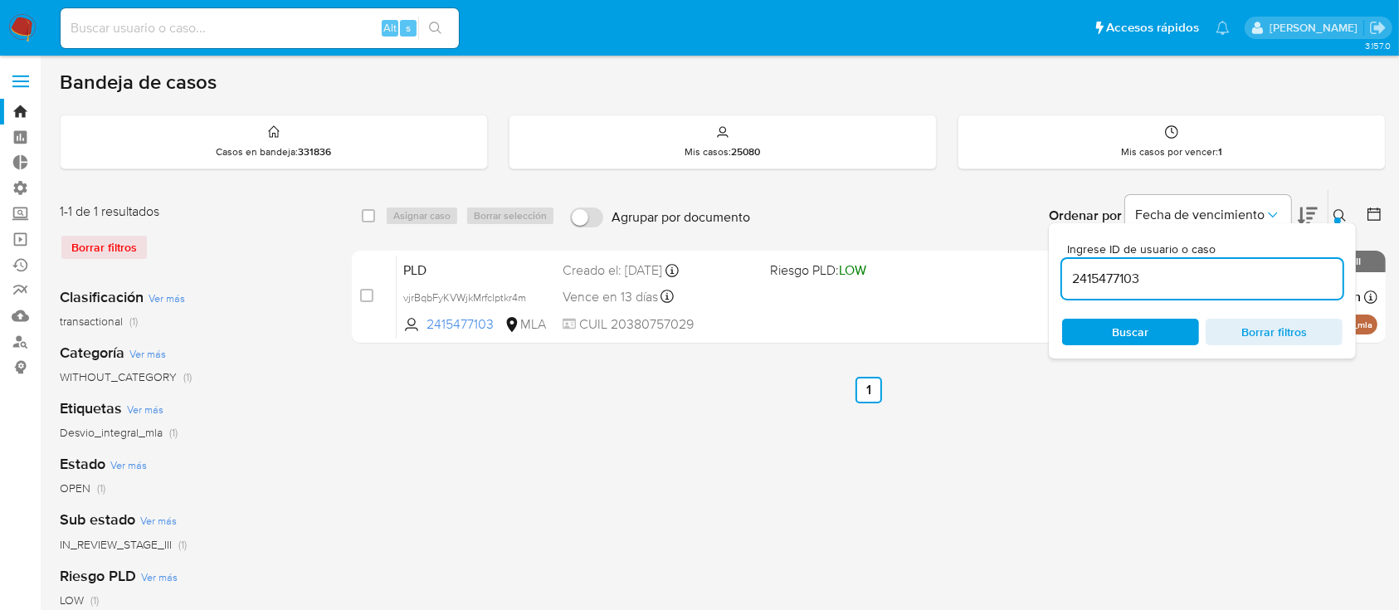
click at [1261, 271] on input "2415477103" at bounding box center [1202, 279] width 280 height 22
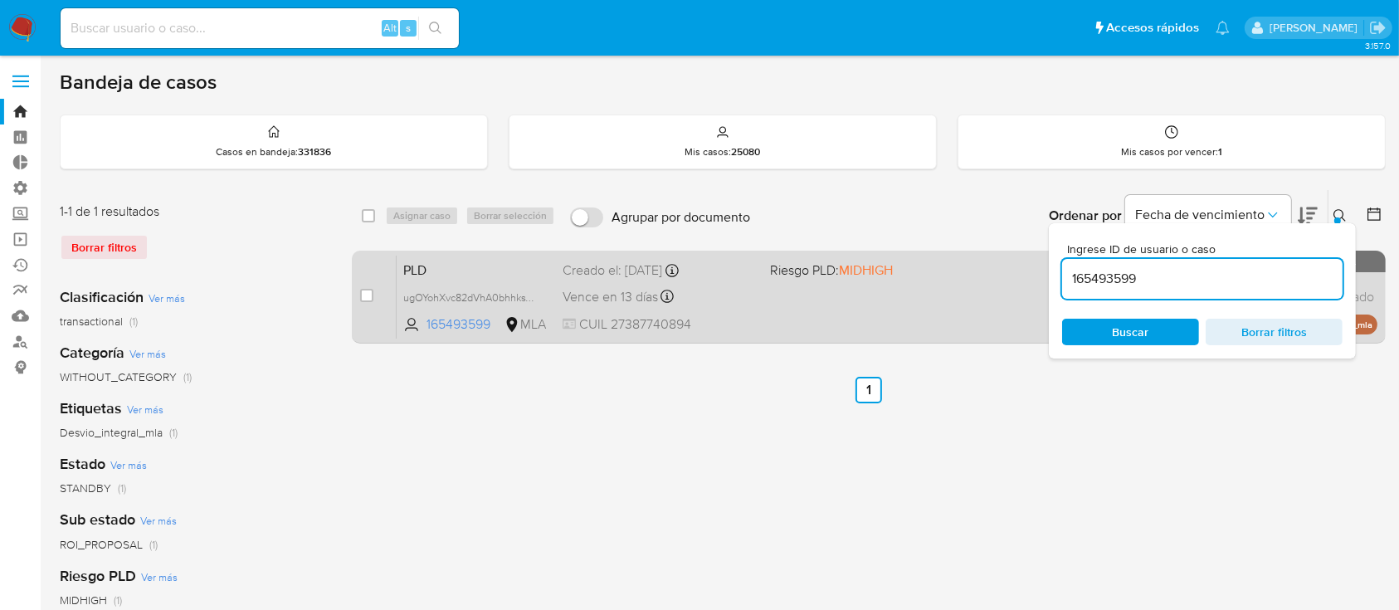
click at [824, 294] on div "PLD ugOYohXvc82dVhA0bhhksVhT 165493599 MLA Riesgo PLD: MIDHIGH Creado el: 12/06…" at bounding box center [887, 297] width 981 height 84
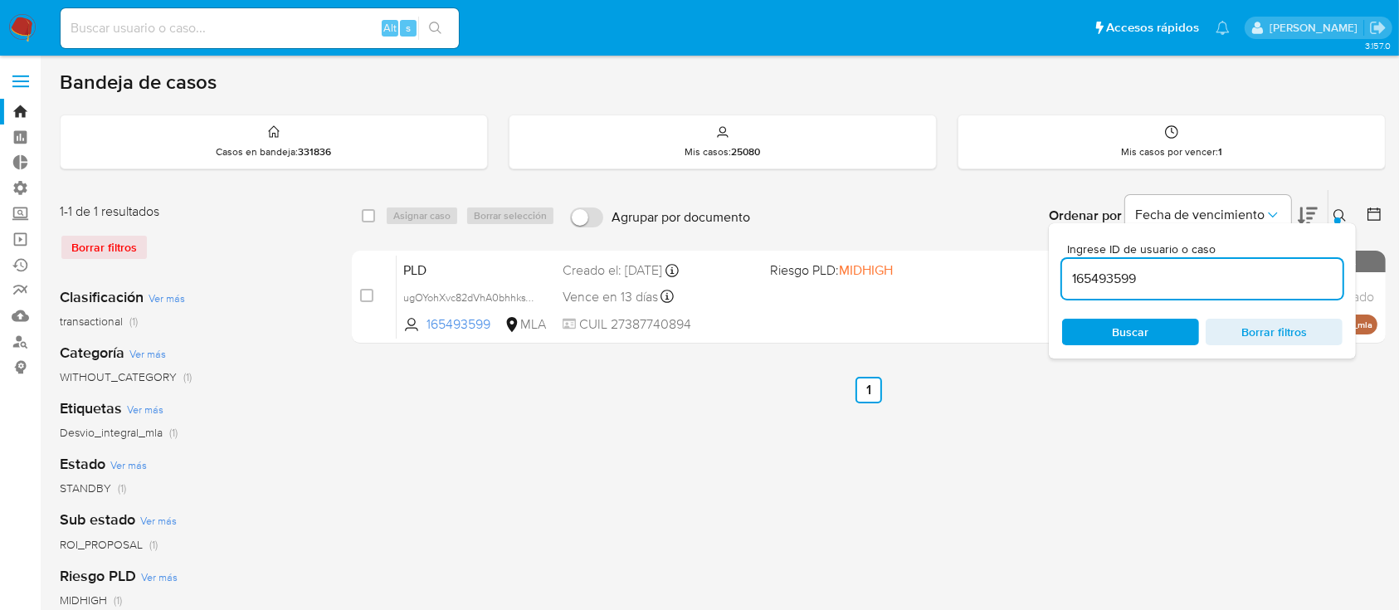
click at [1148, 271] on input "165493599" at bounding box center [1202, 279] width 280 height 22
paste input "94777214"
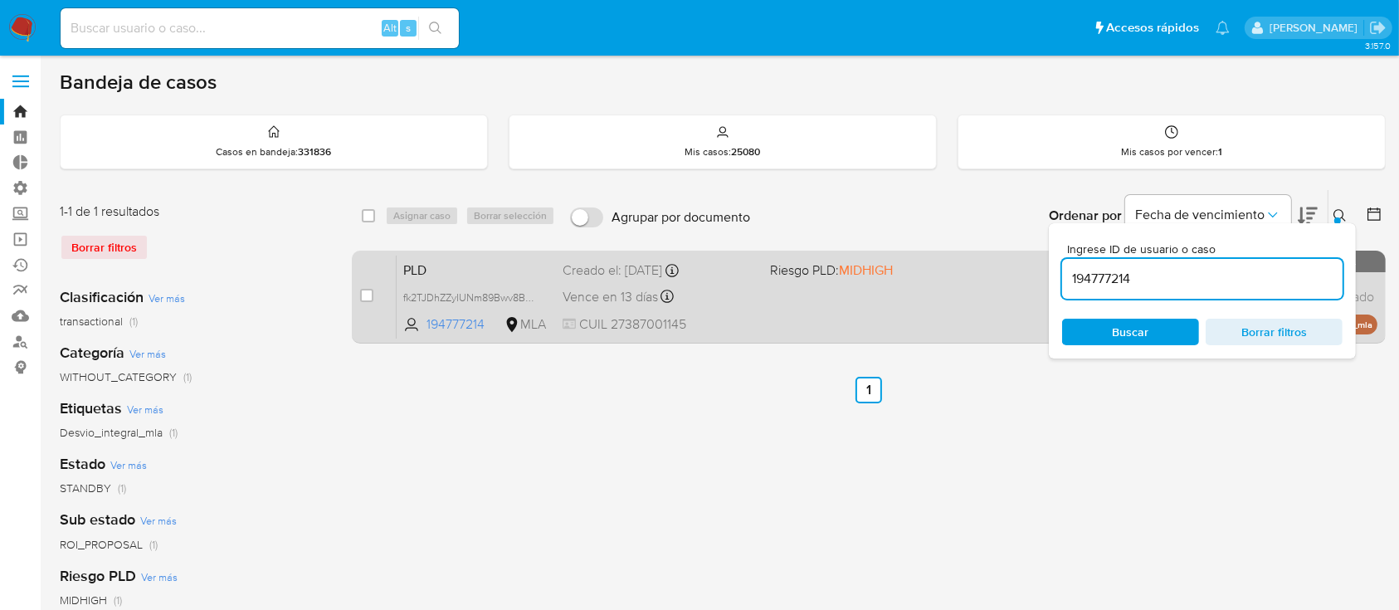
click at [961, 280] on div "PLD fk2TJDhZZyIUNm89Bwv8BE0K 194777214 MLA Riesgo PLD: MIDHIGH Creado el: 12/06…" at bounding box center [887, 297] width 981 height 84
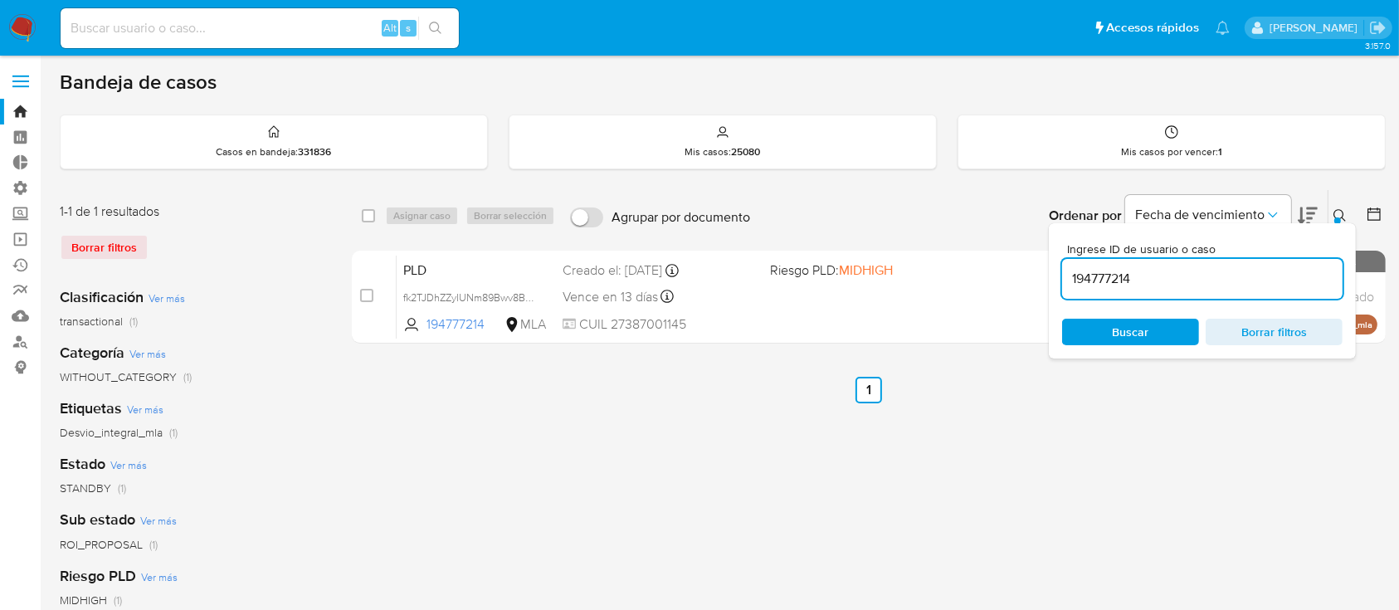
drag, startPoint x: 570, startPoint y: 0, endPoint x: 573, endPoint y: 49, distance: 49.1
click at [573, 49] on nav "Pausado Ver notificaciones Alt s Accesos rápidos Presiona las siguientes teclas…" at bounding box center [699, 28] width 1399 height 56
click at [1137, 277] on input "194777214" at bounding box center [1202, 279] width 280 height 22
paste input "478600916"
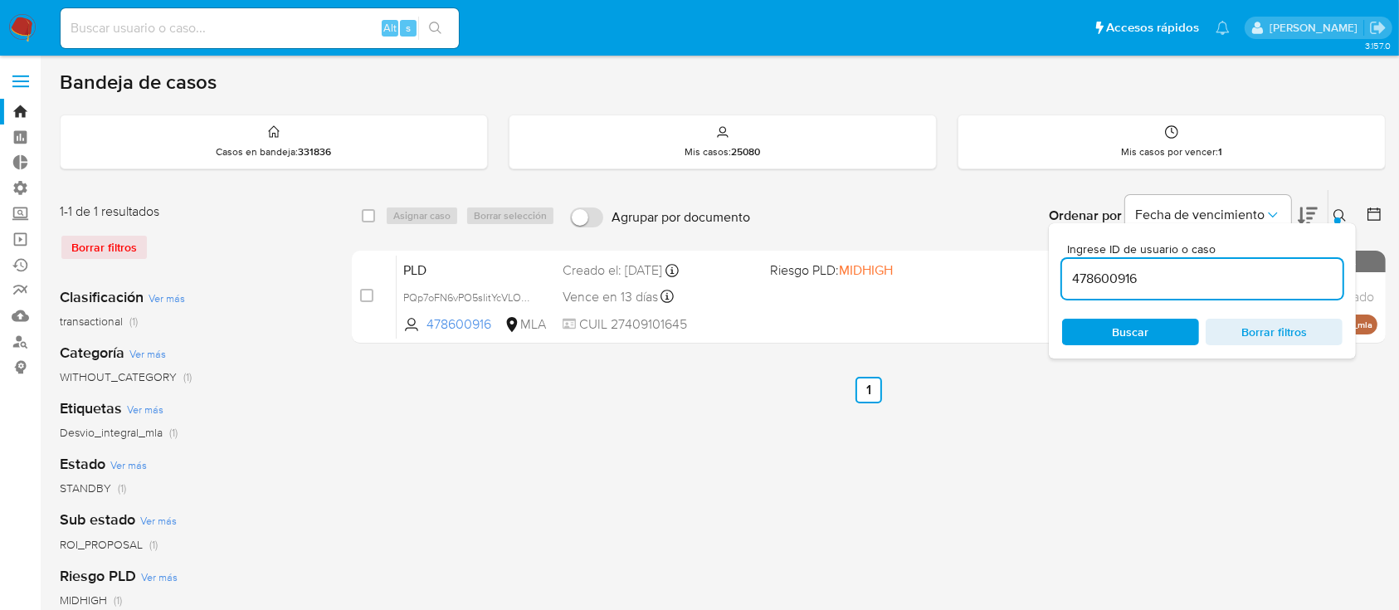
click at [1331, 212] on button at bounding box center [1341, 216] width 27 height 20
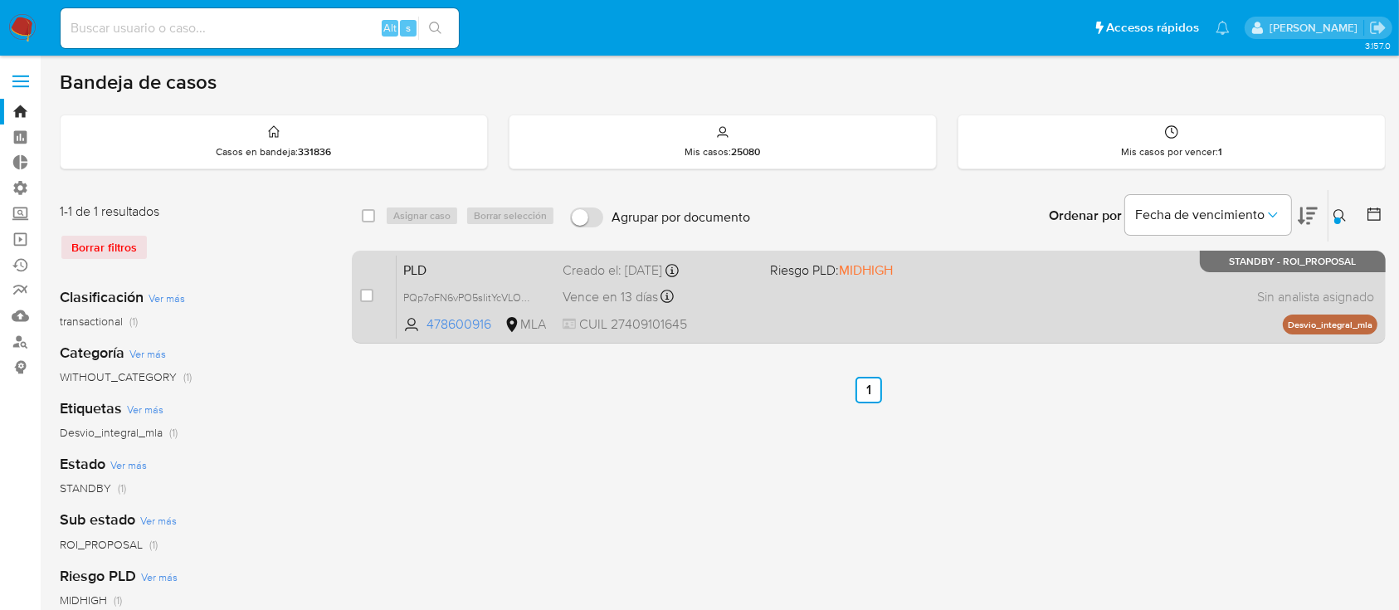
click at [907, 302] on div "PLD PQp7oFN6vPO5sIitYcVLOBsH 478600916 MLA Riesgo PLD: MIDHIGH Creado el: 12/06…" at bounding box center [887, 297] width 981 height 84
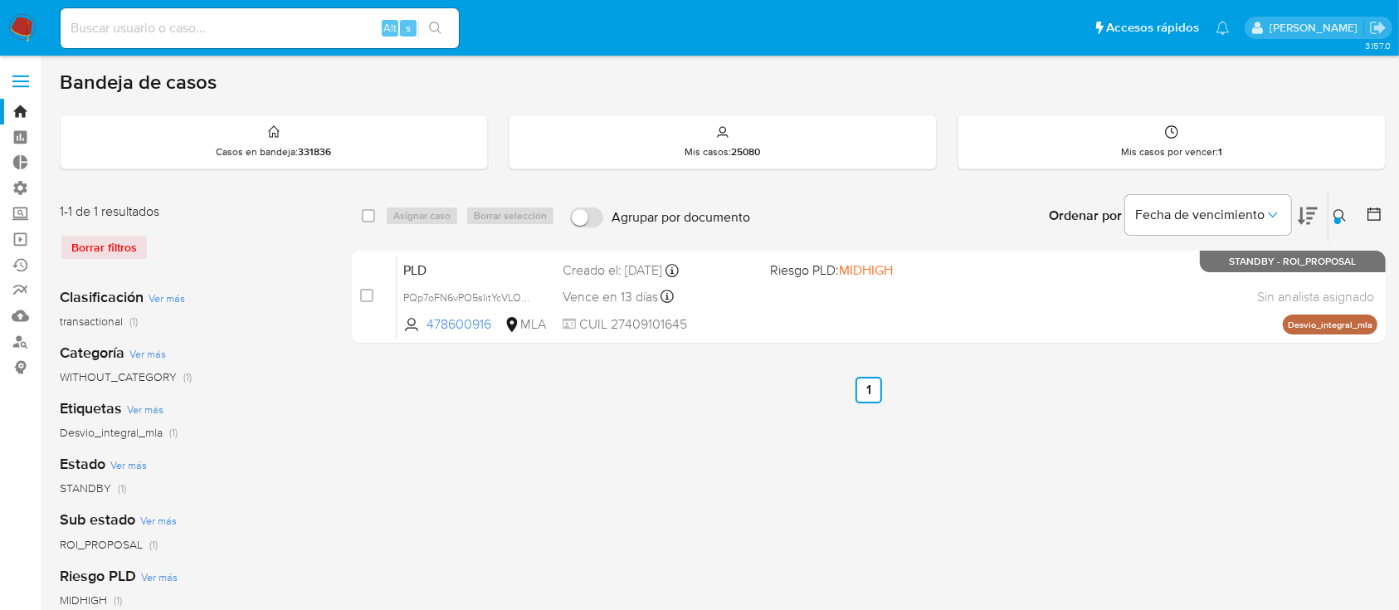
click at [1333, 210] on icon at bounding box center [1339, 215] width 13 height 13
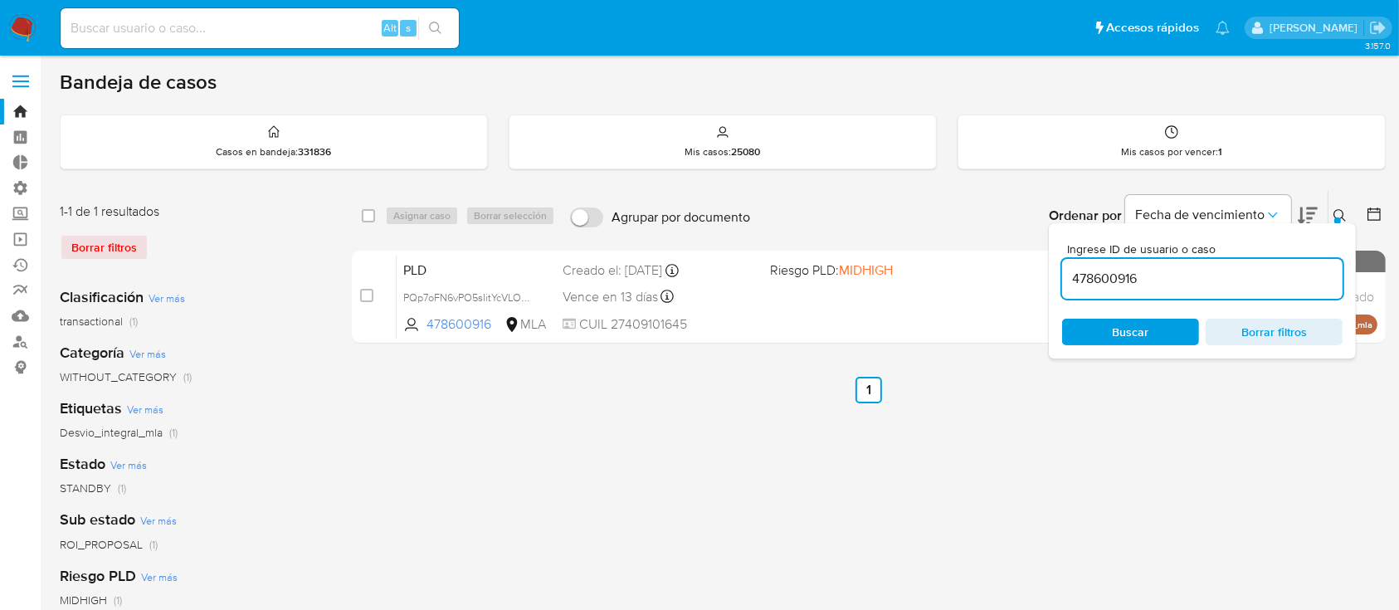
click at [1202, 269] on input "478600916" at bounding box center [1202, 279] width 280 height 22
click at [1203, 270] on input "478600916" at bounding box center [1202, 279] width 280 height 22
drag, startPoint x: 1340, startPoint y: 212, endPoint x: 1269, endPoint y: 233, distance: 73.5
click at [1341, 212] on icon at bounding box center [1339, 215] width 13 height 13
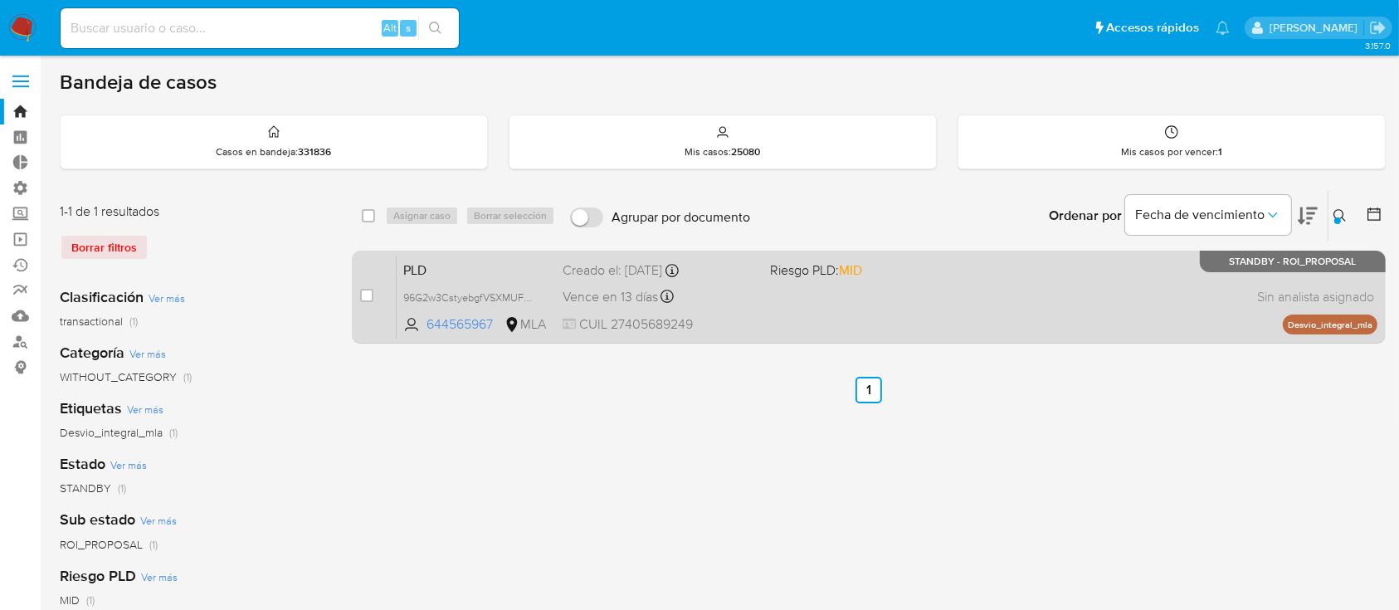
click at [1050, 282] on div "PLD 96G2w3CstyebgfVSXMUFFkbW 644565967 MLA Riesgo PLD: MID Creado el: 12/06/202…" at bounding box center [887, 297] width 981 height 84
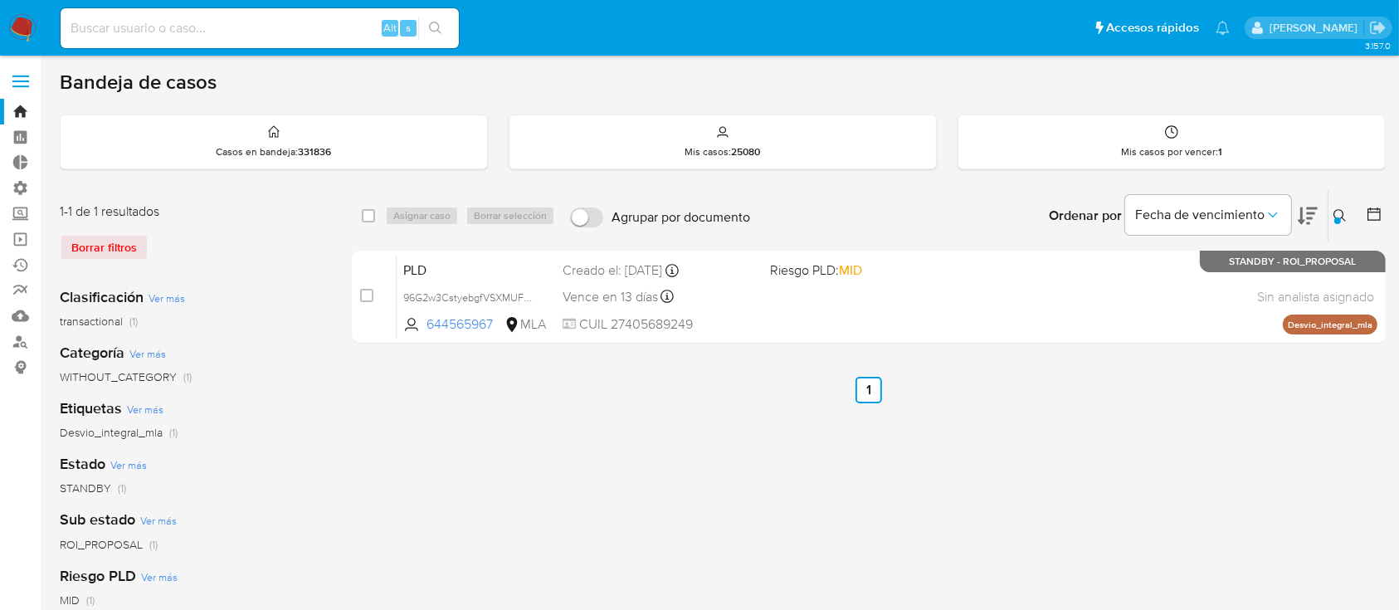
click at [1337, 212] on icon at bounding box center [1339, 215] width 13 height 13
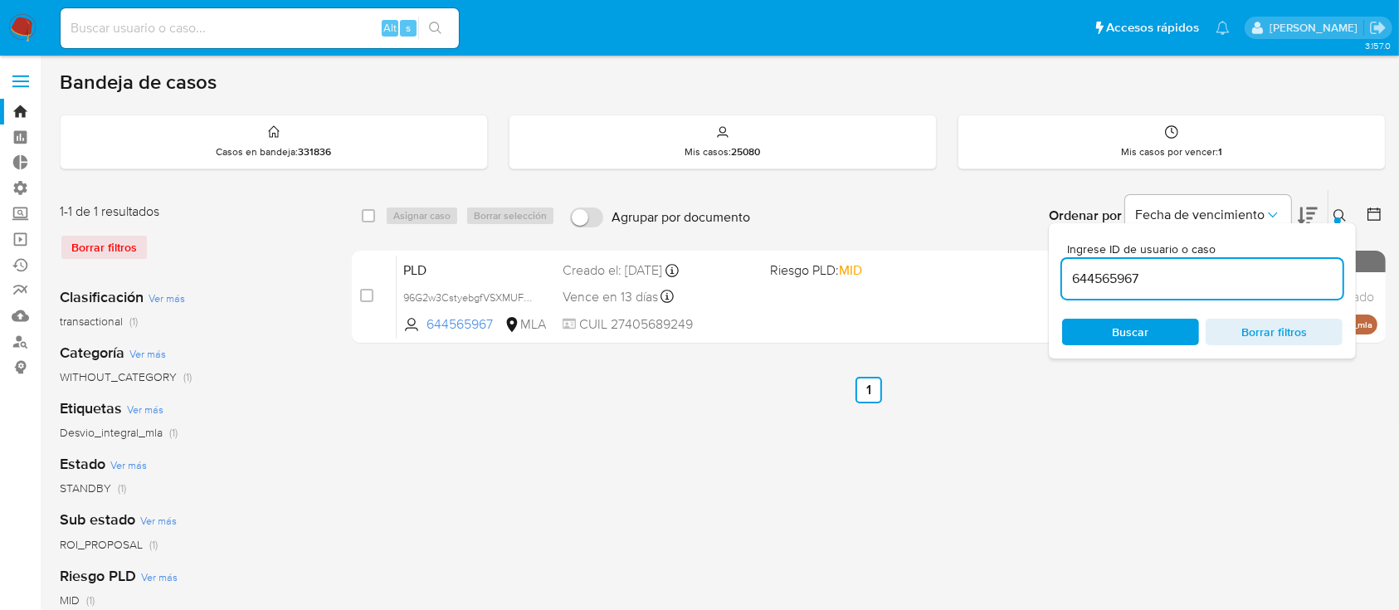
click at [1199, 270] on input "644565967" at bounding box center [1202, 279] width 280 height 22
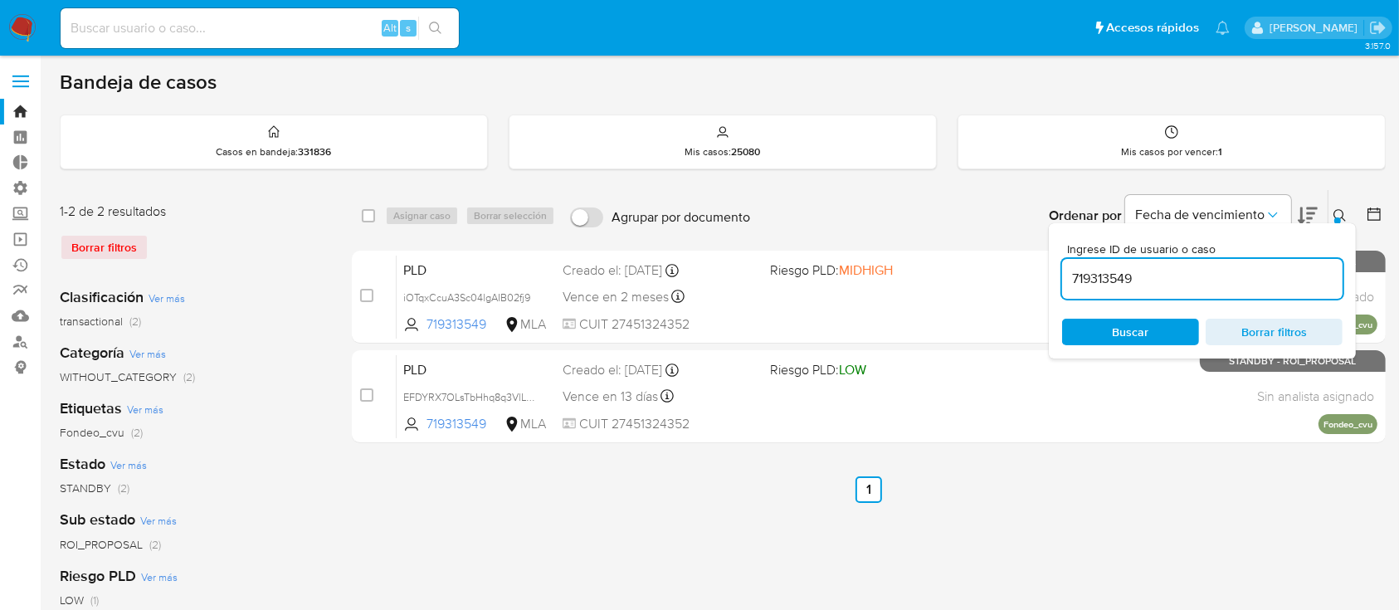
click at [1342, 210] on icon at bounding box center [1339, 215] width 13 height 13
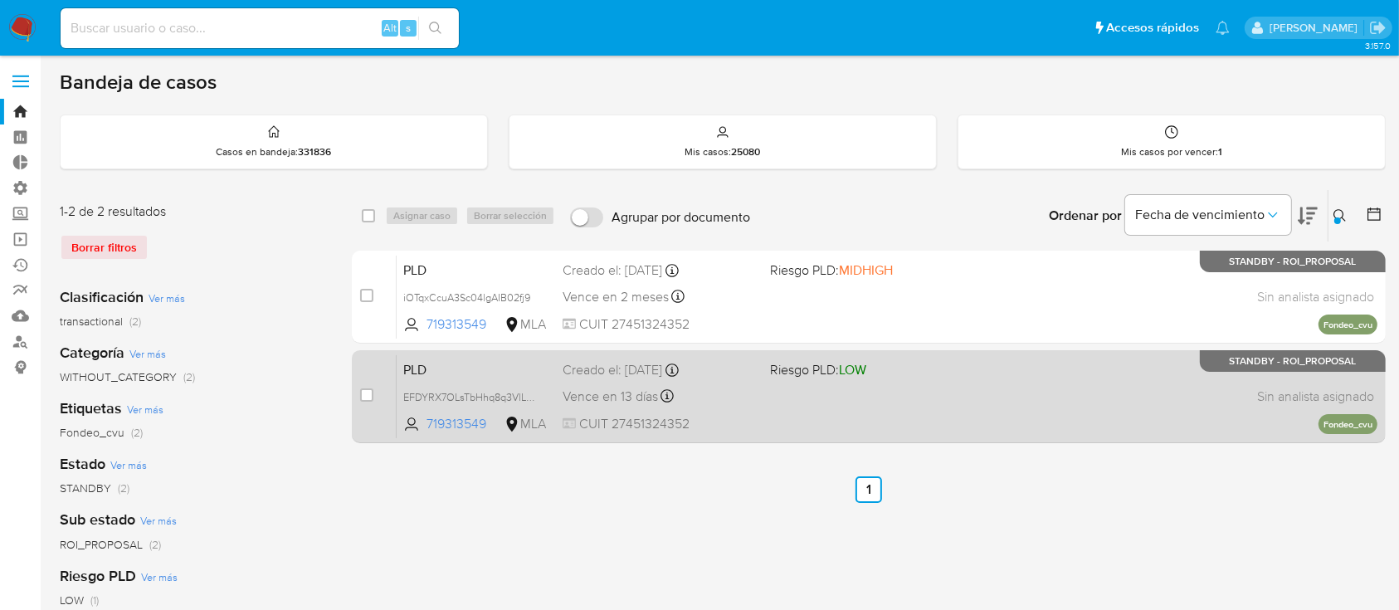
click at [987, 402] on div "PLD EFDYRX7OLsTbHhq8q3VlLHvO 719313549 MLA Riesgo PLD: LOW Creado el: 12/06/202…" at bounding box center [887, 396] width 981 height 84
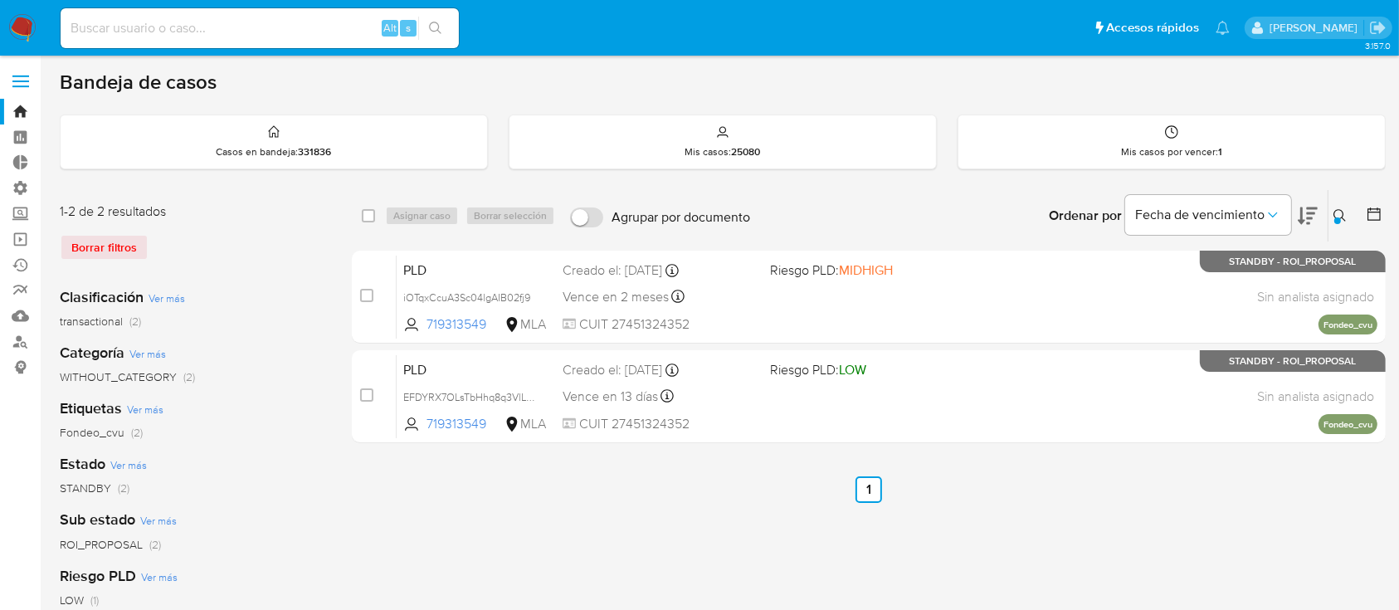
click at [1332, 207] on button at bounding box center [1341, 216] width 27 height 20
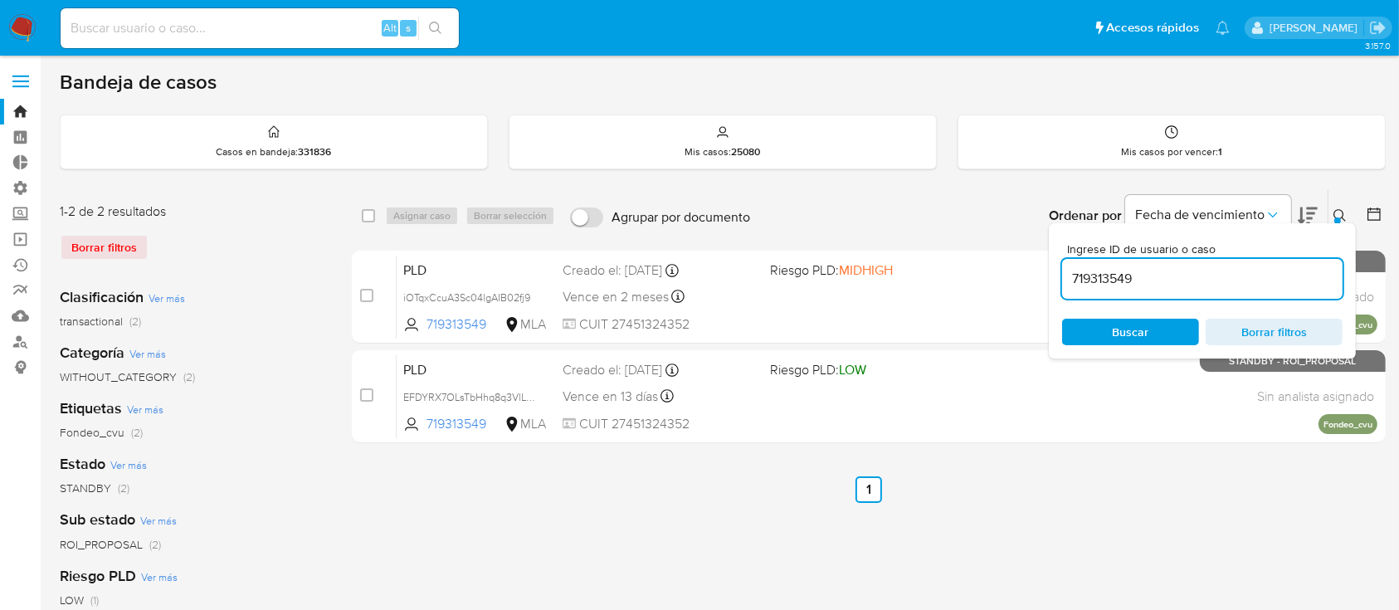
click at [1217, 275] on input "719313549" at bounding box center [1202, 279] width 280 height 22
type input "630176347"
click at [1336, 213] on icon at bounding box center [1339, 215] width 13 height 13
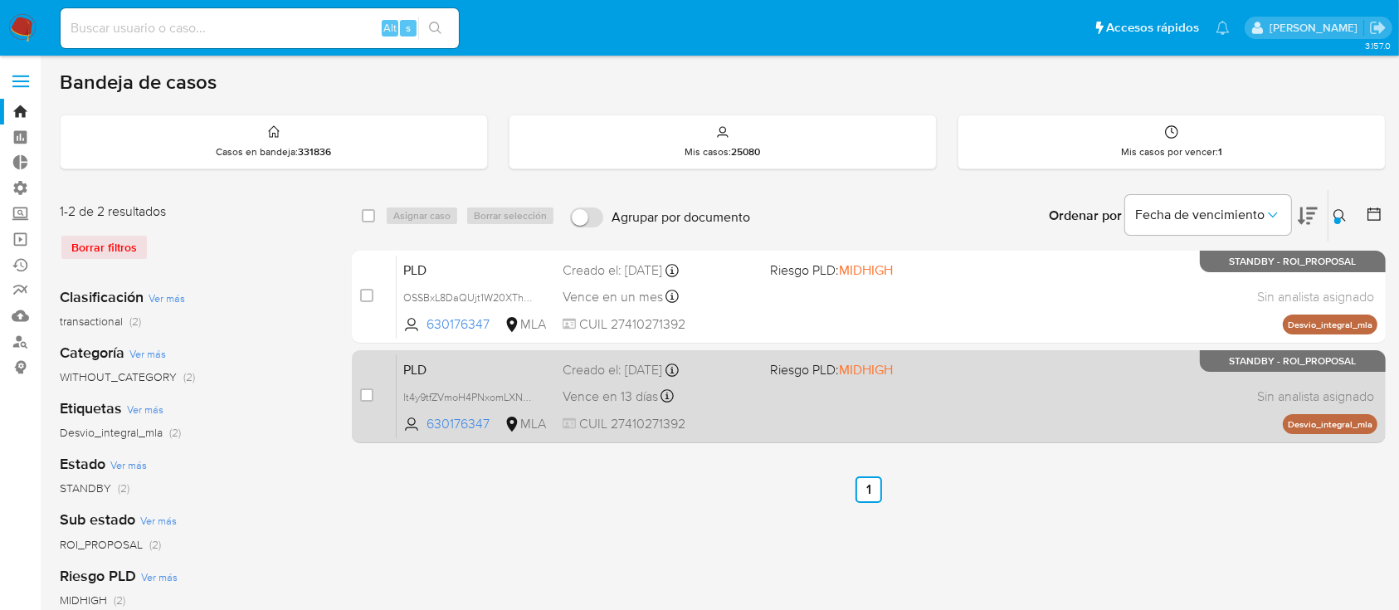
click at [1165, 436] on div "PLD lt4y9tfZVmoH4PNxomLXN2hj 630176347 MLA Riesgo PLD: MIDHIGH Creado el: 12/06…" at bounding box center [887, 396] width 981 height 84
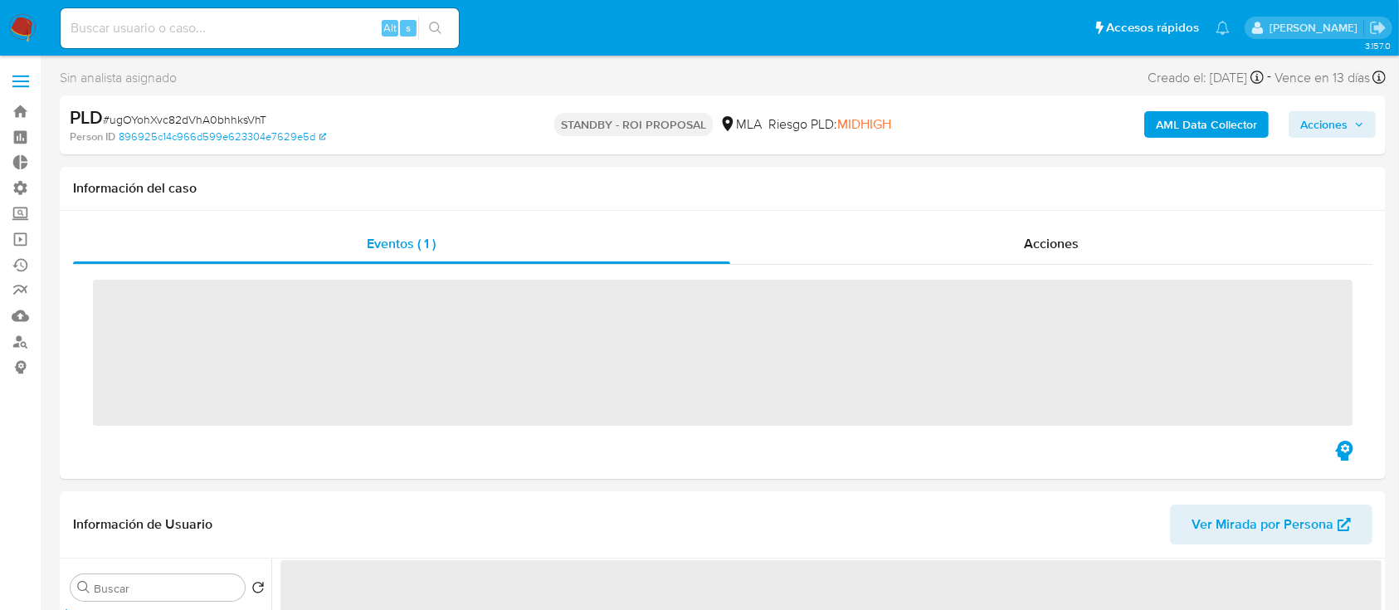
click at [941, 252] on div "Acciones" at bounding box center [1051, 244] width 643 height 40
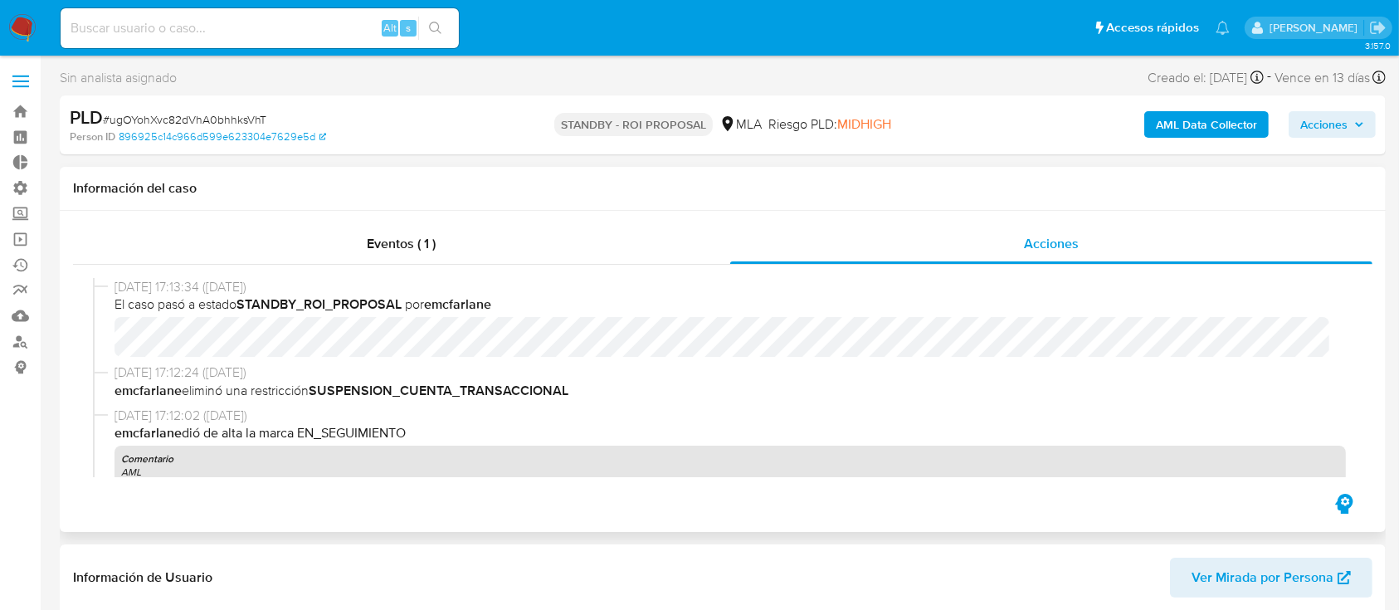
select select "10"
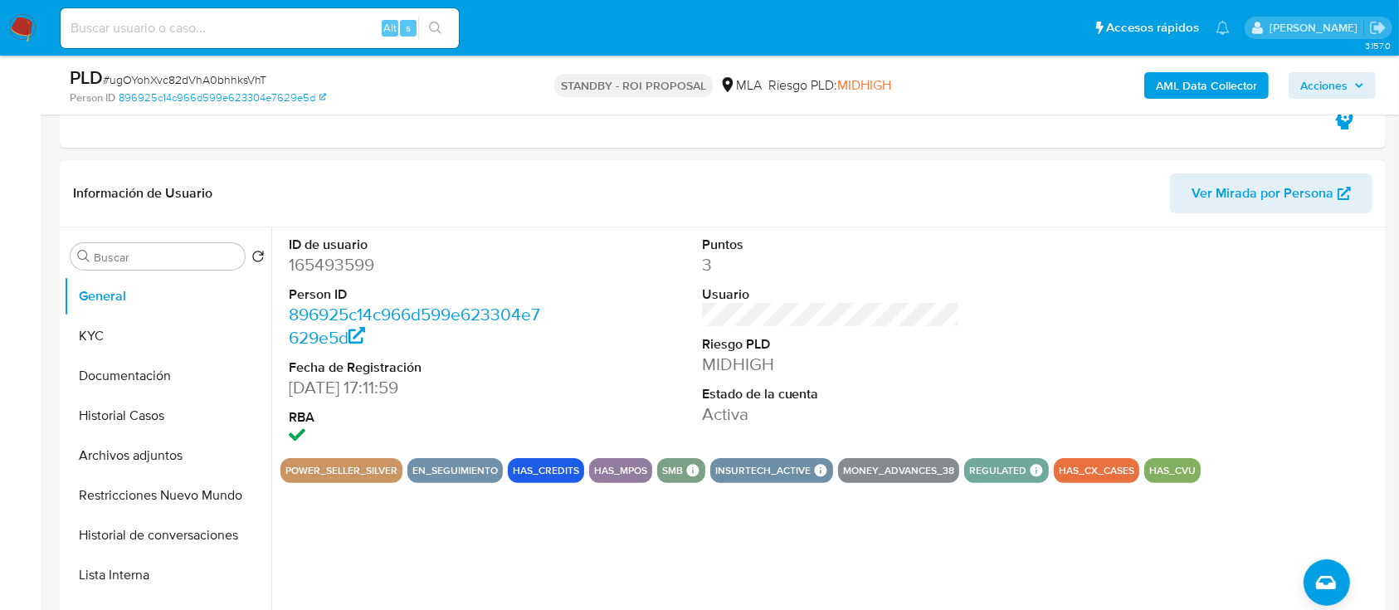
scroll to position [332, 0]
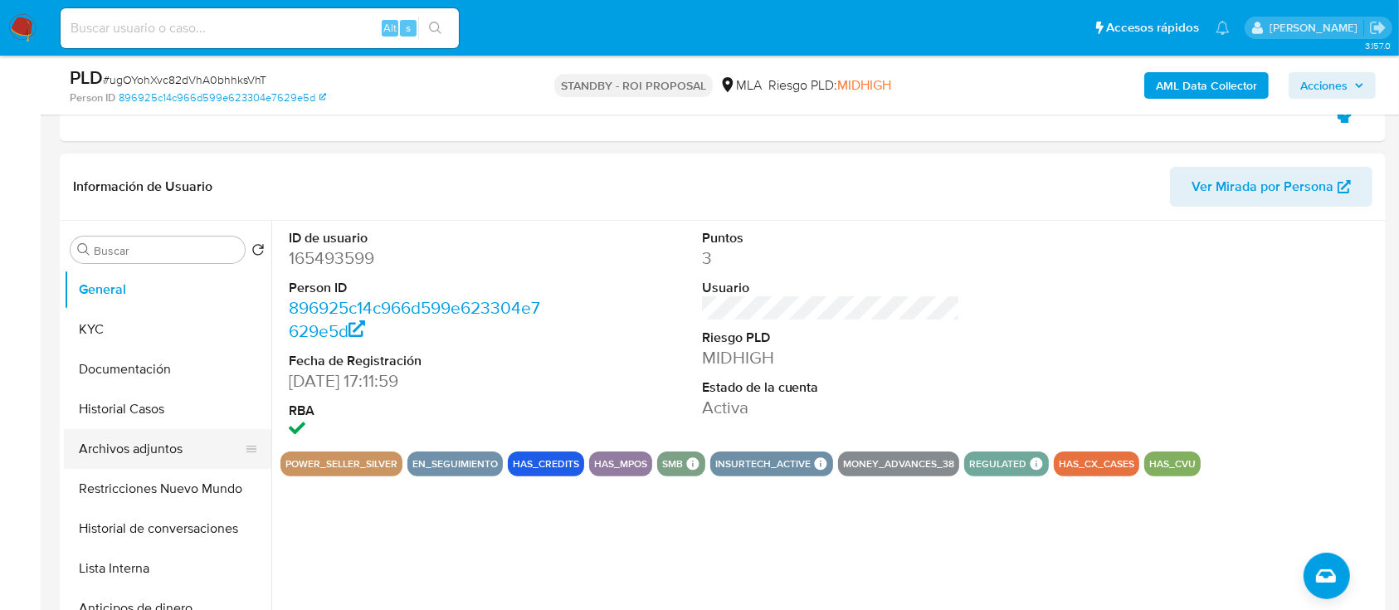
click at [173, 431] on button "Archivos adjuntos" at bounding box center [161, 449] width 194 height 40
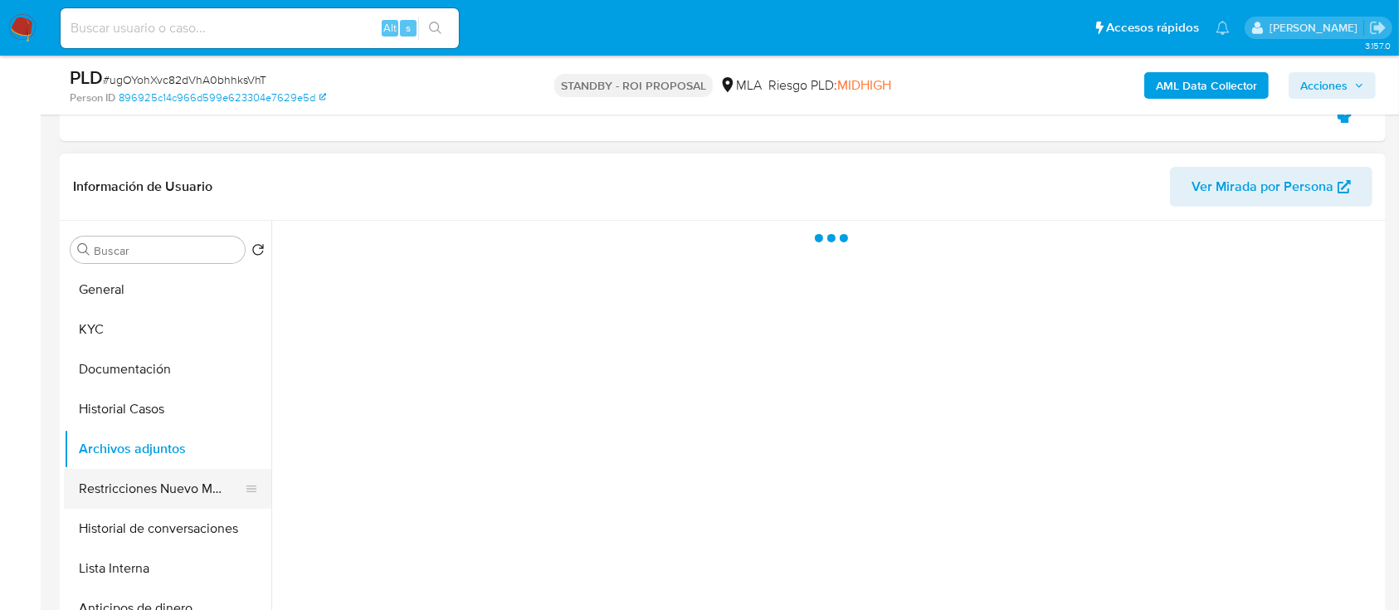
click at [168, 497] on button "Restricciones Nuevo Mundo" at bounding box center [161, 489] width 194 height 40
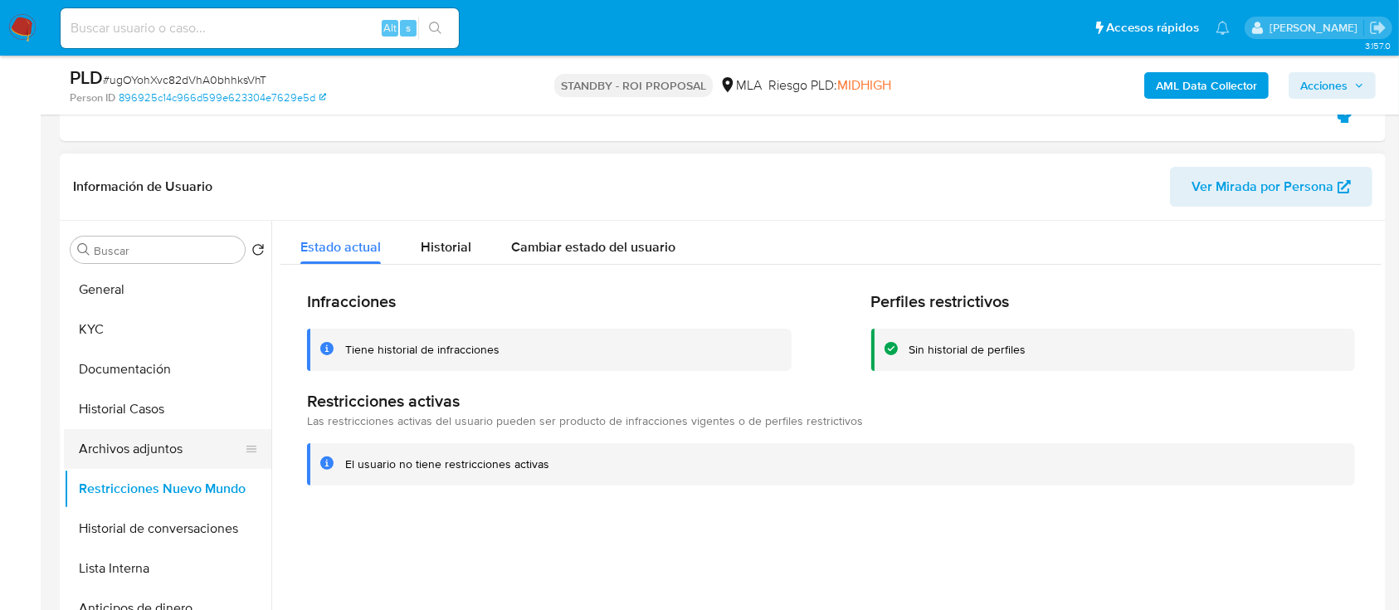
click at [149, 443] on button "Archivos adjuntos" at bounding box center [161, 449] width 194 height 40
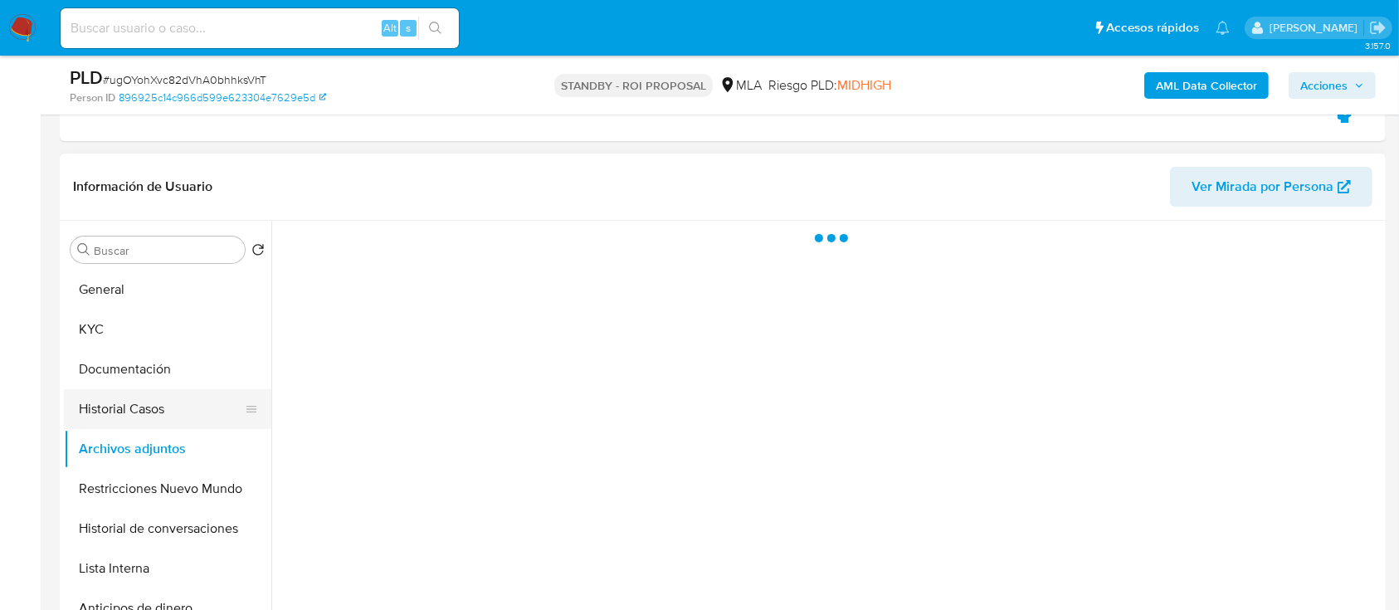
click at [166, 405] on button "Historial Casos" at bounding box center [161, 409] width 194 height 40
click at [166, 445] on button "Archivos adjuntos" at bounding box center [161, 449] width 194 height 40
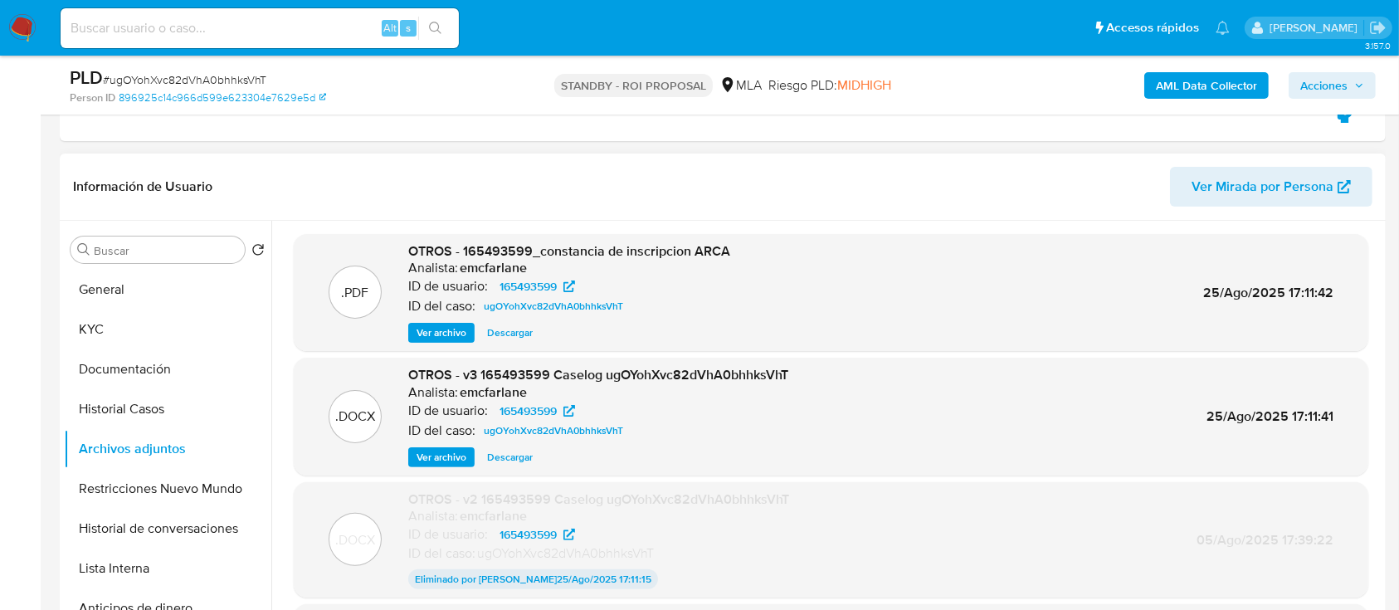
click at [518, 455] on span "Descargar" at bounding box center [510, 457] width 46 height 17
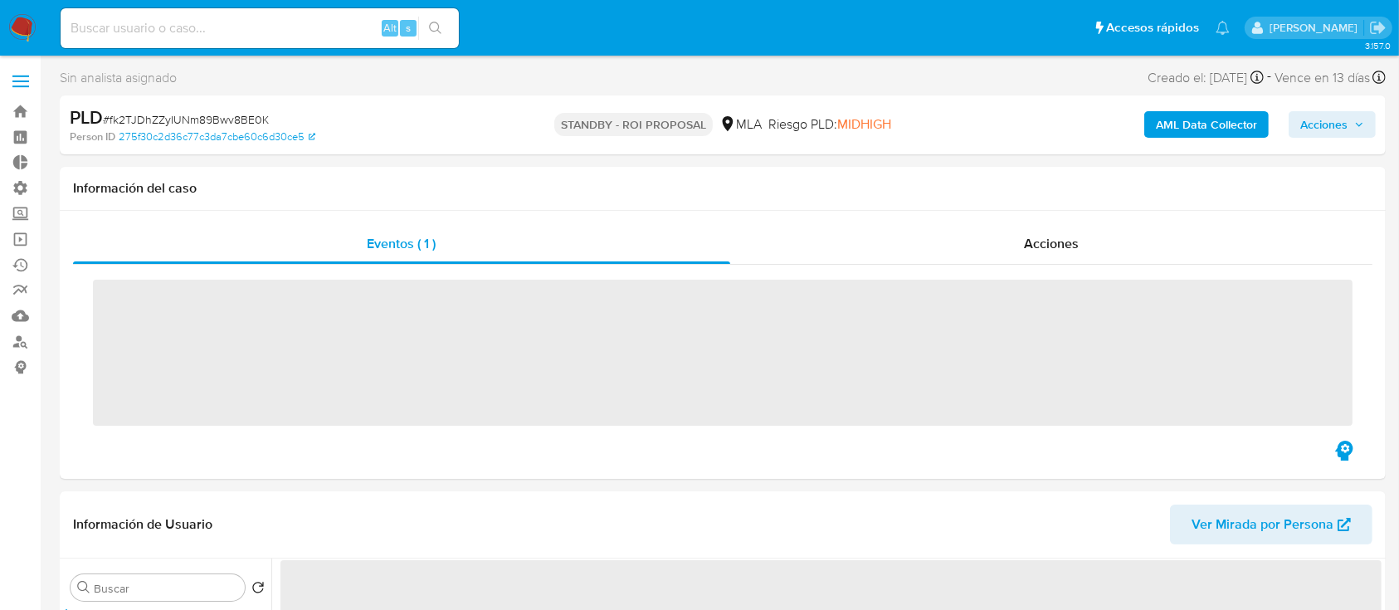
click at [996, 245] on div "Acciones" at bounding box center [1051, 244] width 643 height 40
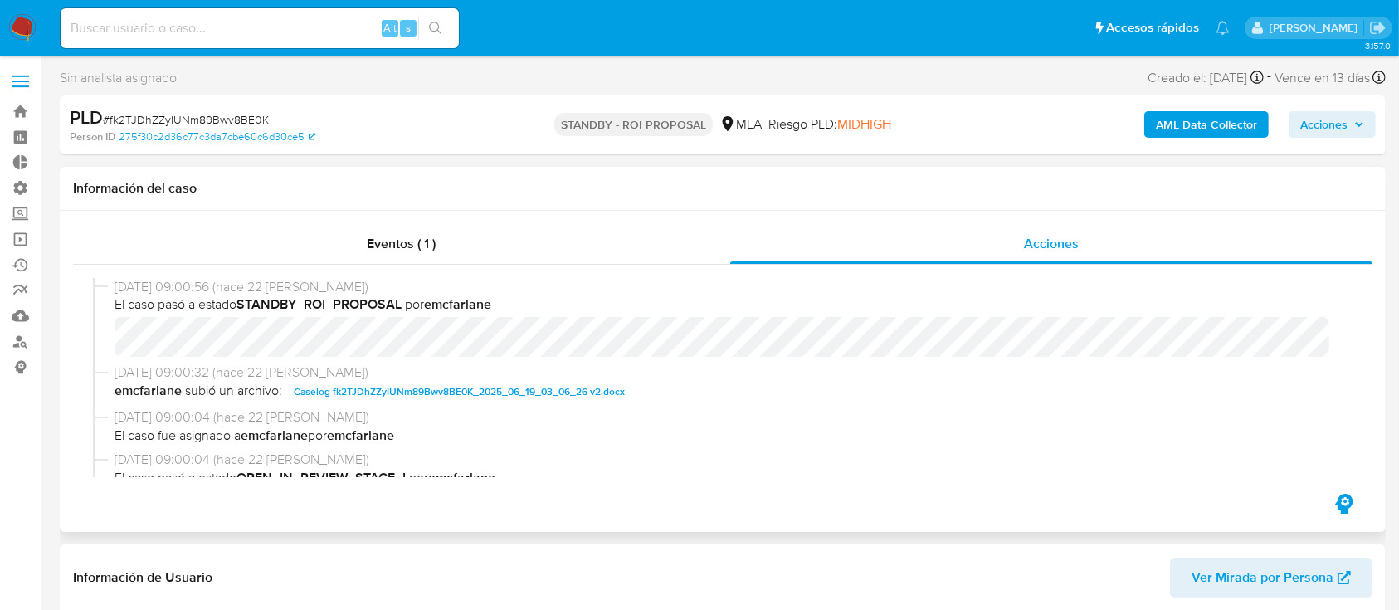
select select "10"
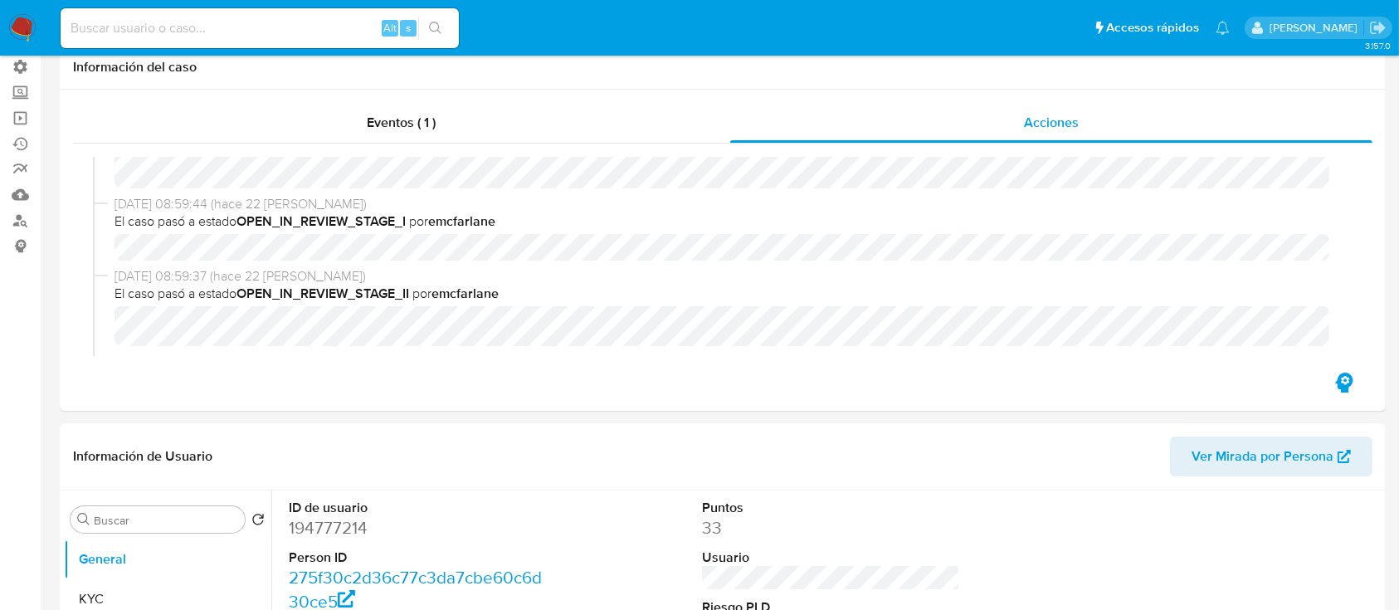
scroll to position [221, 0]
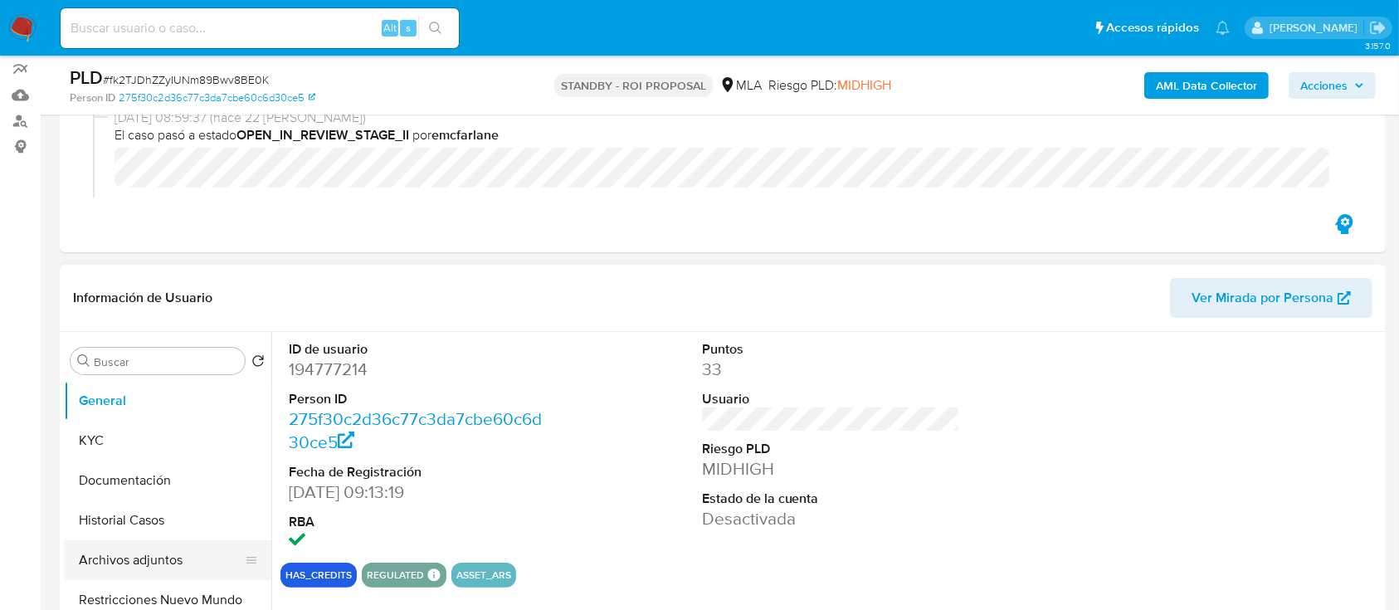
click at [118, 544] on button "Archivos adjuntos" at bounding box center [161, 560] width 194 height 40
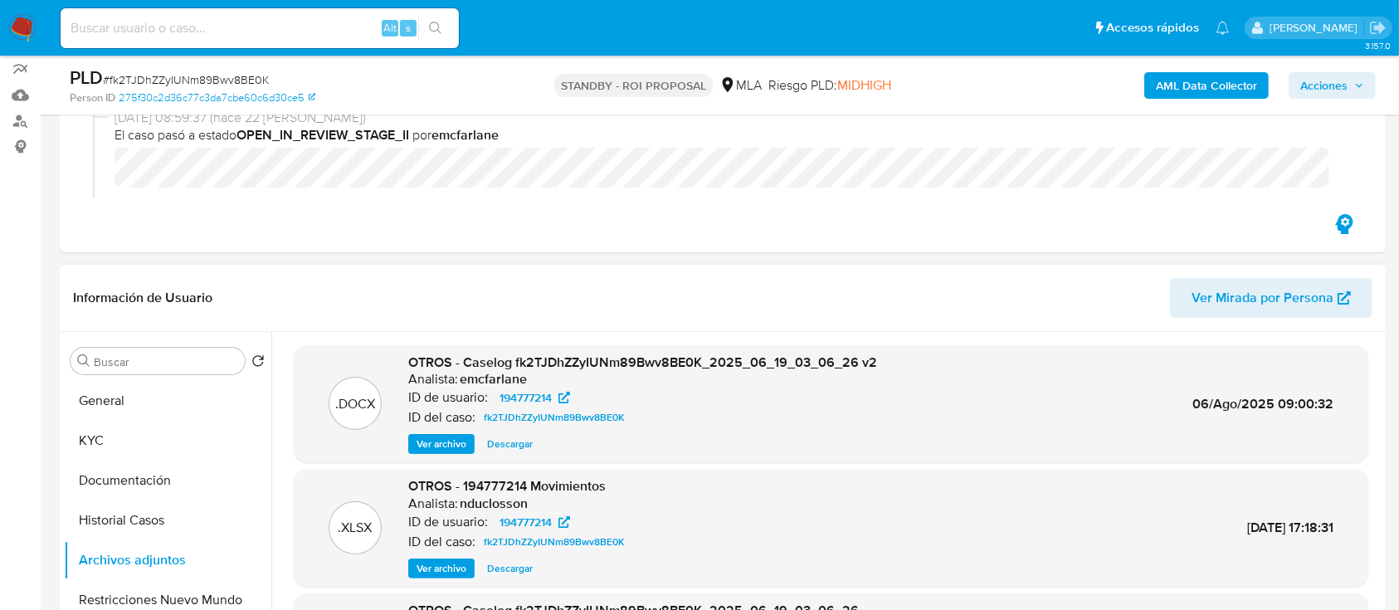
click at [498, 450] on span "Descargar" at bounding box center [510, 444] width 46 height 17
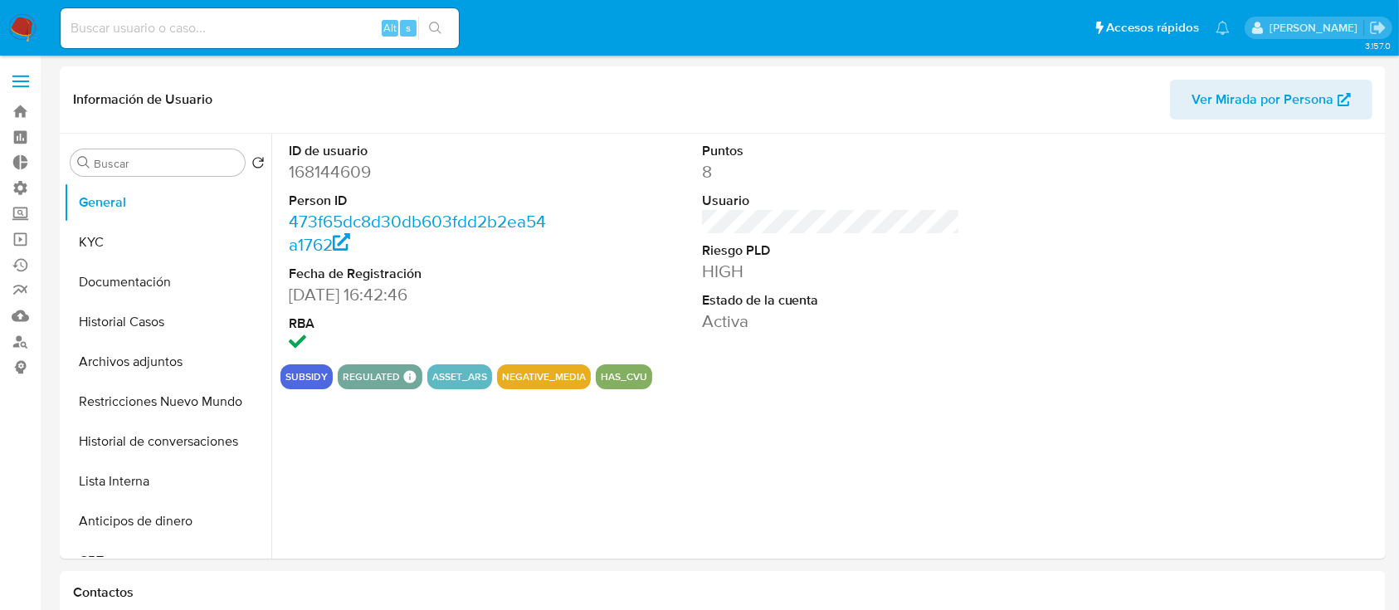
select select "10"
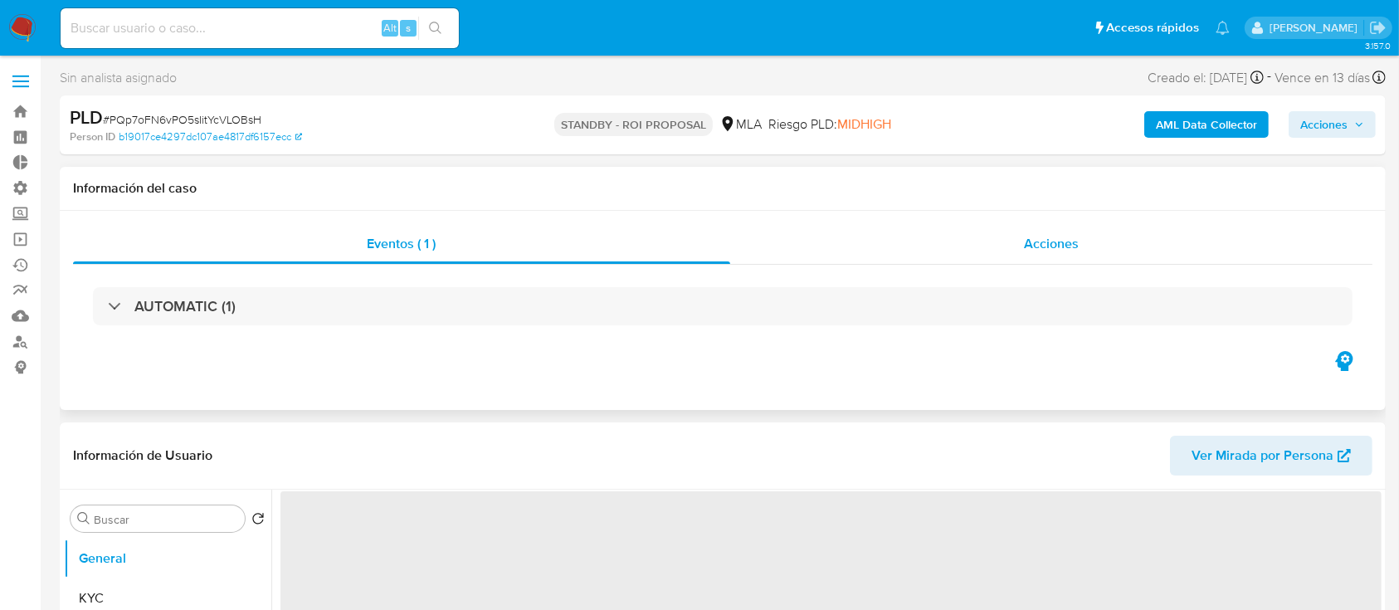
click at [907, 256] on div "Acciones" at bounding box center [1051, 244] width 643 height 40
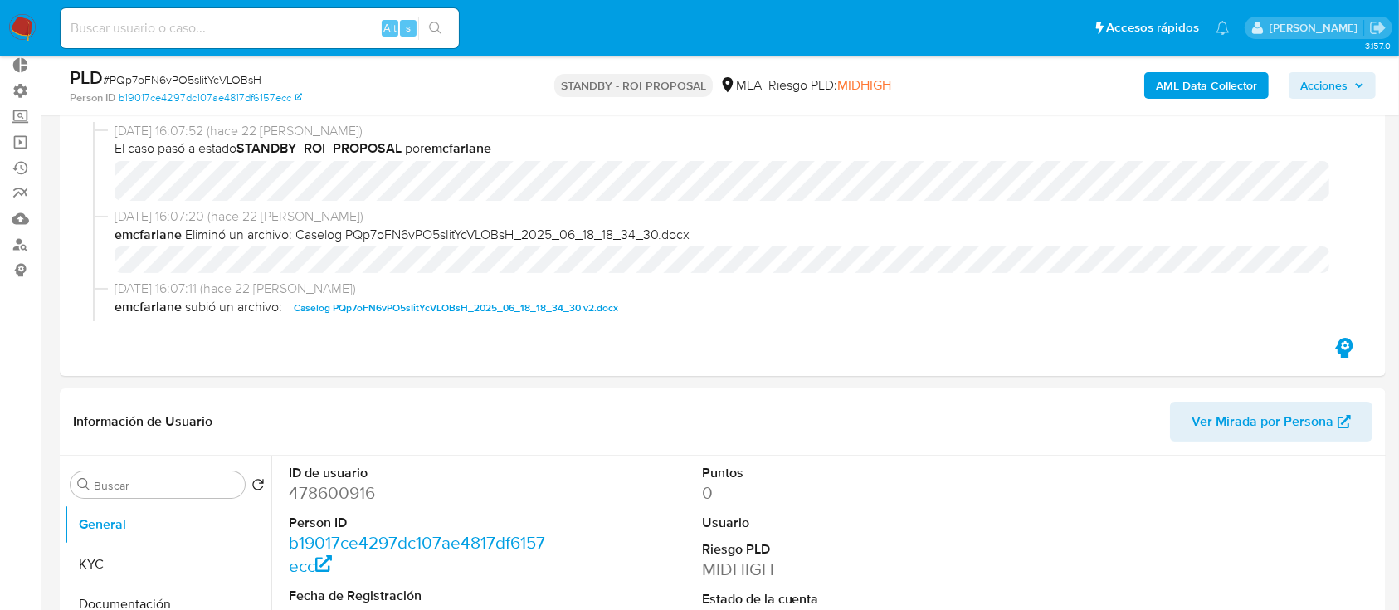
scroll to position [221, 0]
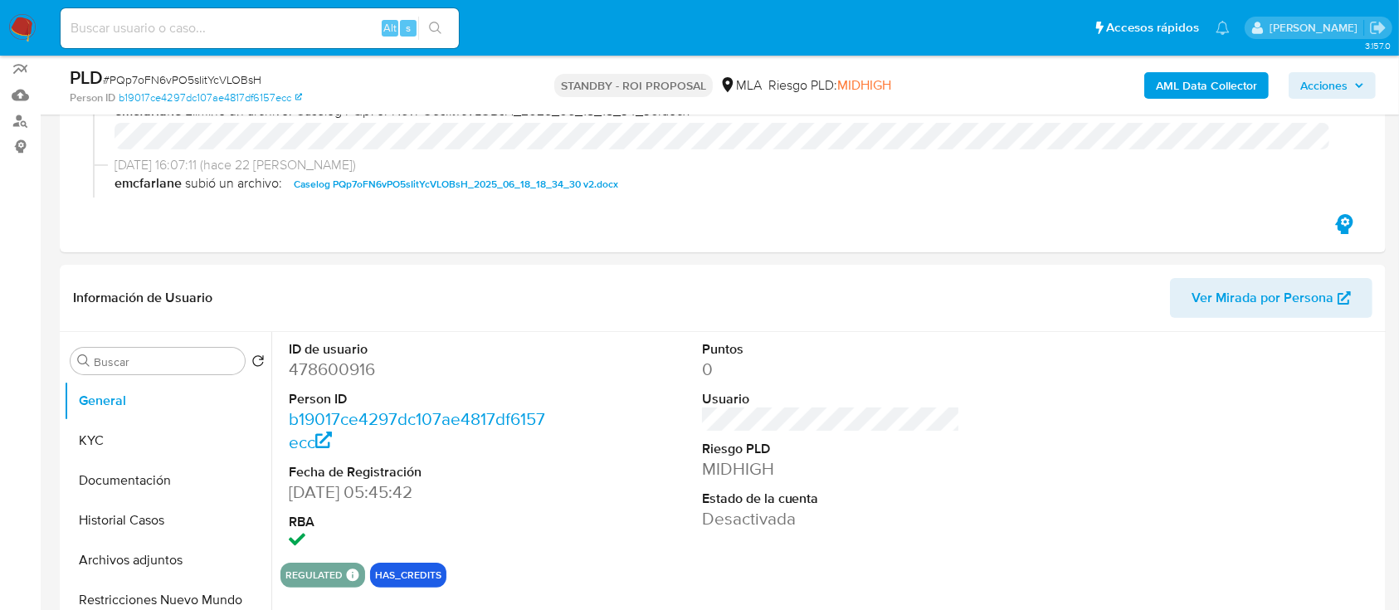
select select "10"
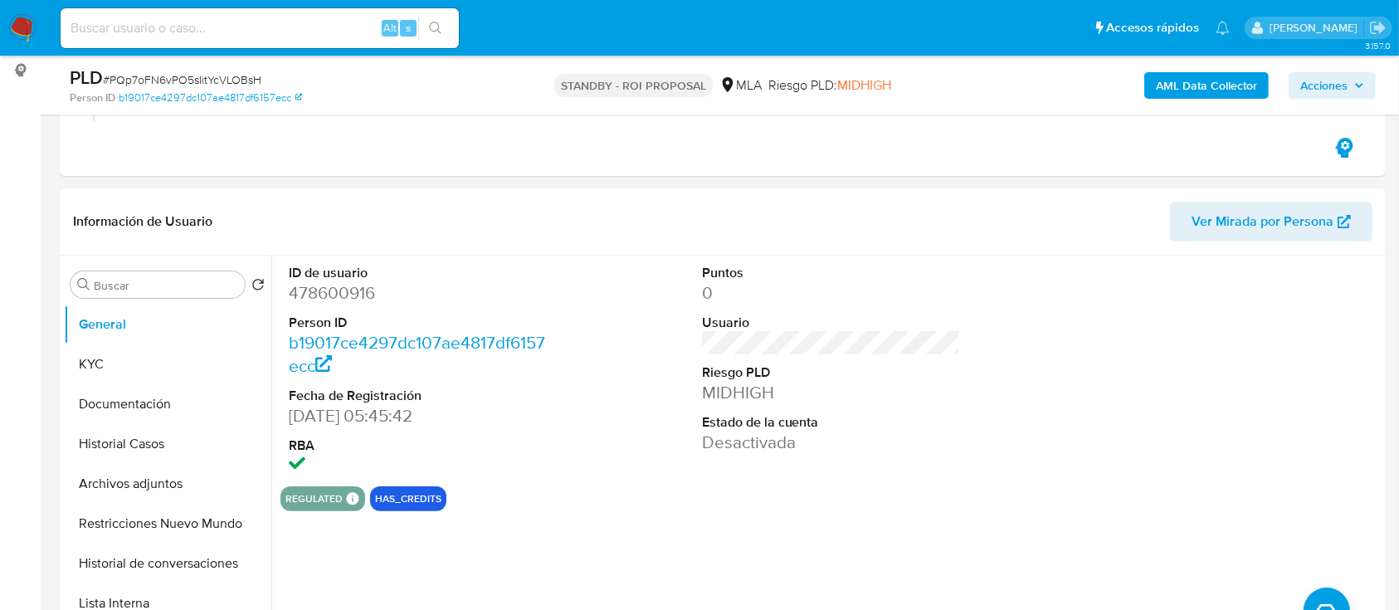
scroll to position [332, 0]
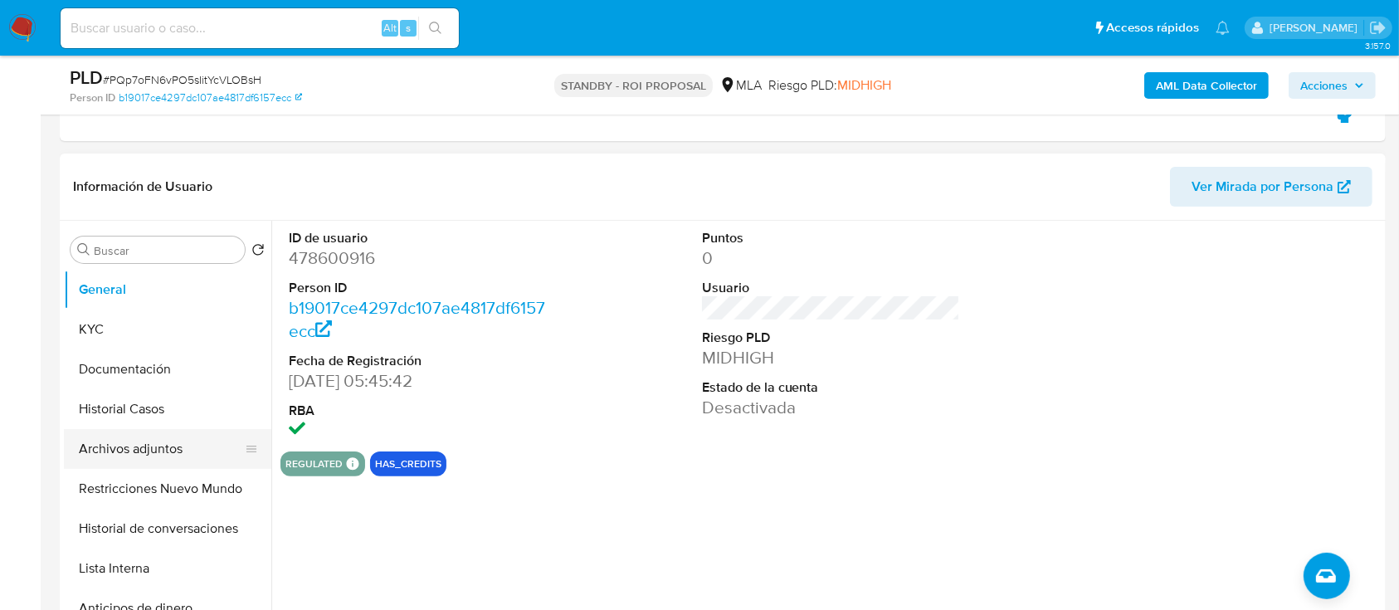
click at [123, 449] on button "Archivos adjuntos" at bounding box center [161, 449] width 194 height 40
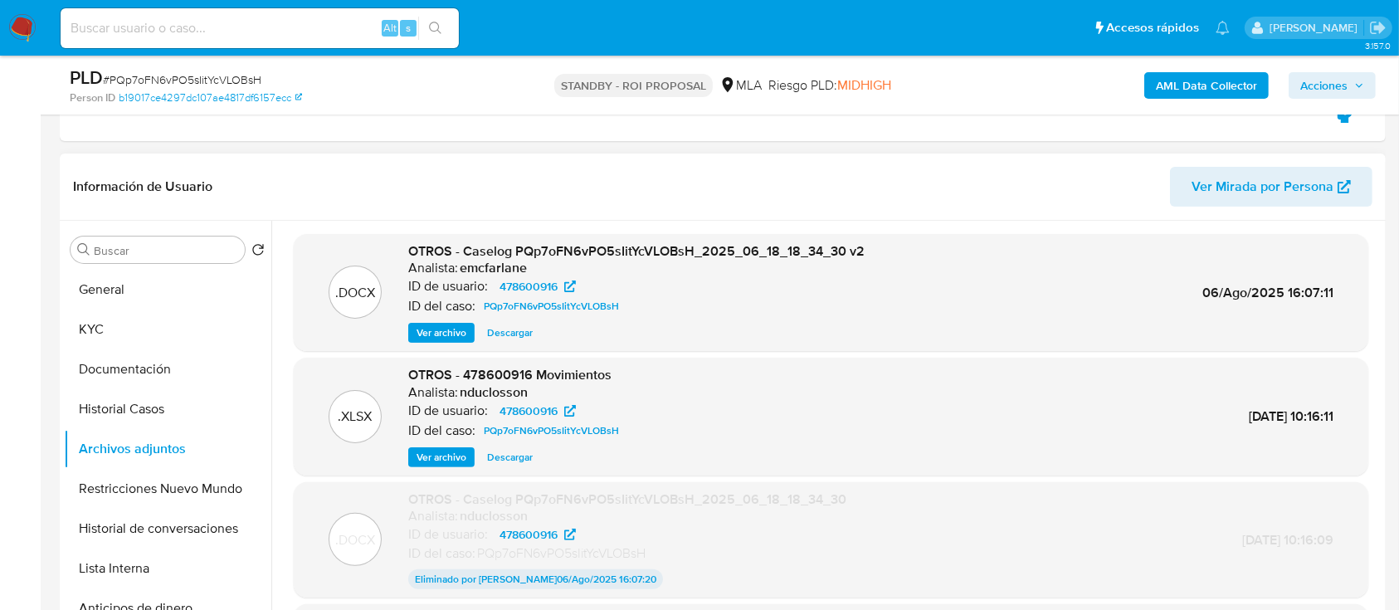
click at [515, 329] on span "Descargar" at bounding box center [510, 332] width 46 height 17
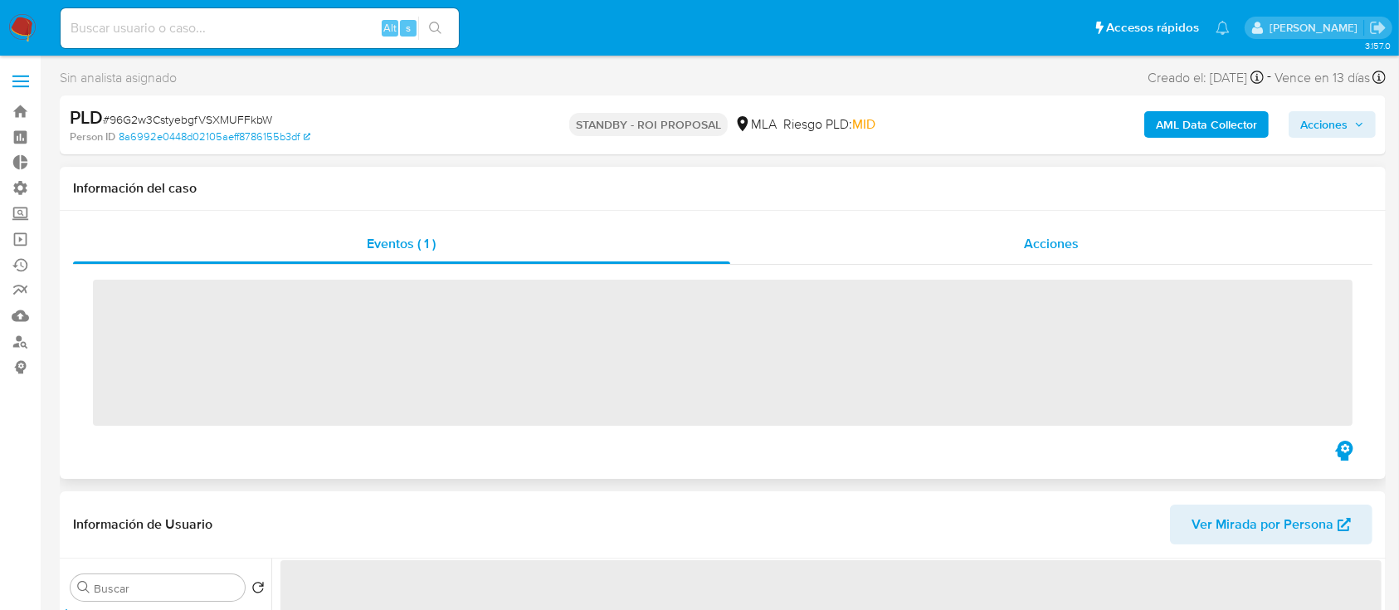
click at [981, 236] on div "Acciones" at bounding box center [1051, 244] width 643 height 40
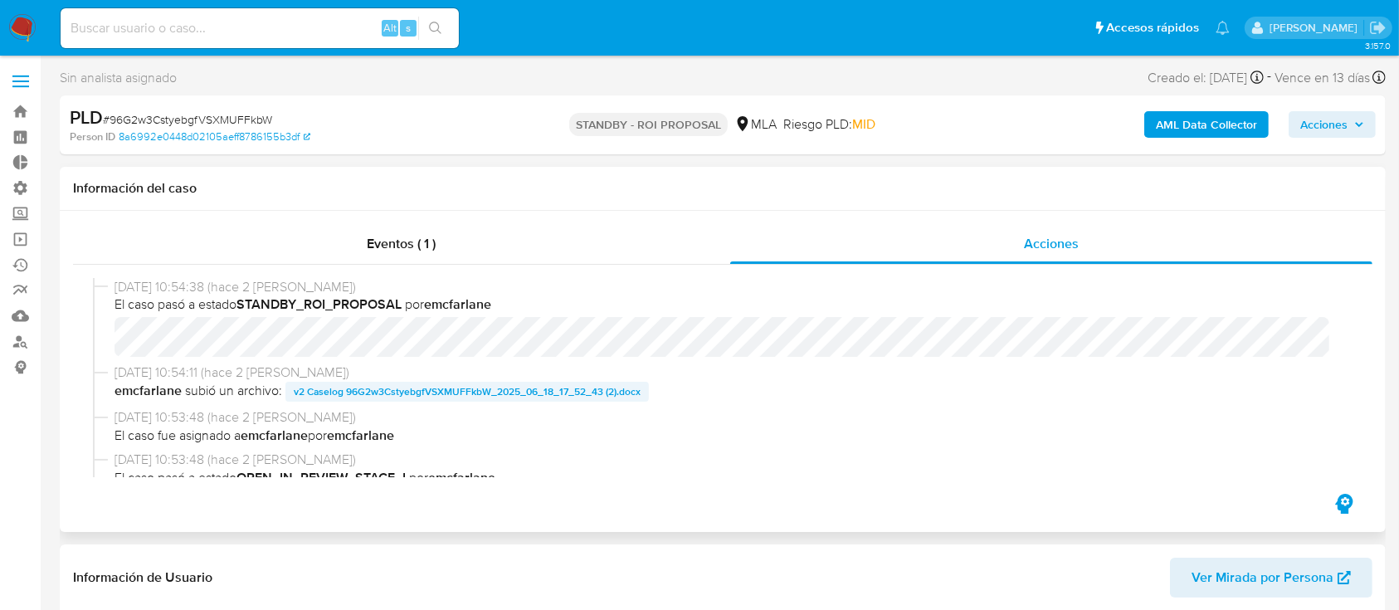
select select "10"
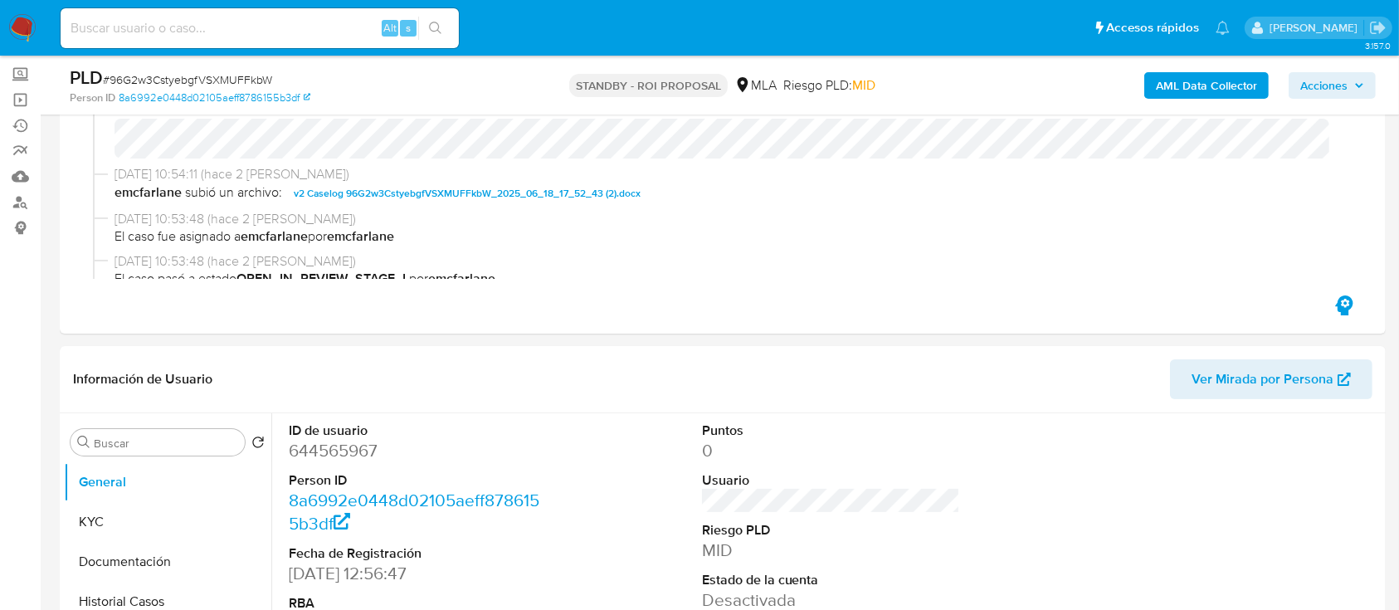
scroll to position [332, 0]
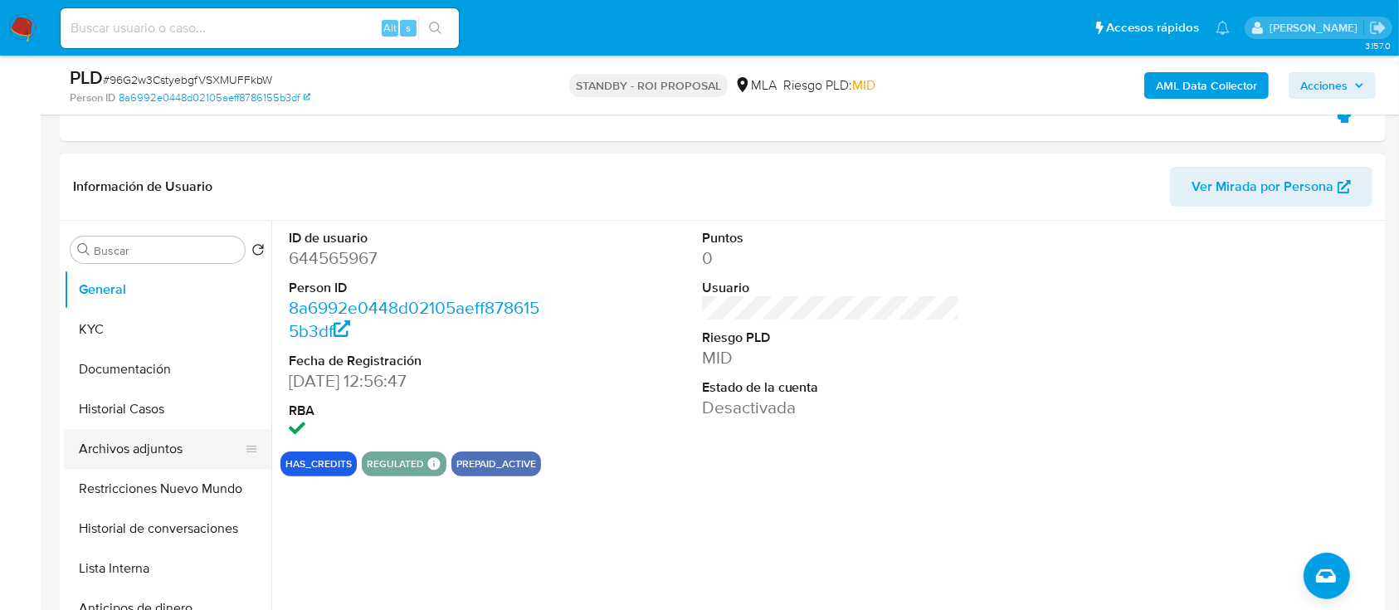
click at [189, 440] on button "Archivos adjuntos" at bounding box center [161, 449] width 194 height 40
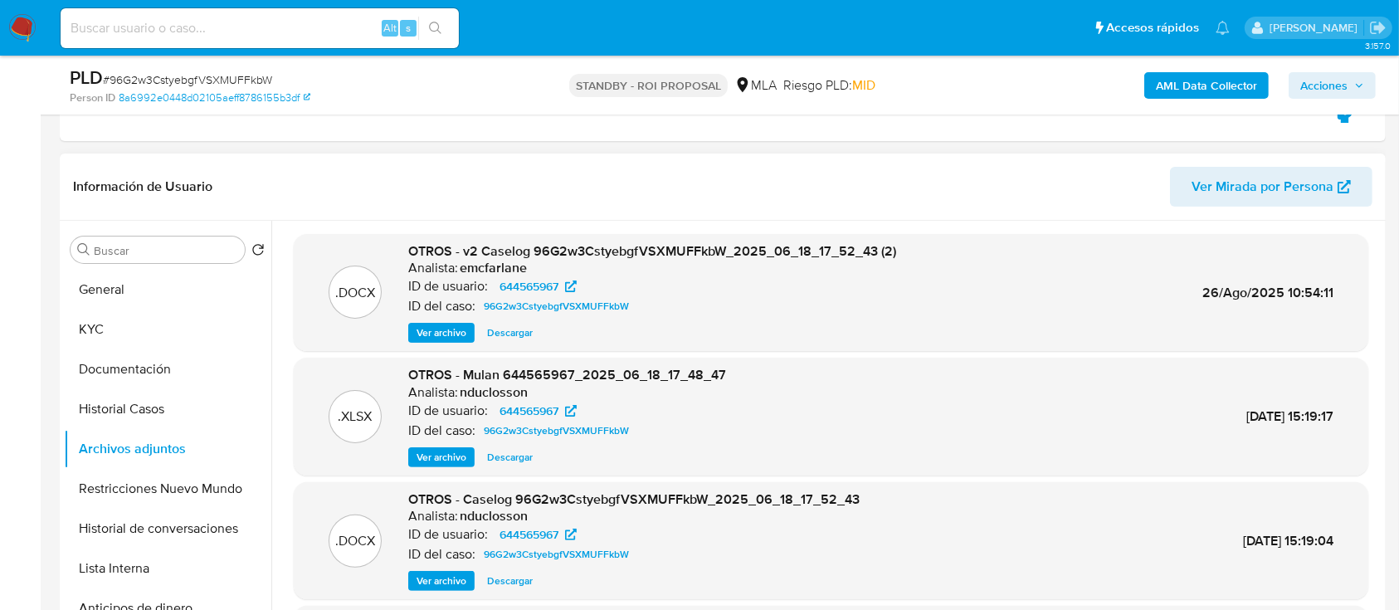
click at [505, 343] on div ".DOCX OTROS - v2 Caselog 96G2w3CstyebgfVSXMUFFkbW_2025_06_18_17_52_43 (2) Anali…" at bounding box center [831, 293] width 1074 height 118
click at [504, 341] on span "Descargar" at bounding box center [510, 332] width 46 height 17
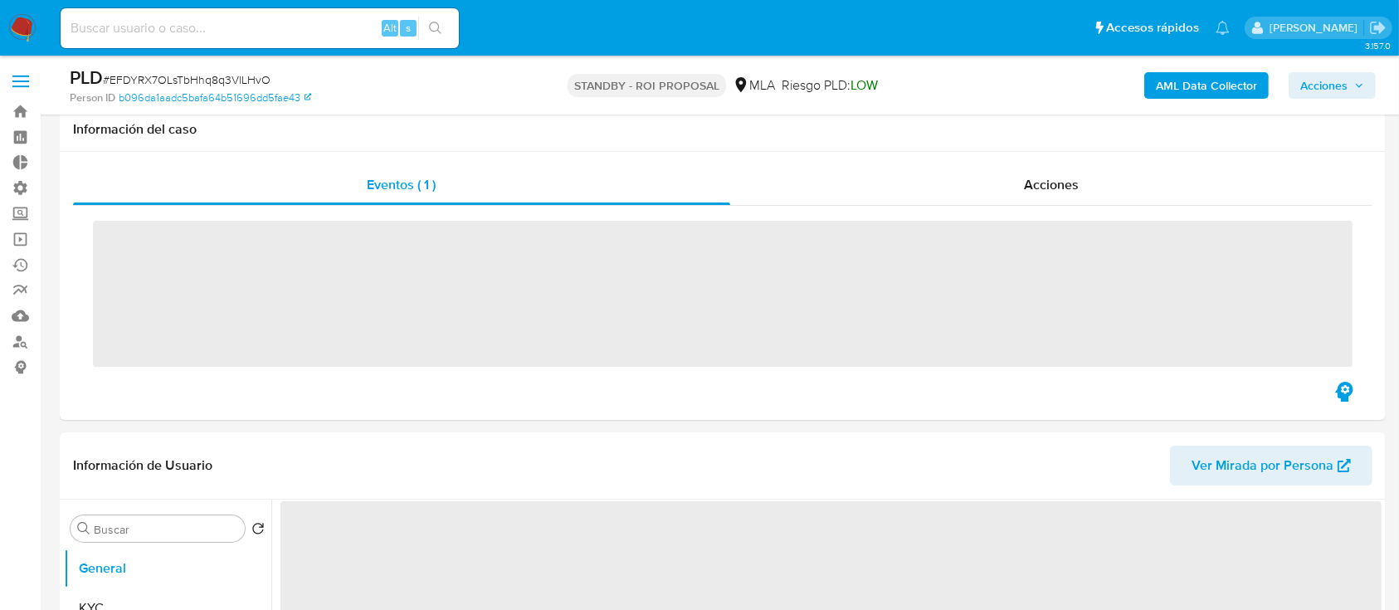
scroll to position [110, 0]
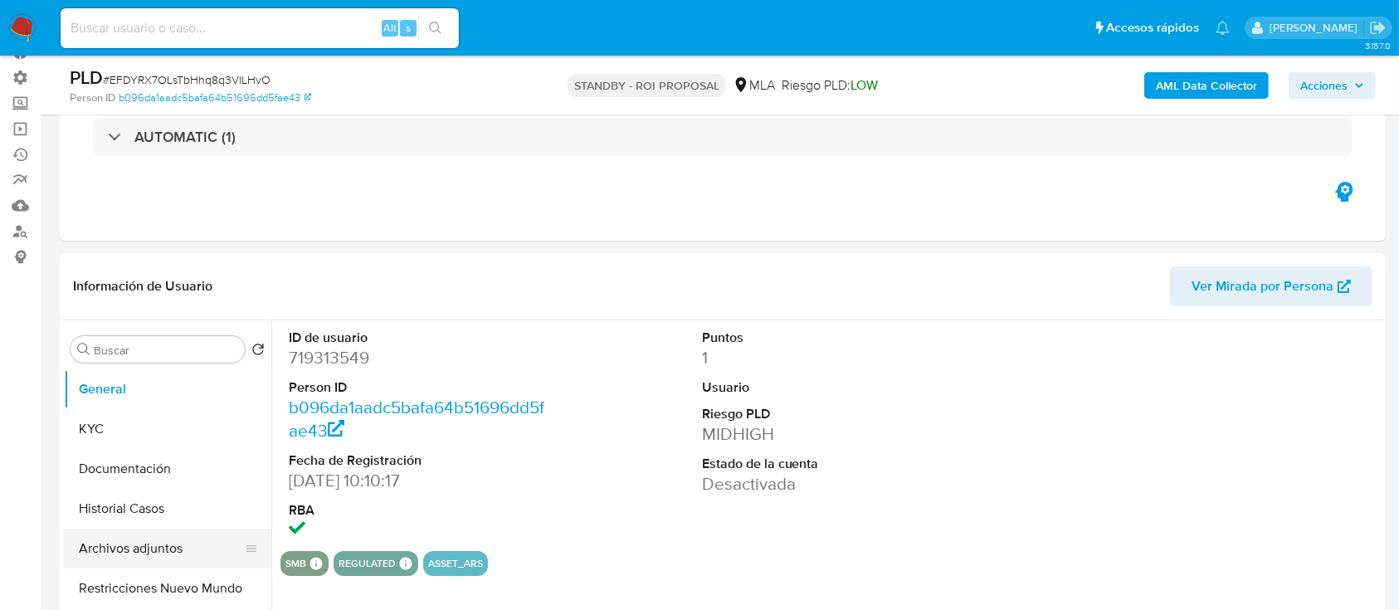
click at [95, 534] on button "Archivos adjuntos" at bounding box center [161, 548] width 194 height 40
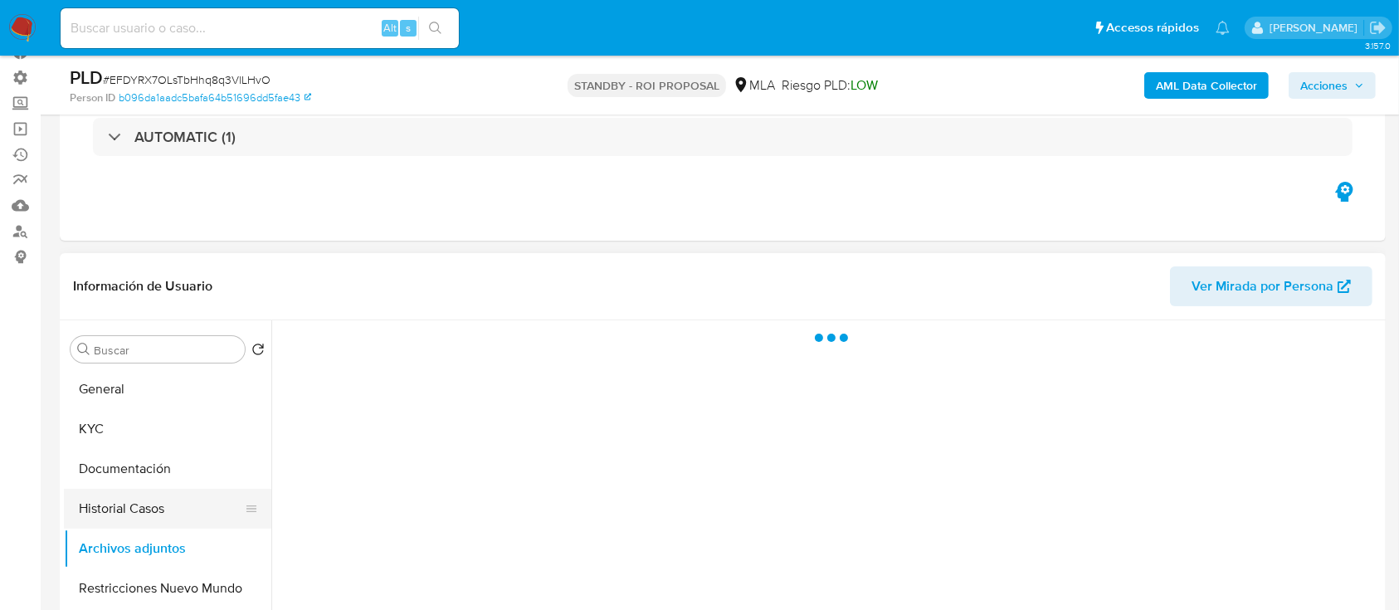
select select "10"
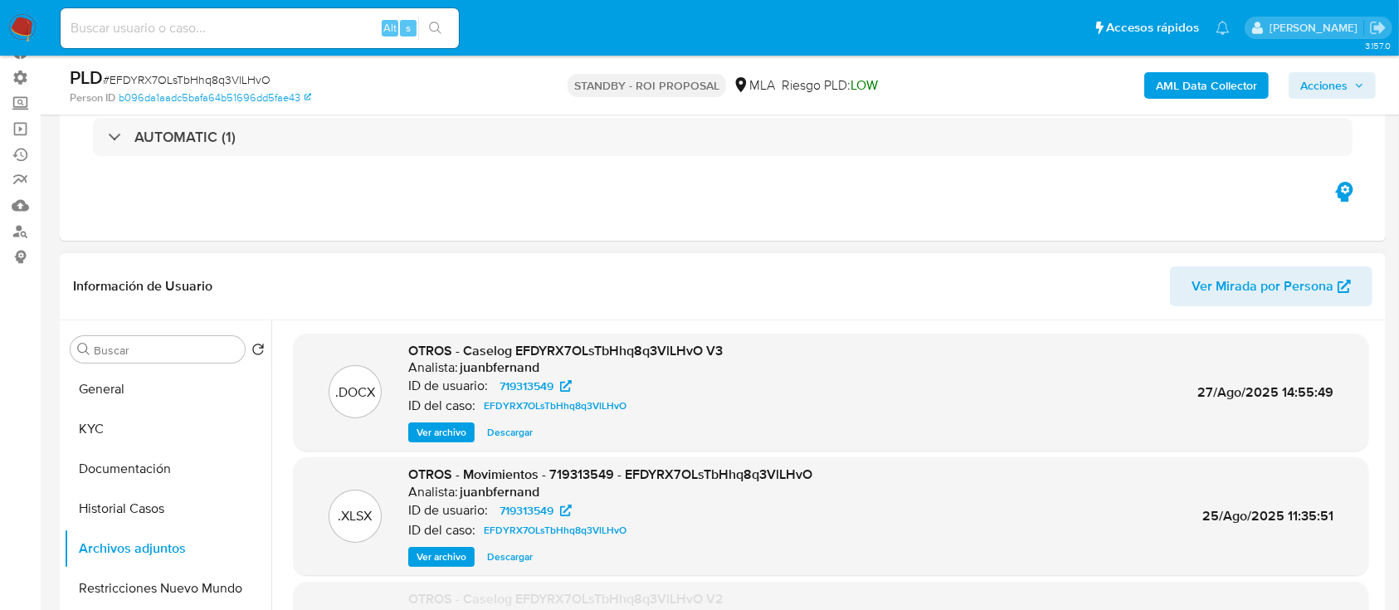
click at [498, 438] on span "Descargar" at bounding box center [510, 432] width 46 height 17
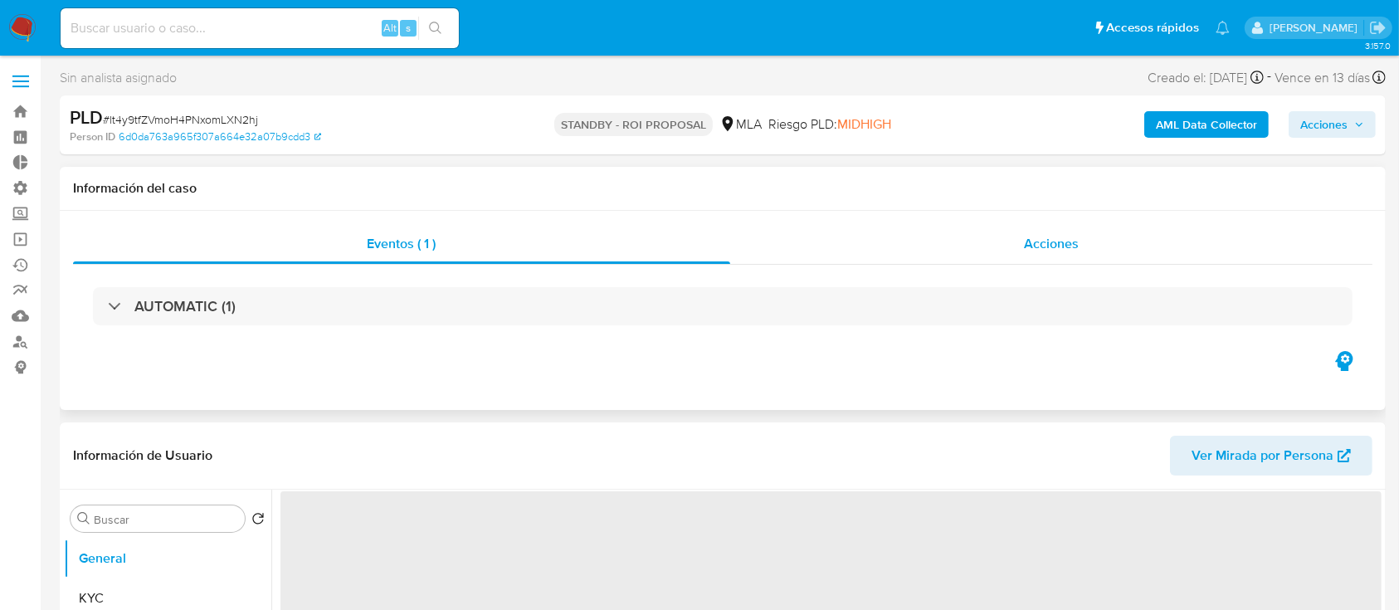
click at [996, 256] on div "Acciones" at bounding box center [1051, 244] width 643 height 40
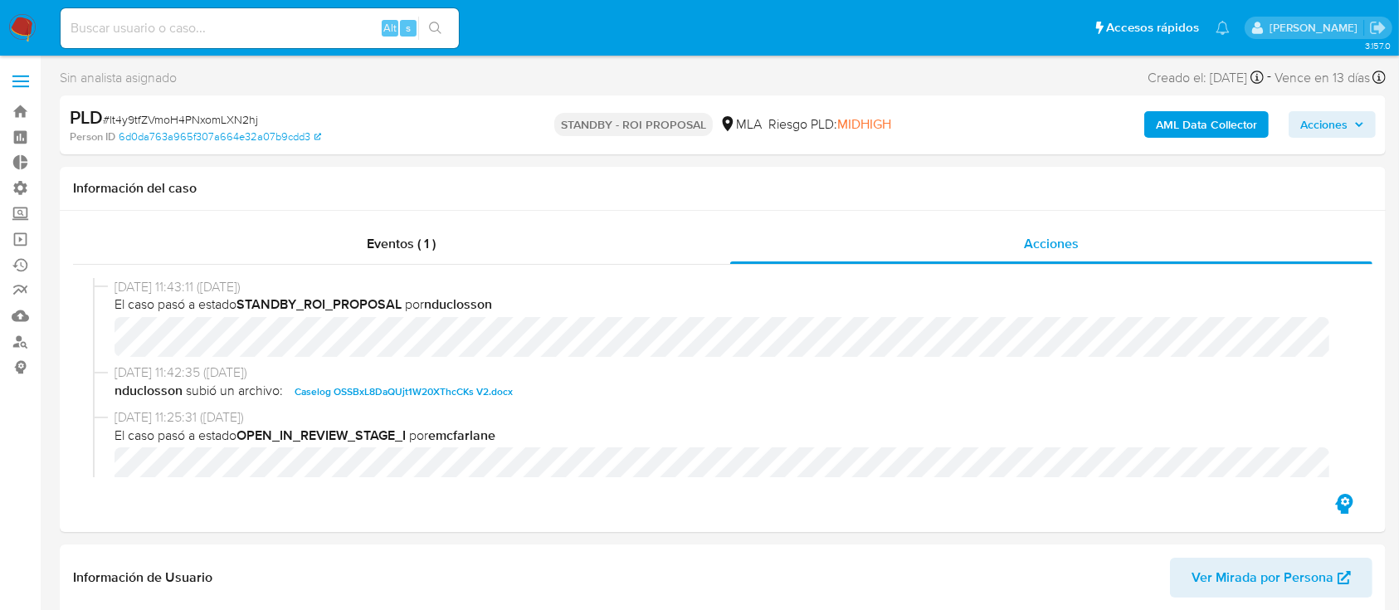
select select "10"
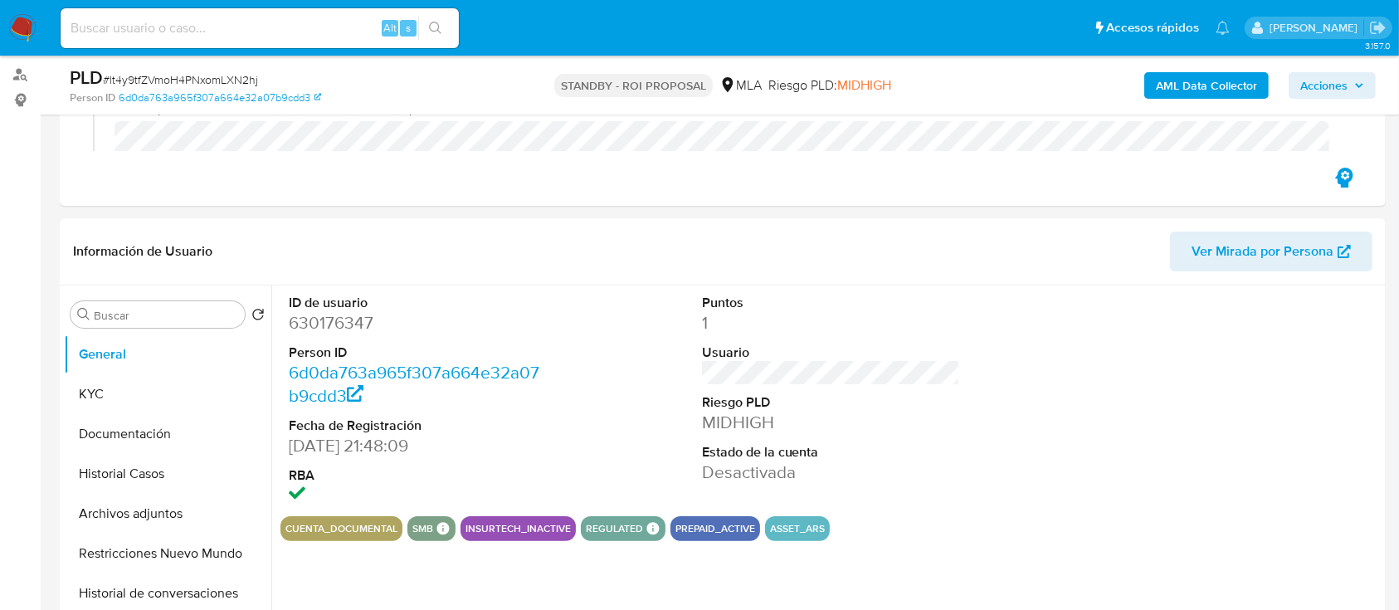
scroll to position [276, 0]
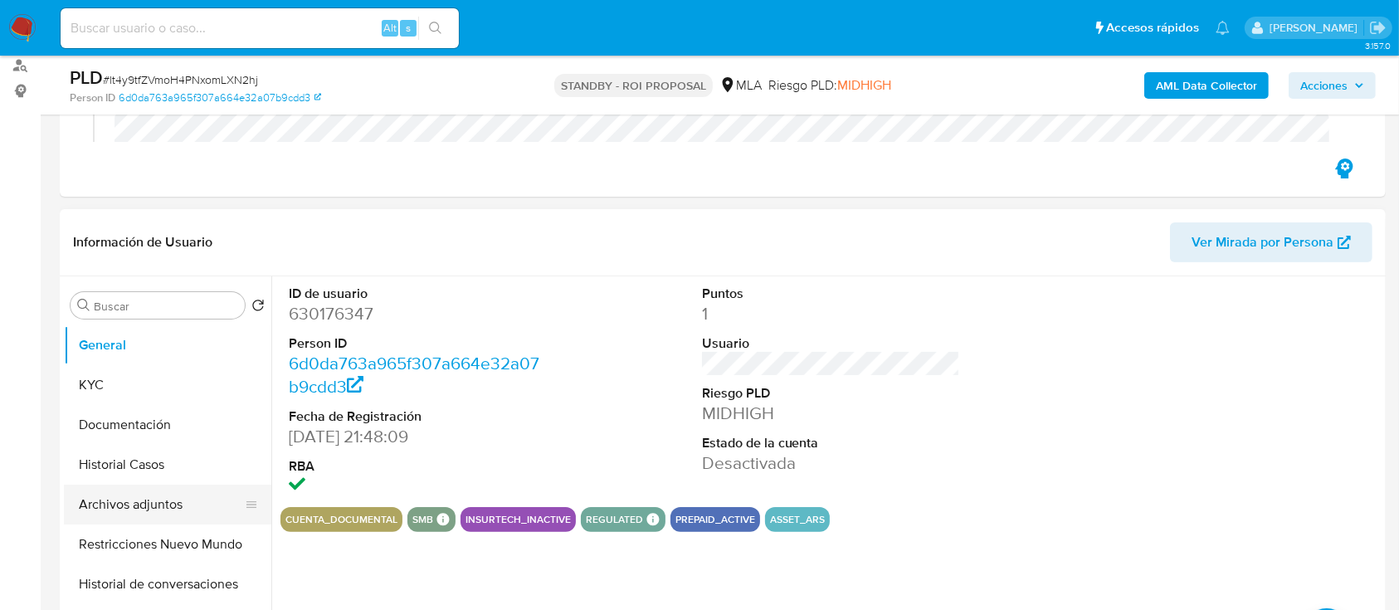
click at [131, 497] on button "Archivos adjuntos" at bounding box center [161, 504] width 194 height 40
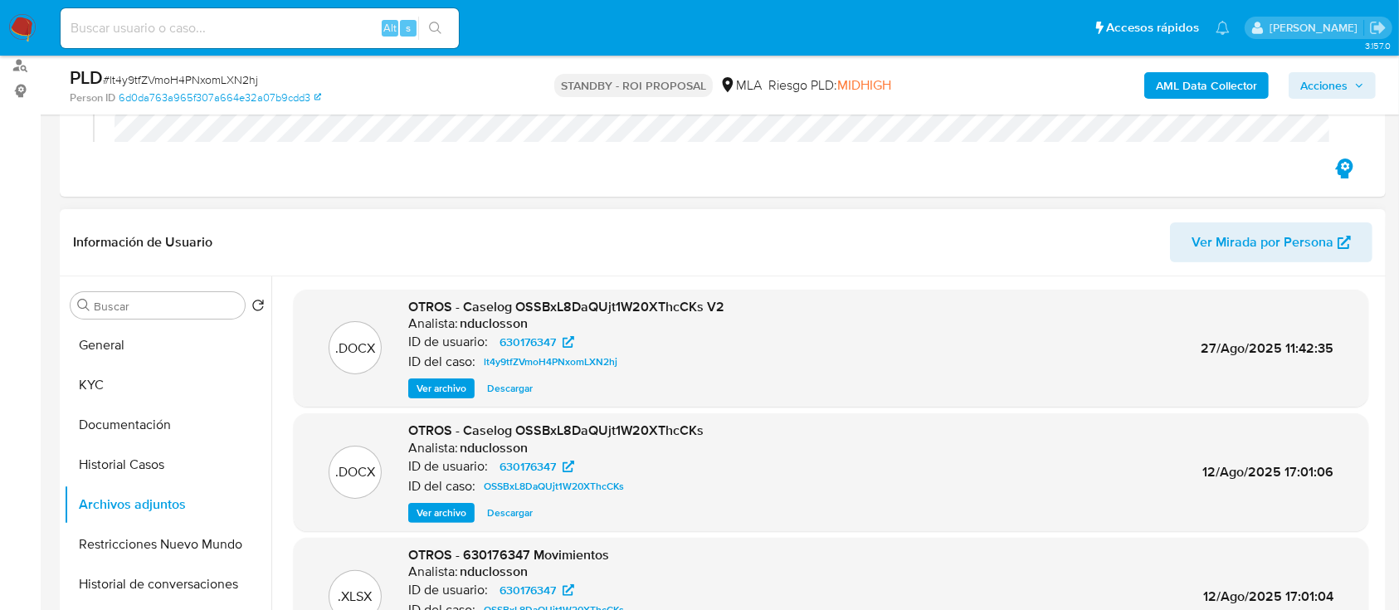
click at [499, 388] on span "Descargar" at bounding box center [510, 388] width 46 height 17
